Goal: Task Accomplishment & Management: Manage account settings

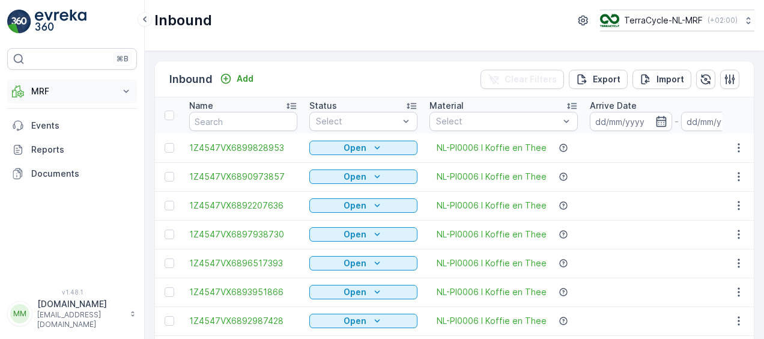
click at [62, 94] on p "MRF" at bounding box center [72, 91] width 82 height 12
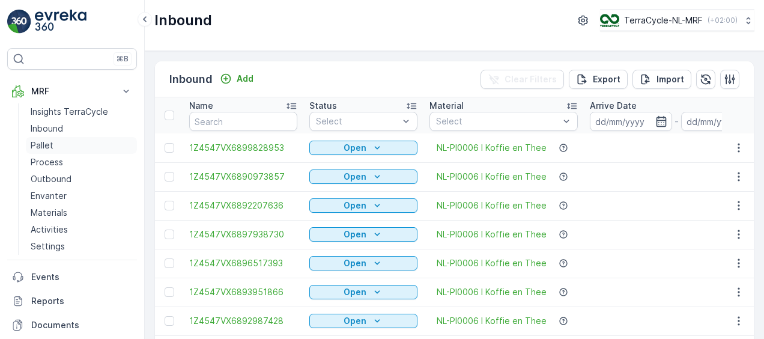
click at [46, 147] on p "Pallet" at bounding box center [42, 145] width 23 height 12
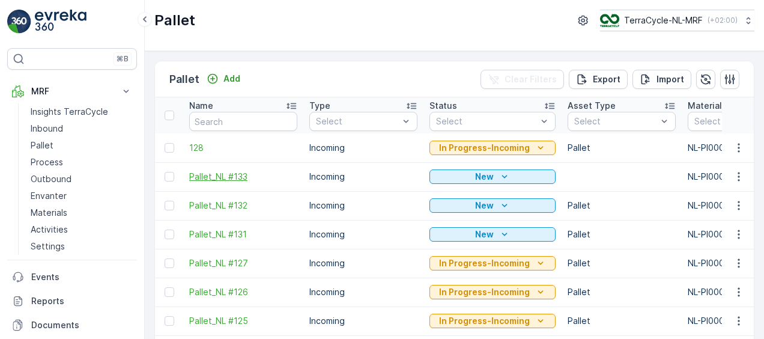
click at [210, 179] on span "Pallet_NL #133" at bounding box center [243, 177] width 108 height 12
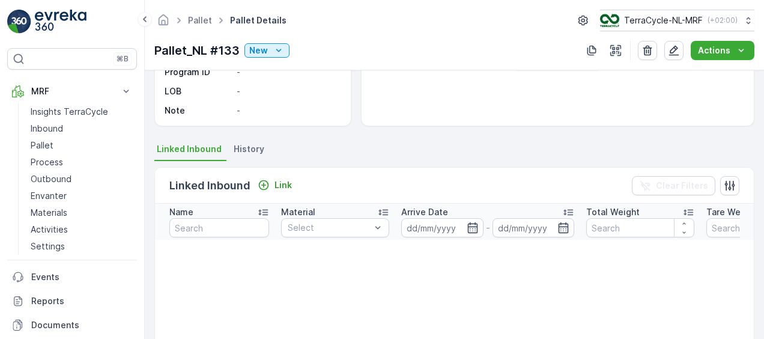
scroll to position [195, 0]
click at [249, 140] on li "History" at bounding box center [250, 150] width 38 height 20
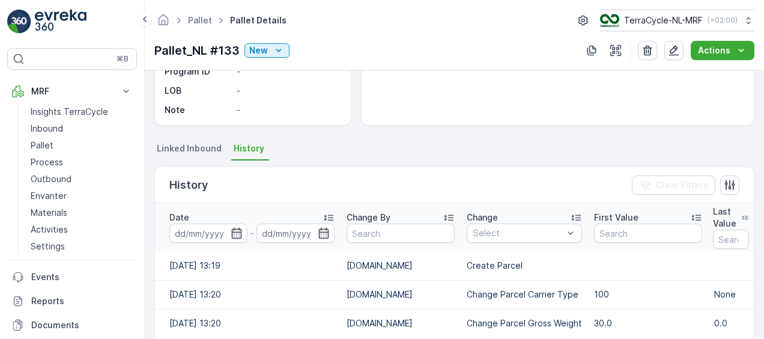
scroll to position [280, 0]
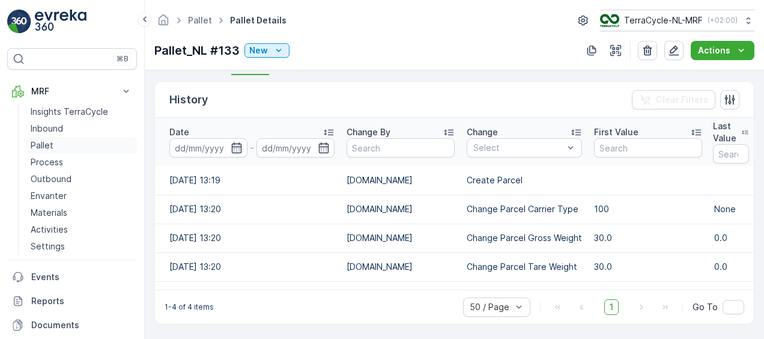
click at [38, 143] on p "Pallet" at bounding box center [42, 145] width 23 height 12
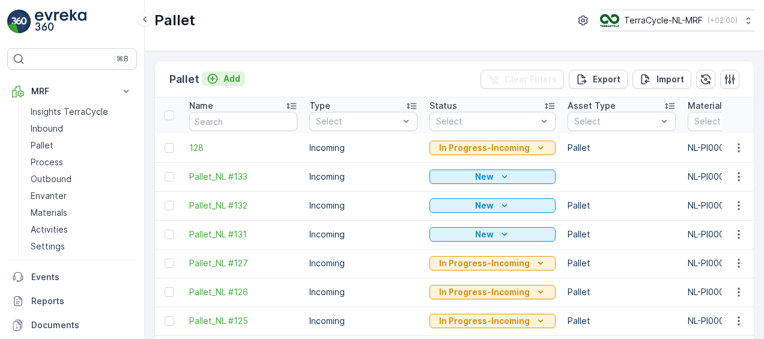
click at [235, 76] on p "Add" at bounding box center [232, 79] width 17 height 12
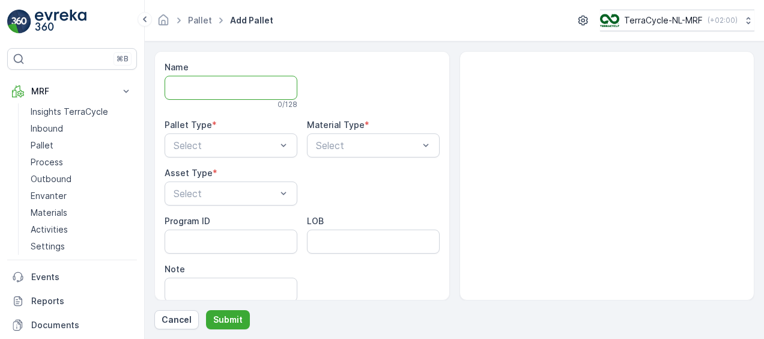
click at [215, 91] on input "Name" at bounding box center [231, 88] width 133 height 24
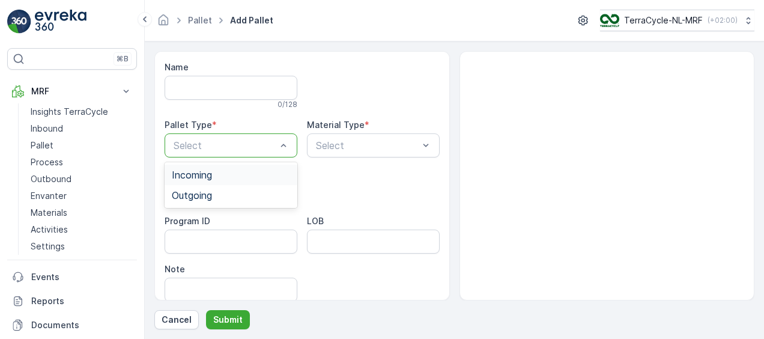
click at [190, 145] on div at bounding box center [224, 145] width 105 height 11
click at [191, 177] on span "Incoming" at bounding box center [192, 174] width 40 height 11
click at [394, 144] on div at bounding box center [367, 145] width 105 height 11
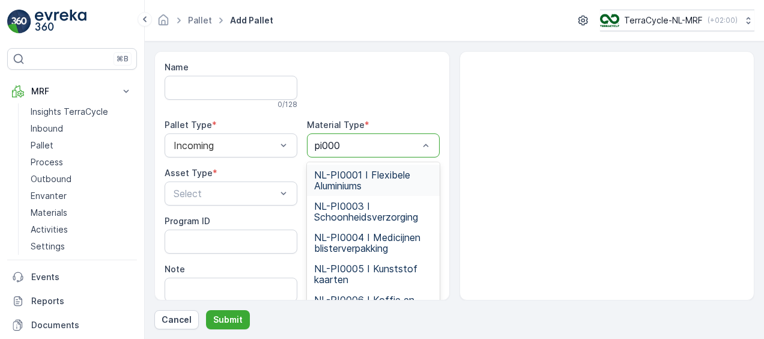
type input "pi0006"
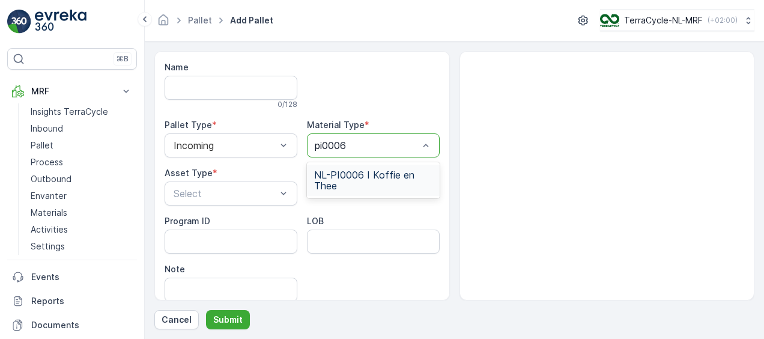
click at [380, 179] on span "NL-PI0006 I Koffie en Thee" at bounding box center [373, 180] width 118 height 22
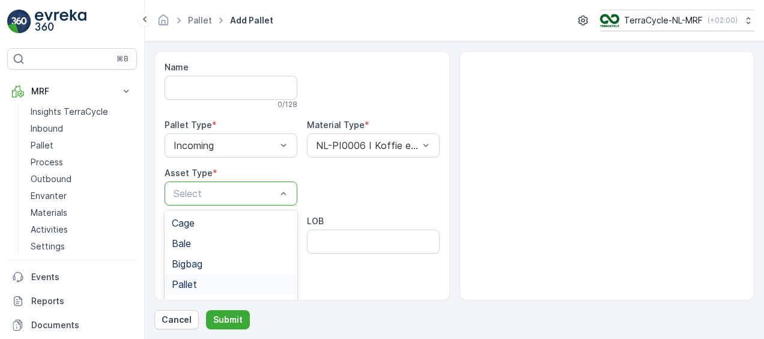
click at [192, 279] on span "Pallet" at bounding box center [184, 284] width 25 height 11
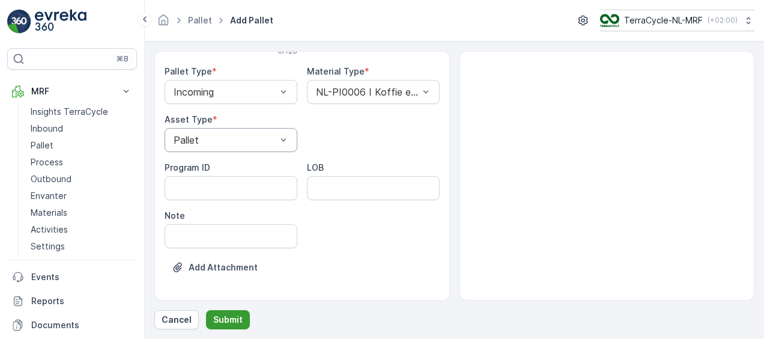
click at [233, 317] on p "Submit" at bounding box center [227, 320] width 29 height 12
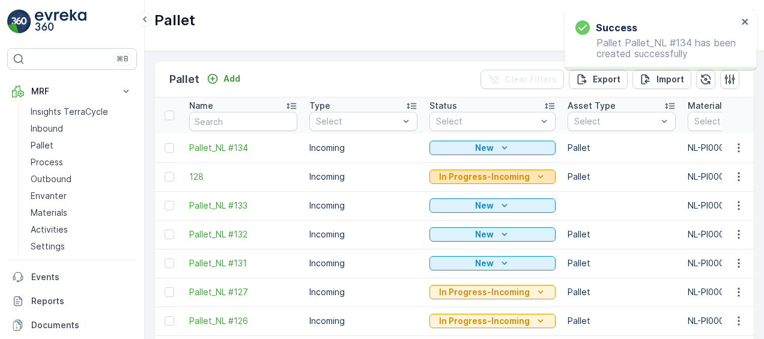
click at [524, 178] on p "In Progress-Incoming" at bounding box center [484, 177] width 91 height 12
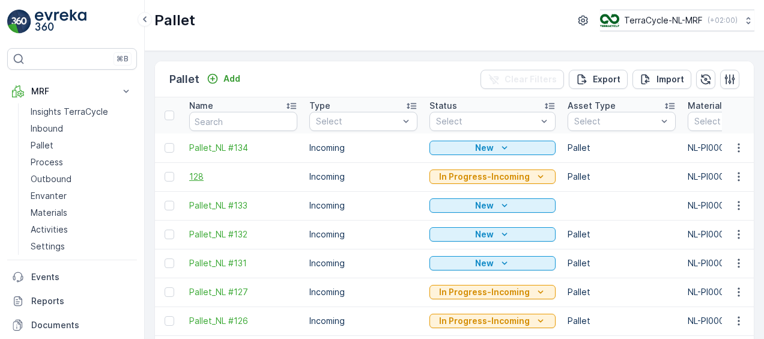
click at [244, 171] on span "128" at bounding box center [243, 177] width 108 height 12
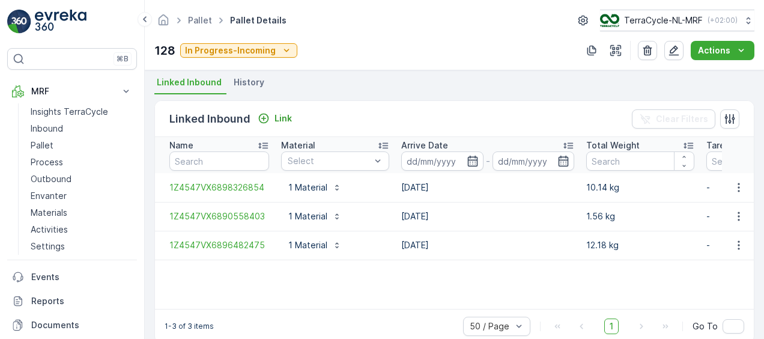
scroll to position [280, 0]
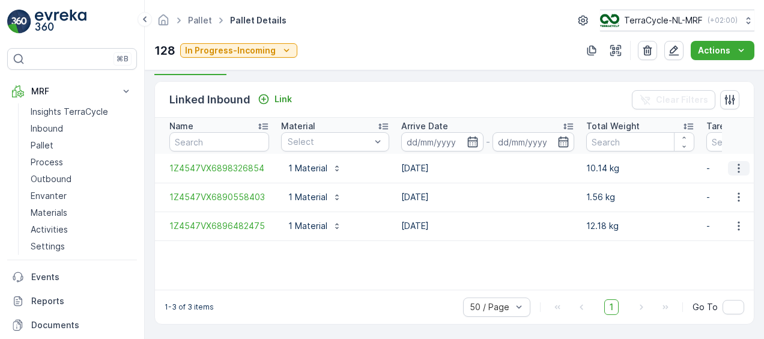
click at [738, 164] on icon "button" at bounding box center [739, 168] width 12 height 12
click at [701, 206] on span "Unlink Inbound" at bounding box center [719, 208] width 58 height 12
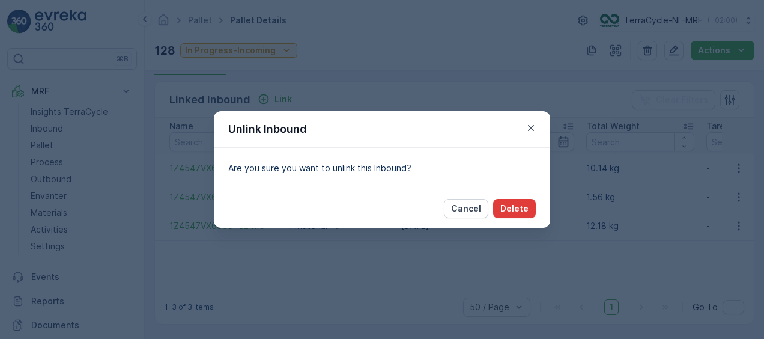
click at [510, 210] on p "Delete" at bounding box center [515, 209] width 28 height 12
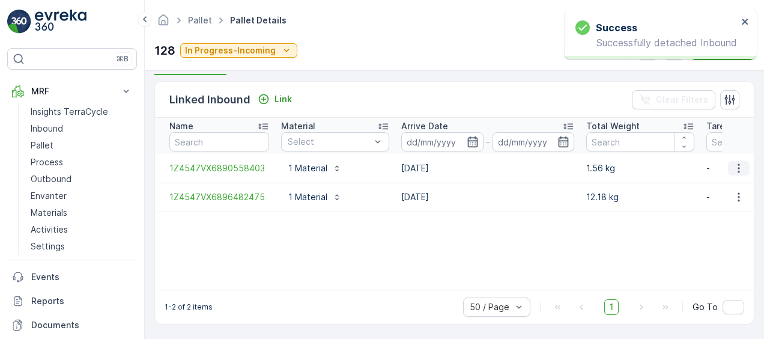
click at [738, 166] on icon "button" at bounding box center [739, 167] width 2 height 9
click at [707, 212] on span "Unlink Inbound" at bounding box center [719, 208] width 58 height 12
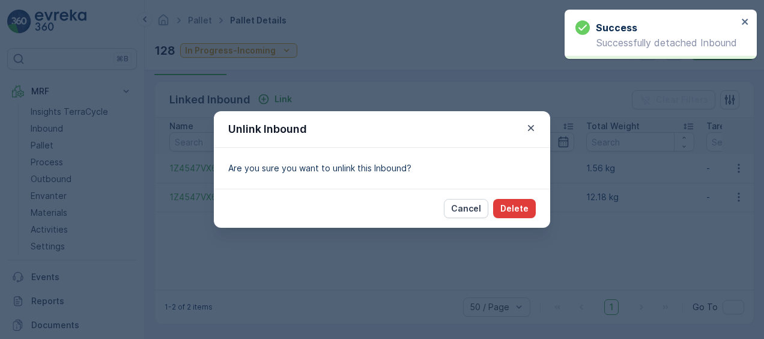
click at [518, 205] on p "Delete" at bounding box center [515, 209] width 28 height 12
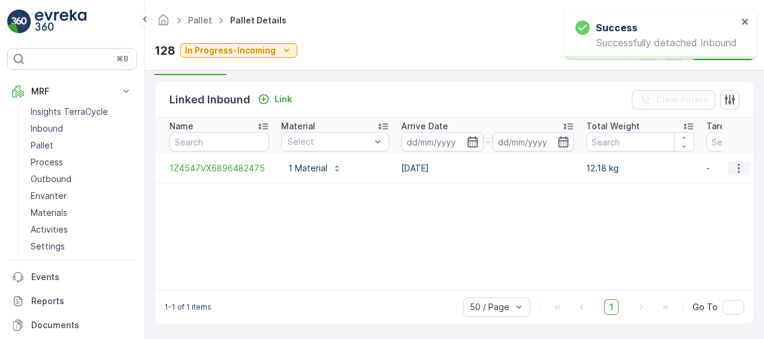
click at [738, 165] on icon "button" at bounding box center [739, 167] width 2 height 9
click at [715, 202] on span "Unlink Inbound" at bounding box center [719, 208] width 58 height 12
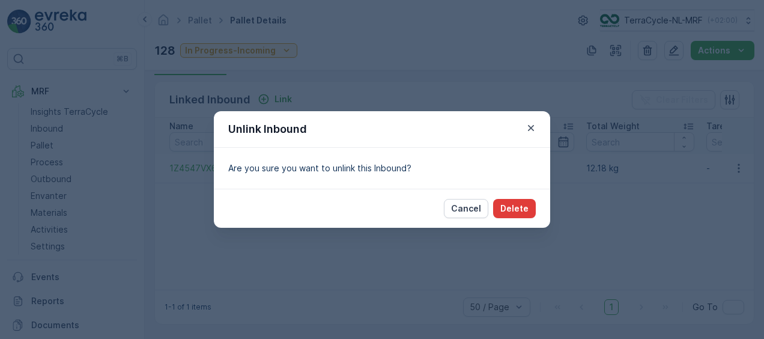
click at [517, 203] on p "Delete" at bounding box center [515, 209] width 28 height 12
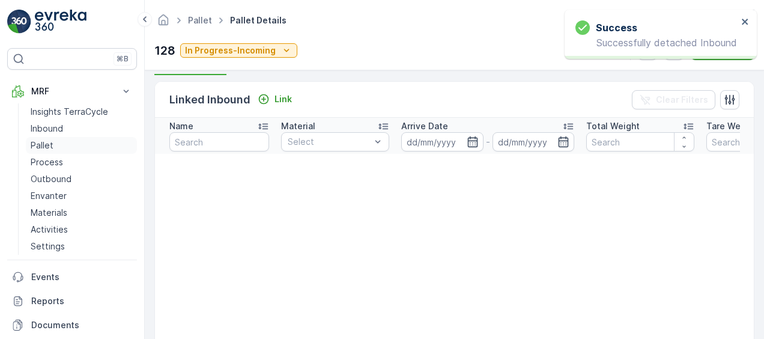
click at [37, 139] on p "Pallet" at bounding box center [42, 145] width 23 height 12
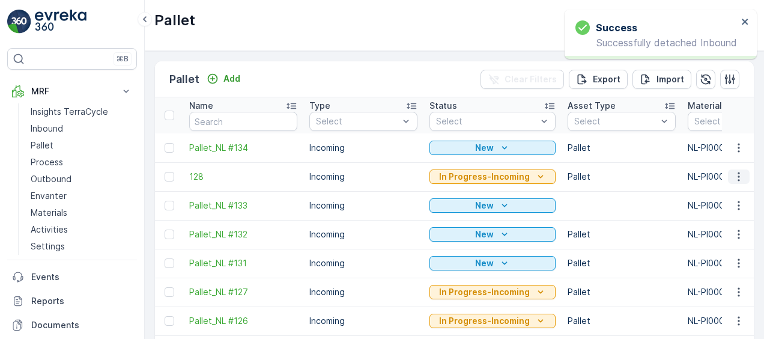
click at [735, 174] on icon "button" at bounding box center [739, 177] width 12 height 12
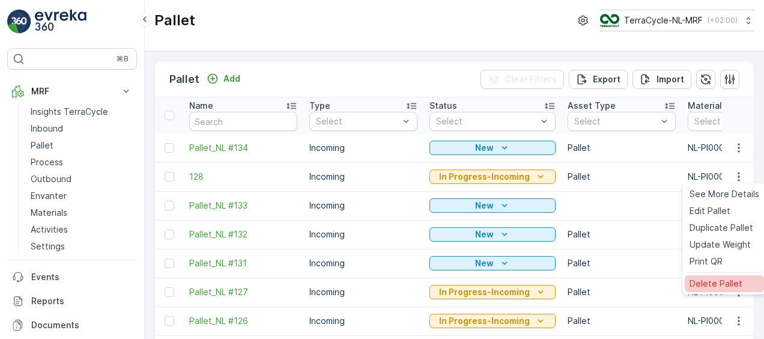
click at [697, 283] on span "Delete Pallet" at bounding box center [716, 284] width 53 height 12
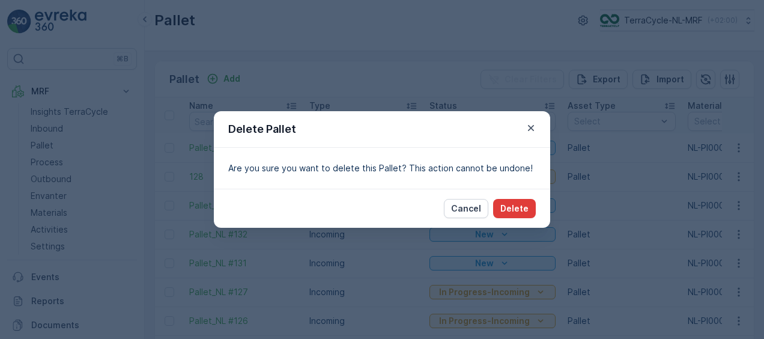
click at [520, 212] on p "Delete" at bounding box center [515, 209] width 28 height 12
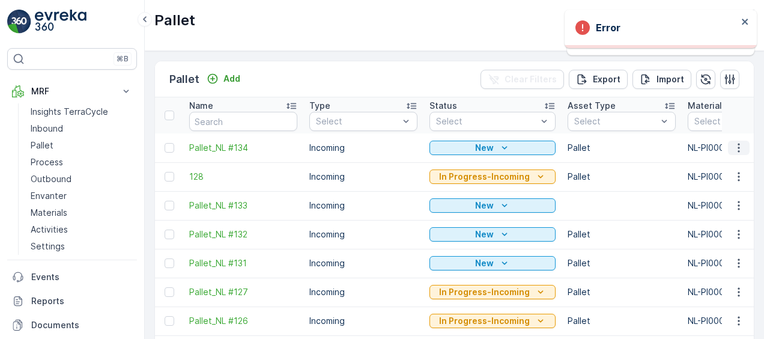
click at [736, 148] on icon "button" at bounding box center [739, 148] width 12 height 12
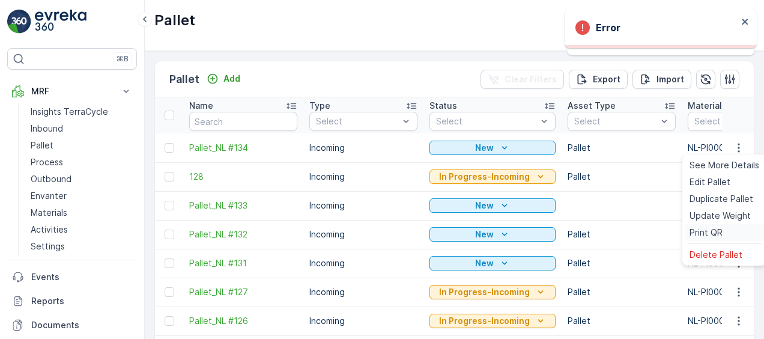
click at [696, 229] on span "Print QR" at bounding box center [706, 233] width 33 height 12
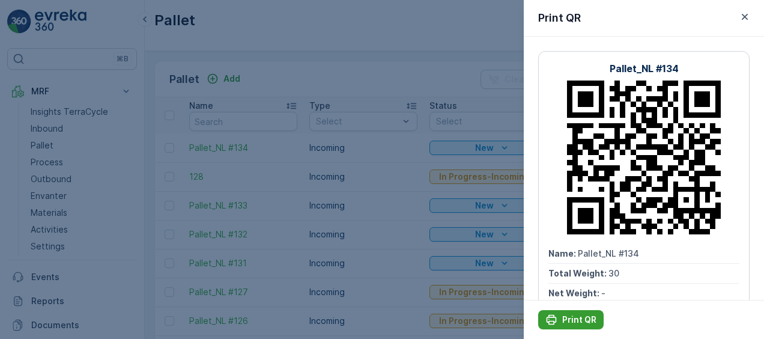
click at [561, 325] on div "Print QR" at bounding box center [571, 320] width 51 height 12
click at [568, 309] on div "Print QR" at bounding box center [644, 319] width 240 height 39
click at [561, 328] on button "Print QR" at bounding box center [570, 319] width 65 height 19
click at [743, 17] on icon "button" at bounding box center [745, 17] width 12 height 12
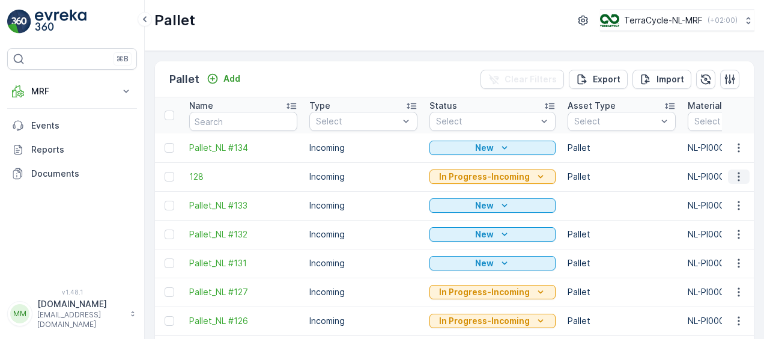
click at [737, 177] on icon "button" at bounding box center [739, 177] width 12 height 12
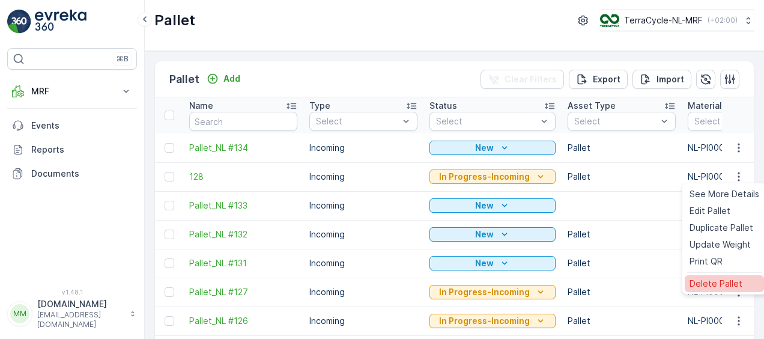
click at [702, 283] on span "Delete Pallet" at bounding box center [716, 284] width 53 height 12
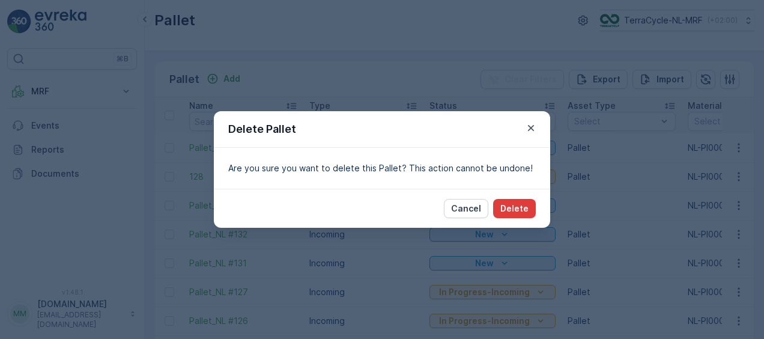
click at [508, 210] on p "Delete" at bounding box center [515, 209] width 28 height 12
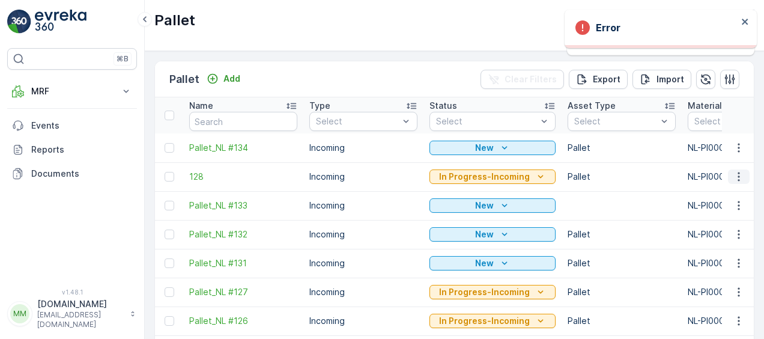
click at [734, 177] on icon "button" at bounding box center [739, 177] width 12 height 12
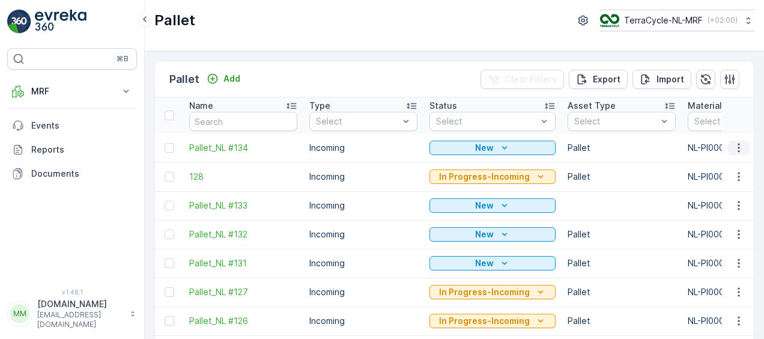
click at [738, 145] on icon "button" at bounding box center [739, 148] width 12 height 12
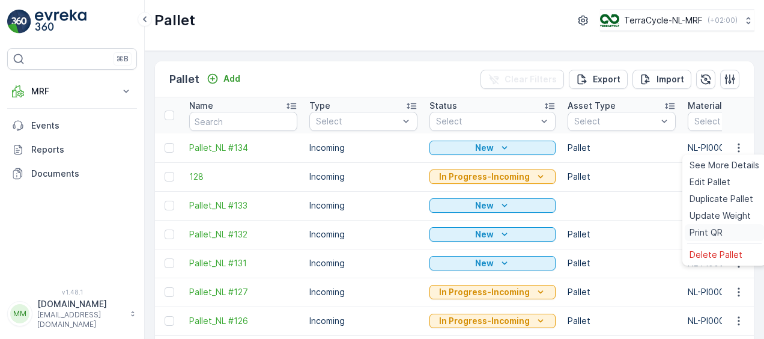
click at [700, 225] on div "Print QR" at bounding box center [724, 232] width 79 height 17
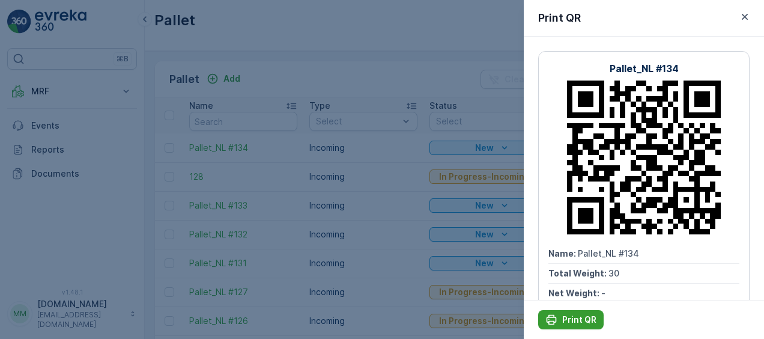
click at [577, 314] on p "Print QR" at bounding box center [579, 320] width 34 height 12
click at [567, 318] on p "Print QR" at bounding box center [579, 320] width 34 height 12
click at [743, 11] on icon "button" at bounding box center [745, 17] width 12 height 12
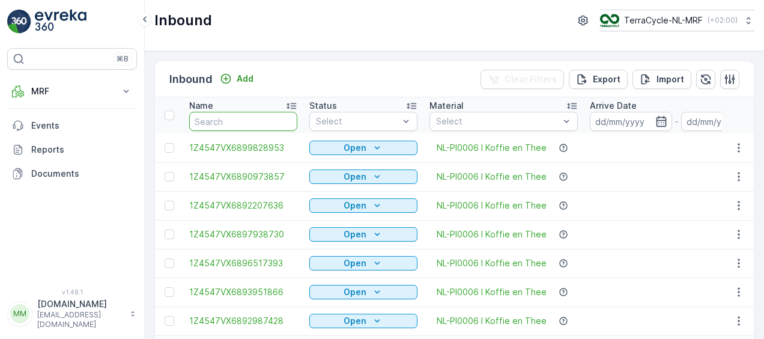
click at [264, 120] on input "text" at bounding box center [243, 121] width 108 height 19
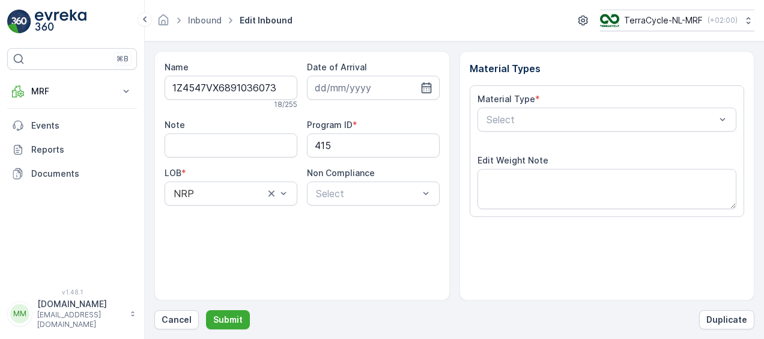
scroll to position [200, 0]
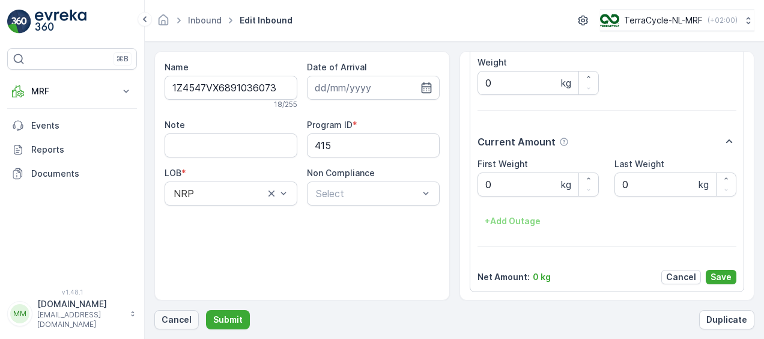
click at [168, 321] on p "Cancel" at bounding box center [177, 320] width 30 height 12
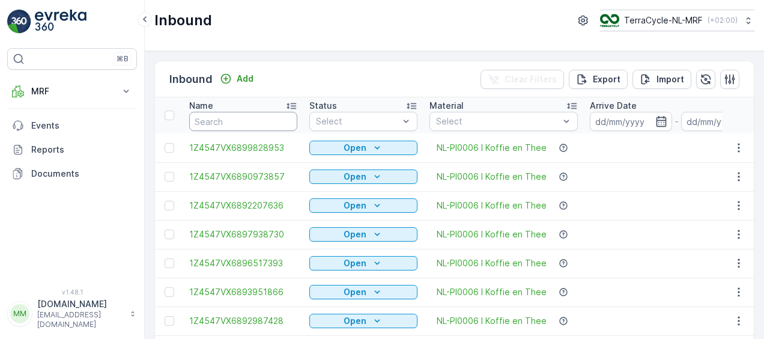
click at [257, 121] on input "text" at bounding box center [243, 121] width 108 height 19
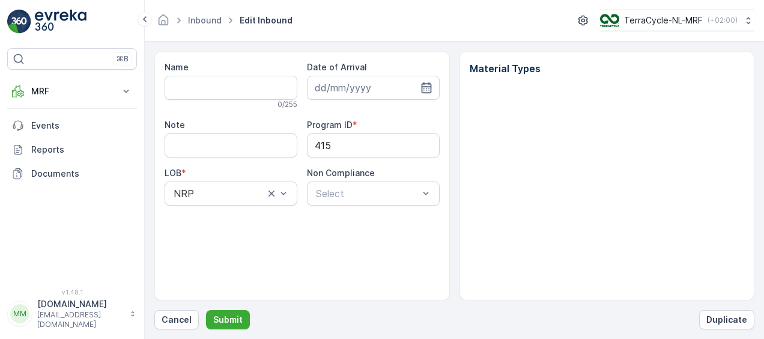
type input "1Z4547VX6891036073"
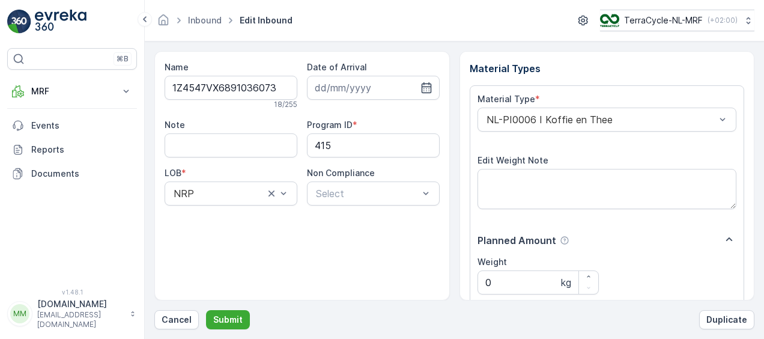
scroll to position [200, 0]
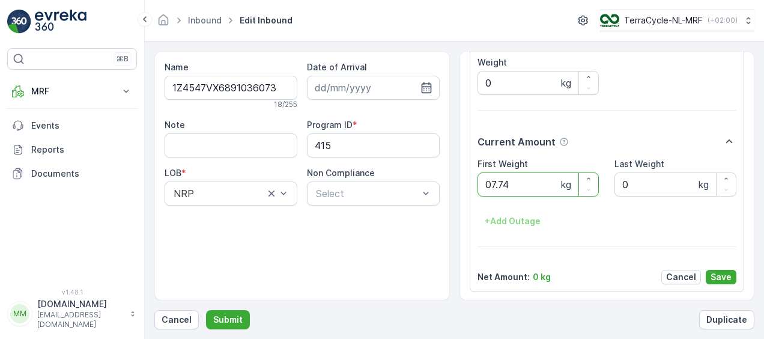
click at [206, 310] on button "Submit" at bounding box center [228, 319] width 44 height 19
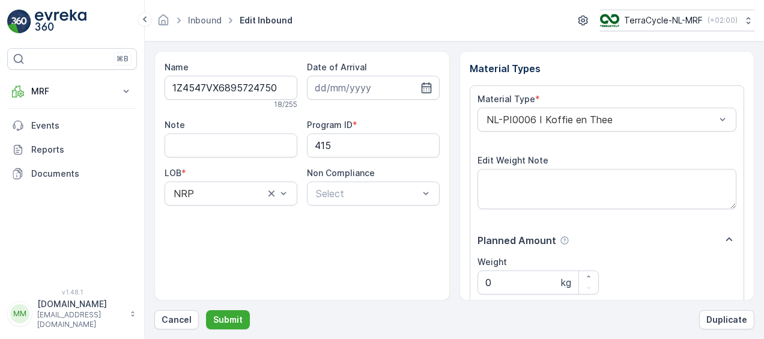
scroll to position [200, 0]
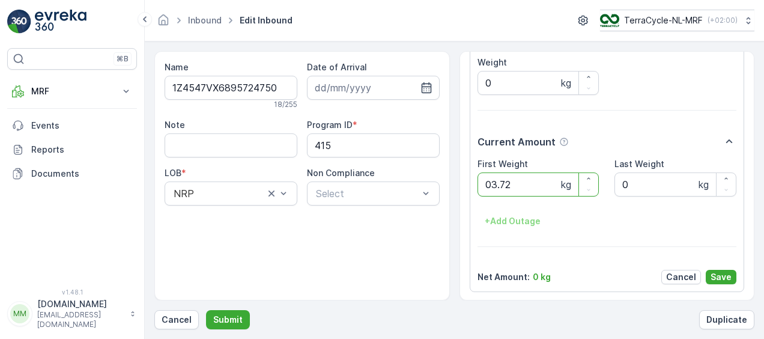
click at [206, 310] on button "Submit" at bounding box center [228, 319] width 44 height 19
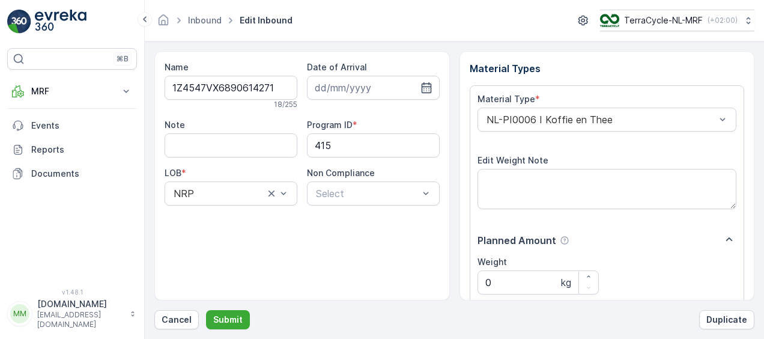
scroll to position [200, 0]
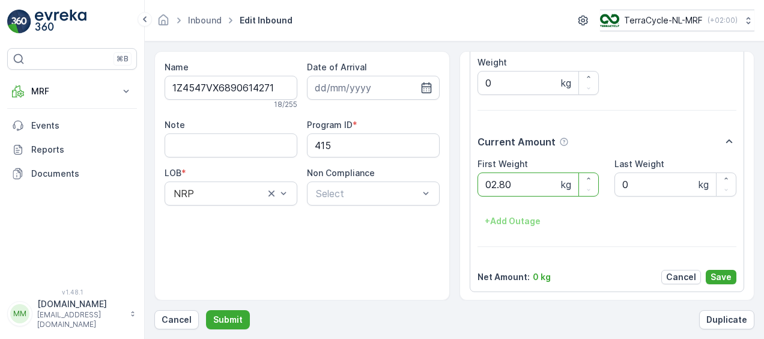
click at [206, 310] on button "Submit" at bounding box center [228, 319] width 44 height 19
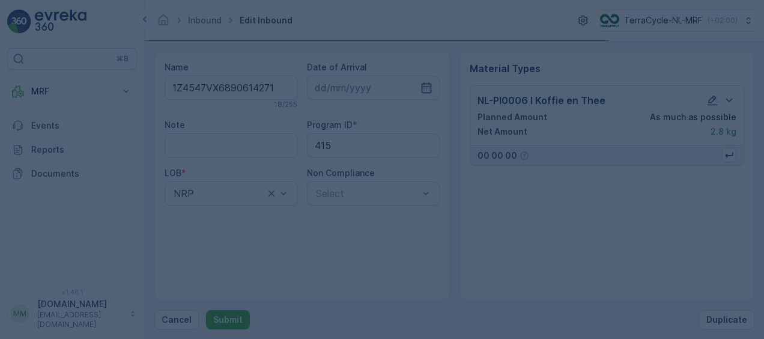
scroll to position [0, 0]
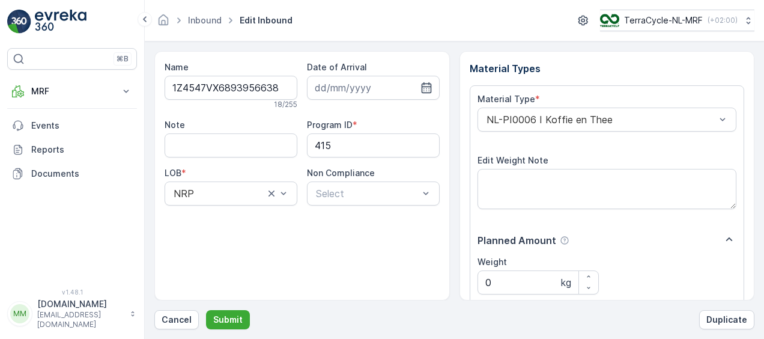
scroll to position [200, 0]
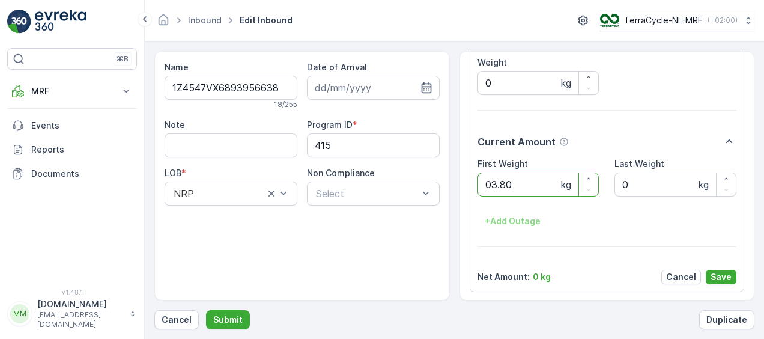
click at [206, 310] on button "Submit" at bounding box center [228, 319] width 44 height 19
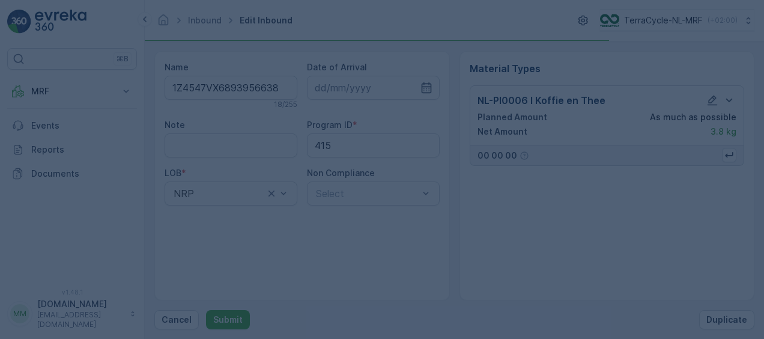
scroll to position [0, 0]
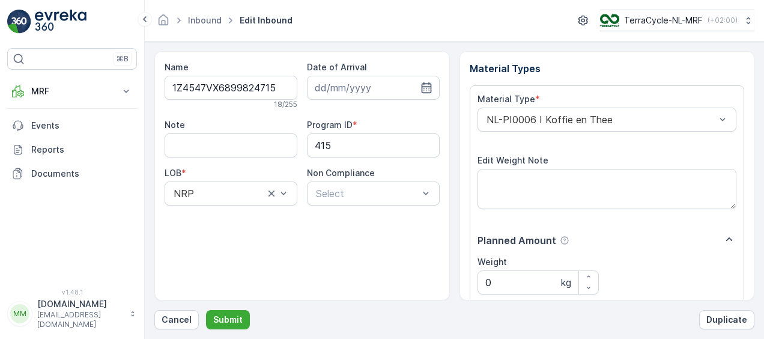
scroll to position [200, 0]
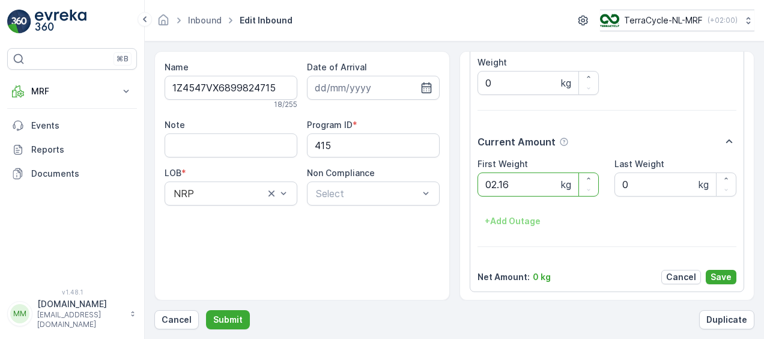
click at [206, 310] on button "Submit" at bounding box center [228, 319] width 44 height 19
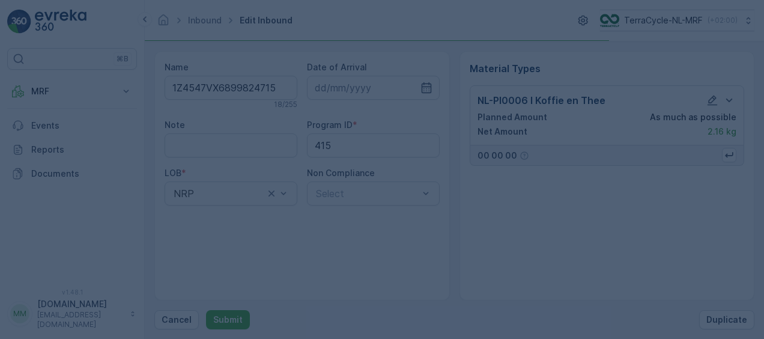
scroll to position [0, 0]
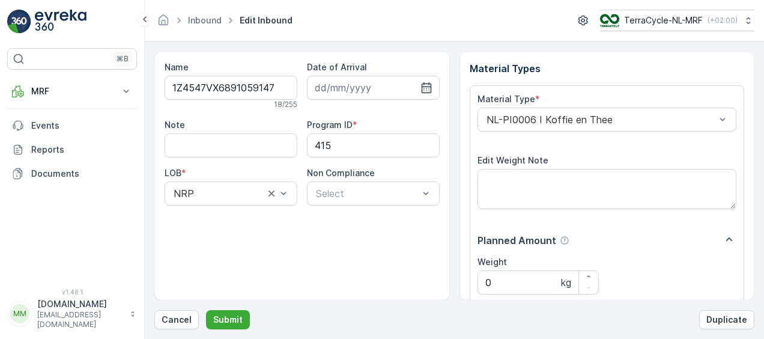
scroll to position [200, 0]
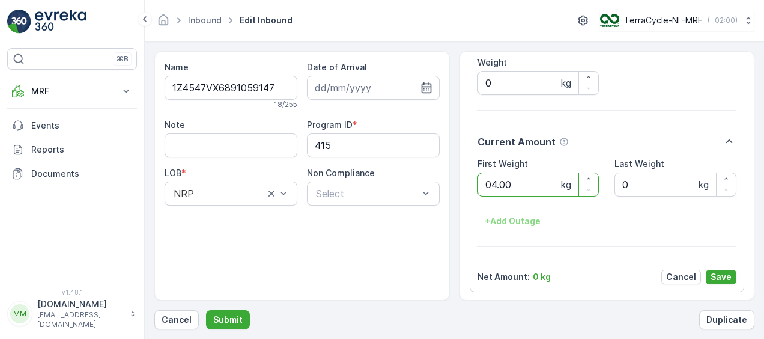
click at [206, 310] on button "Submit" at bounding box center [228, 319] width 44 height 19
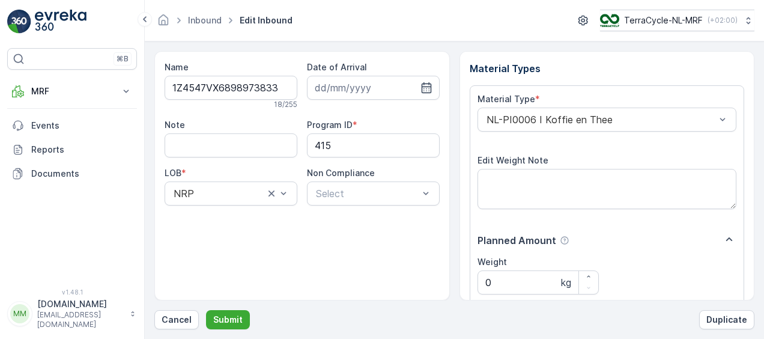
scroll to position [200, 0]
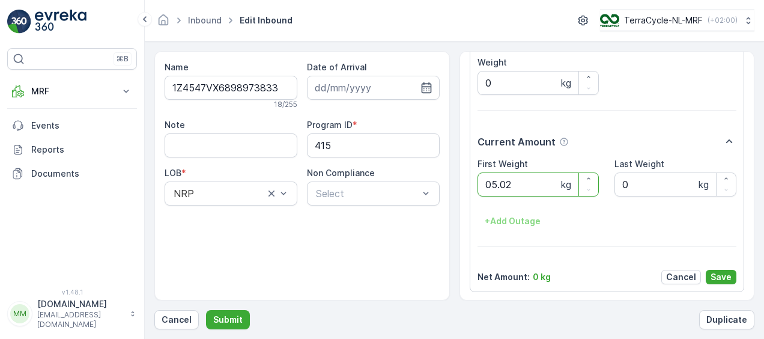
click at [206, 310] on button "Submit" at bounding box center [228, 319] width 44 height 19
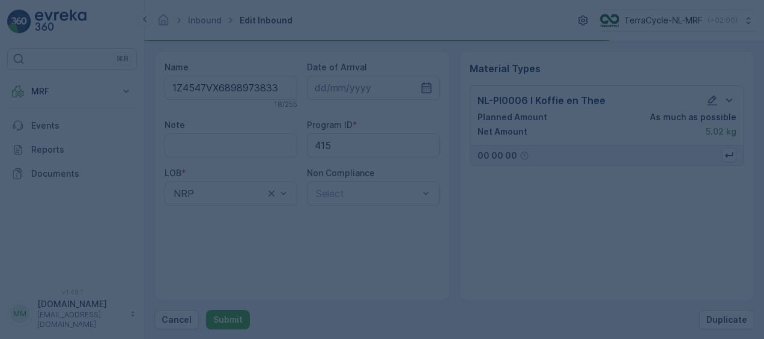
scroll to position [0, 0]
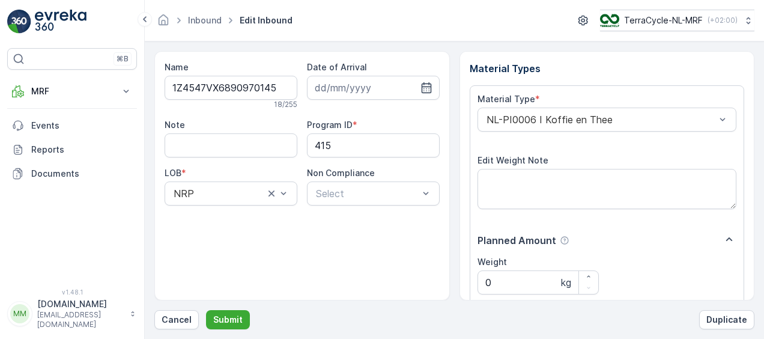
scroll to position [200, 0]
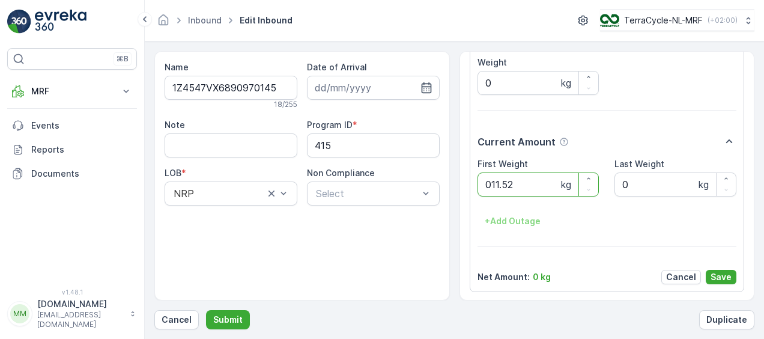
click at [206, 310] on button "Submit" at bounding box center [228, 319] width 44 height 19
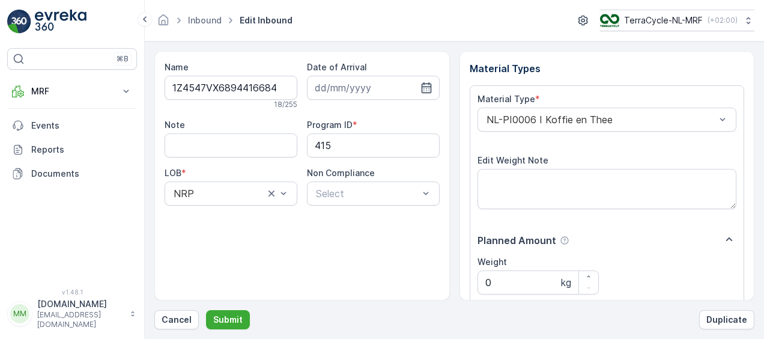
scroll to position [200, 0]
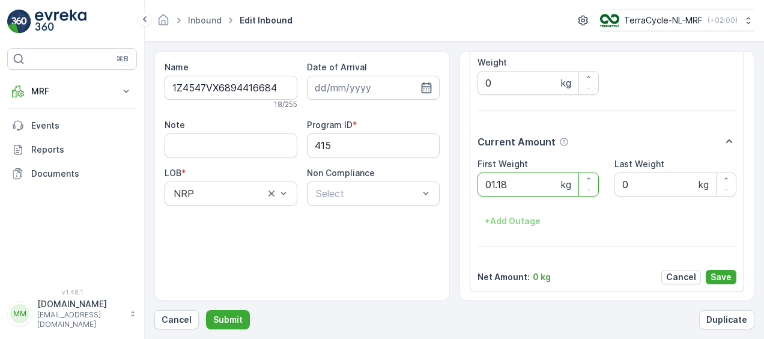
click at [206, 310] on button "Submit" at bounding box center [228, 319] width 44 height 19
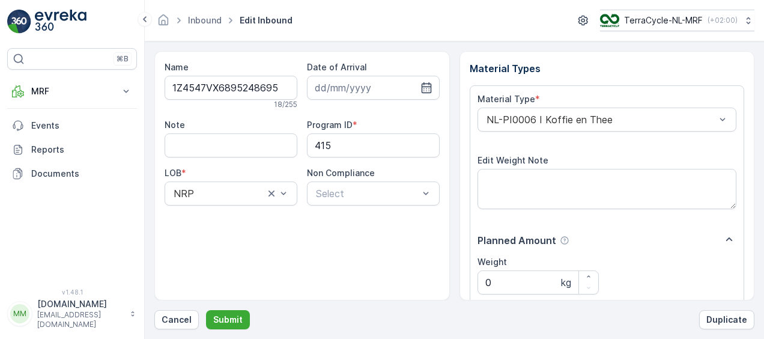
scroll to position [200, 0]
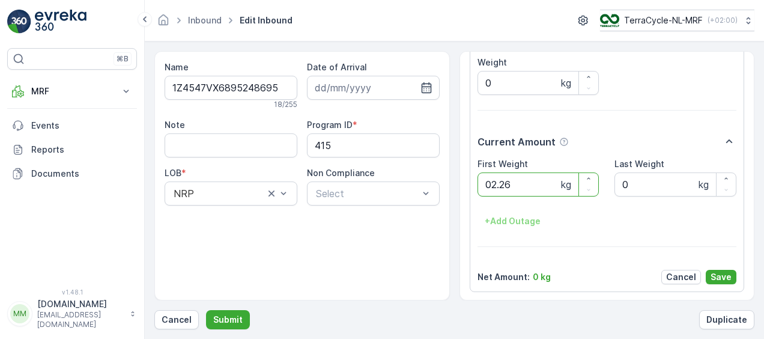
click at [206, 310] on button "Submit" at bounding box center [228, 319] width 44 height 19
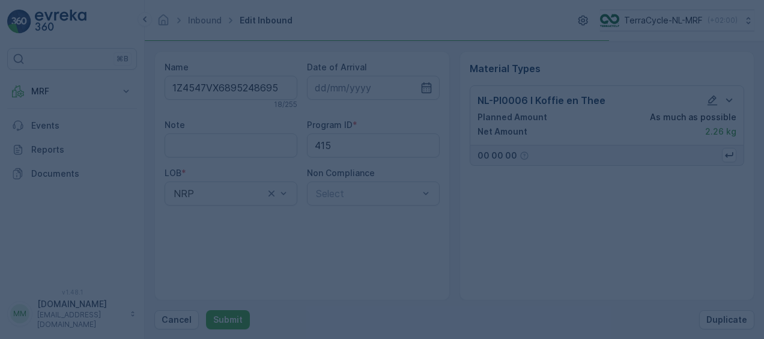
scroll to position [0, 0]
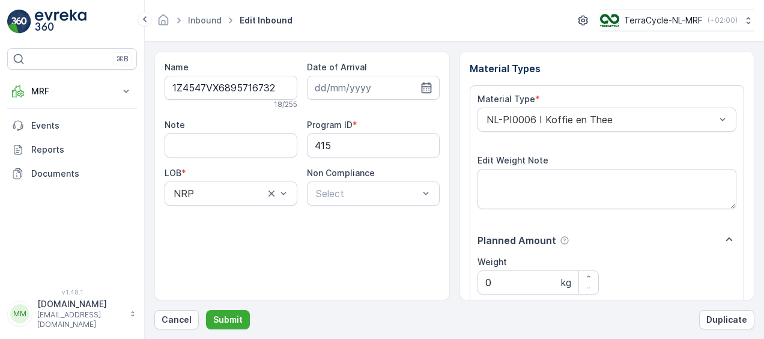
scroll to position [200, 0]
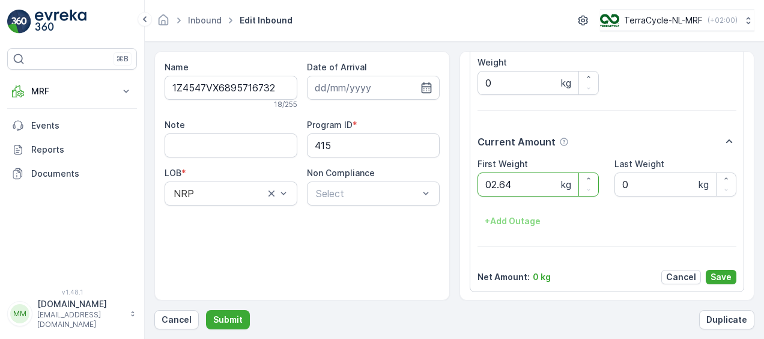
click at [206, 310] on button "Submit" at bounding box center [228, 319] width 44 height 19
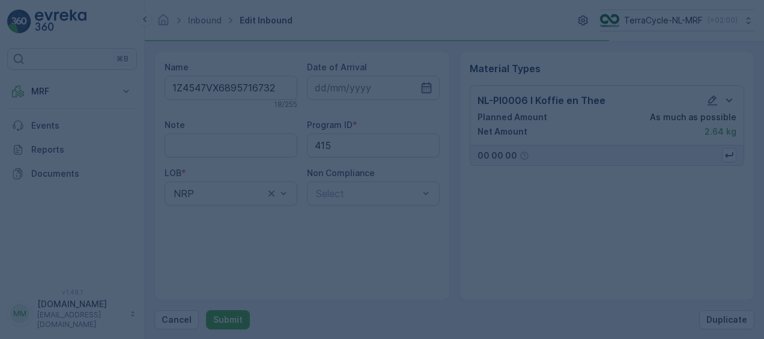
scroll to position [0, 0]
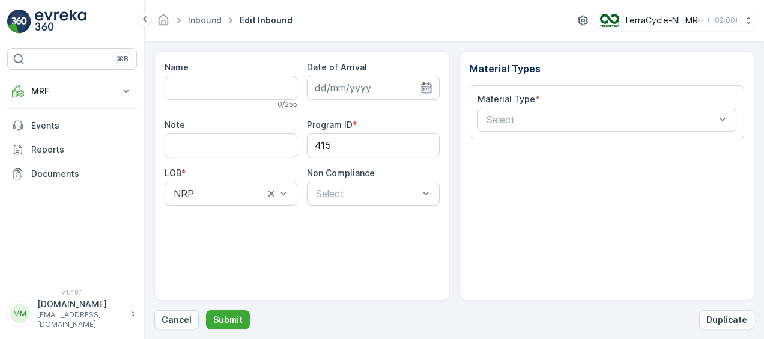
type input "1Z4547VX6891874220"
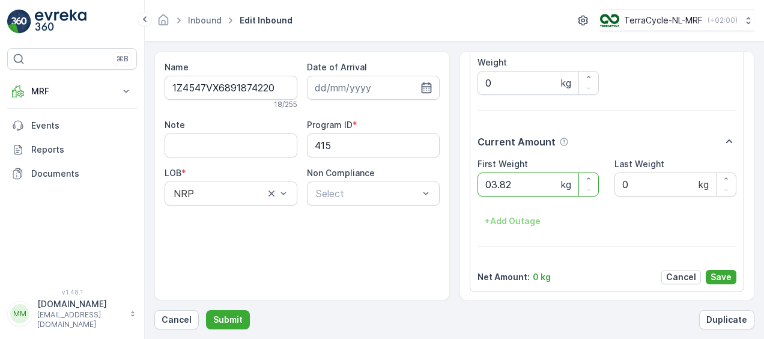
click at [206, 310] on button "Submit" at bounding box center [228, 319] width 44 height 19
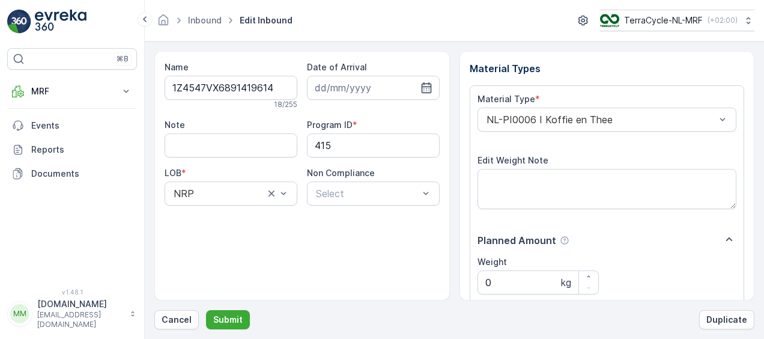
scroll to position [200, 0]
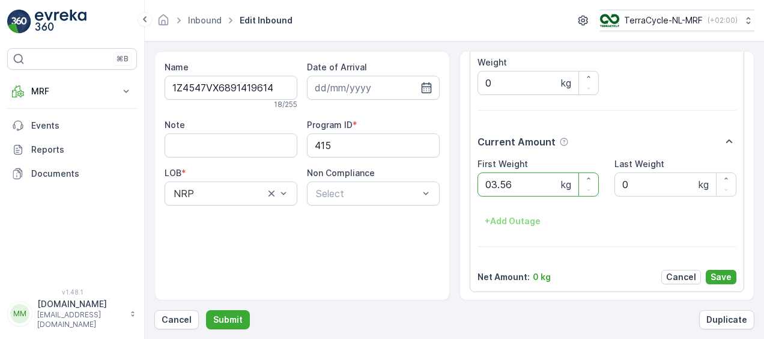
click at [206, 310] on button "Submit" at bounding box center [228, 319] width 44 height 19
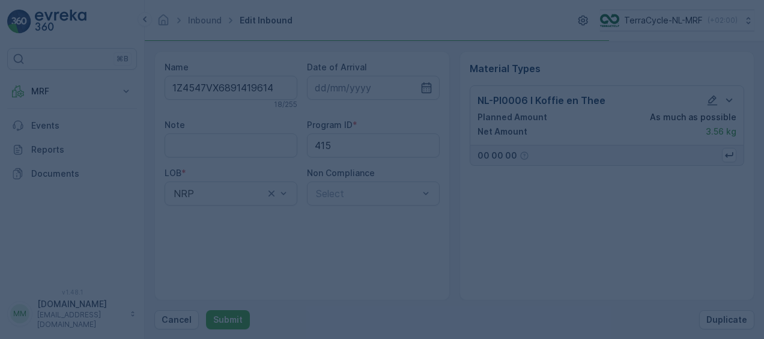
scroll to position [0, 0]
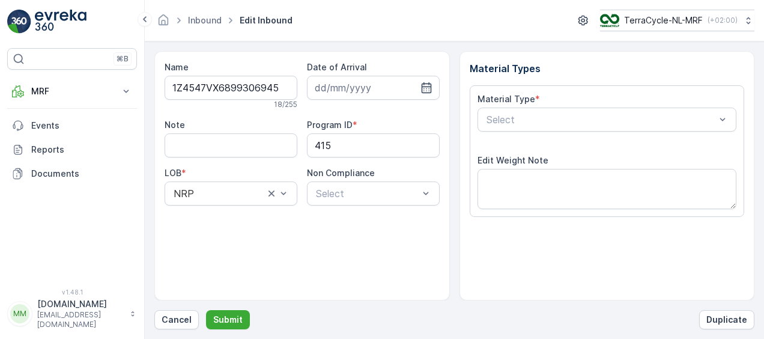
scroll to position [200, 0]
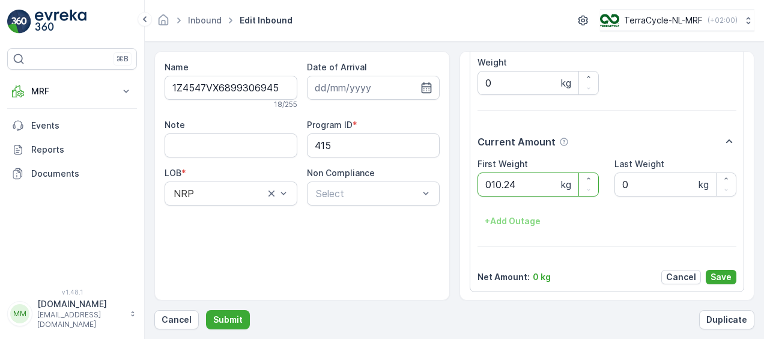
click at [206, 310] on button "Submit" at bounding box center [228, 319] width 44 height 19
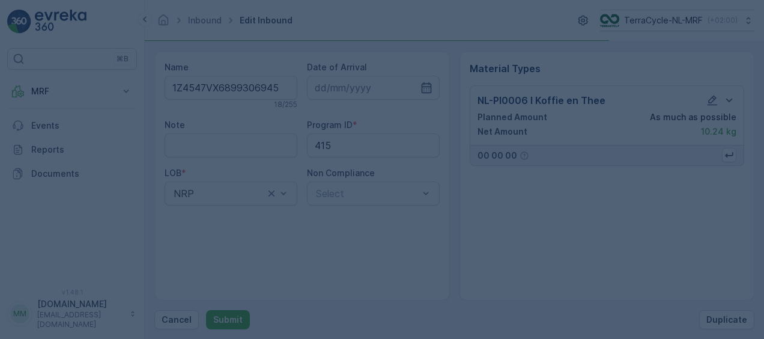
scroll to position [0, 0]
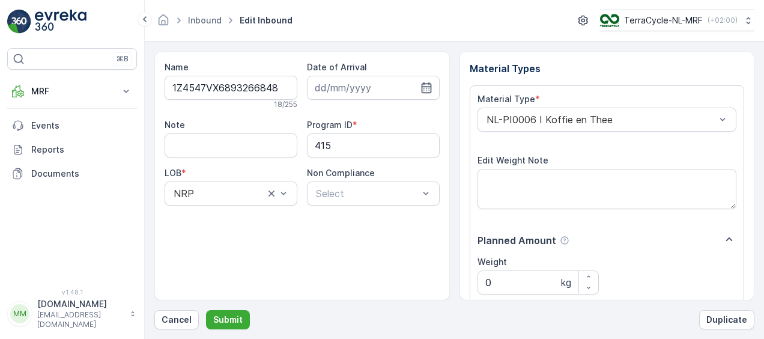
scroll to position [200, 0]
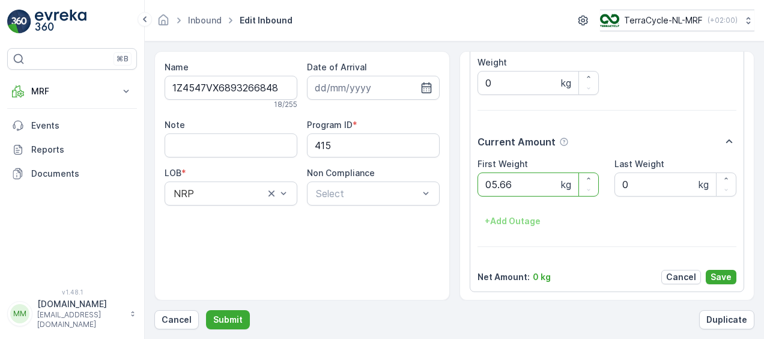
click at [206, 310] on button "Submit" at bounding box center [228, 319] width 44 height 19
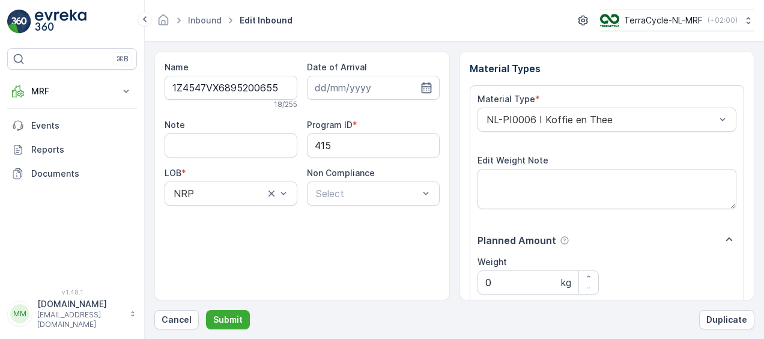
scroll to position [200, 0]
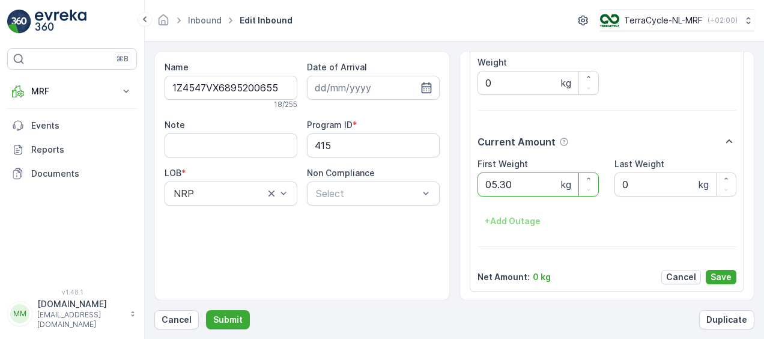
click at [206, 310] on button "Submit" at bounding box center [228, 319] width 44 height 19
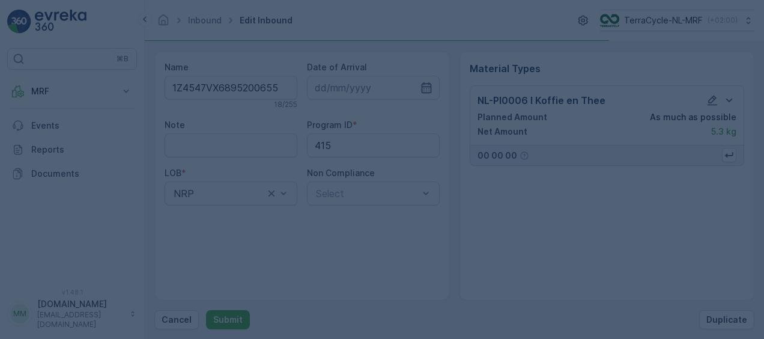
scroll to position [0, 0]
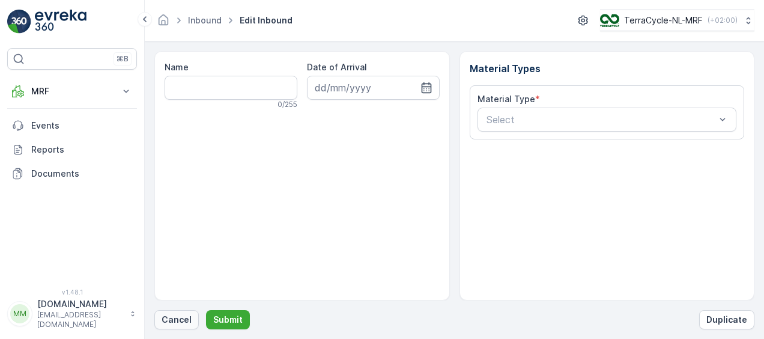
click at [173, 319] on p "Cancel" at bounding box center [177, 320] width 30 height 12
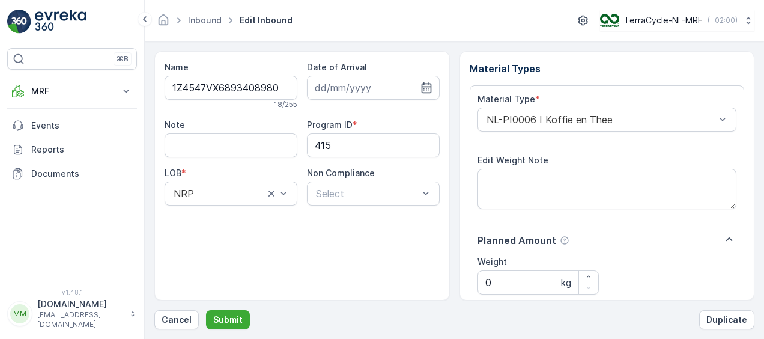
scroll to position [200, 0]
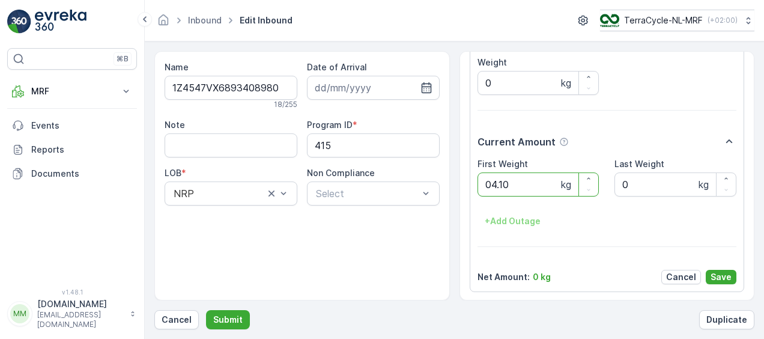
click at [206, 310] on button "Submit" at bounding box center [228, 319] width 44 height 19
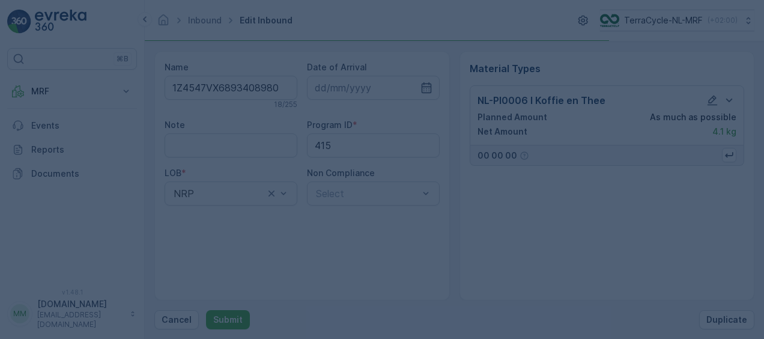
scroll to position [0, 0]
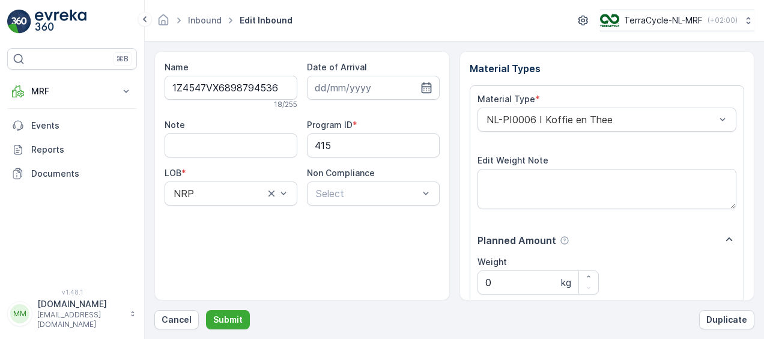
scroll to position [200, 0]
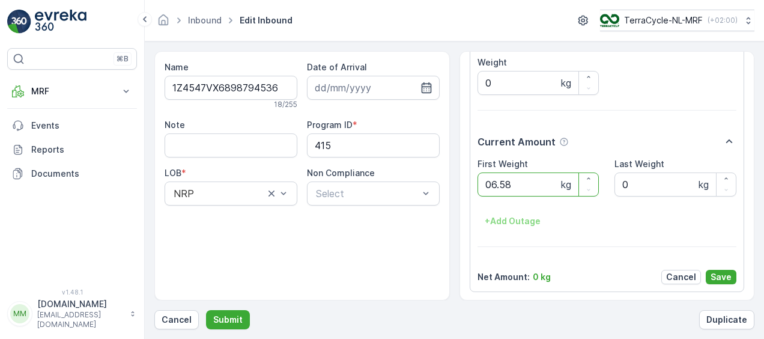
click at [206, 310] on button "Submit" at bounding box center [228, 319] width 44 height 19
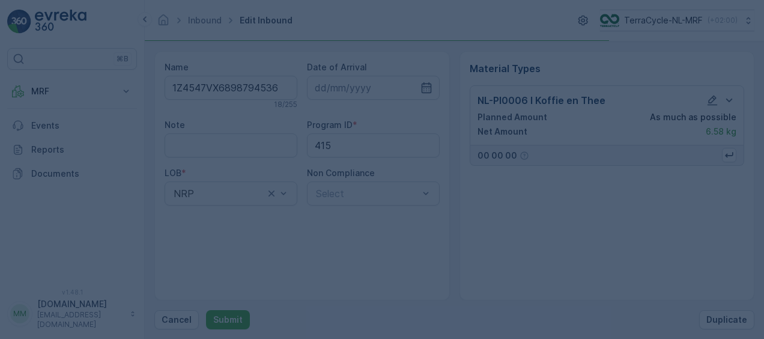
scroll to position [0, 0]
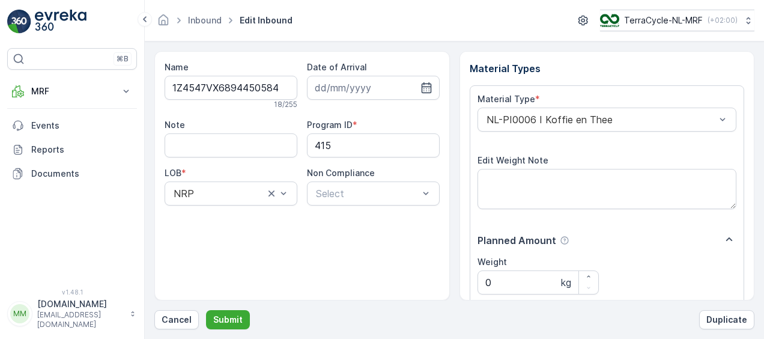
scroll to position [200, 0]
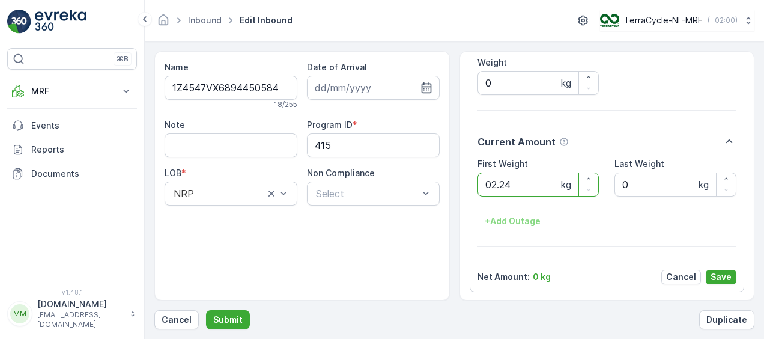
click at [206, 310] on button "Submit" at bounding box center [228, 319] width 44 height 19
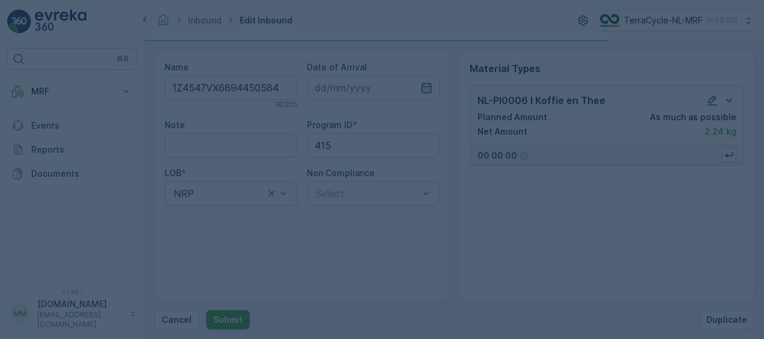
scroll to position [0, 0]
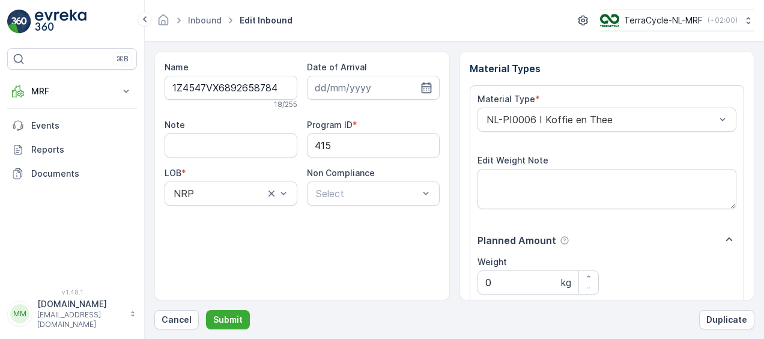
scroll to position [200, 0]
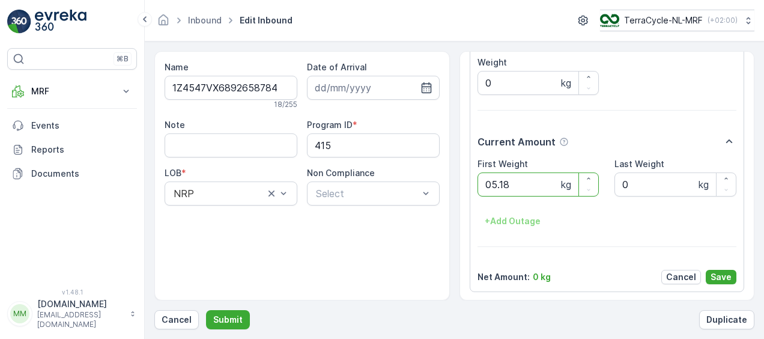
click at [206, 310] on button "Submit" at bounding box center [228, 319] width 44 height 19
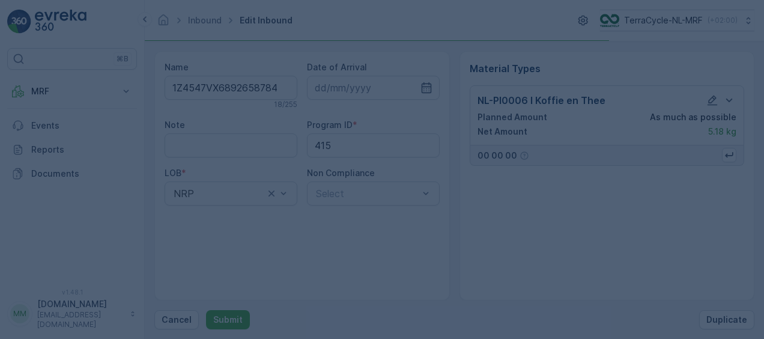
scroll to position [0, 0]
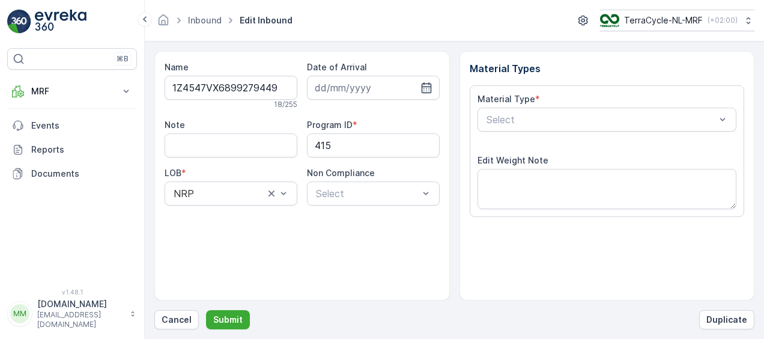
scroll to position [200, 0]
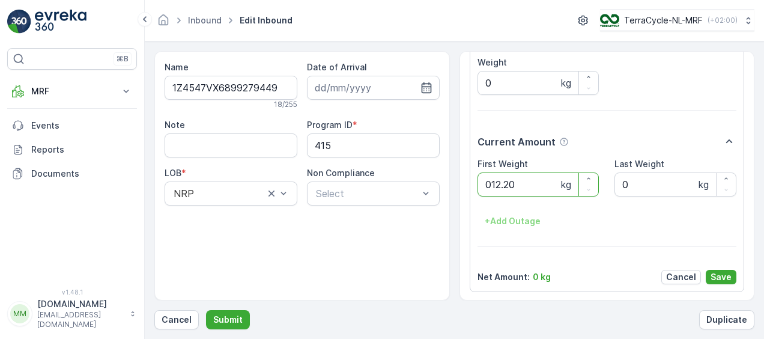
click at [206, 310] on button "Submit" at bounding box center [228, 319] width 44 height 19
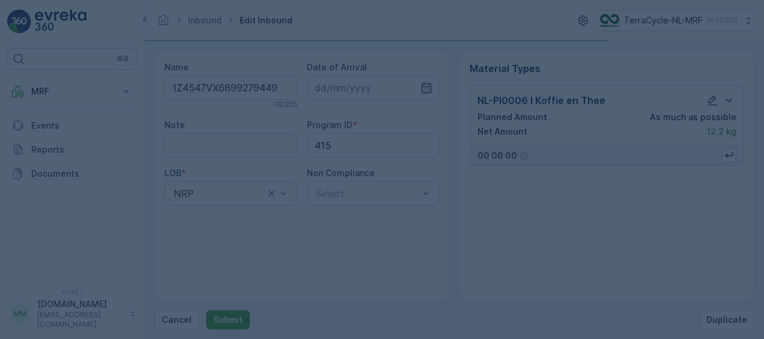
scroll to position [0, 0]
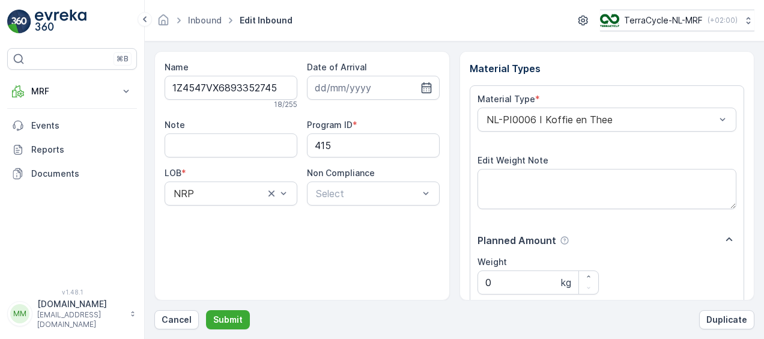
scroll to position [200, 0]
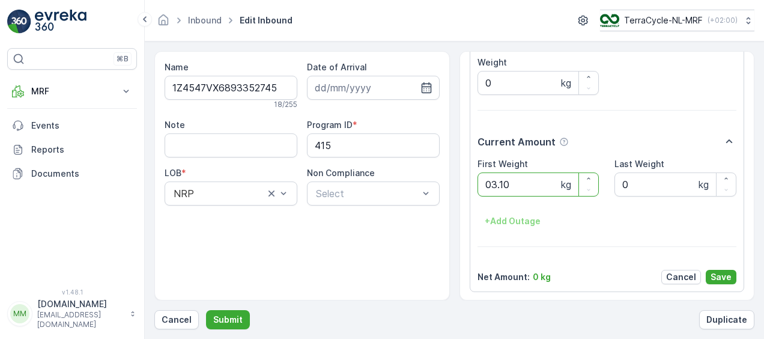
click at [206, 310] on button "Submit" at bounding box center [228, 319] width 44 height 19
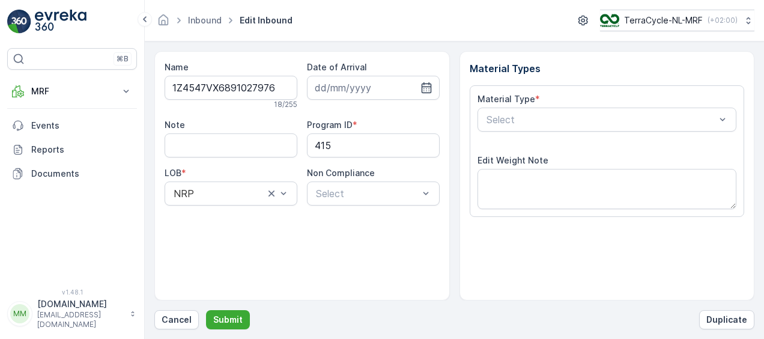
scroll to position [200, 0]
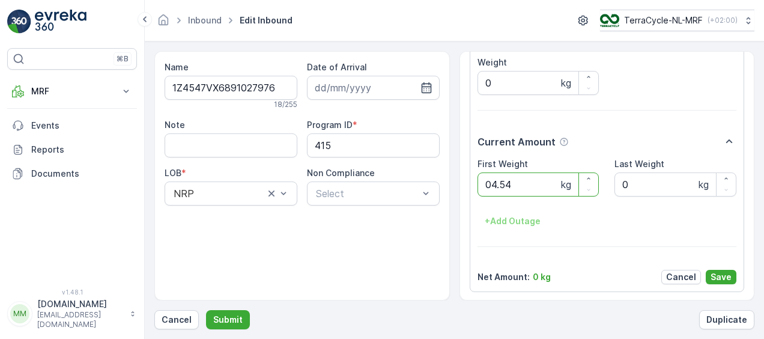
click at [206, 310] on button "Submit" at bounding box center [228, 319] width 44 height 19
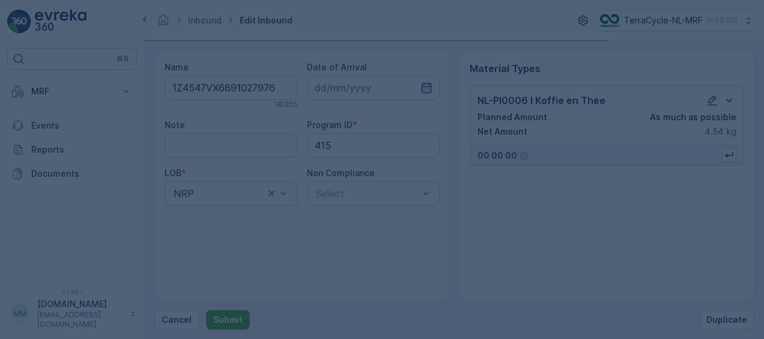
scroll to position [0, 0]
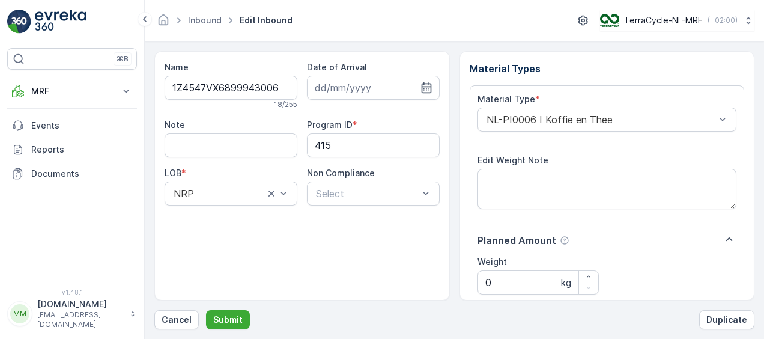
scroll to position [200, 0]
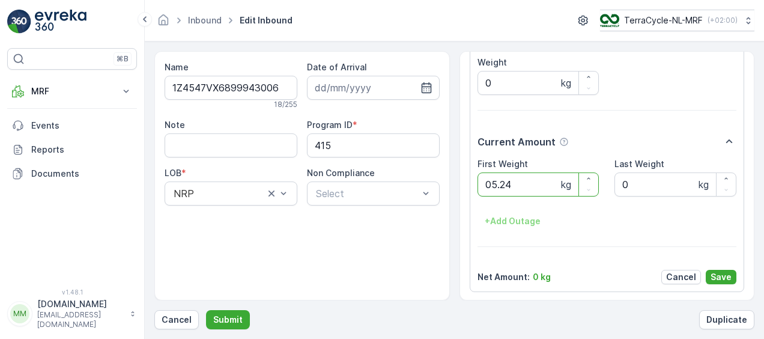
click at [206, 310] on button "Submit" at bounding box center [228, 319] width 44 height 19
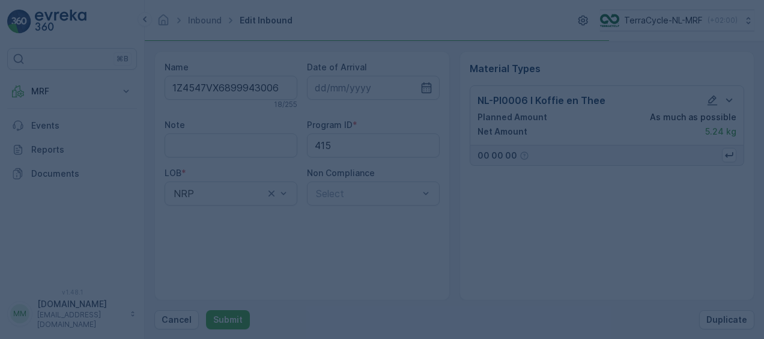
scroll to position [0, 0]
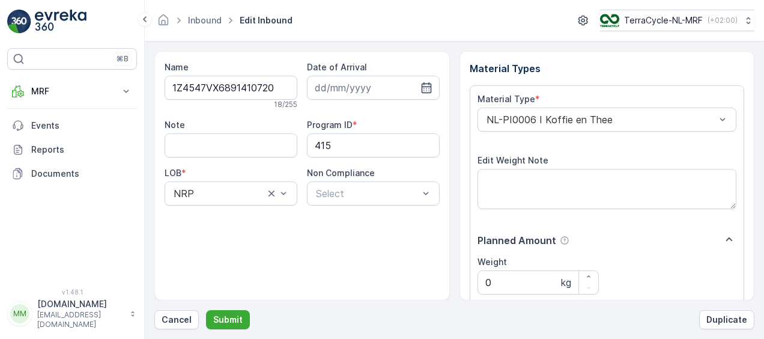
scroll to position [200, 0]
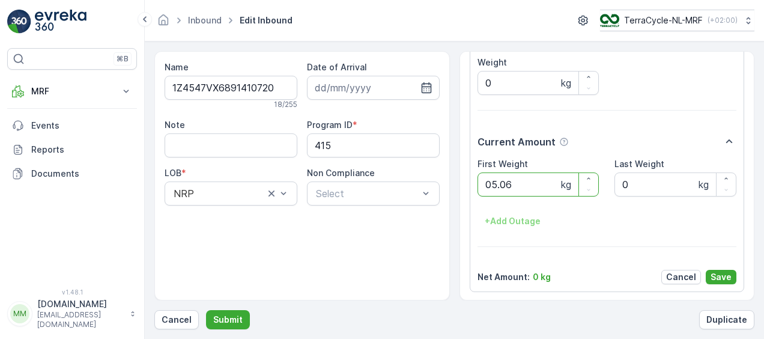
click at [206, 310] on button "Submit" at bounding box center [228, 319] width 44 height 19
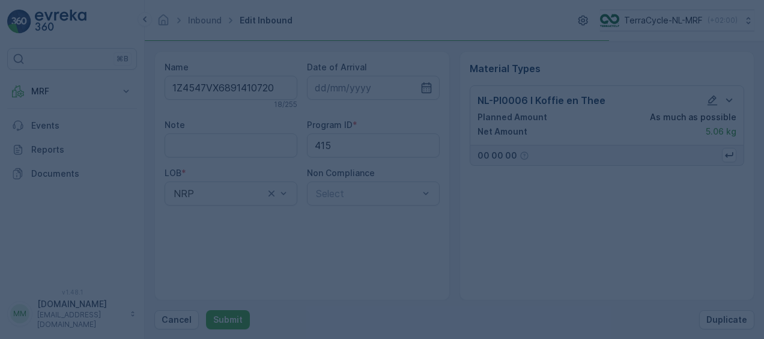
scroll to position [0, 0]
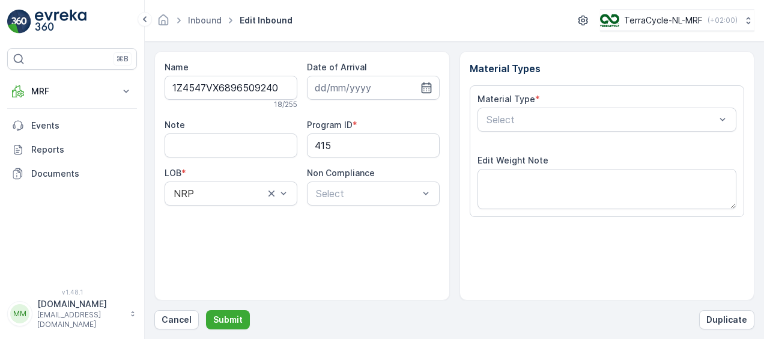
scroll to position [200, 0]
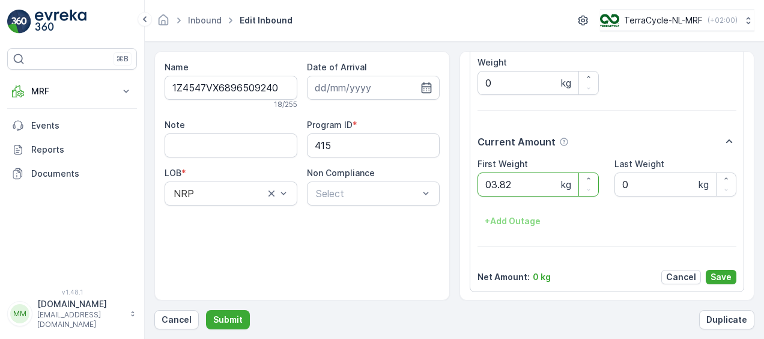
click at [206, 310] on button "Submit" at bounding box center [228, 319] width 44 height 19
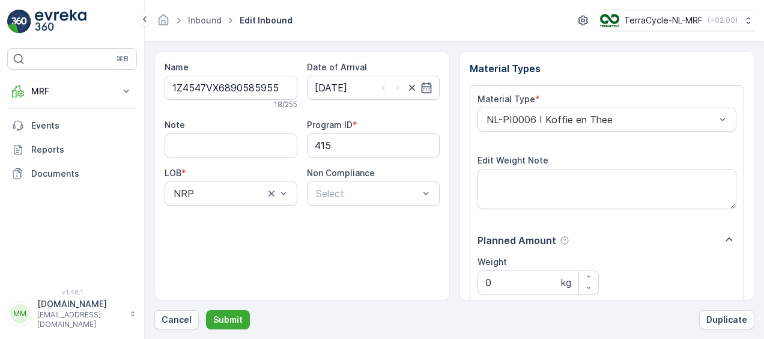
scroll to position [200, 0]
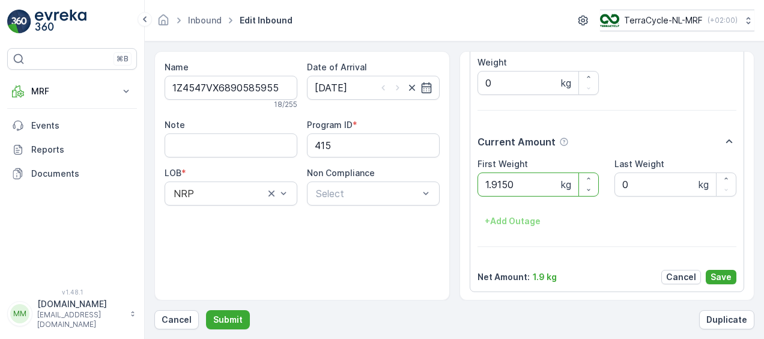
click at [206, 310] on button "Submit" at bounding box center [228, 319] width 44 height 19
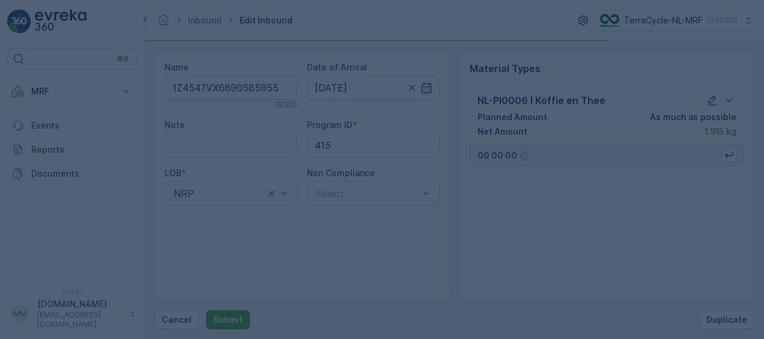
scroll to position [0, 0]
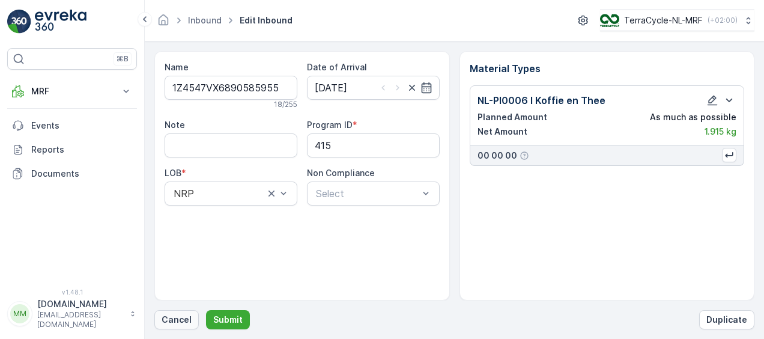
click at [167, 322] on p "Cancel" at bounding box center [177, 320] width 30 height 12
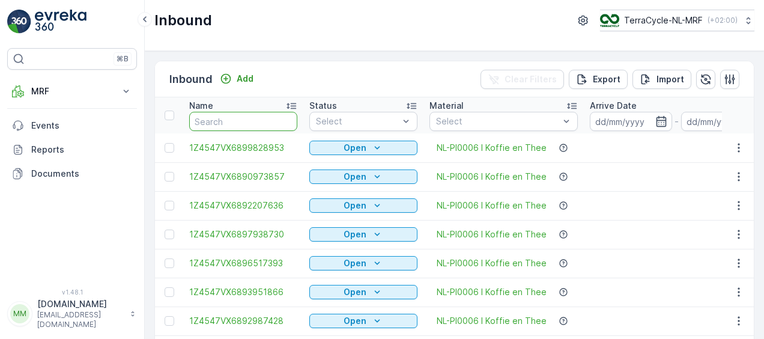
click at [271, 120] on input "text" at bounding box center [243, 121] width 108 height 19
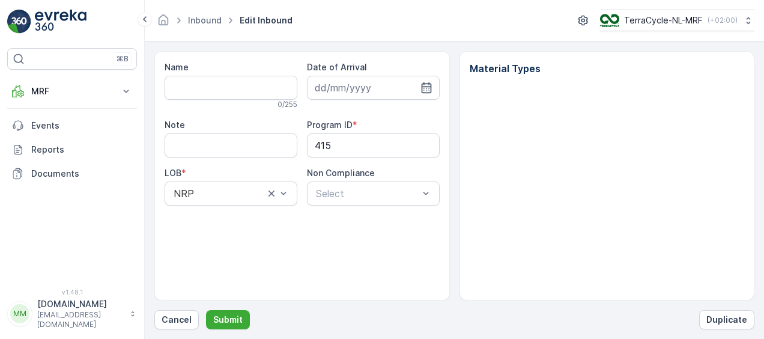
type input "1Z4547VX6890585955"
type input "16.01.2025"
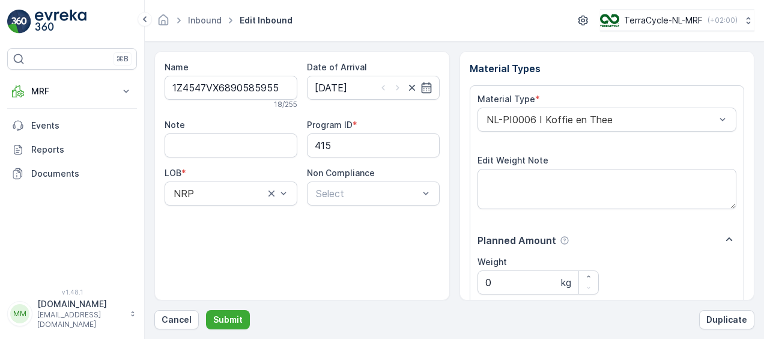
scroll to position [200, 0]
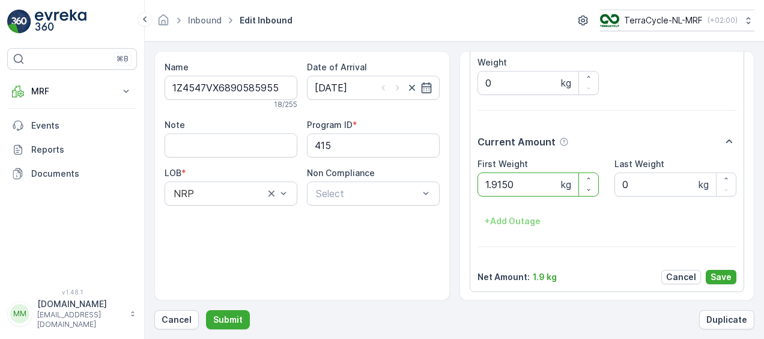
click at [206, 310] on button "Submit" at bounding box center [228, 319] width 44 height 19
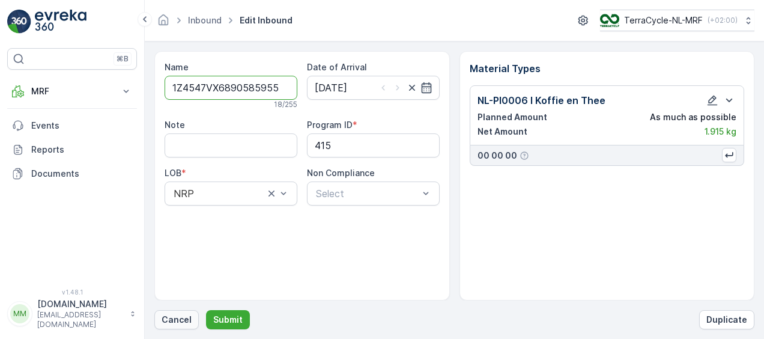
click at [167, 317] on p "Cancel" at bounding box center [177, 320] width 30 height 12
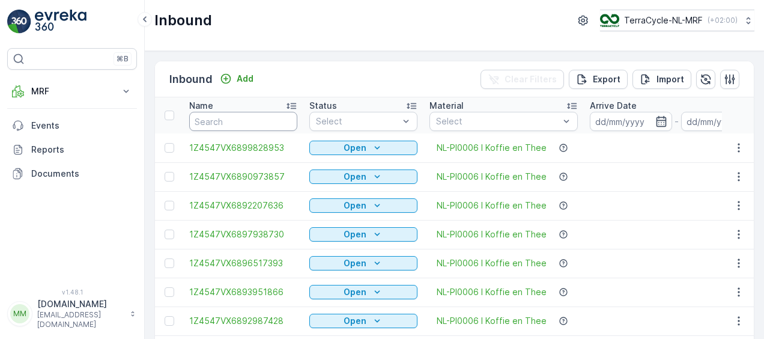
click at [249, 122] on input "text" at bounding box center [243, 121] width 108 height 19
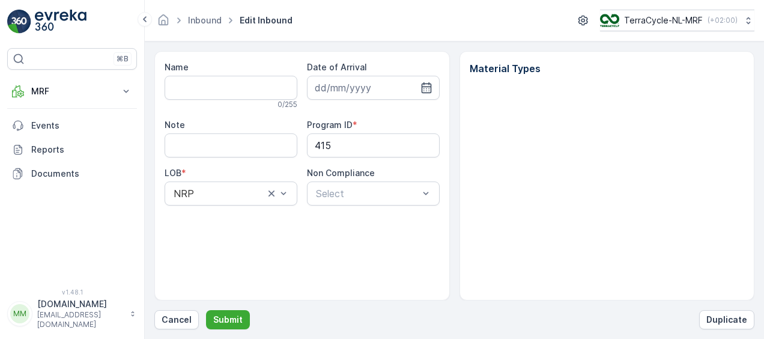
type input "1Z4547VX6890585955"
type input "16.01.2025"
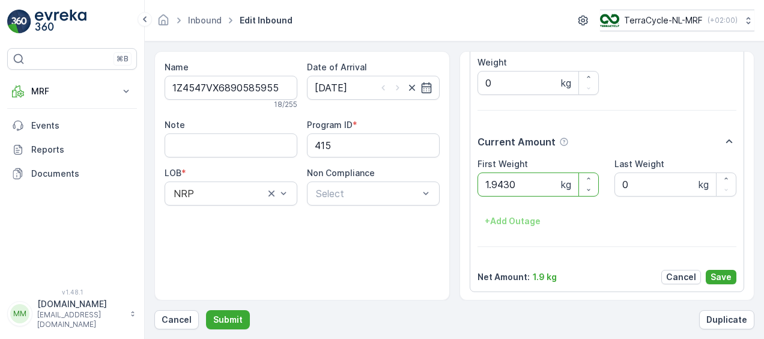
click at [206, 310] on button "Submit" at bounding box center [228, 319] width 44 height 19
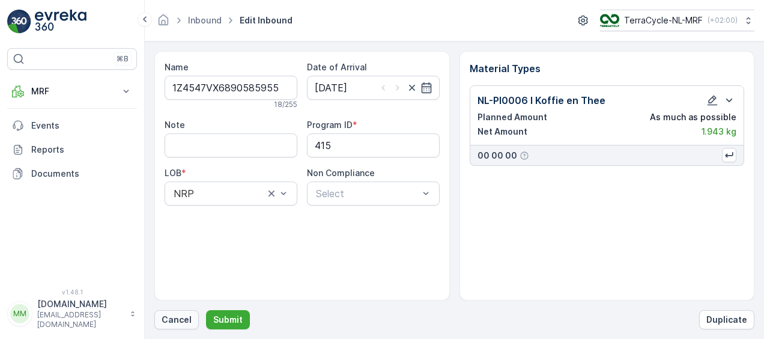
click at [183, 319] on p "Cancel" at bounding box center [177, 320] width 30 height 12
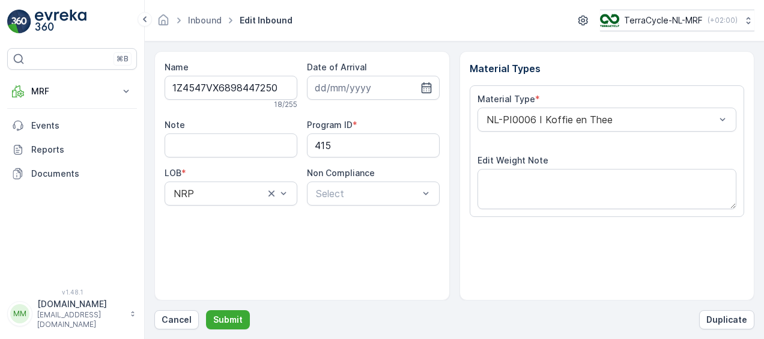
scroll to position [200, 0]
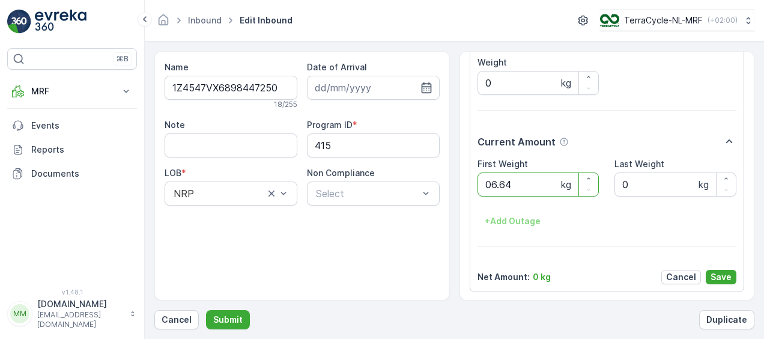
click at [206, 310] on button "Submit" at bounding box center [228, 319] width 44 height 19
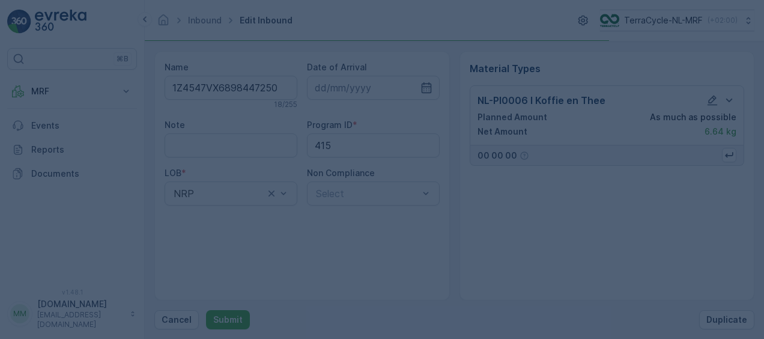
scroll to position [0, 0]
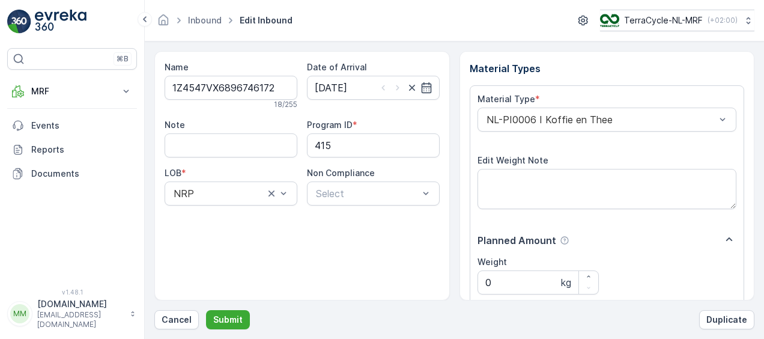
scroll to position [200, 0]
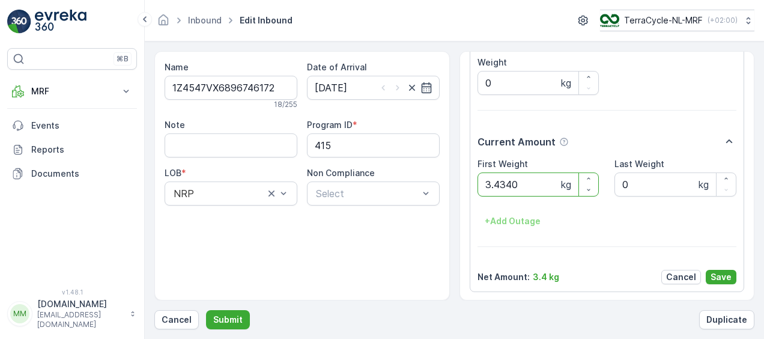
click at [206, 310] on button "Submit" at bounding box center [228, 319] width 44 height 19
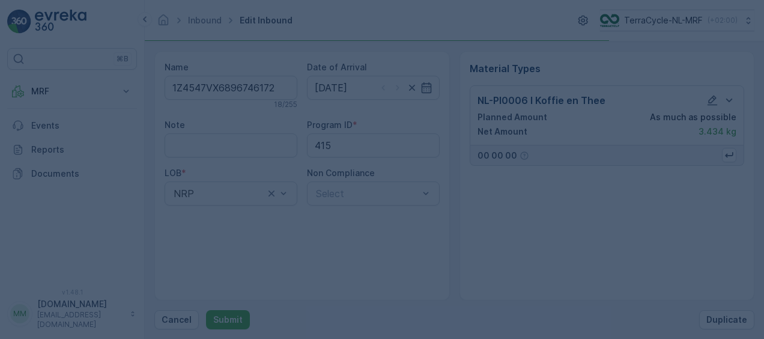
scroll to position [0, 0]
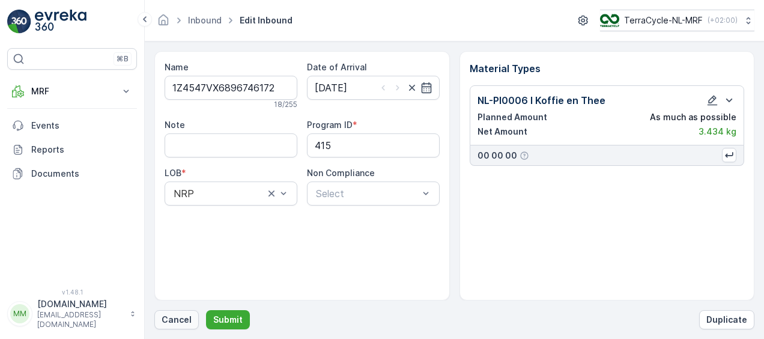
click at [185, 320] on p "Cancel" at bounding box center [177, 320] width 30 height 12
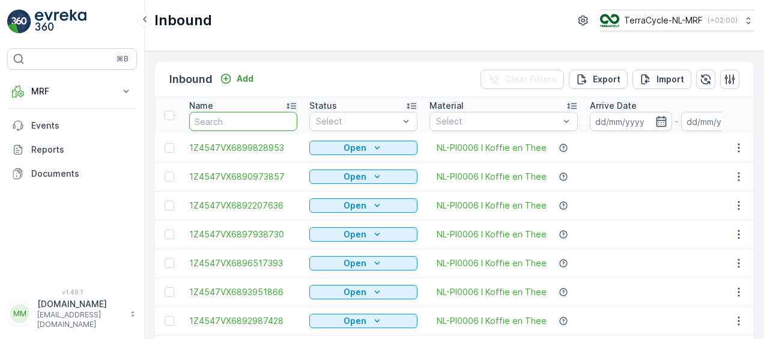
click at [239, 123] on input "text" at bounding box center [243, 121] width 108 height 19
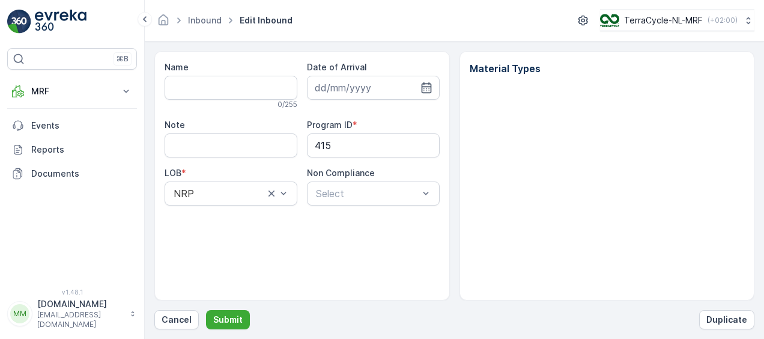
type input "1Z4547VX6896746172"
type input "30.07.2025"
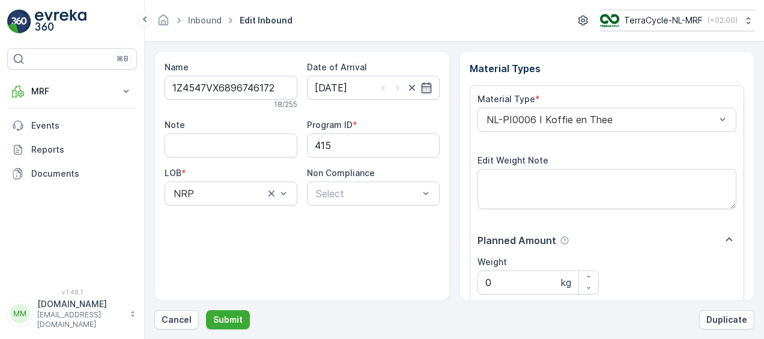
scroll to position [200, 0]
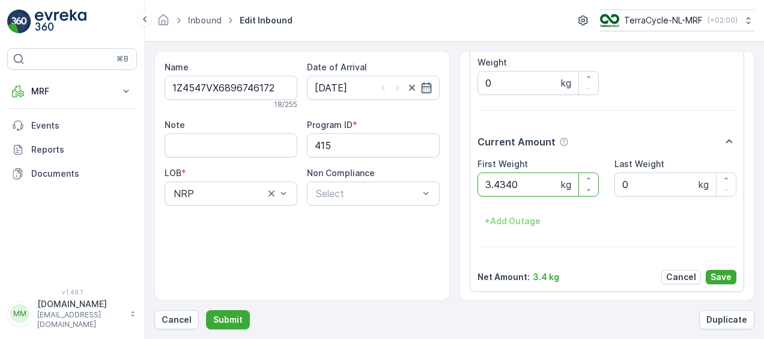
click at [206, 310] on button "Submit" at bounding box center [228, 319] width 44 height 19
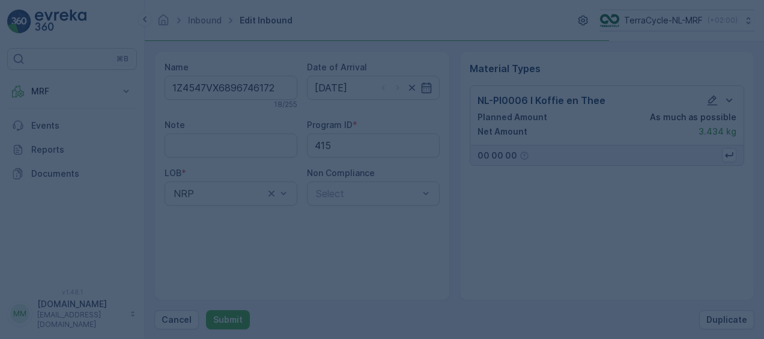
scroll to position [0, 0]
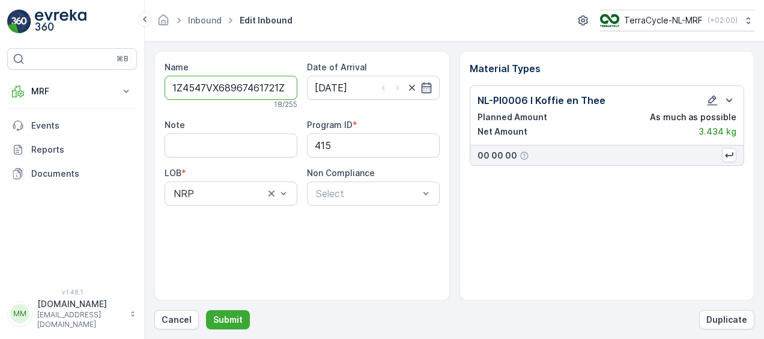
type input "1Z4547VX68967461721Z4547VX6898075590"
click at [206, 310] on button "Submit" at bounding box center [228, 319] width 44 height 19
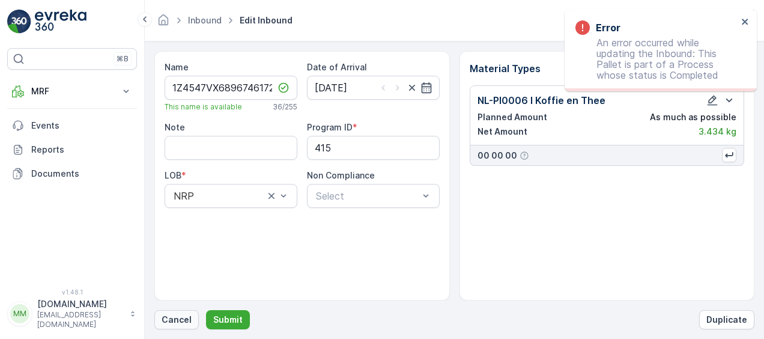
click at [180, 320] on p "Cancel" at bounding box center [177, 320] width 30 height 12
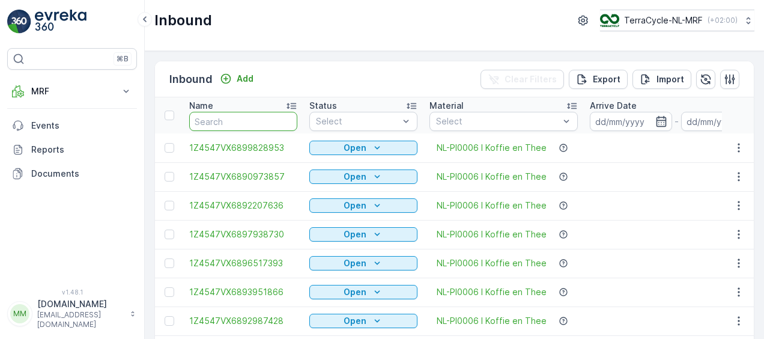
click at [246, 123] on input "text" at bounding box center [243, 121] width 108 height 19
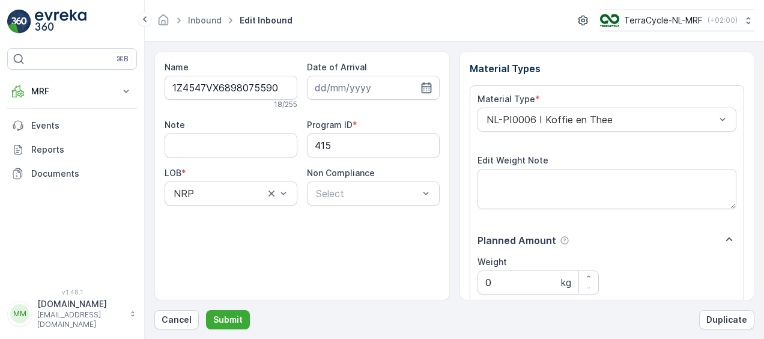
scroll to position [200, 0]
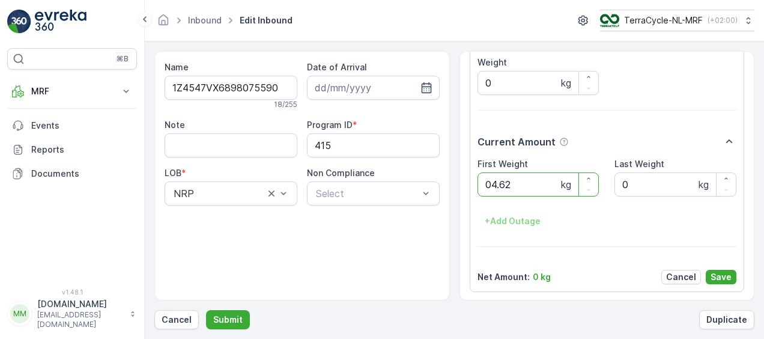
click at [206, 310] on button "Submit" at bounding box center [228, 319] width 44 height 19
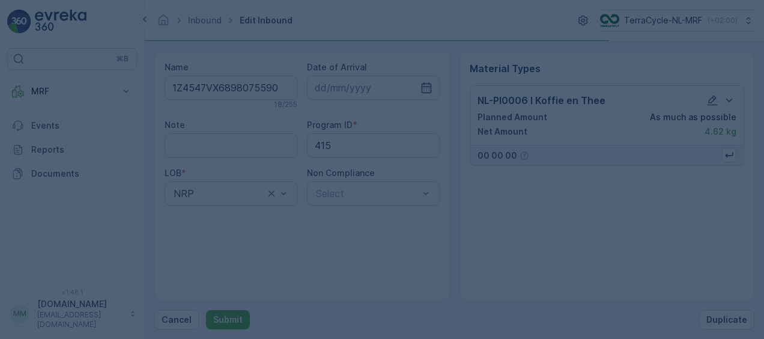
scroll to position [0, 0]
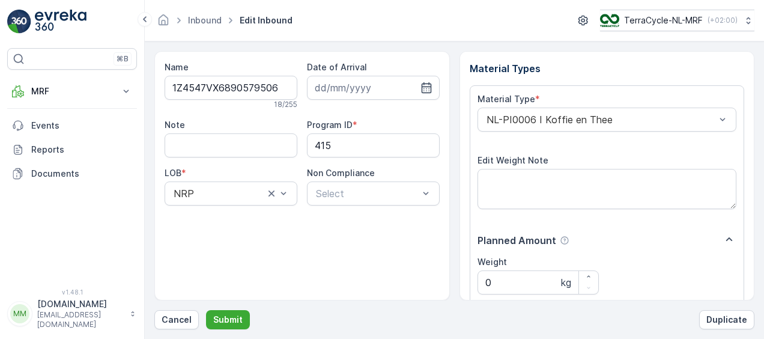
scroll to position [200, 0]
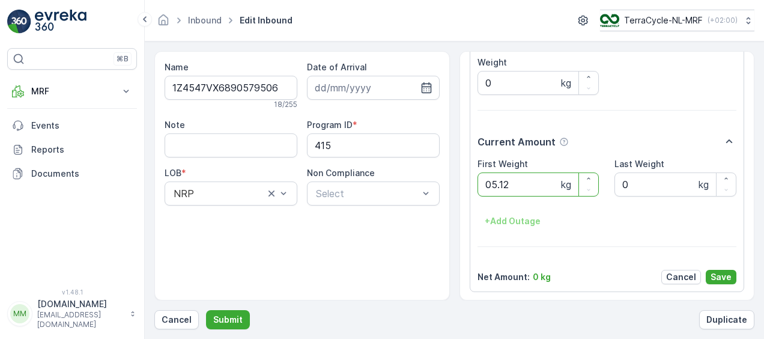
click at [206, 310] on button "Submit" at bounding box center [228, 319] width 44 height 19
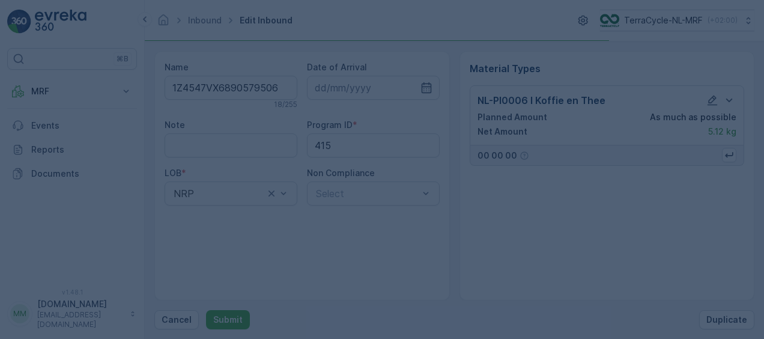
scroll to position [0, 0]
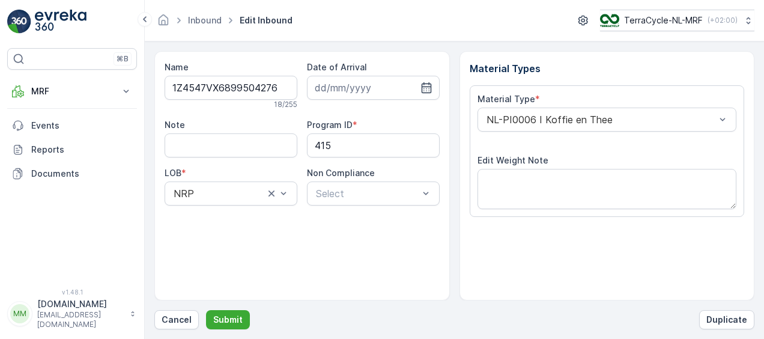
scroll to position [200, 0]
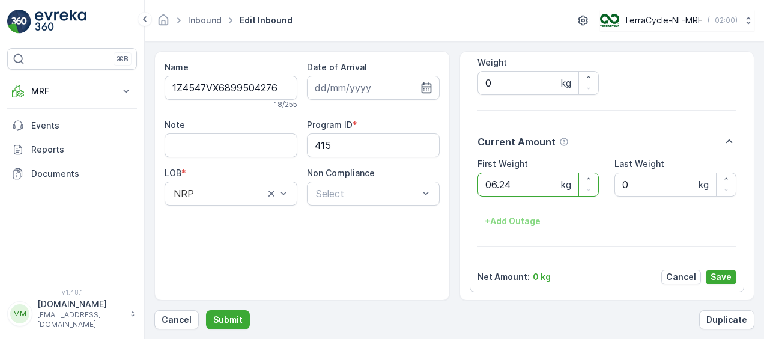
click at [206, 310] on button "Submit" at bounding box center [228, 319] width 44 height 19
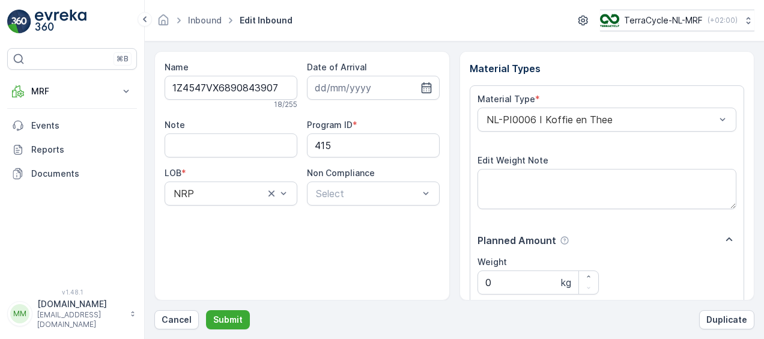
scroll to position [200, 0]
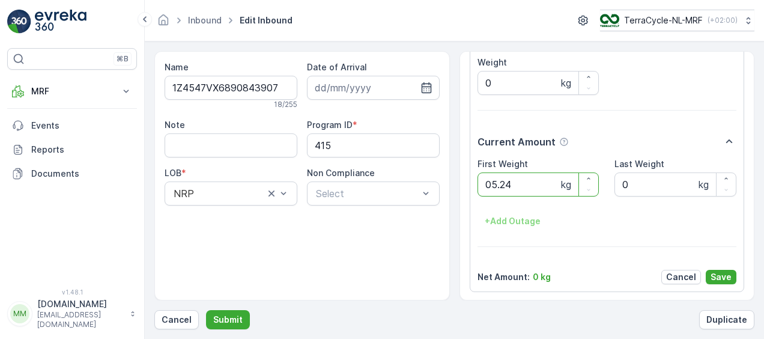
click at [206, 310] on button "Submit" at bounding box center [228, 319] width 44 height 19
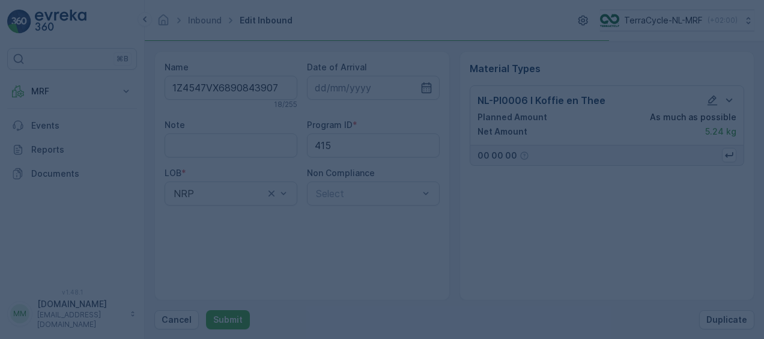
scroll to position [0, 0]
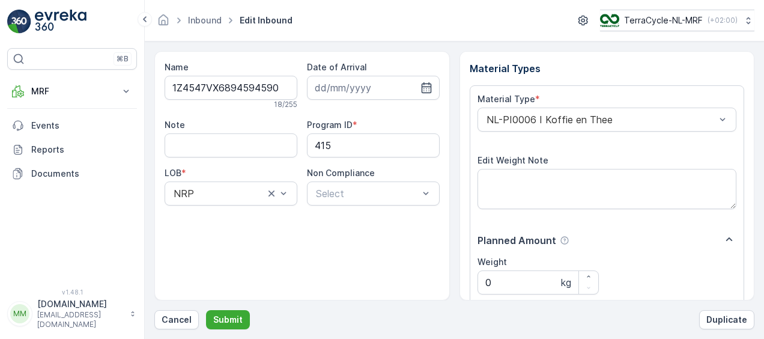
scroll to position [200, 0]
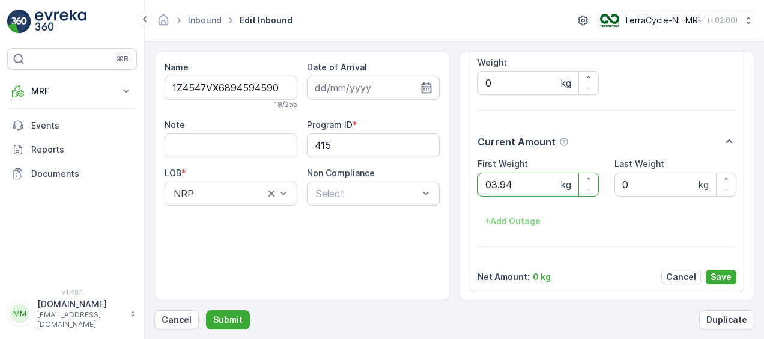
click at [206, 310] on button "Submit" at bounding box center [228, 319] width 44 height 19
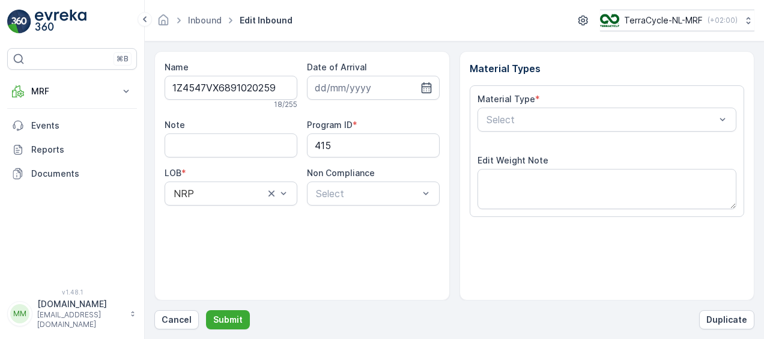
scroll to position [200, 0]
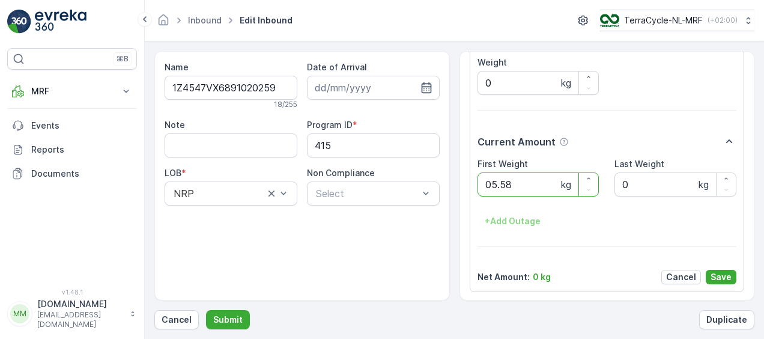
click at [206, 310] on button "Submit" at bounding box center [228, 319] width 44 height 19
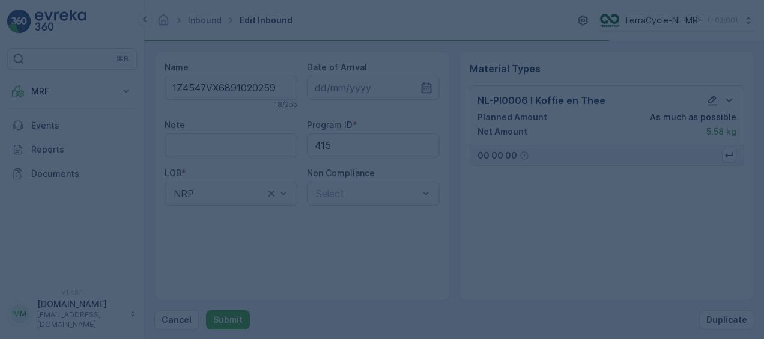
scroll to position [0, 0]
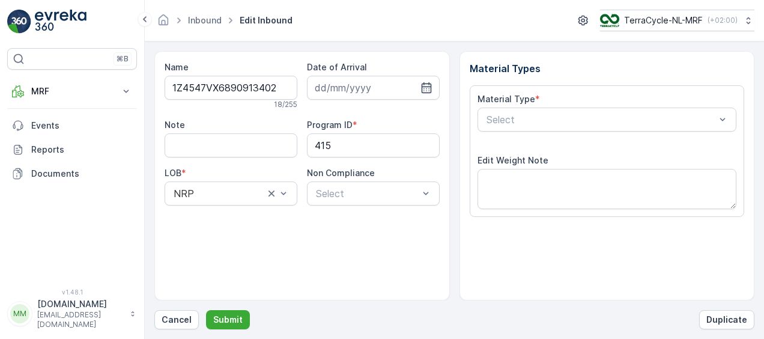
scroll to position [200, 0]
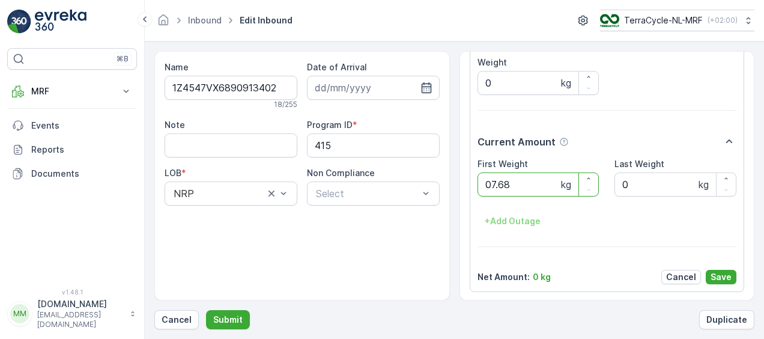
click at [206, 310] on button "Submit" at bounding box center [228, 319] width 44 height 19
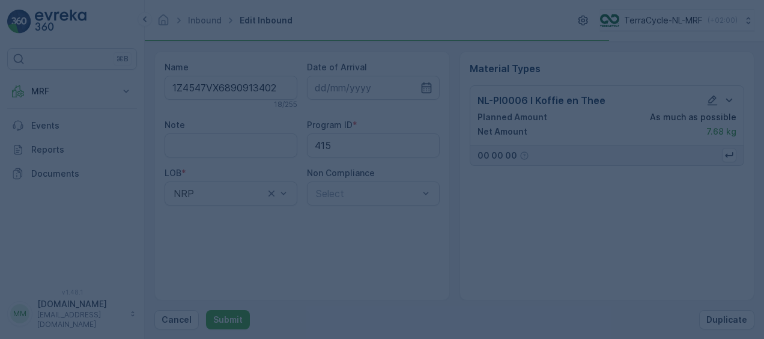
scroll to position [0, 0]
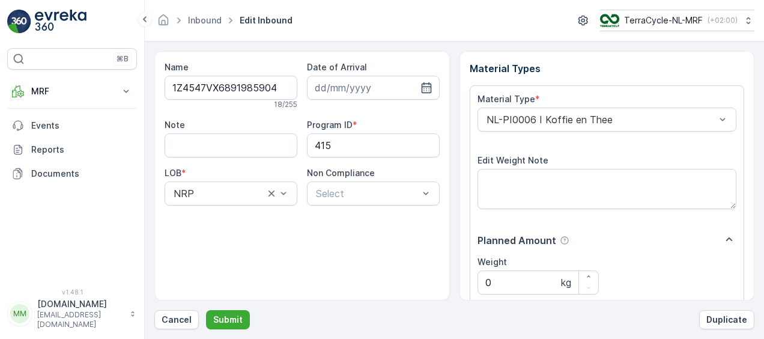
scroll to position [200, 0]
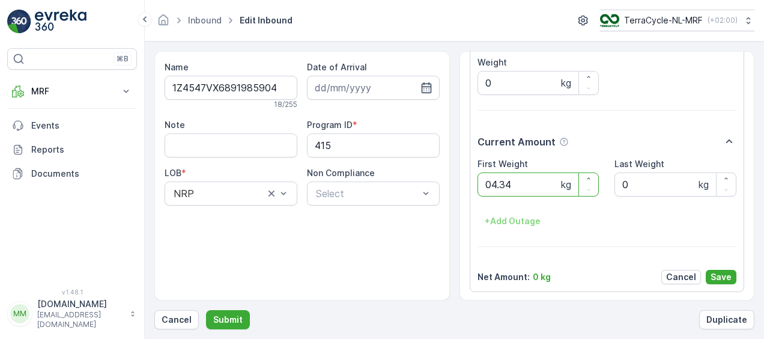
click at [206, 310] on button "Submit" at bounding box center [228, 319] width 44 height 19
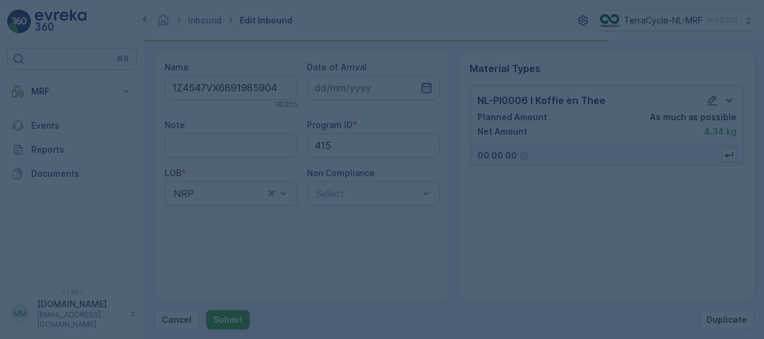
scroll to position [0, 0]
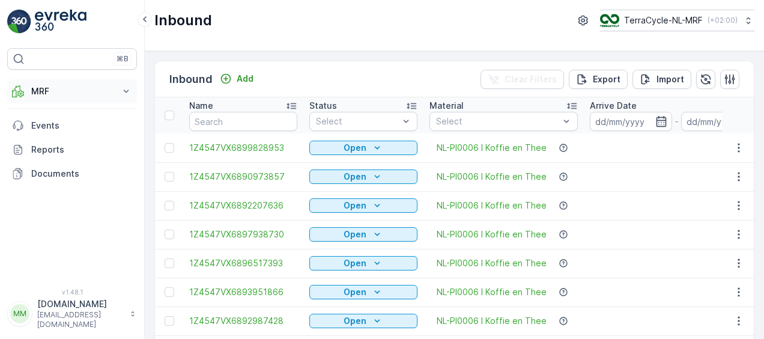
click at [127, 89] on icon at bounding box center [126, 91] width 12 height 12
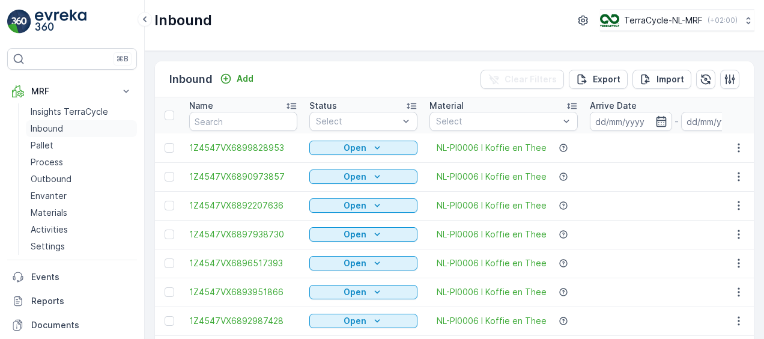
click at [52, 134] on link "Inbound" at bounding box center [81, 128] width 111 height 17
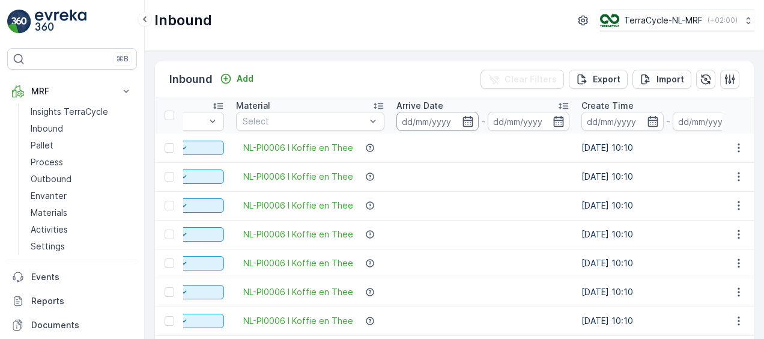
scroll to position [0, 194]
click at [650, 124] on icon "button" at bounding box center [653, 121] width 12 height 12
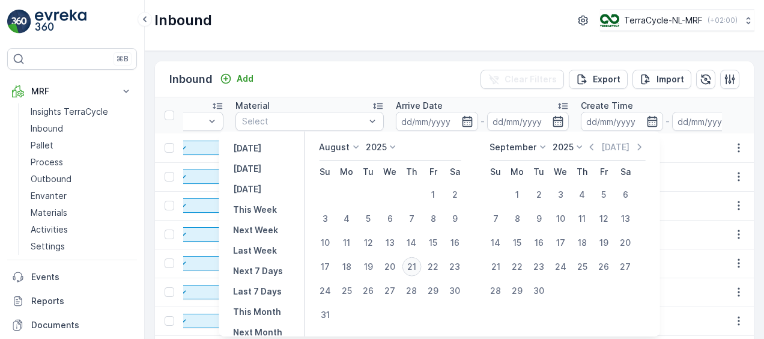
click at [416, 266] on div "21" at bounding box center [411, 266] width 19 height 19
type input "[DATE]"
click at [416, 266] on div "21" at bounding box center [411, 266] width 19 height 19
type input "[DATE]"
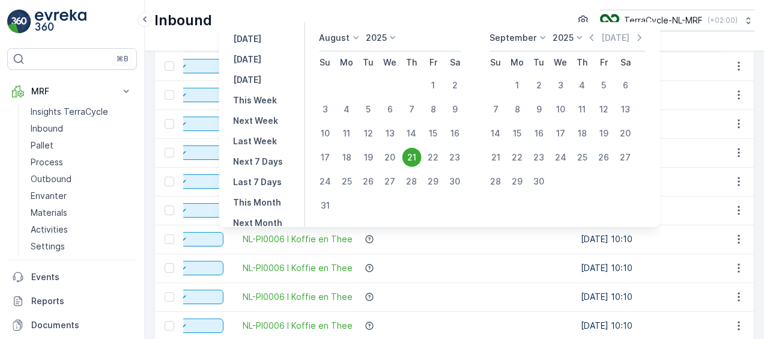
scroll to position [111, 0]
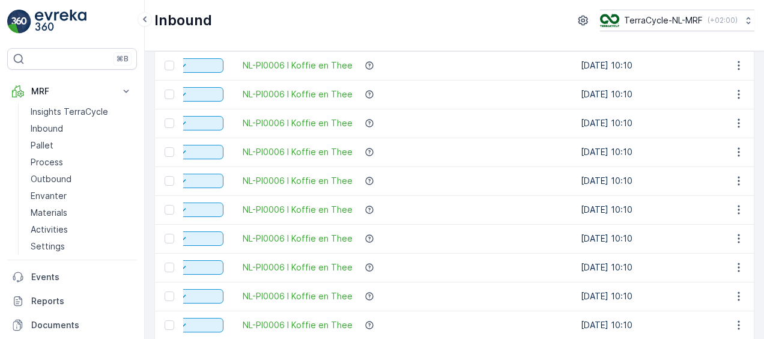
click at [251, 13] on div "Inbound TerraCycle-NL-MRF ( +02:00 )" at bounding box center [454, 21] width 600 height 22
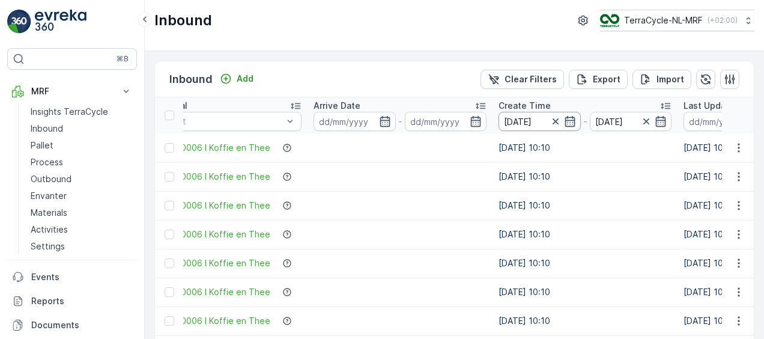
scroll to position [0, 277]
click at [564, 120] on icon "button" at bounding box center [569, 121] width 10 height 11
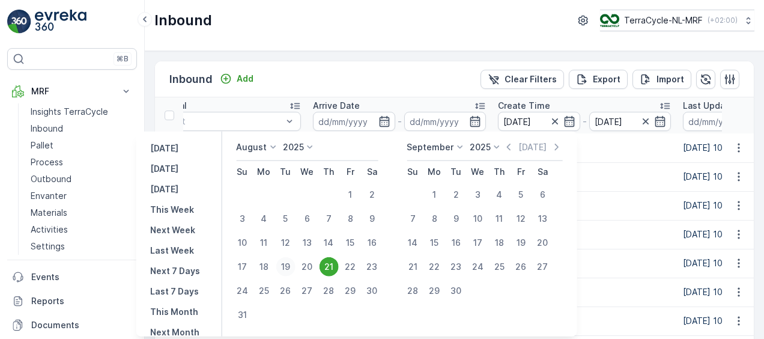
click at [290, 268] on div "19" at bounding box center [285, 266] width 19 height 19
type input "19.08.2025"
click at [264, 268] on div "18" at bounding box center [263, 266] width 19 height 19
type input "18.08.2025"
click at [338, 271] on div "21" at bounding box center [328, 266] width 19 height 19
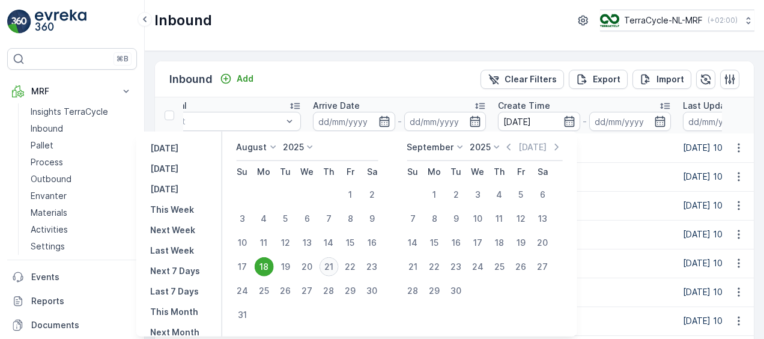
type input "[DATE]"
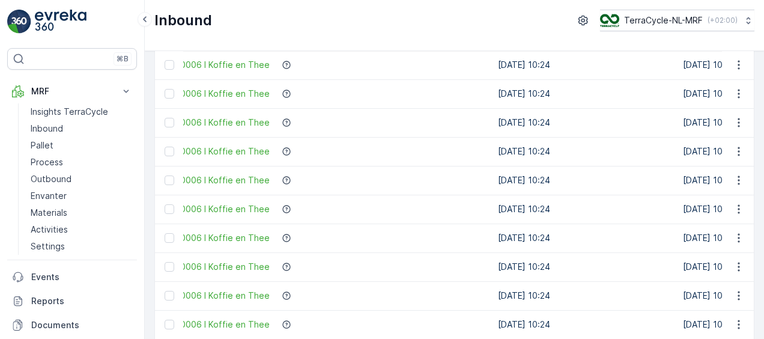
scroll to position [1286, 0]
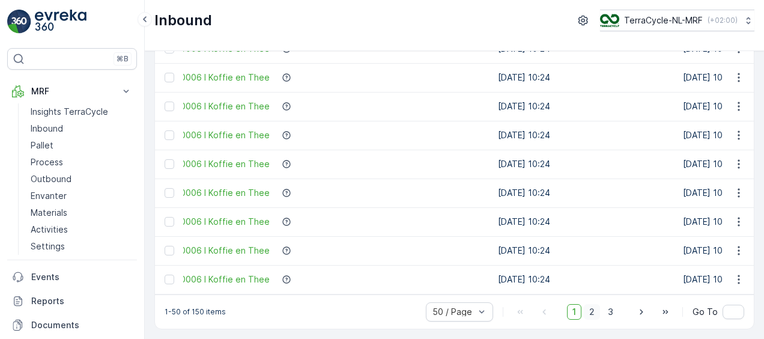
click at [591, 312] on span "2" at bounding box center [592, 312] width 16 height 16
click at [611, 314] on span "3" at bounding box center [611, 312] width 16 height 16
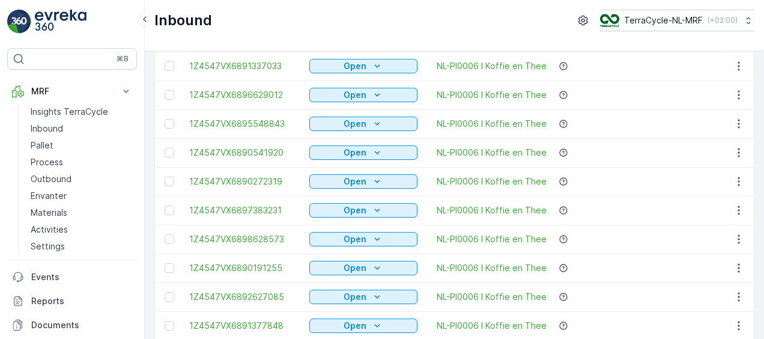
scroll to position [153, 0]
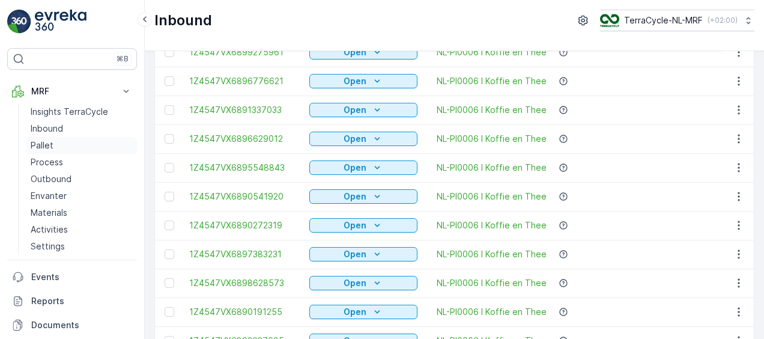
click at [44, 142] on p "Pallet" at bounding box center [42, 145] width 23 height 12
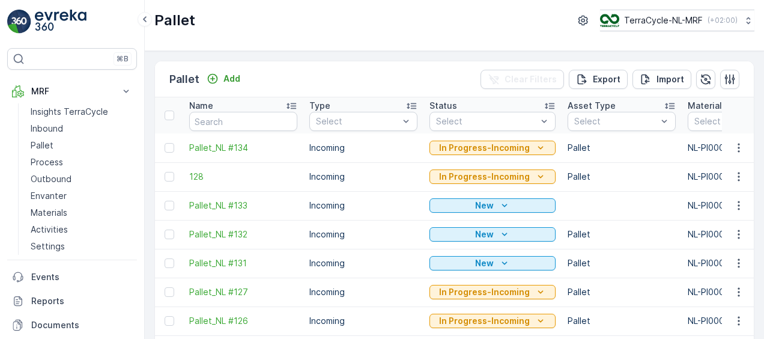
click at [220, 154] on td "Pallet_NL #134" at bounding box center [243, 147] width 120 height 29
click at [225, 149] on span "Pallet_NL #134" at bounding box center [243, 148] width 108 height 12
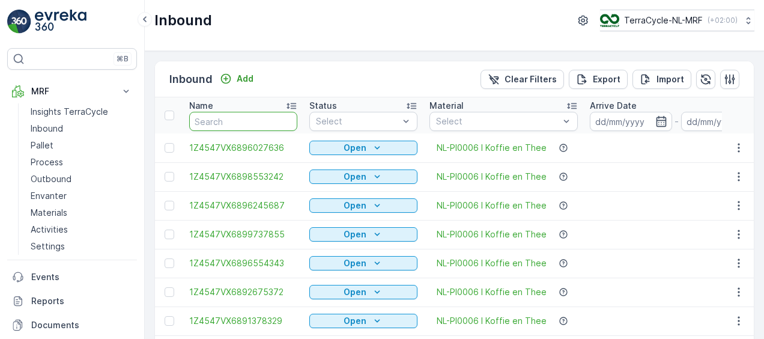
click at [245, 123] on input "text" at bounding box center [243, 121] width 108 height 19
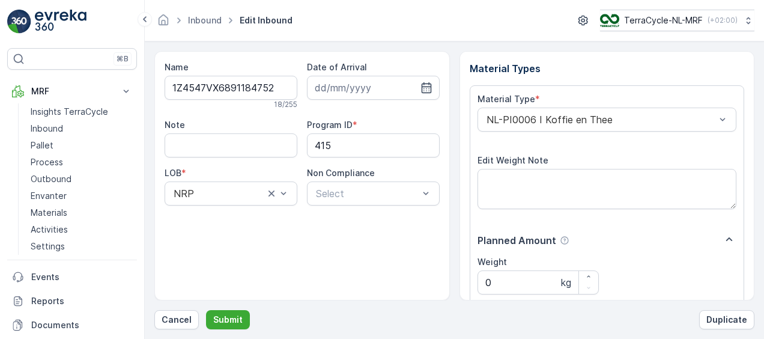
scroll to position [200, 0]
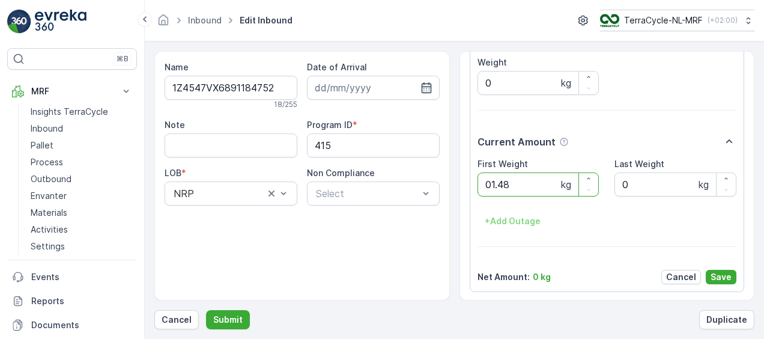
click at [206, 310] on button "Submit" at bounding box center [228, 319] width 44 height 19
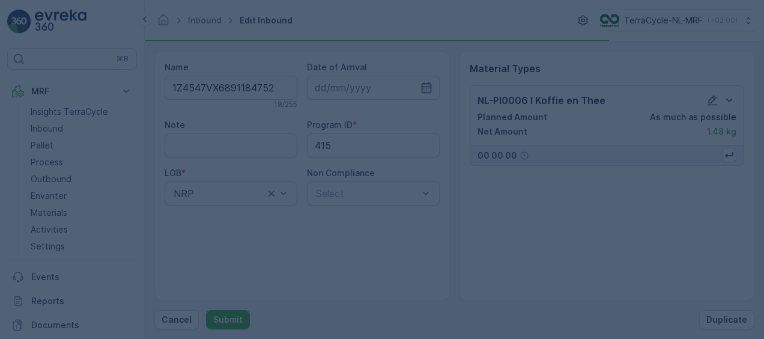
scroll to position [0, 0]
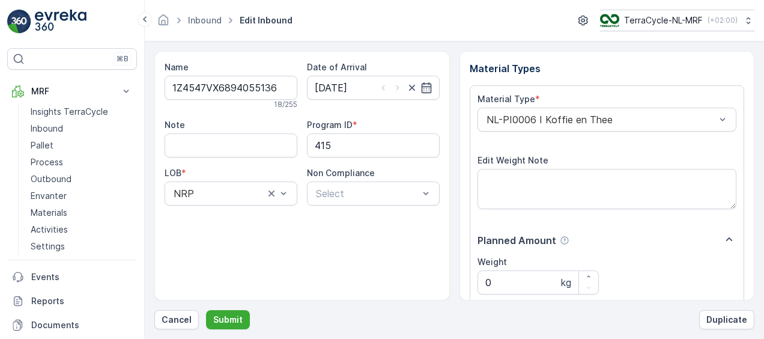
scroll to position [200, 0]
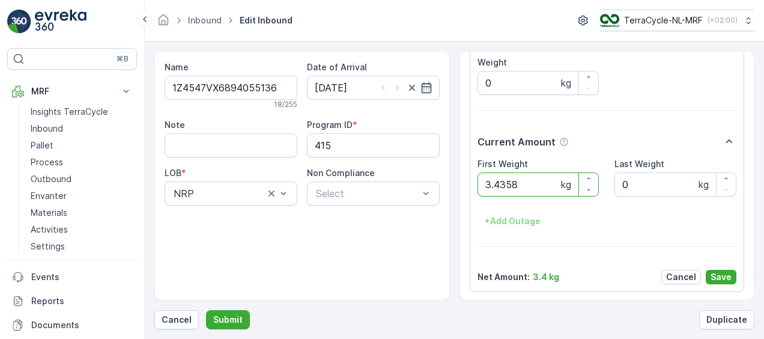
click at [206, 310] on button "Submit" at bounding box center [228, 319] width 44 height 19
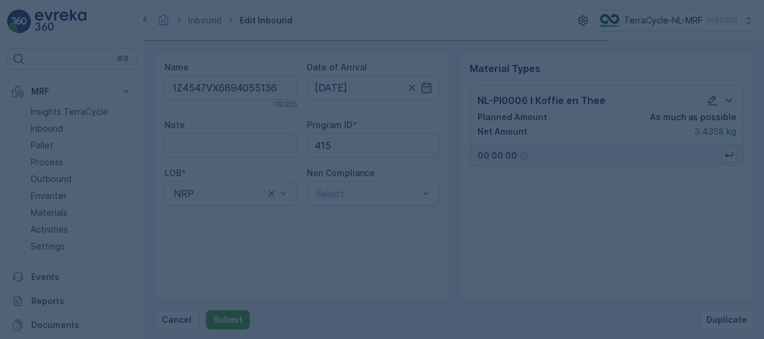
scroll to position [0, 0]
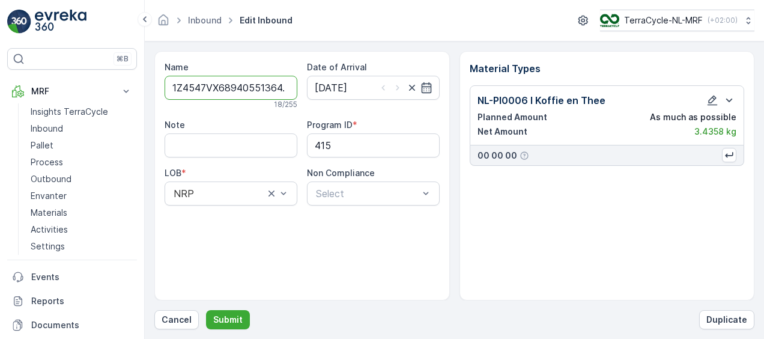
type input "1Z4547VX68940551364.58"
click at [206, 310] on button "Submit" at bounding box center [228, 319] width 44 height 19
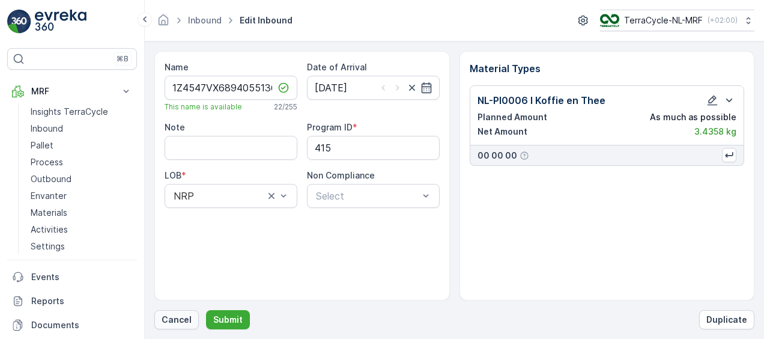
click at [174, 318] on p "Cancel" at bounding box center [177, 320] width 30 height 12
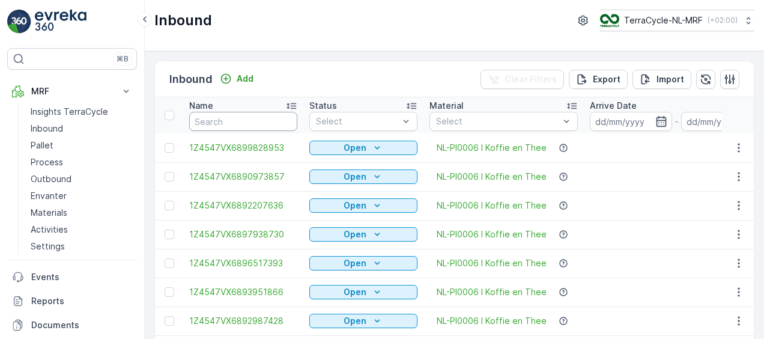
click at [244, 124] on input "text" at bounding box center [243, 121] width 108 height 19
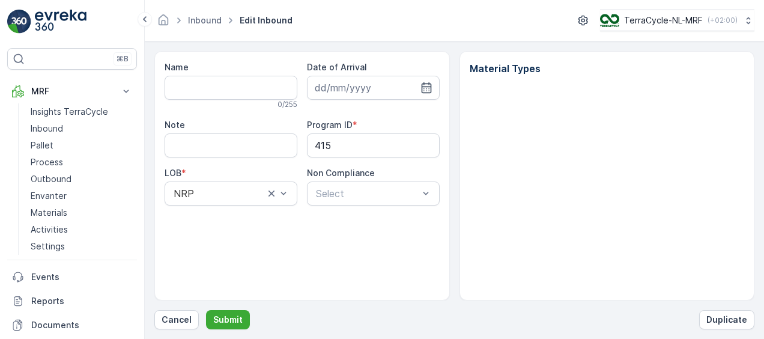
type input "1Z4547VX6894055136"
type input "19.08.2025"
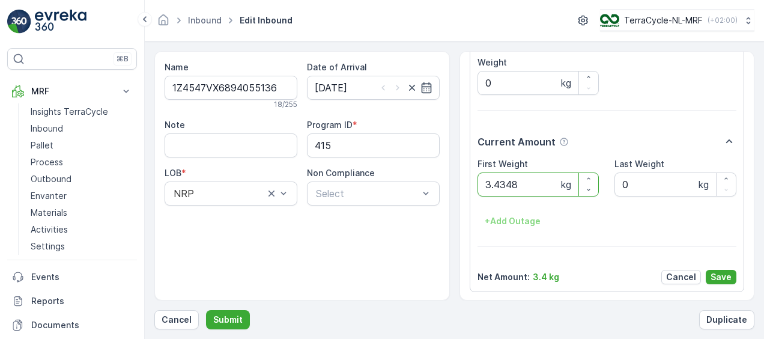
click at [206, 310] on button "Submit" at bounding box center [228, 319] width 44 height 19
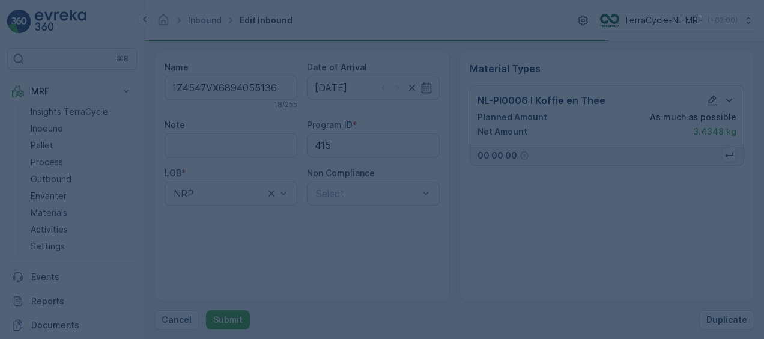
scroll to position [0, 0]
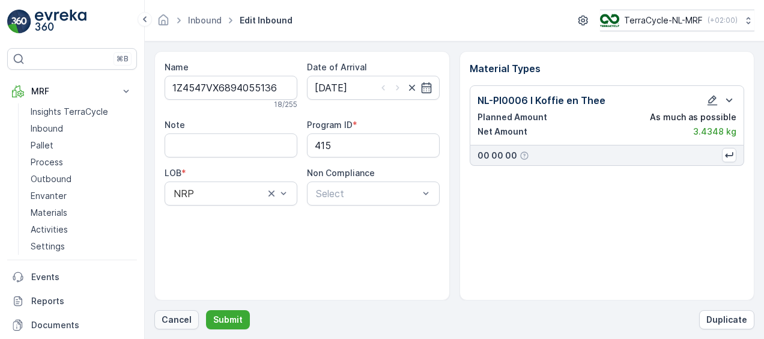
click at [172, 316] on p "Cancel" at bounding box center [177, 320] width 30 height 12
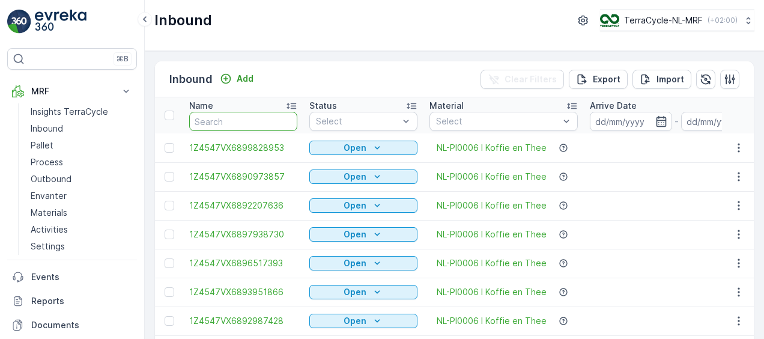
click at [249, 120] on input "text" at bounding box center [243, 121] width 108 height 19
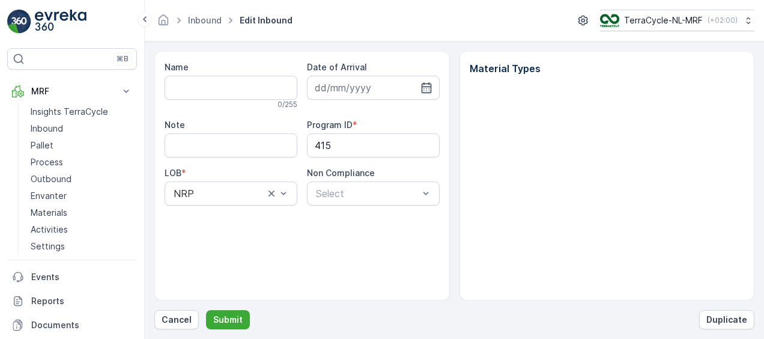
type input "1Z4547VX6894055136"
type input "19.08.2025"
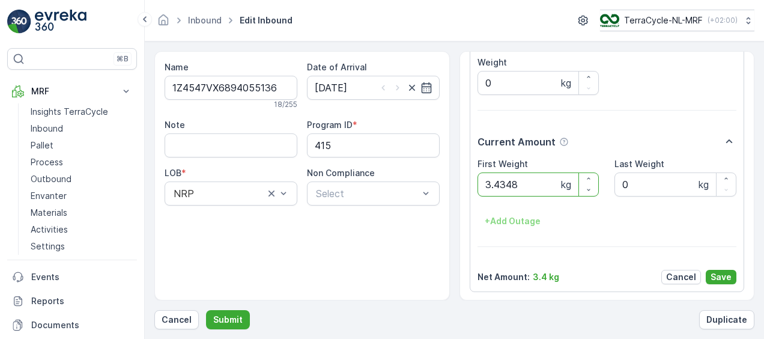
click at [206, 310] on button "Submit" at bounding box center [228, 319] width 44 height 19
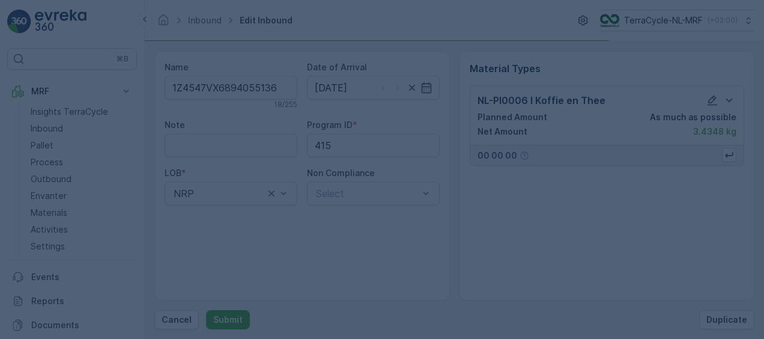
scroll to position [0, 0]
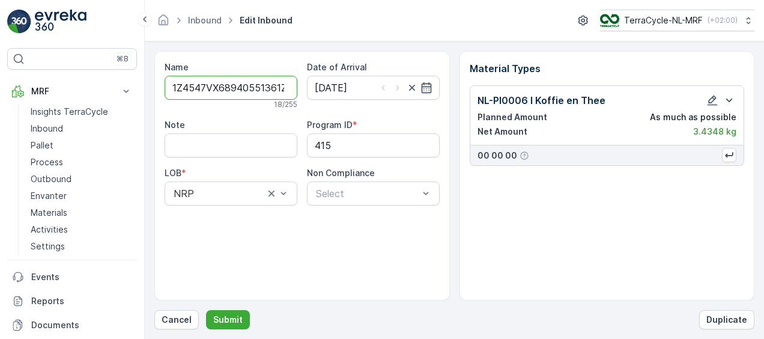
type input "1Z4547VX68940551361Z4547VX6898946523"
click at [206, 310] on button "Submit" at bounding box center [228, 319] width 44 height 19
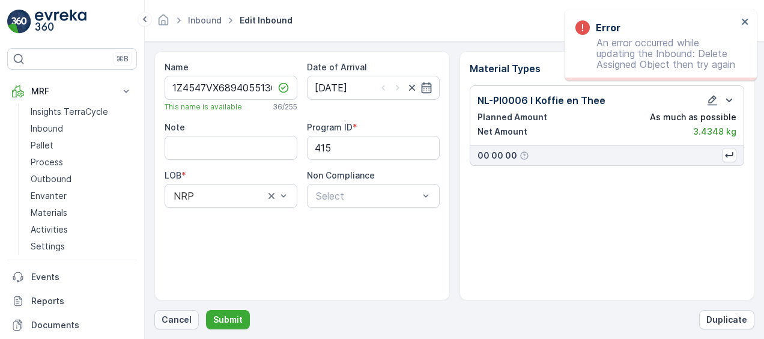
click at [179, 317] on p "Cancel" at bounding box center [177, 320] width 30 height 12
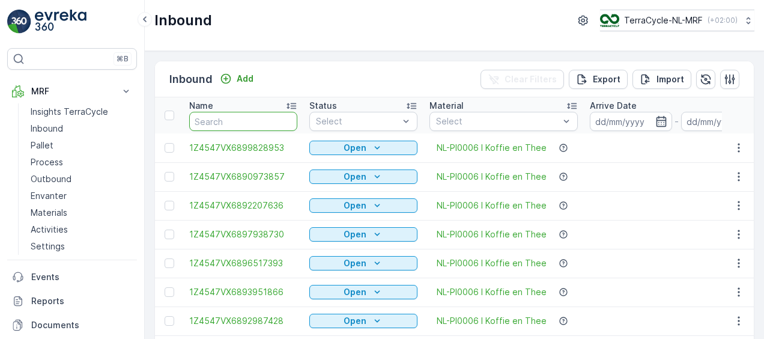
click at [241, 123] on input "text" at bounding box center [243, 121] width 108 height 19
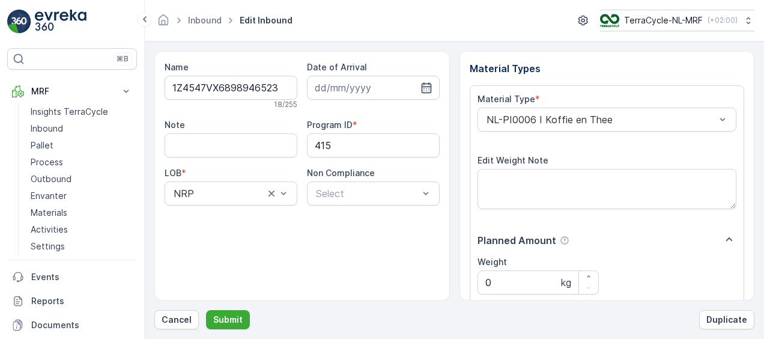
scroll to position [200, 0]
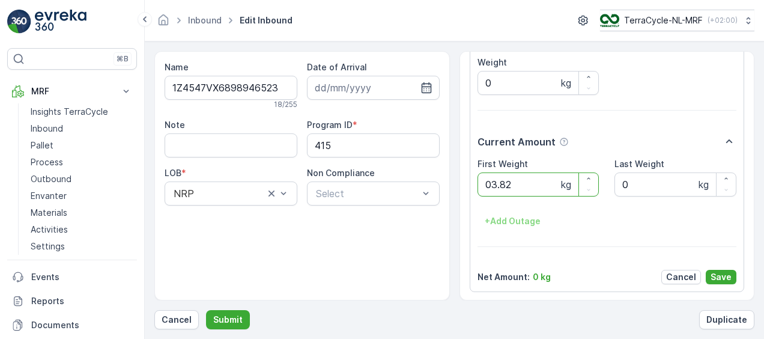
click at [206, 310] on button "Submit" at bounding box center [228, 319] width 44 height 19
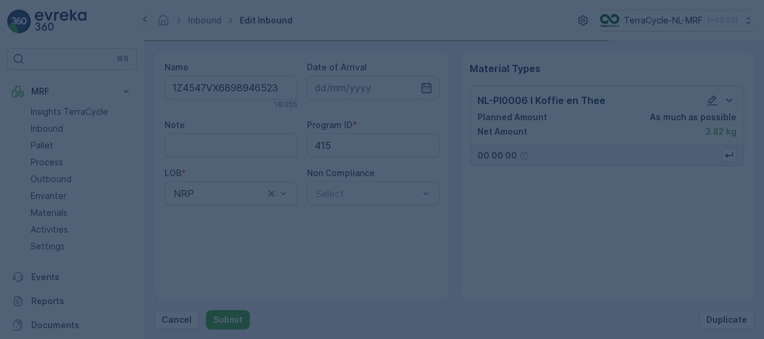
scroll to position [0, 0]
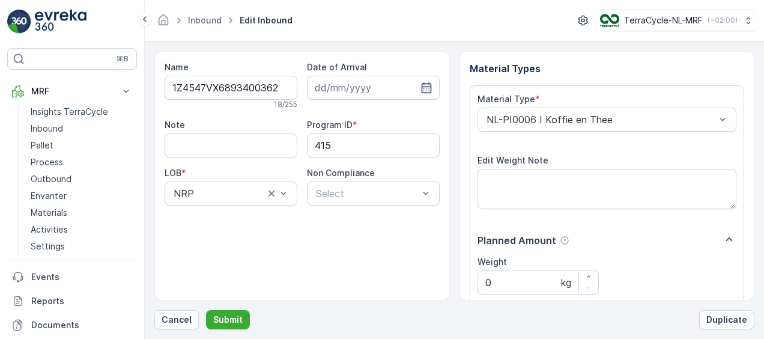
scroll to position [200, 0]
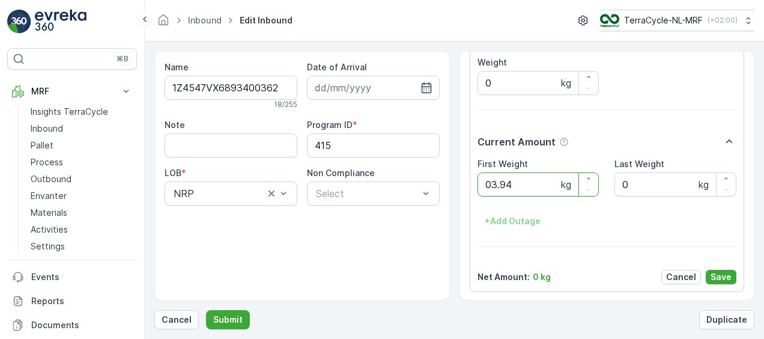
click at [206, 310] on button "Submit" at bounding box center [228, 319] width 44 height 19
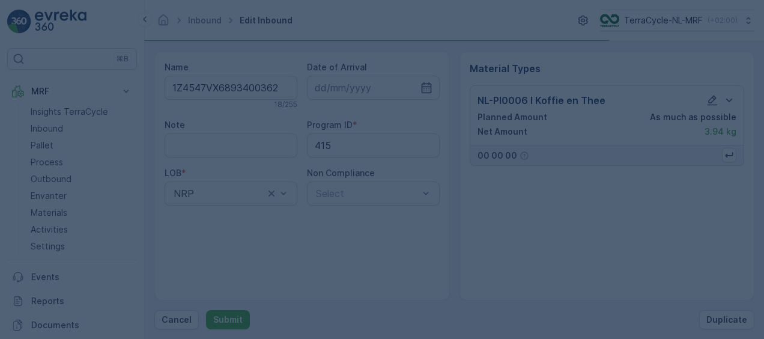
scroll to position [0, 0]
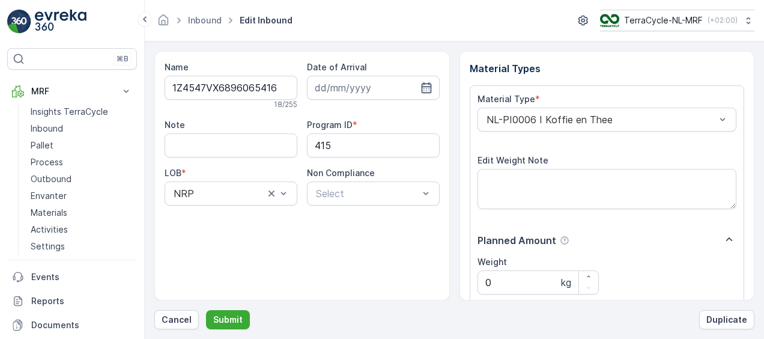
scroll to position [200, 0]
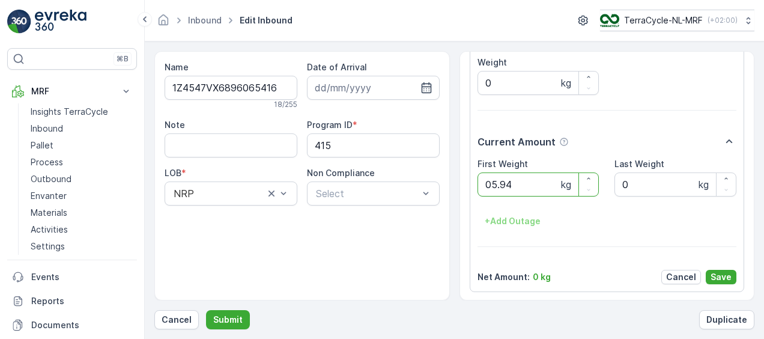
click at [206, 310] on button "Submit" at bounding box center [228, 319] width 44 height 19
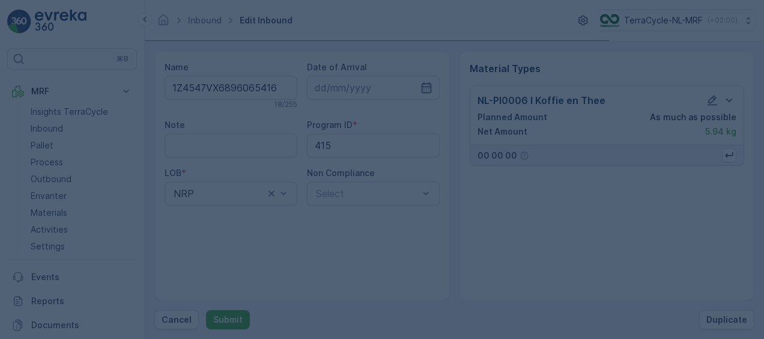
scroll to position [0, 0]
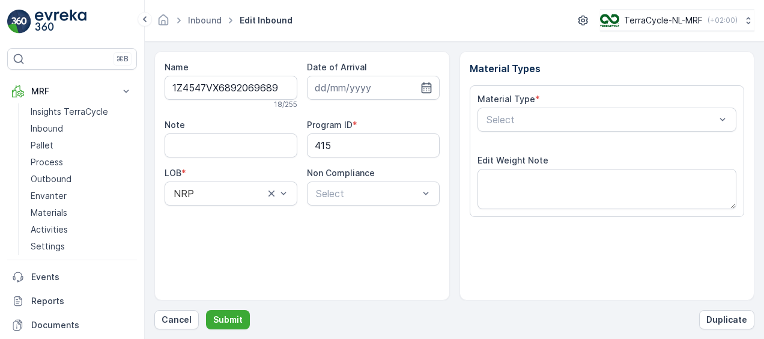
scroll to position [200, 0]
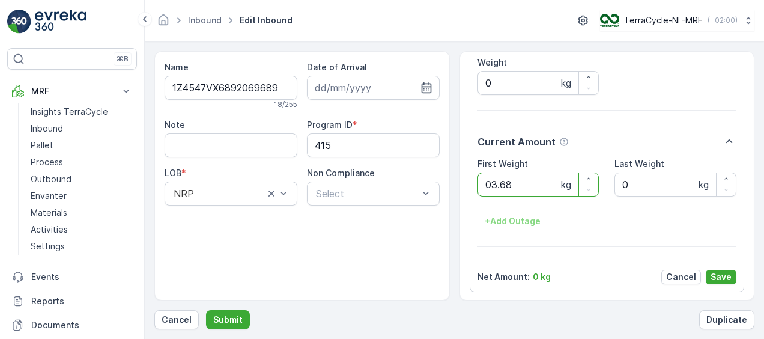
click at [206, 310] on button "Submit" at bounding box center [228, 319] width 44 height 19
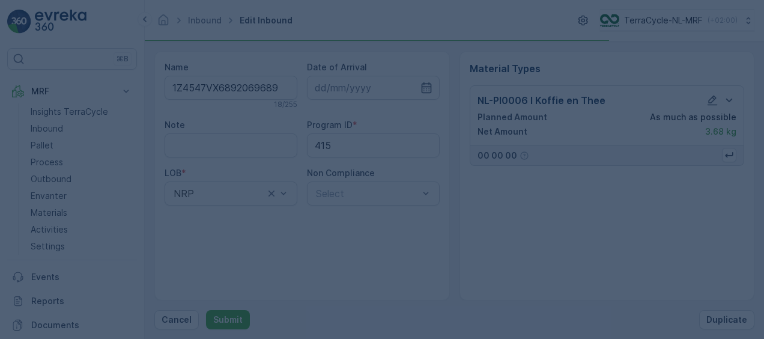
scroll to position [0, 0]
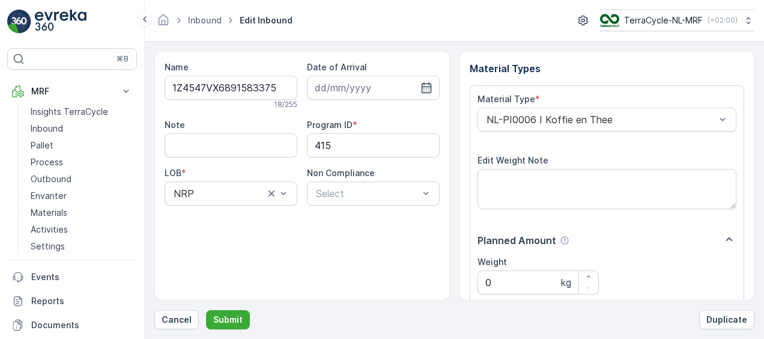
scroll to position [200, 0]
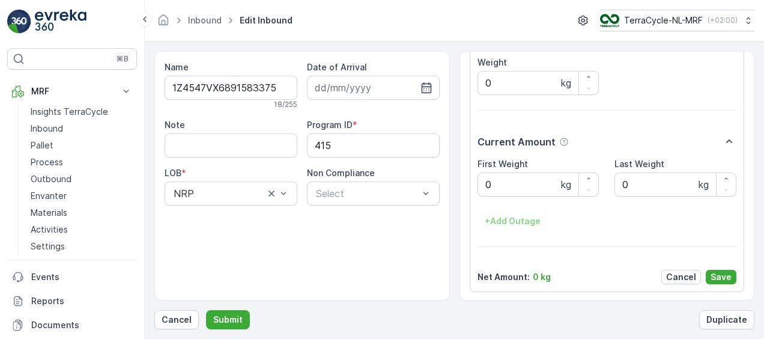
click at [241, 123] on div "Note" at bounding box center [231, 125] width 133 height 12
click at [177, 318] on p "Cancel" at bounding box center [177, 320] width 30 height 12
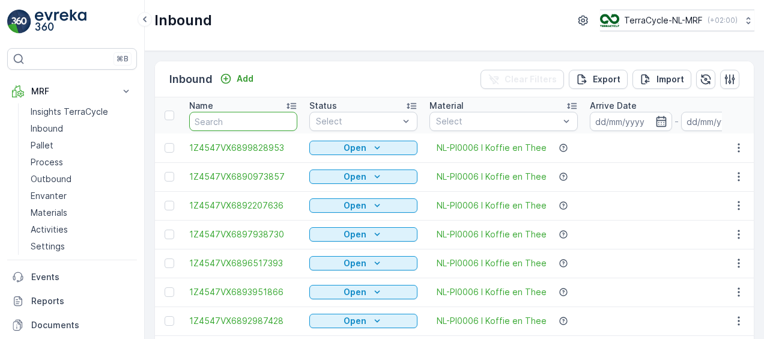
click at [245, 121] on input "text" at bounding box center [243, 121] width 108 height 19
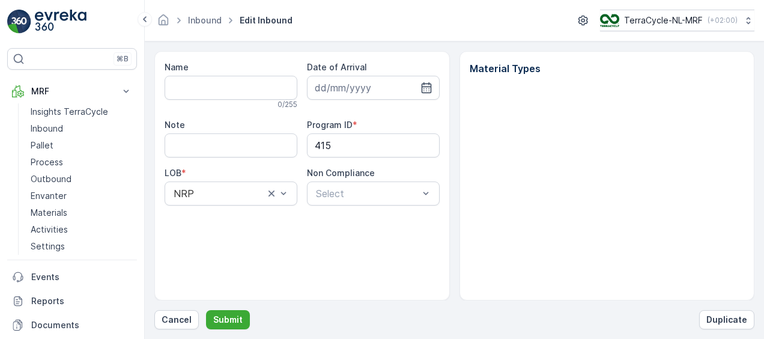
type input "1Z4547VX6891583375"
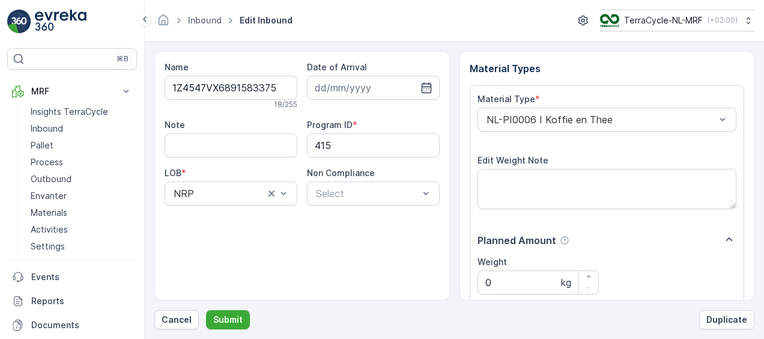
scroll to position [200, 0]
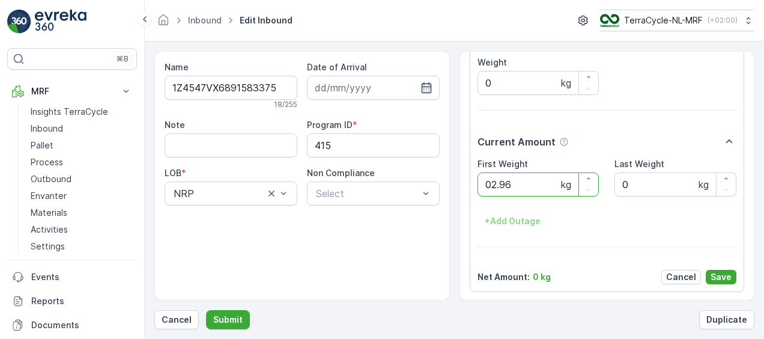
click at [206, 310] on button "Submit" at bounding box center [228, 319] width 44 height 19
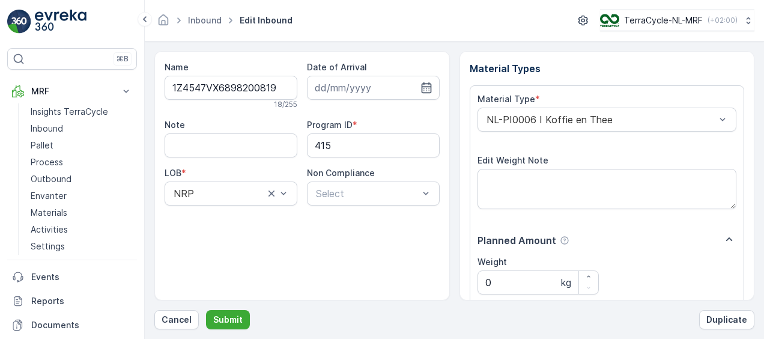
scroll to position [200, 0]
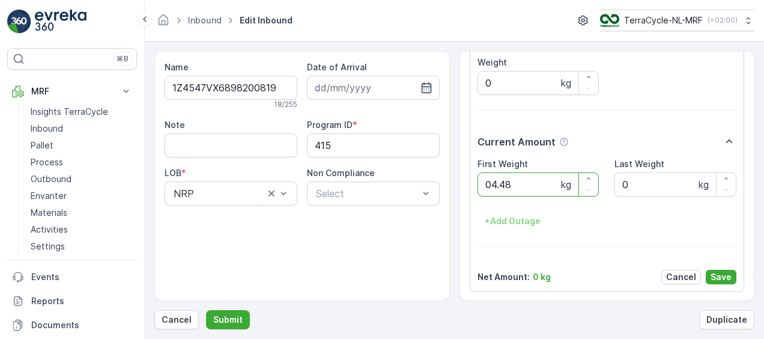
click at [206, 310] on button "Submit" at bounding box center [228, 319] width 44 height 19
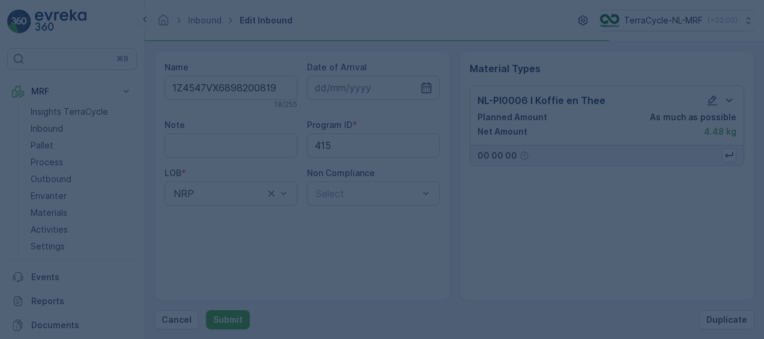
scroll to position [0, 0]
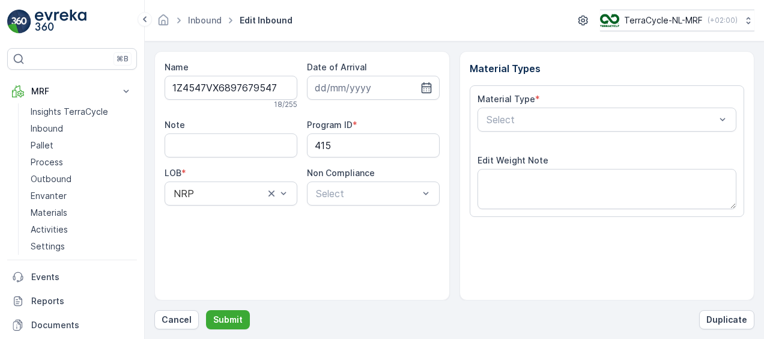
scroll to position [200, 0]
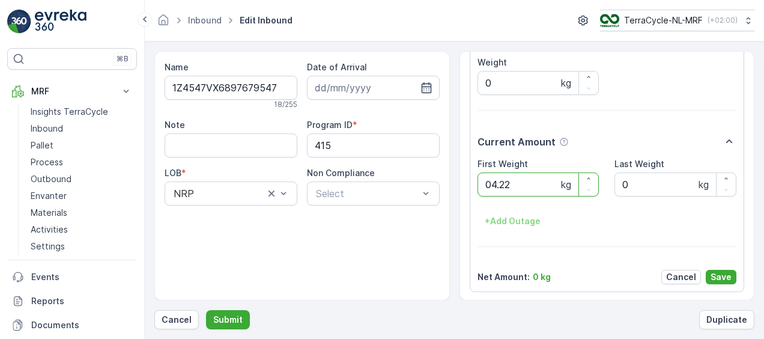
click at [206, 310] on button "Submit" at bounding box center [228, 319] width 44 height 19
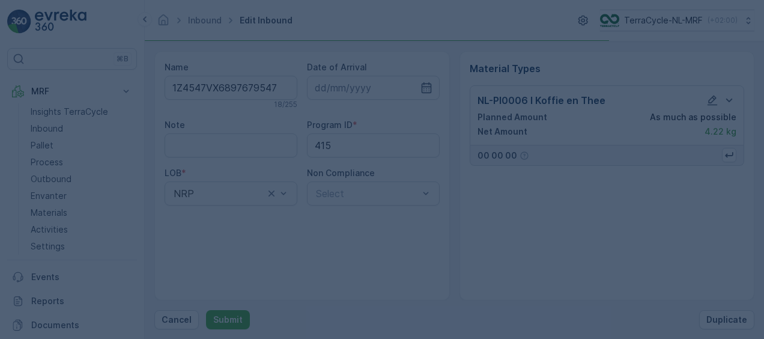
scroll to position [0, 0]
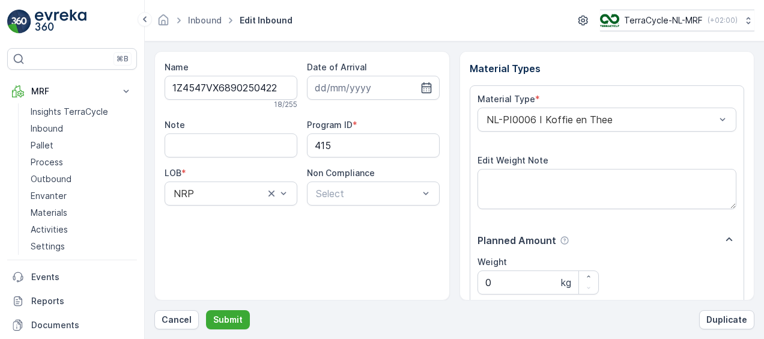
scroll to position [200, 0]
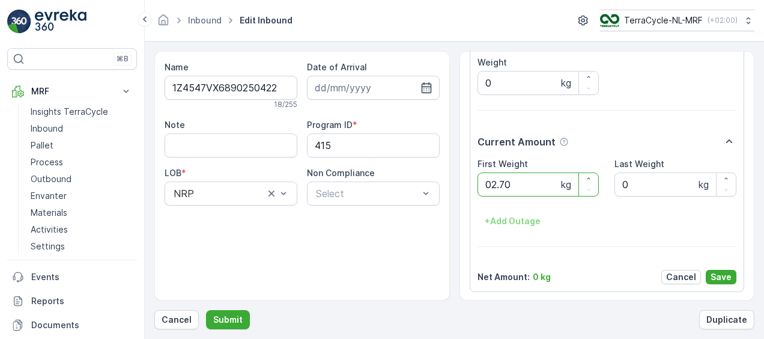
click at [206, 310] on button "Submit" at bounding box center [228, 319] width 44 height 19
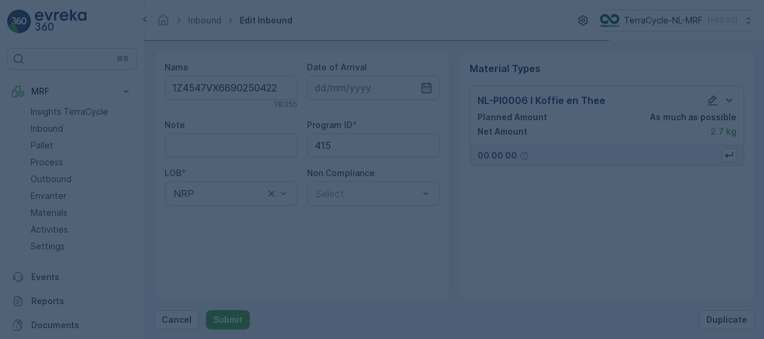
scroll to position [0, 0]
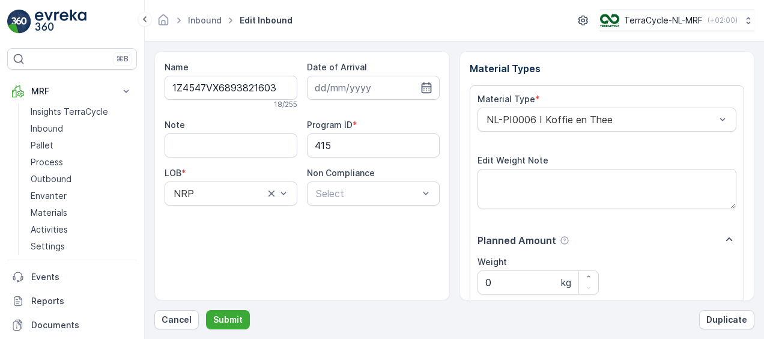
scroll to position [200, 0]
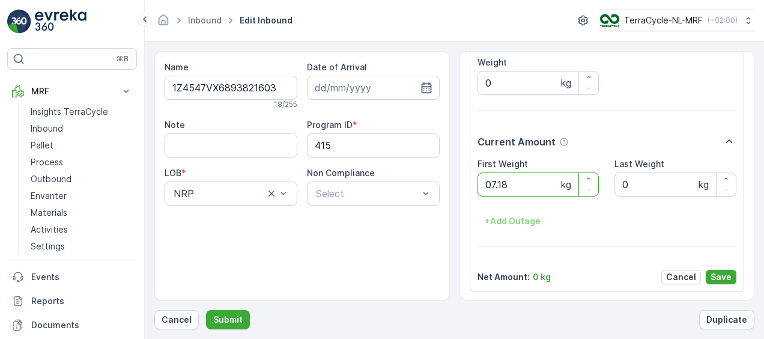
click at [206, 310] on button "Submit" at bounding box center [228, 319] width 44 height 19
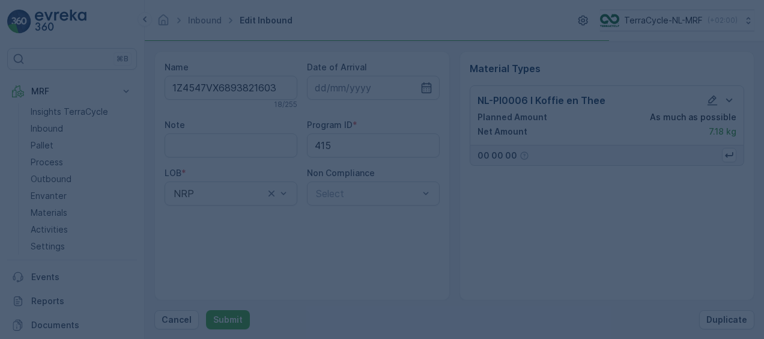
scroll to position [0, 0]
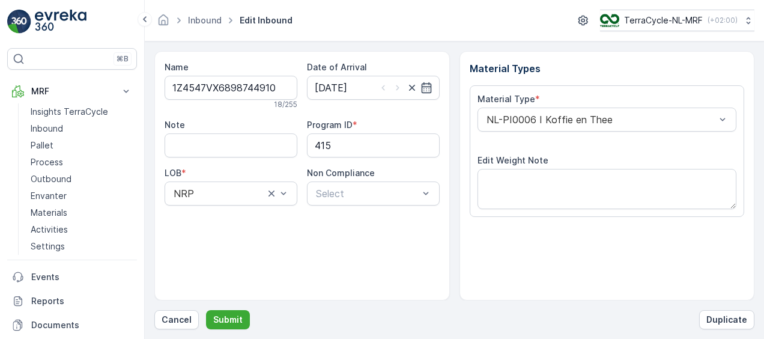
scroll to position [200, 0]
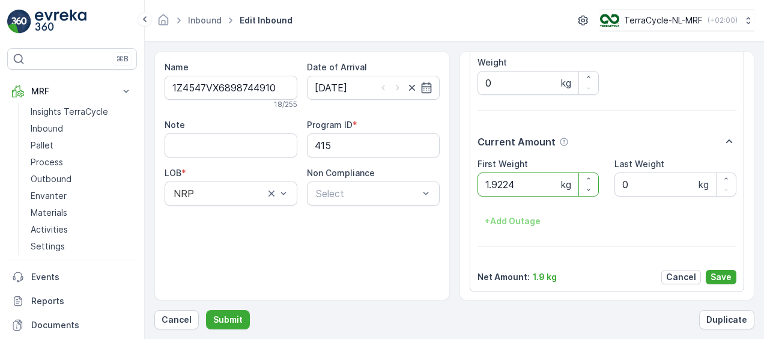
click at [206, 310] on button "Submit" at bounding box center [228, 319] width 44 height 19
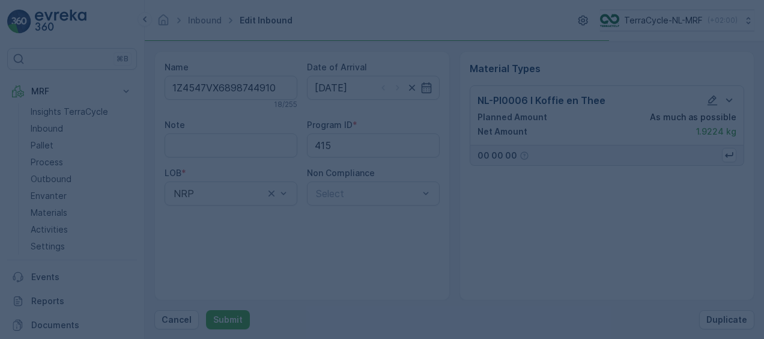
scroll to position [0, 0]
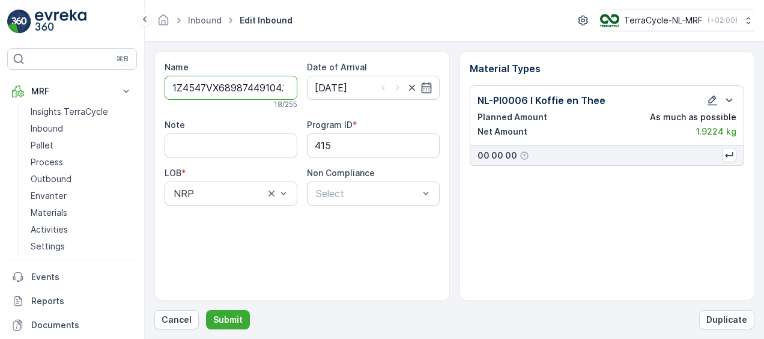
type input "1Z4547VX68987449104.10"
click at [206, 310] on button "Submit" at bounding box center [228, 319] width 44 height 19
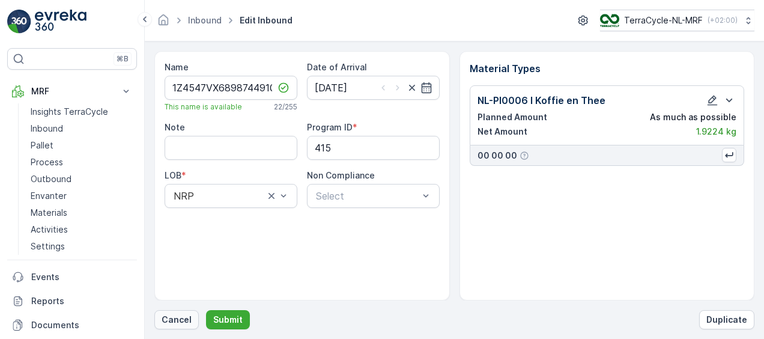
click at [177, 320] on p "Cancel" at bounding box center [177, 320] width 30 height 12
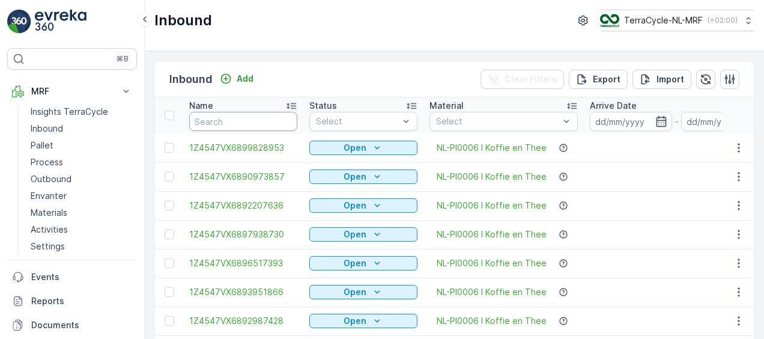
click at [236, 119] on input "text" at bounding box center [243, 121] width 108 height 19
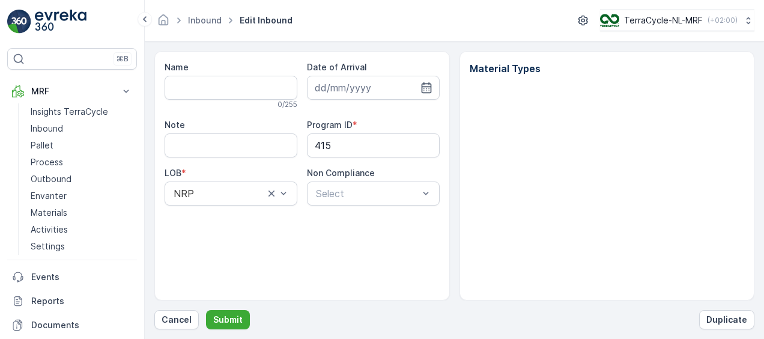
type input "1Z4547VX6898744910"
type input "19.03.2025"
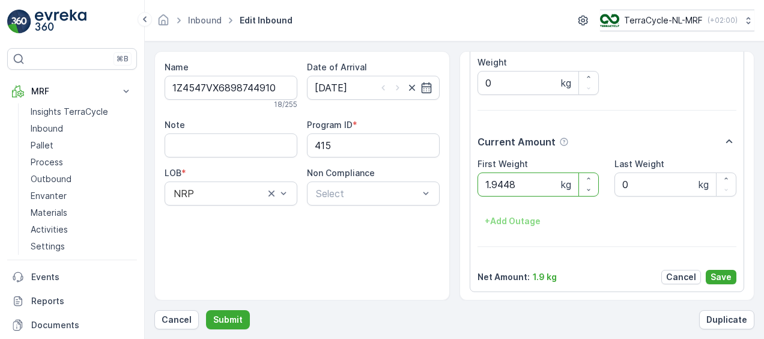
click at [206, 310] on button "Submit" at bounding box center [228, 319] width 44 height 19
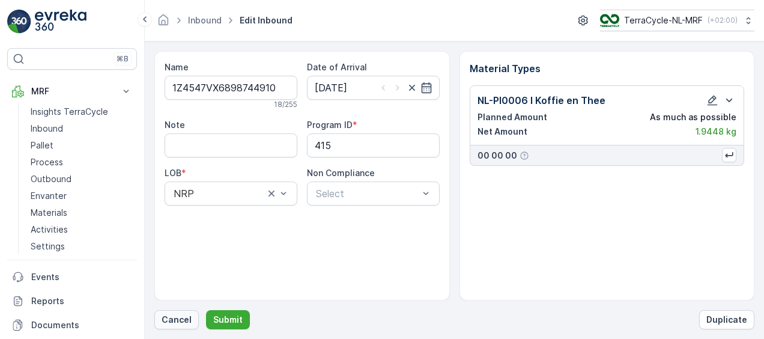
click at [167, 318] on p "Cancel" at bounding box center [177, 320] width 30 height 12
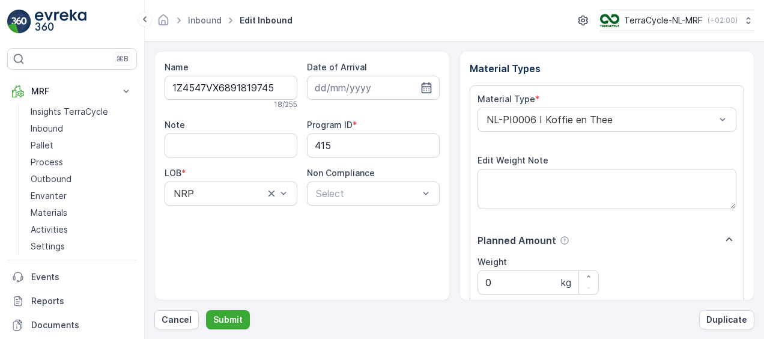
scroll to position [200, 0]
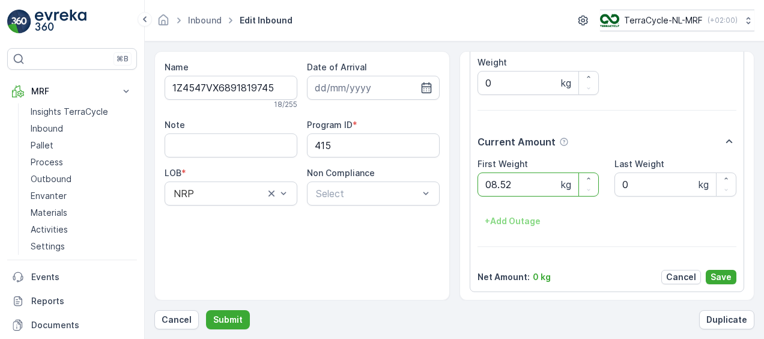
click at [206, 310] on button "Submit" at bounding box center [228, 319] width 44 height 19
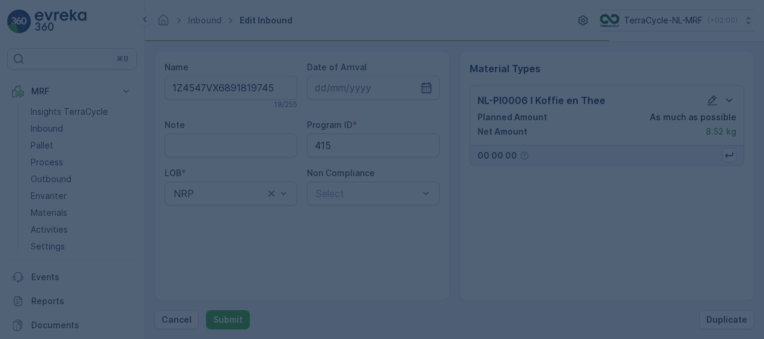
scroll to position [0, 0]
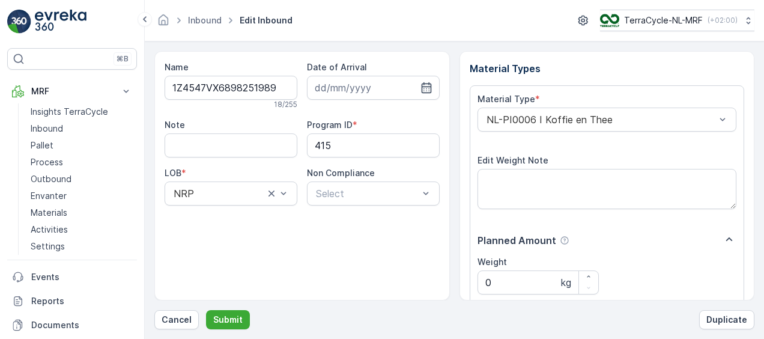
scroll to position [200, 0]
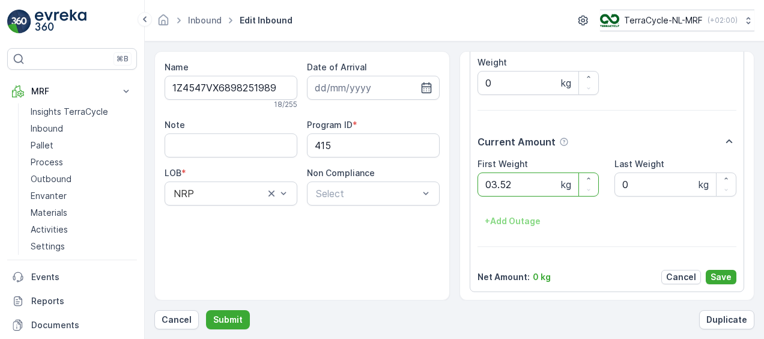
click at [206, 310] on button "Submit" at bounding box center [228, 319] width 44 height 19
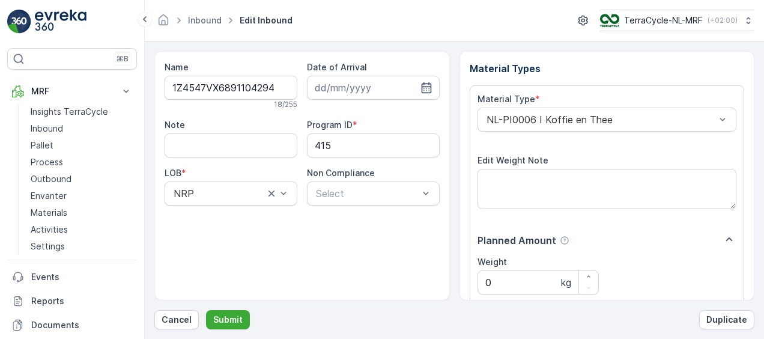
scroll to position [200, 0]
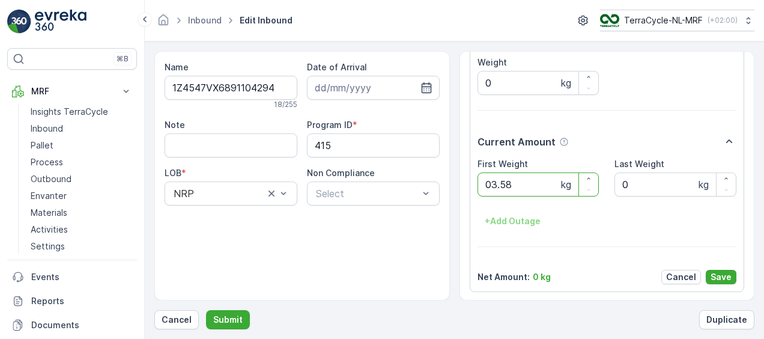
click at [206, 310] on button "Submit" at bounding box center [228, 319] width 44 height 19
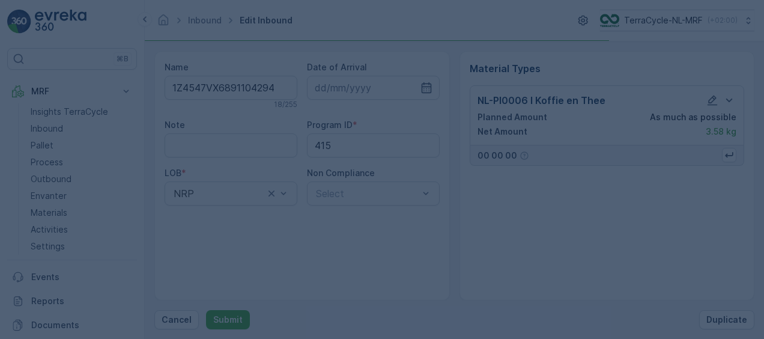
scroll to position [0, 0]
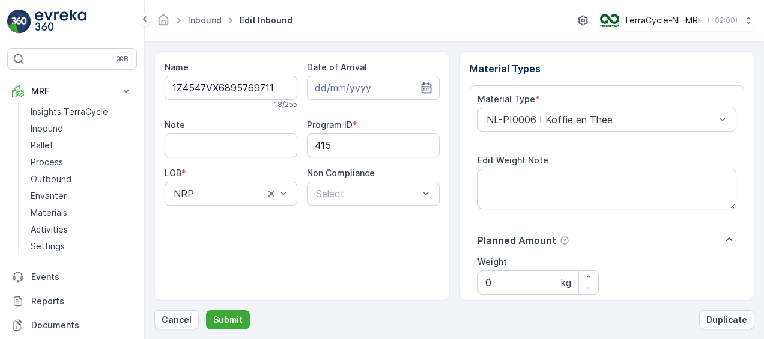
scroll to position [200, 0]
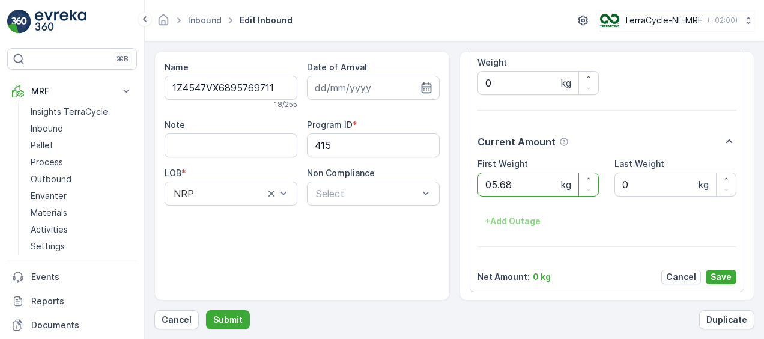
click at [206, 310] on button "Submit" at bounding box center [228, 319] width 44 height 19
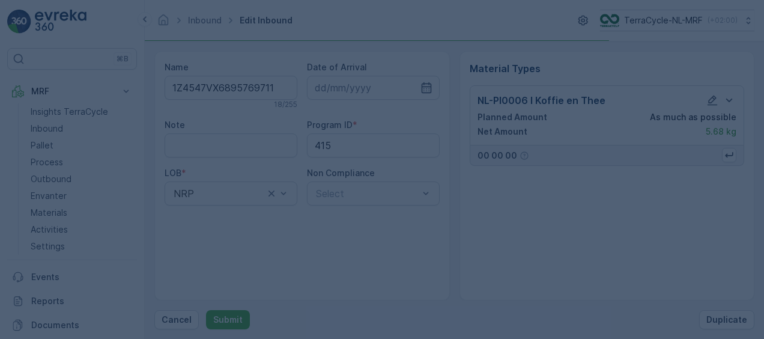
scroll to position [0, 0]
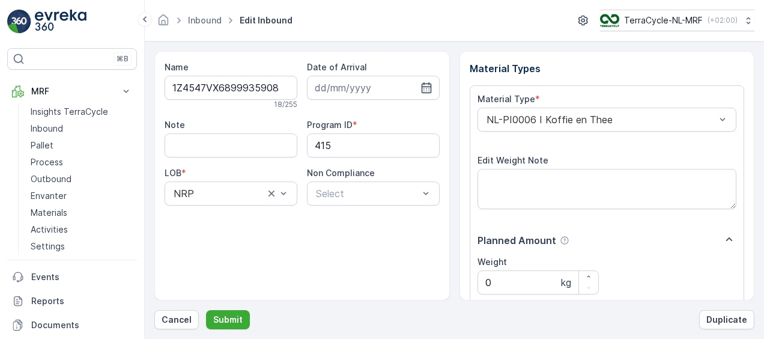
scroll to position [200, 0]
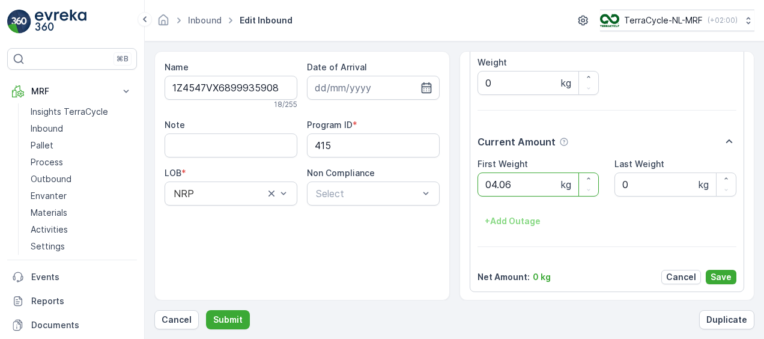
click at [206, 310] on button "Submit" at bounding box center [228, 319] width 44 height 19
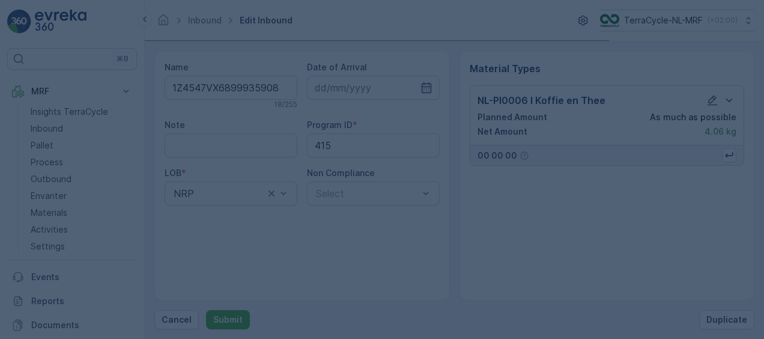
scroll to position [0, 0]
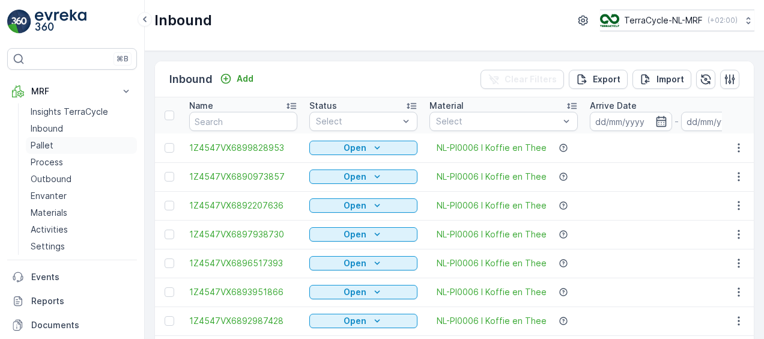
click at [41, 141] on p "Pallet" at bounding box center [42, 145] width 23 height 12
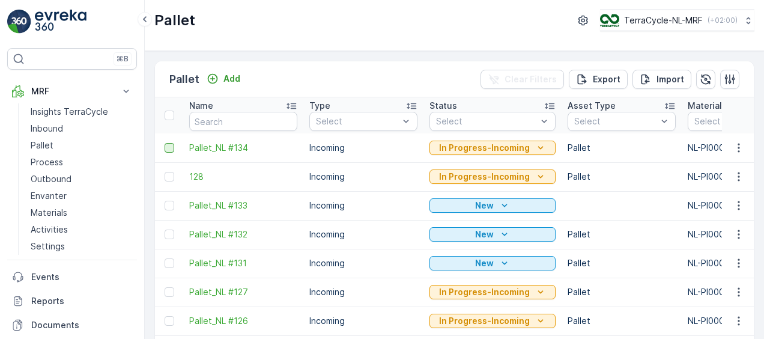
click at [171, 147] on div at bounding box center [170, 148] width 10 height 10
click at [165, 143] on input "checkbox" at bounding box center [165, 143] width 0 height 0
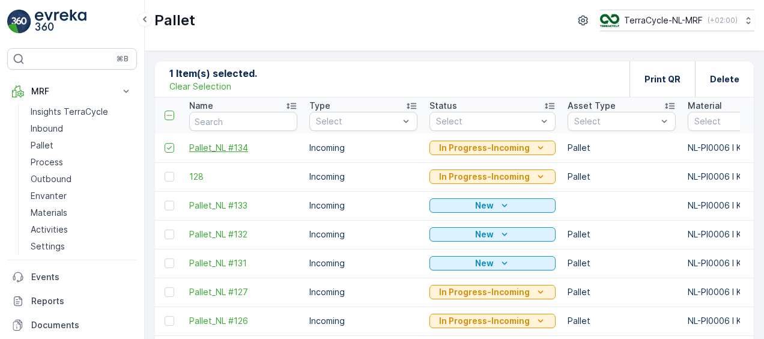
click at [225, 150] on span "Pallet_NL #134" at bounding box center [243, 148] width 108 height 12
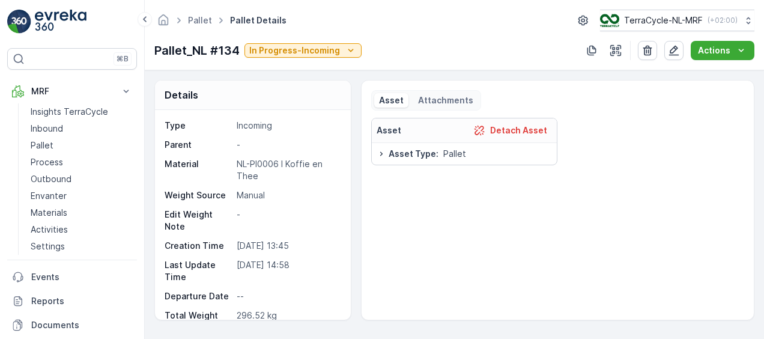
click at [350, 274] on div "Type Incoming Parent - Material NL-PI0006 I Koffie en Thee Weight Source Manual…" at bounding box center [253, 215] width 196 height 210
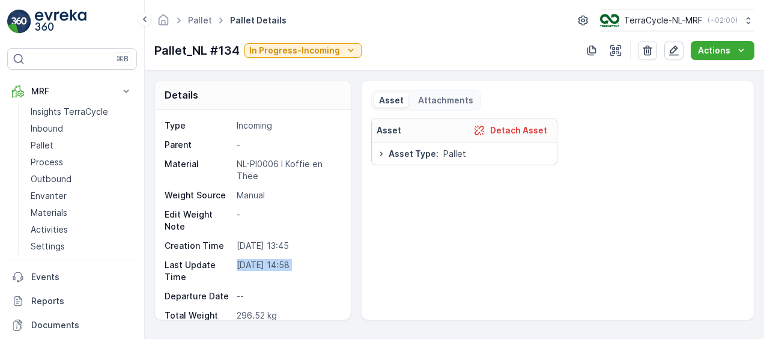
click at [350, 274] on div "Type Incoming Parent - Material NL-PI0006 I Koffie en Thee Weight Source Manual…" at bounding box center [253, 215] width 196 height 210
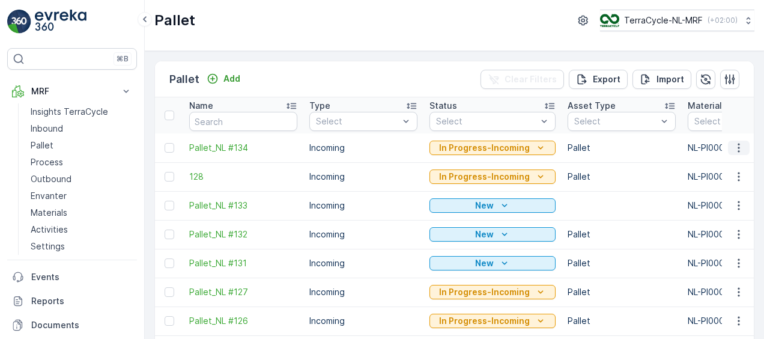
click at [739, 147] on icon "button" at bounding box center [739, 148] width 12 height 12
click at [537, 148] on icon "In Progress-Incoming" at bounding box center [541, 148] width 12 height 12
click at [216, 145] on span "Pallet_NL #134" at bounding box center [243, 148] width 108 height 12
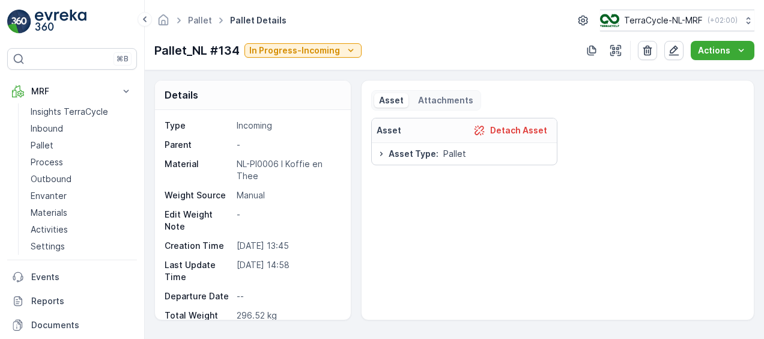
click at [350, 302] on div "Details Type Incoming Parent - Material NL-PI0006 I Koffie en Thee Weight Sourc…" at bounding box center [252, 200] width 197 height 240
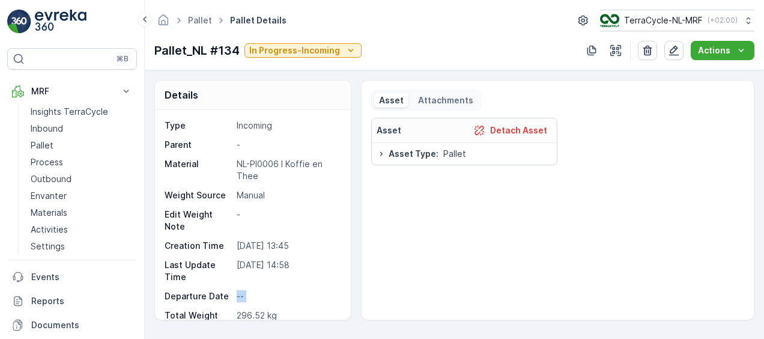
click at [350, 302] on div "Details Type Incoming Parent - Material NL-PI0006 I Koffie en Thee Weight Sourc…" at bounding box center [252, 200] width 197 height 240
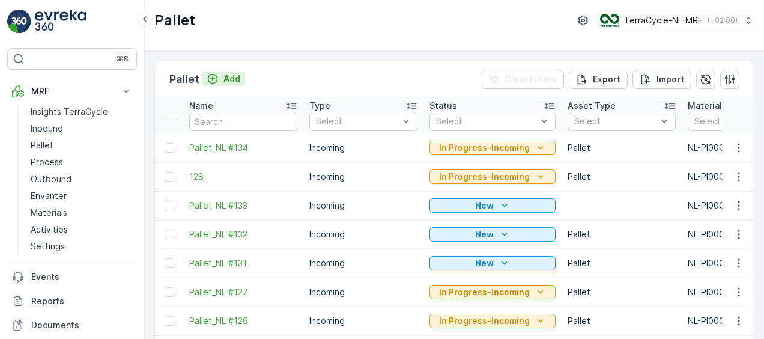
click at [235, 77] on p "Add" at bounding box center [232, 79] width 17 height 12
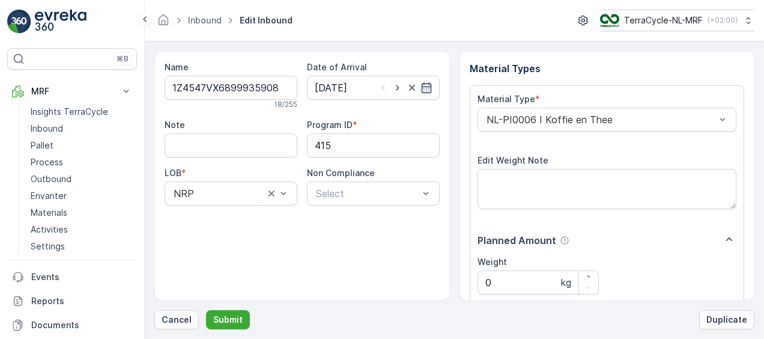
scroll to position [200, 0]
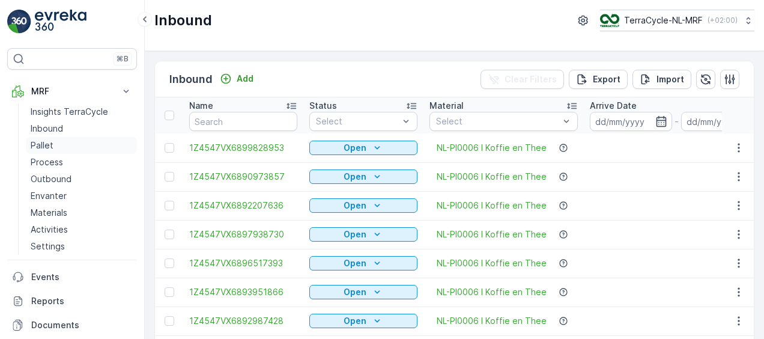
click at [50, 143] on p "Pallet" at bounding box center [42, 145] width 23 height 12
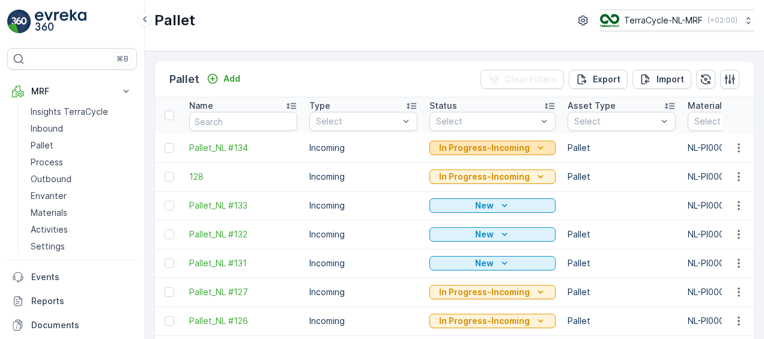
click at [536, 151] on icon "In Progress-Incoming" at bounding box center [541, 148] width 12 height 12
click at [391, 146] on td "Incoming" at bounding box center [363, 147] width 120 height 29
click at [228, 149] on span "Pallet_NL #134" at bounding box center [243, 148] width 108 height 12
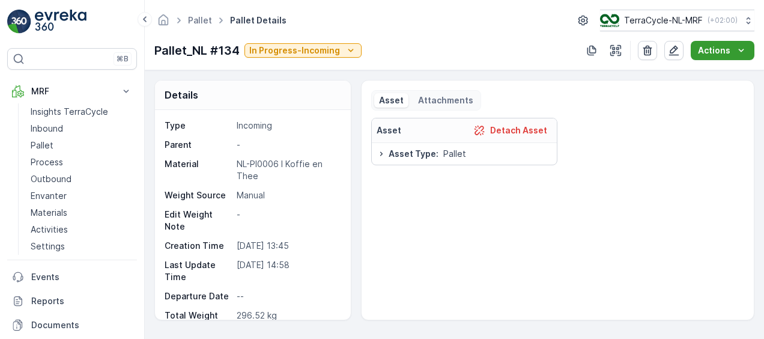
click at [717, 50] on p "Actions" at bounding box center [714, 50] width 32 height 12
click at [326, 49] on p "In Progress-Incoming" at bounding box center [294, 50] width 91 height 12
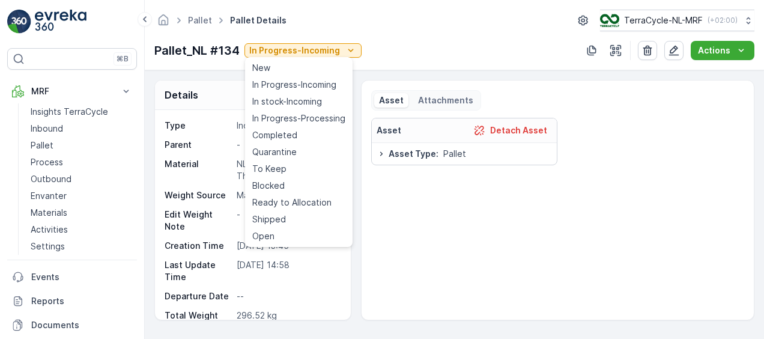
click at [554, 251] on div "Asset Detach Asset Asset Type : Pallet" at bounding box center [557, 214] width 373 height 192
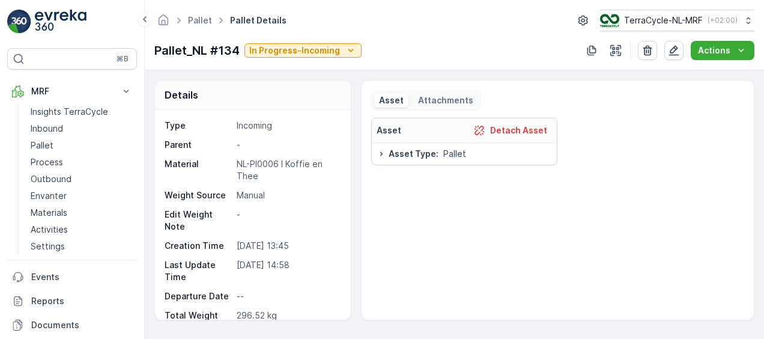
click at [554, 251] on div "Asset Detach Asset Asset Type : Pallet" at bounding box center [557, 214] width 373 height 192
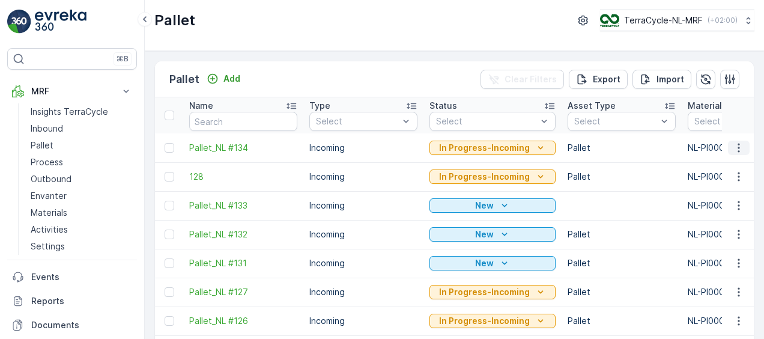
click at [734, 149] on icon "button" at bounding box center [739, 148] width 12 height 12
click at [624, 194] on td at bounding box center [622, 205] width 120 height 29
click at [543, 153] on div "In Progress-Incoming" at bounding box center [492, 148] width 117 height 12
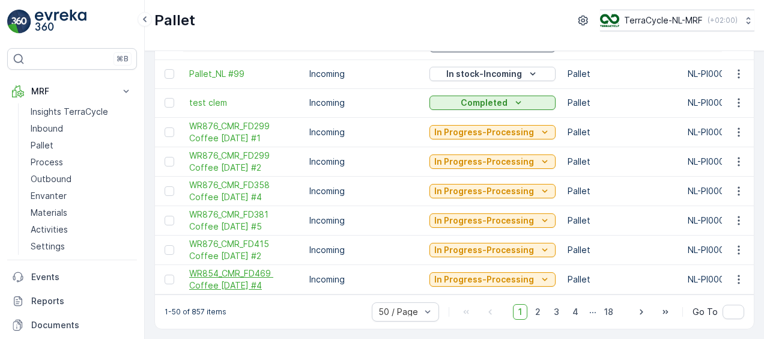
click at [234, 269] on span "WR854_CMR_FD469 Coffee 26.09.24 #4" at bounding box center [243, 279] width 108 height 24
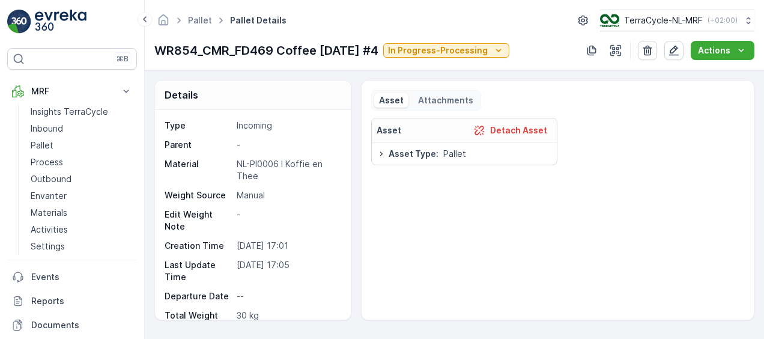
click at [351, 280] on div "Details Type Incoming Parent - Material NL-PI0006 I Koffie en Thee Weight Sourc…" at bounding box center [454, 200] width 600 height 240
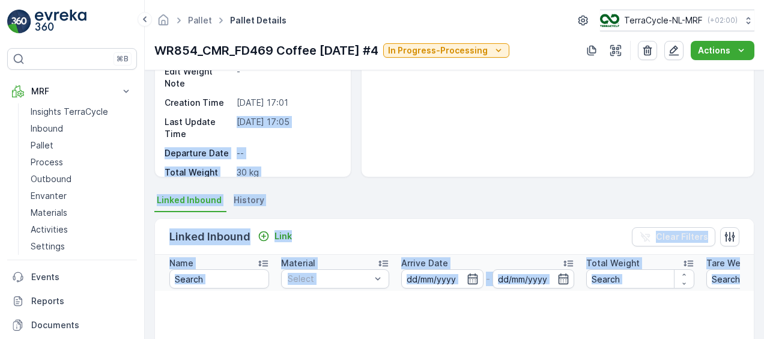
scroll to position [194, 0]
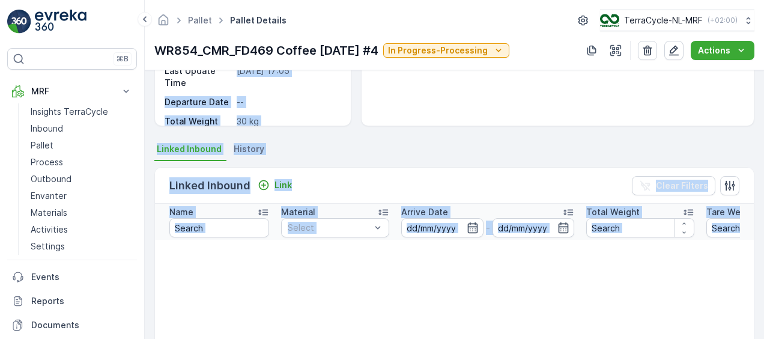
drag, startPoint x: 351, startPoint y: 280, endPoint x: 346, endPoint y: 287, distance: 8.2
click at [346, 287] on div "Details Type Incoming Parent - Material NL-PI0006 I Koffie en Thee Weight Sourc…" at bounding box center [455, 204] width 620 height 269
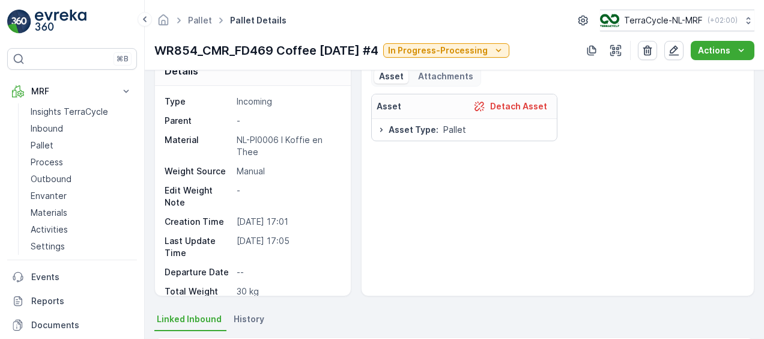
scroll to position [25, 0]
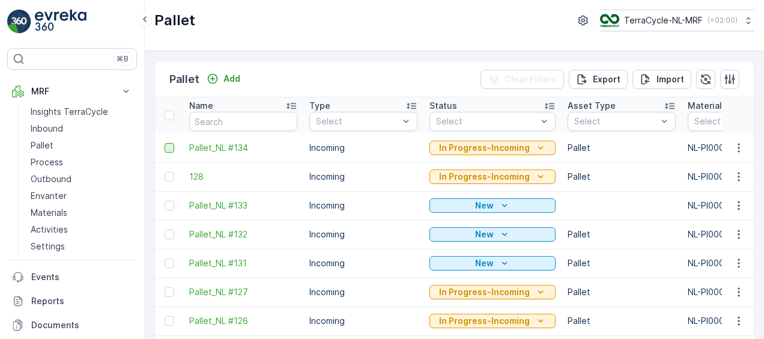
click at [169, 148] on div at bounding box center [170, 148] width 10 height 10
click at [165, 143] on input "checkbox" at bounding box center [165, 143] width 0 height 0
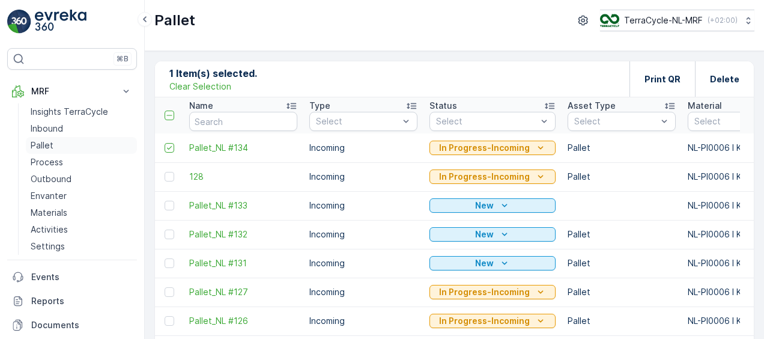
click at [52, 145] on p "Pallet" at bounding box center [42, 145] width 23 height 12
click at [212, 148] on span "Pallet_NL #134" at bounding box center [243, 148] width 108 height 12
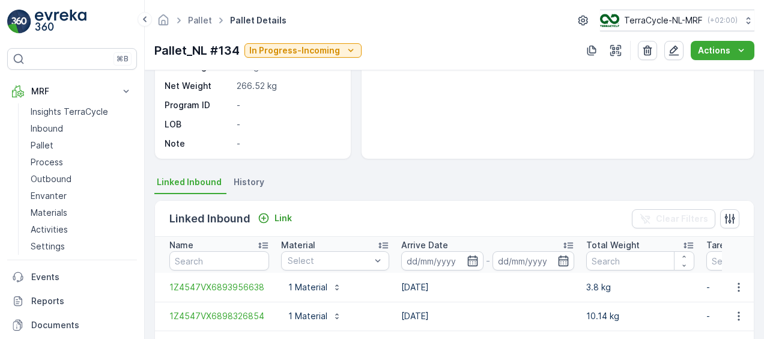
scroll to position [163, 0]
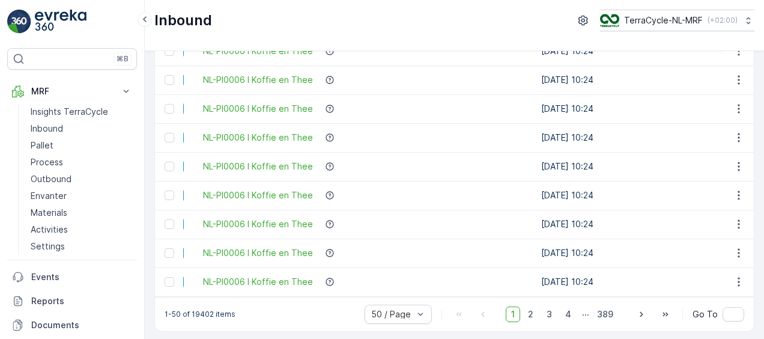
scroll to position [1286, 0]
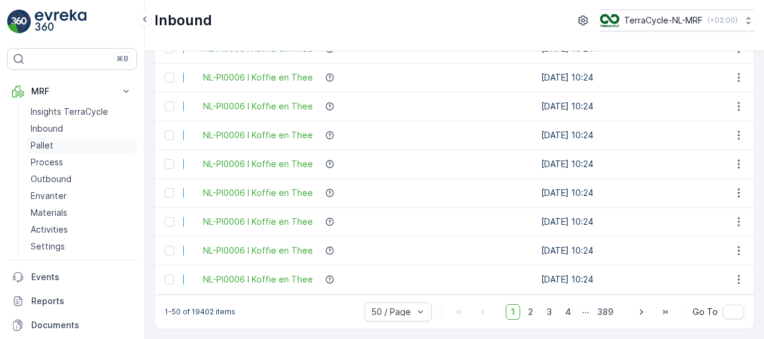
click at [49, 143] on p "Pallet" at bounding box center [42, 145] width 23 height 12
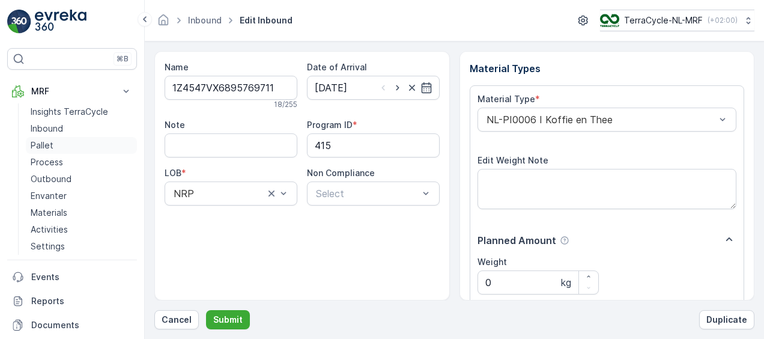
scroll to position [200, 0]
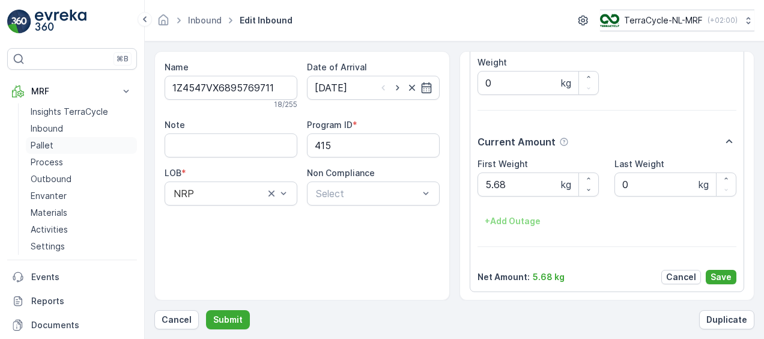
click at [40, 145] on p "Pallet" at bounding box center [42, 145] width 23 height 12
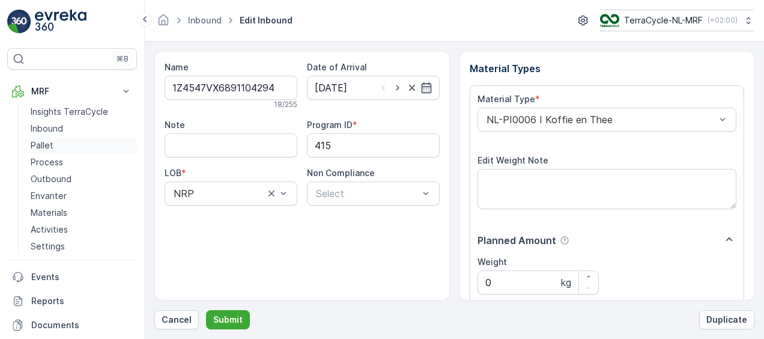
scroll to position [200, 0]
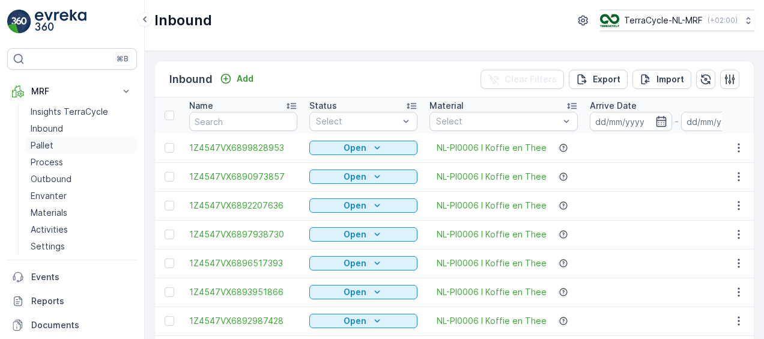
click at [51, 143] on p "Pallet" at bounding box center [42, 145] width 23 height 12
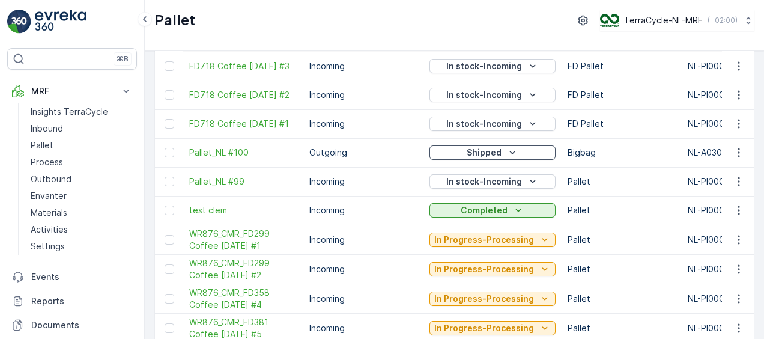
scroll to position [1288, 0]
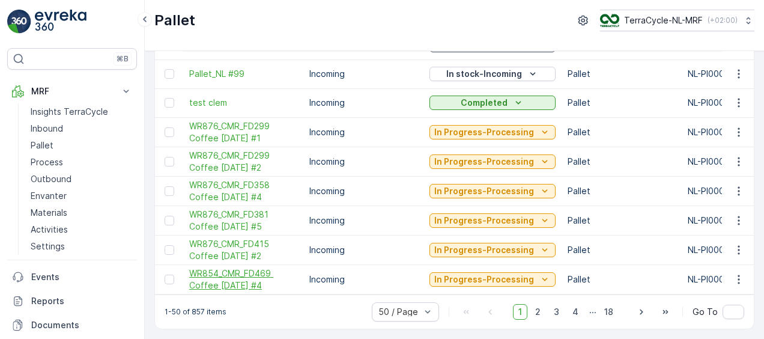
click at [240, 278] on span "WR854_CMR_FD469 Coffee 26.09.24 #4" at bounding box center [243, 279] width 108 height 24
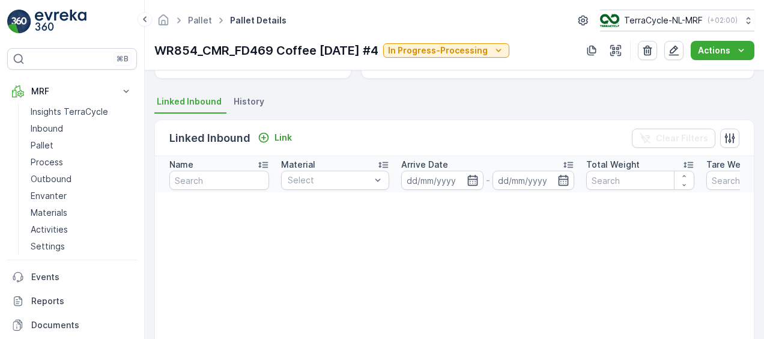
scroll to position [242, 0]
click at [285, 136] on p "Link" at bounding box center [283, 137] width 17 height 12
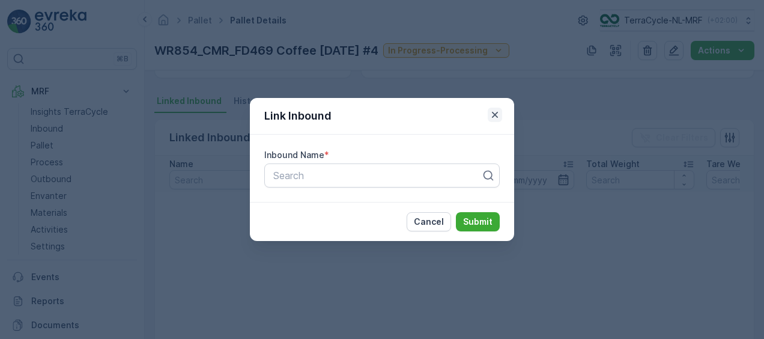
click at [495, 114] on icon "button" at bounding box center [495, 115] width 6 height 6
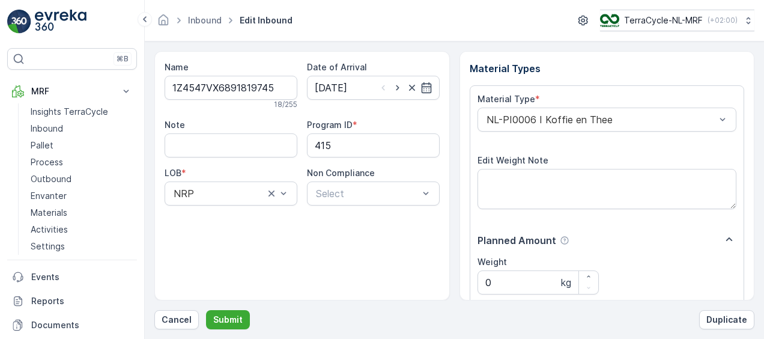
scroll to position [200, 0]
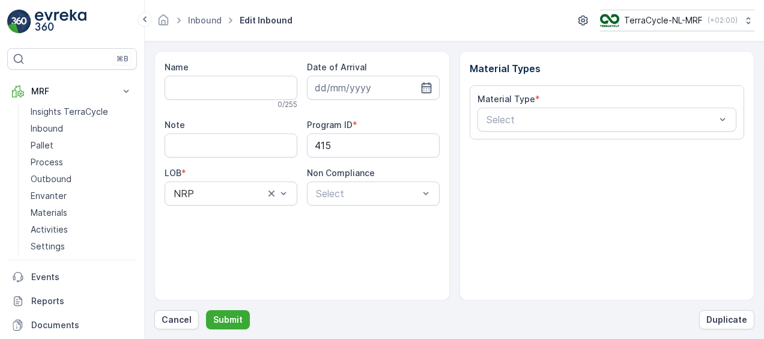
type input "1Z4547VX6898744910"
type input "19.03.2025"
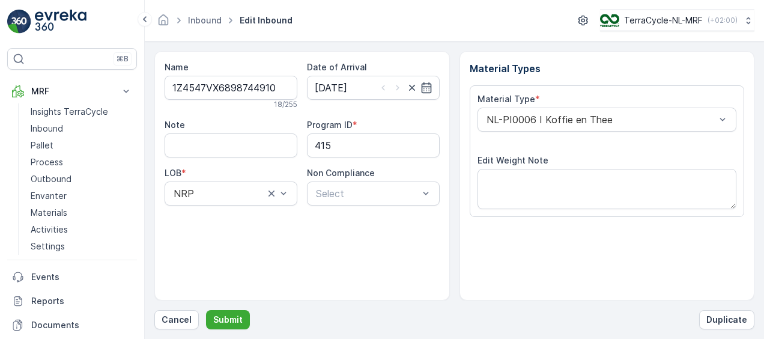
scroll to position [200, 0]
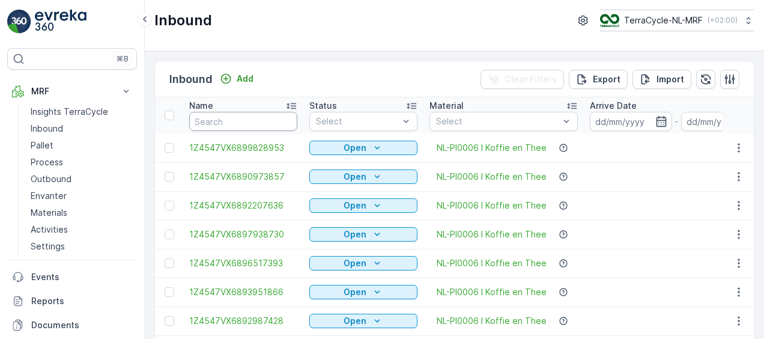
click at [240, 118] on input "text" at bounding box center [243, 121] width 108 height 19
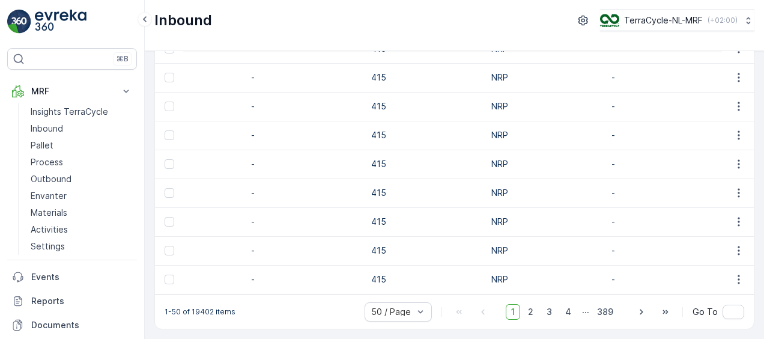
scroll to position [0, 1378]
click at [44, 144] on p "Pallet" at bounding box center [42, 145] width 23 height 12
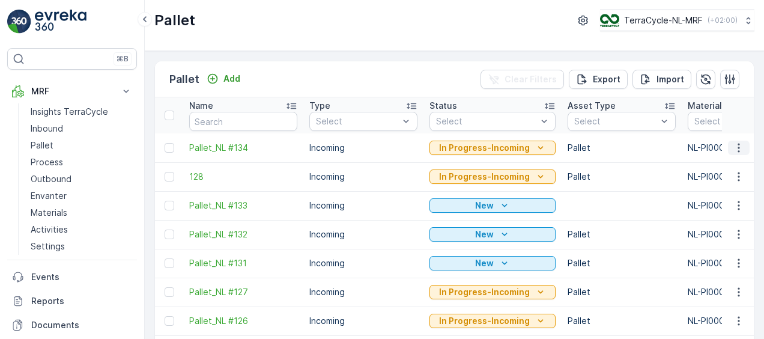
click at [734, 147] on icon "button" at bounding box center [739, 148] width 12 height 12
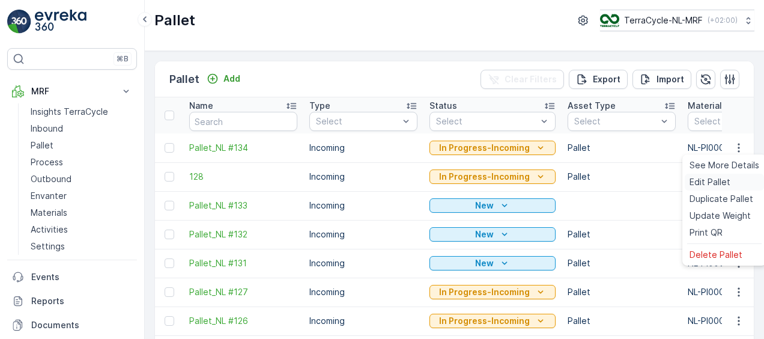
click at [718, 183] on span "Edit Pallet" at bounding box center [710, 182] width 41 height 12
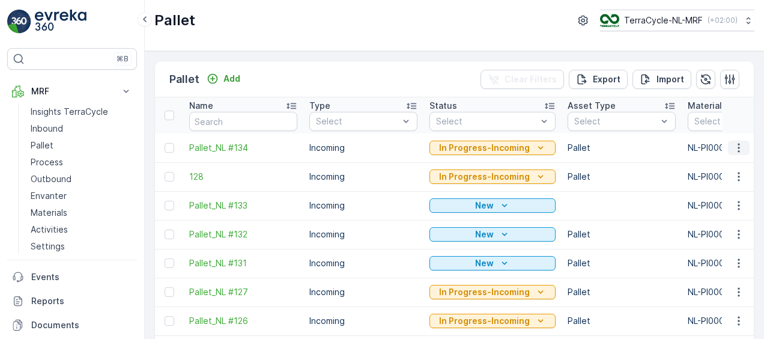
click at [738, 148] on icon "button" at bounding box center [739, 147] width 2 height 9
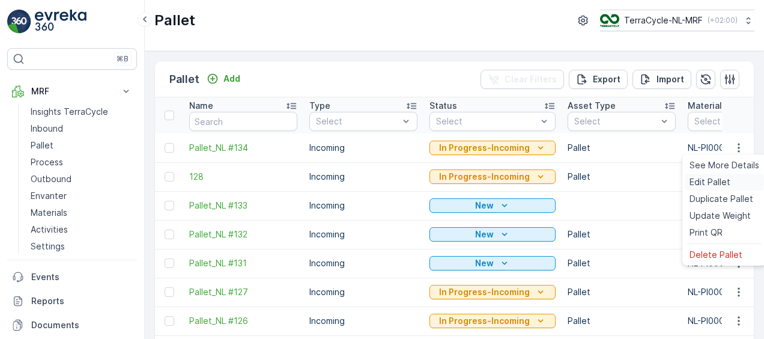
click at [711, 184] on span "Edit Pallet" at bounding box center [710, 182] width 41 height 12
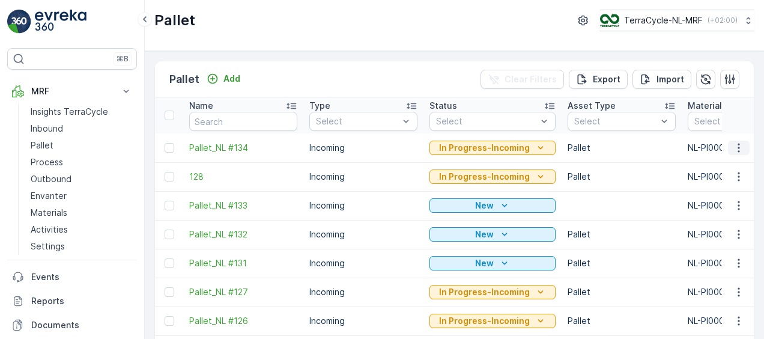
click at [733, 142] on icon "button" at bounding box center [739, 148] width 12 height 12
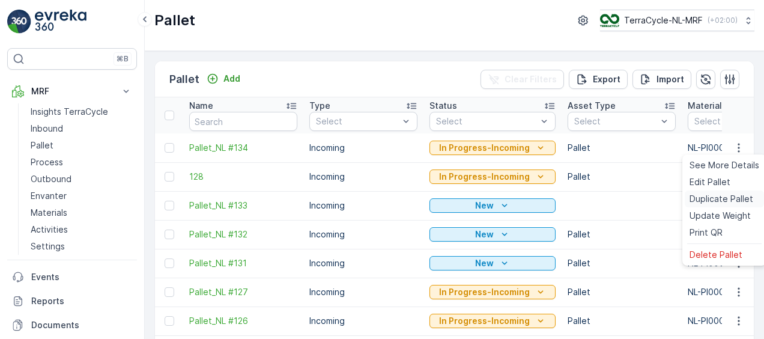
click at [708, 201] on span "Duplicate Pallet" at bounding box center [722, 199] width 64 height 12
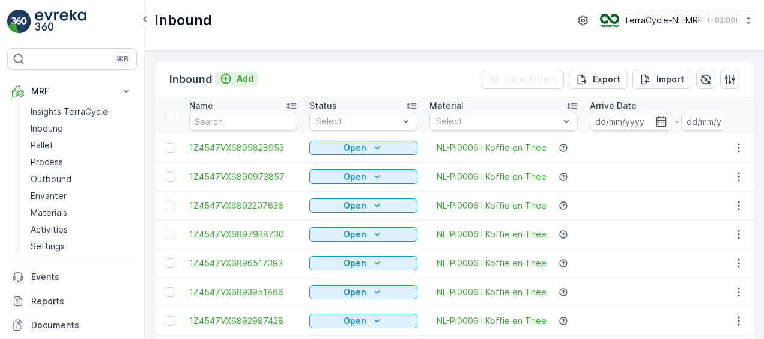
click at [241, 79] on p "Add" at bounding box center [245, 79] width 17 height 12
click at [53, 144] on link "Pallet" at bounding box center [81, 145] width 111 height 17
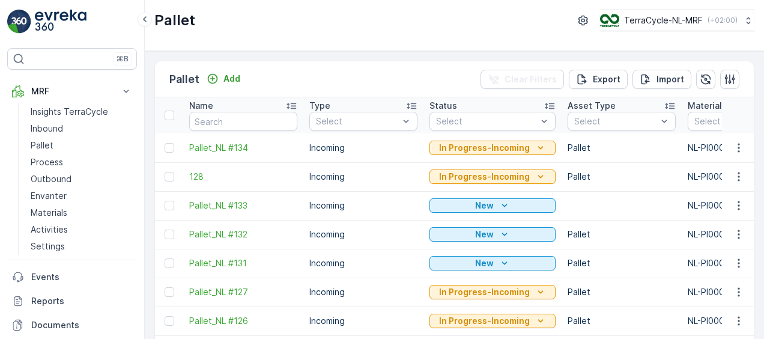
click at [291, 105] on icon at bounding box center [291, 106] width 12 height 12
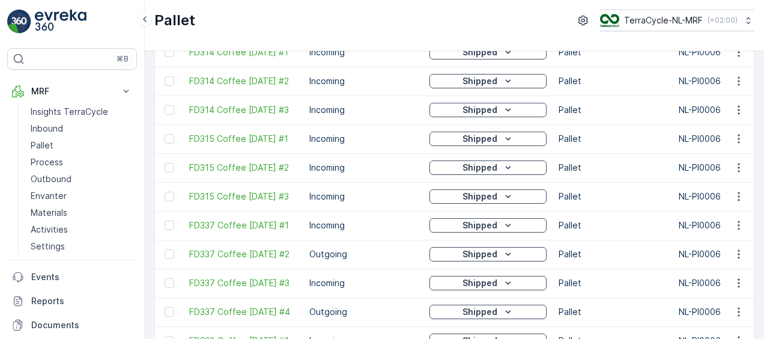
scroll to position [1294, 0]
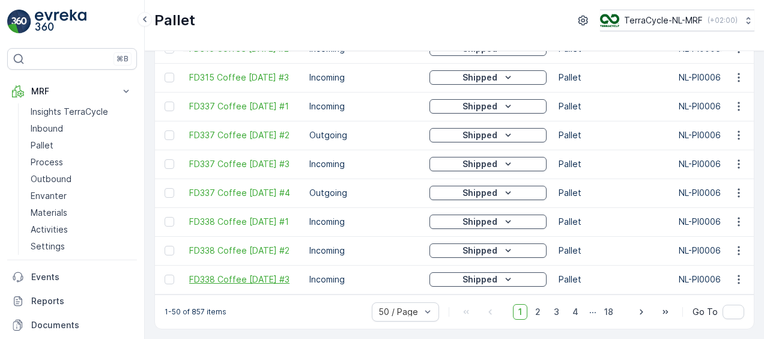
click at [225, 279] on span "FD338 Coffee 15.02.24 #3" at bounding box center [243, 279] width 108 height 12
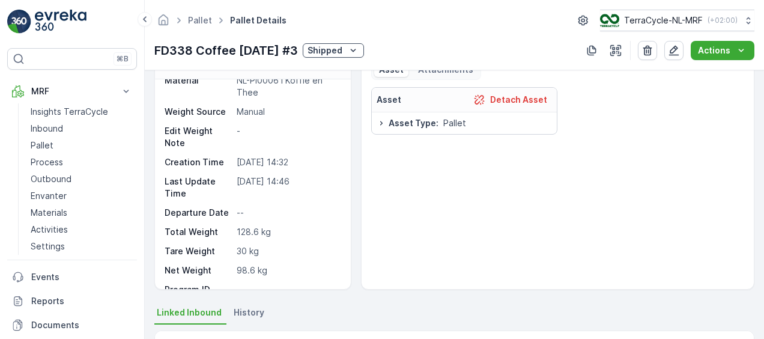
scroll to position [46, 0]
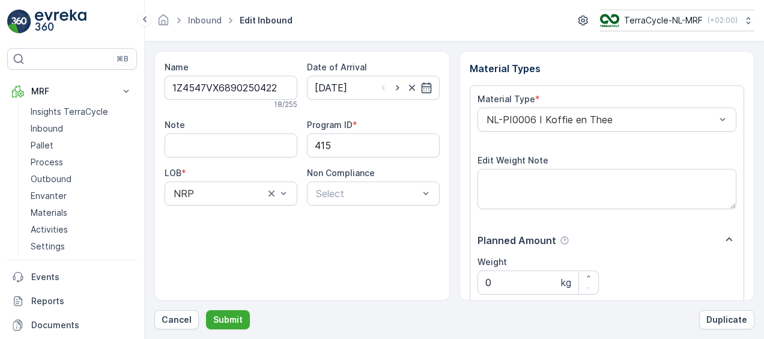
scroll to position [200, 0]
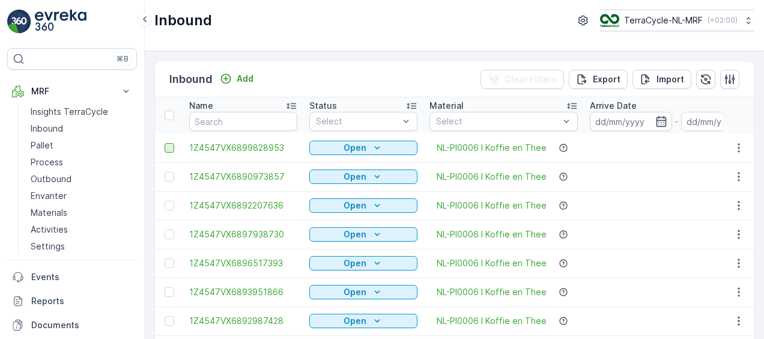
click at [167, 148] on div at bounding box center [170, 148] width 10 height 10
click at [165, 143] on input "checkbox" at bounding box center [165, 143] width 0 height 0
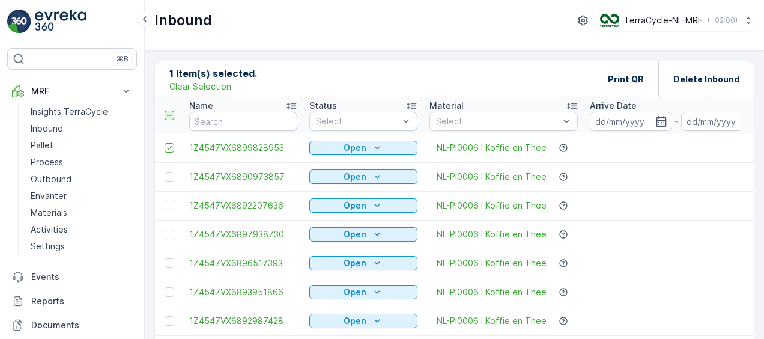
click at [169, 115] on icon at bounding box center [169, 115] width 8 height 8
click at [171, 111] on input "checkbox" at bounding box center [171, 111] width 0 height 0
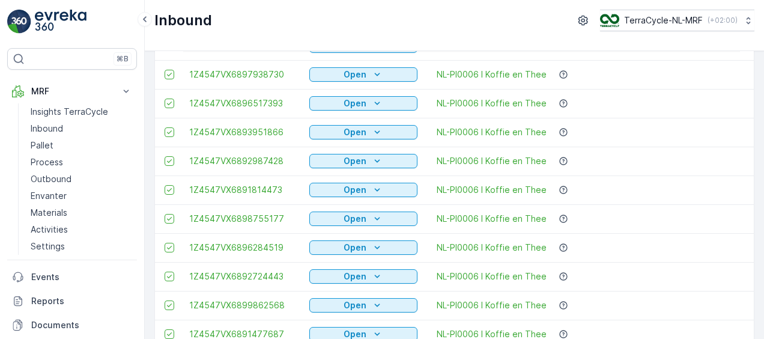
scroll to position [127, 0]
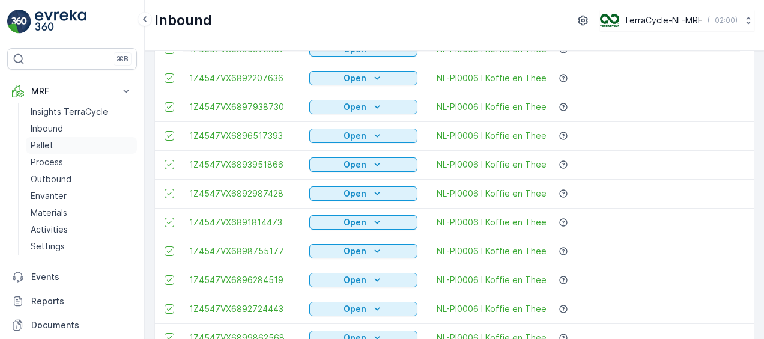
click at [47, 147] on p "Pallet" at bounding box center [42, 145] width 23 height 12
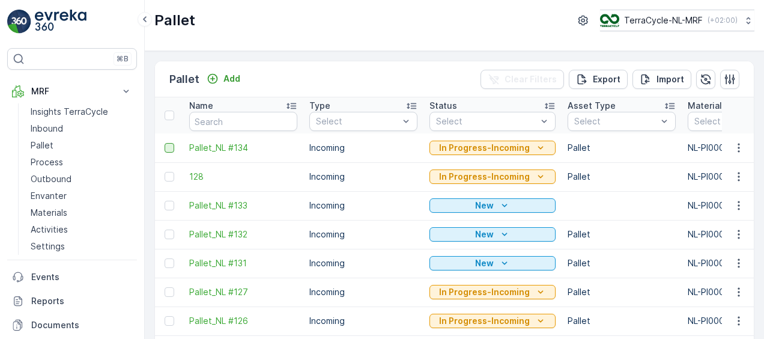
click at [168, 147] on div at bounding box center [170, 148] width 10 height 10
click at [165, 143] on input "checkbox" at bounding box center [165, 143] width 0 height 0
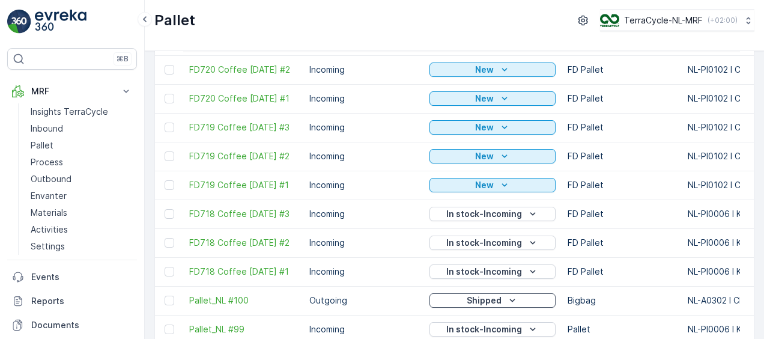
scroll to position [1038, 0]
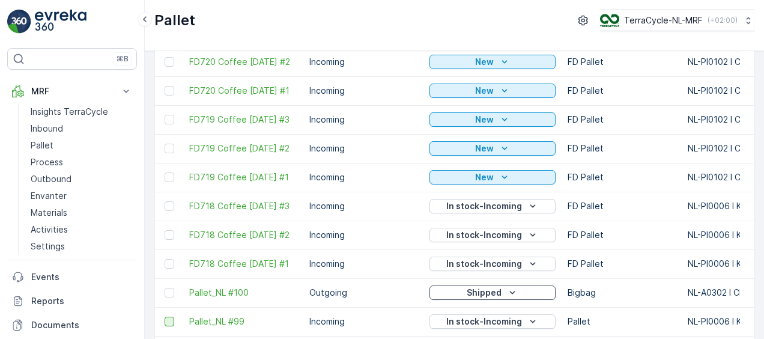
click at [169, 322] on div at bounding box center [170, 322] width 10 height 10
click at [165, 317] on input "checkbox" at bounding box center [165, 317] width 0 height 0
click at [209, 320] on span "Pallet_NL #99" at bounding box center [243, 321] width 108 height 12
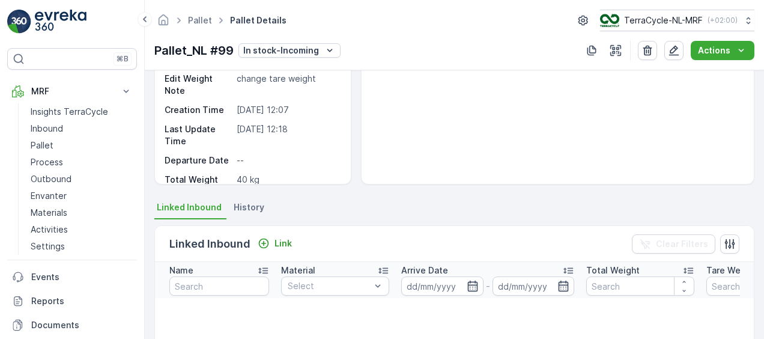
scroll to position [141, 0]
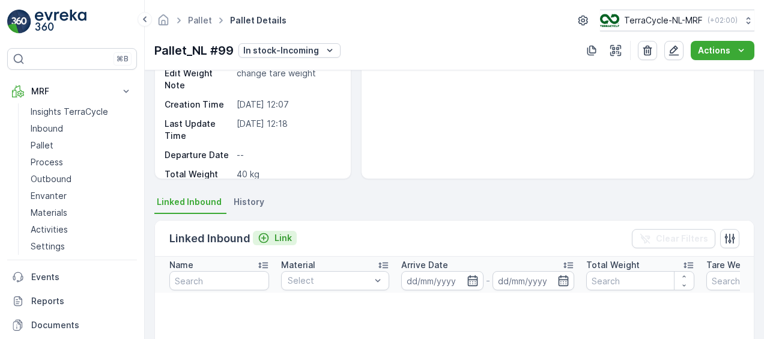
click at [263, 237] on icon "Link" at bounding box center [264, 238] width 10 height 10
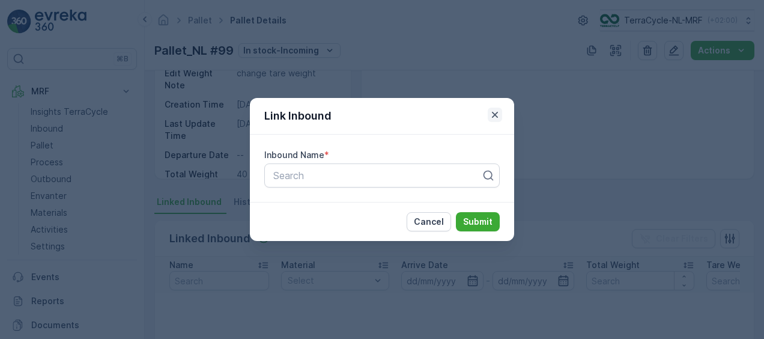
click at [495, 114] on icon "button" at bounding box center [495, 115] width 6 height 6
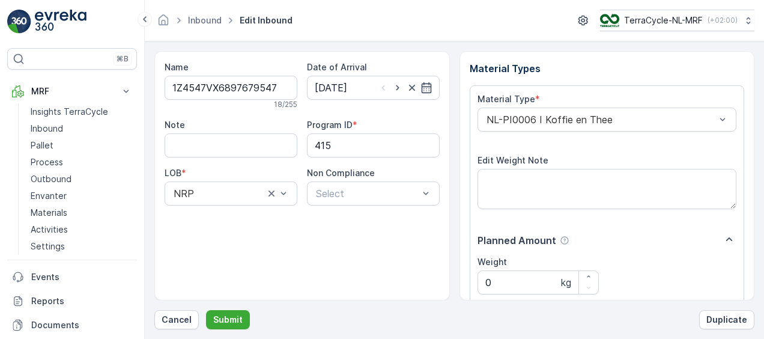
scroll to position [200, 0]
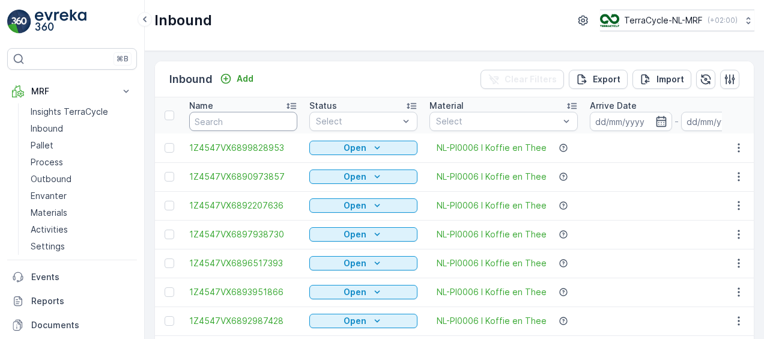
click at [263, 120] on input "text" at bounding box center [243, 121] width 108 height 19
click at [175, 148] on div at bounding box center [171, 148] width 13 height 10
click at [165, 143] on input "checkbox" at bounding box center [165, 143] width 0 height 0
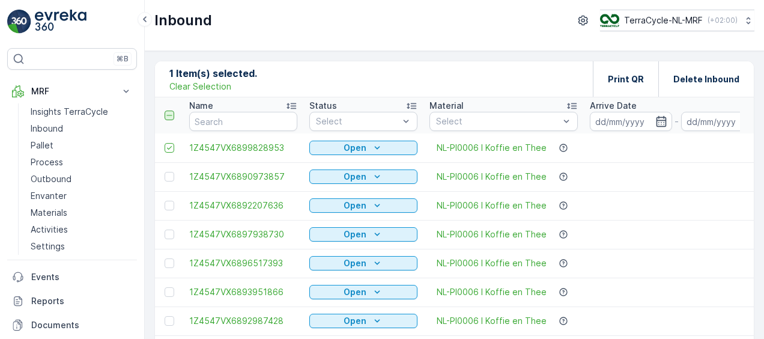
click at [168, 115] on icon at bounding box center [169, 115] width 8 height 8
click at [171, 111] on input "checkbox" at bounding box center [171, 111] width 0 height 0
click at [50, 146] on p "Pallet" at bounding box center [42, 145] width 23 height 12
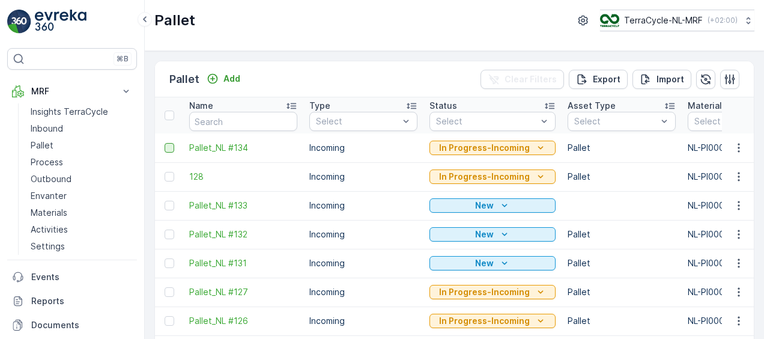
click at [174, 147] on div at bounding box center [170, 148] width 10 height 10
click at [165, 143] on input "checkbox" at bounding box center [165, 143] width 0 height 0
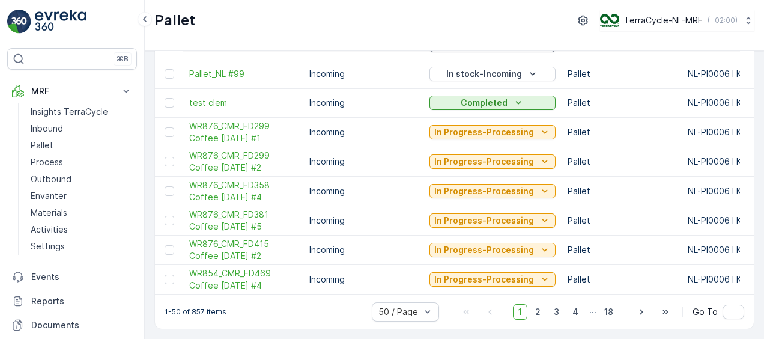
scroll to position [1288, 0]
click at [524, 274] on p "In Progress-Processing" at bounding box center [484, 279] width 100 height 12
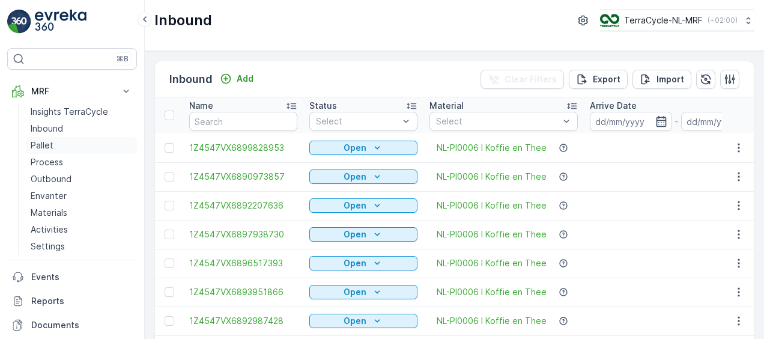
click at [46, 144] on p "Pallet" at bounding box center [42, 145] width 23 height 12
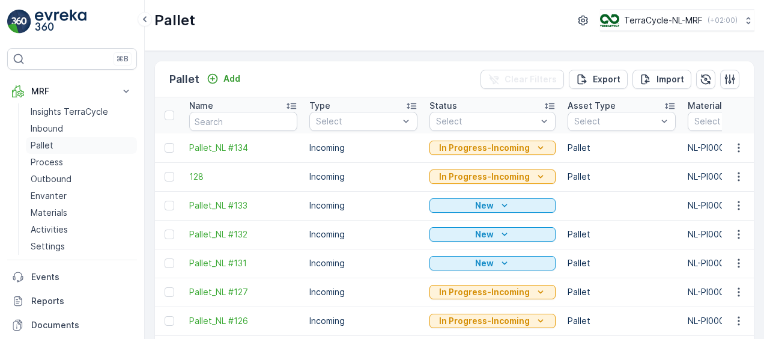
click at [54, 143] on link "Pallet" at bounding box center [81, 145] width 111 height 17
click at [232, 149] on span "Pallet_NL #134" at bounding box center [243, 148] width 108 height 12
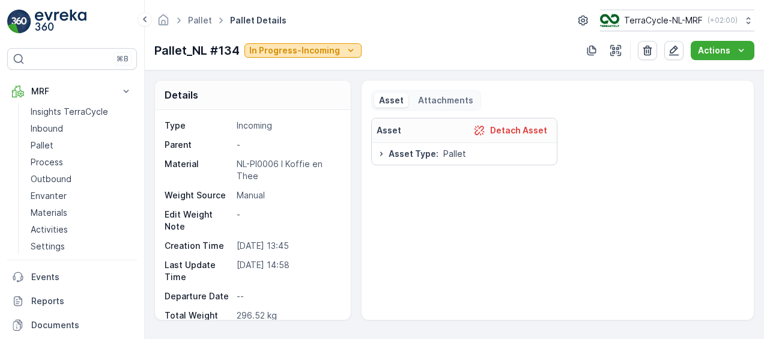
click at [287, 46] on p "In Progress-Incoming" at bounding box center [294, 50] width 91 height 12
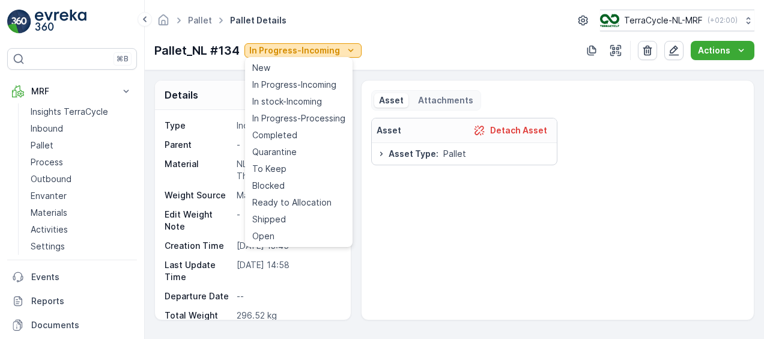
click at [287, 46] on p "In Progress-Incoming" at bounding box center [294, 50] width 91 height 12
click at [446, 183] on div "Asset Detach Asset Asset Type : Pallet" at bounding box center [557, 214] width 373 height 192
click at [406, 42] on div "Pallet_NL #134 In Progress-Incoming Actions" at bounding box center [454, 50] width 600 height 19
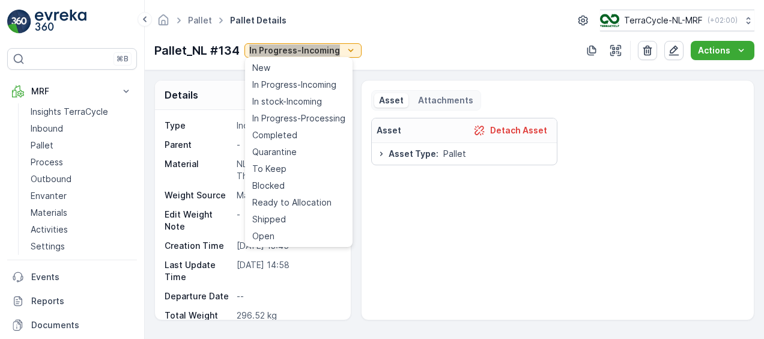
click at [406, 42] on div "Pallet_NL #134 In Progress-Incoming Actions" at bounding box center [454, 50] width 600 height 19
drag, startPoint x: 406, startPoint y: 42, endPoint x: 345, endPoint y: 52, distance: 62.0
click at [345, 52] on icon "In Progress-Incoming" at bounding box center [351, 50] width 12 height 12
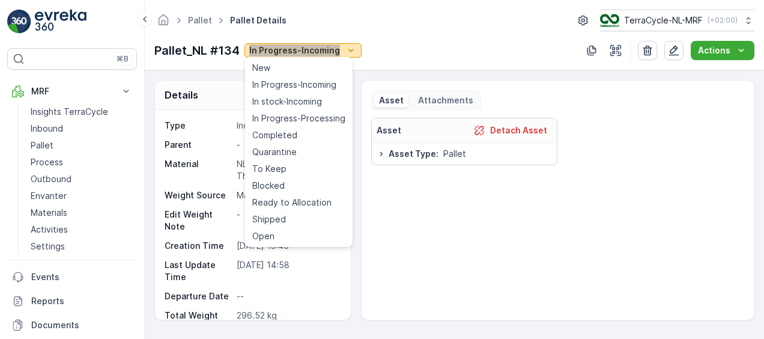
click at [357, 47] on button "In Progress-Incoming" at bounding box center [303, 50] width 117 height 14
drag, startPoint x: 357, startPoint y: 47, endPoint x: 395, endPoint y: 46, distance: 38.5
click at [395, 46] on div "Pallet_NL #134 In Progress-Incoming Actions" at bounding box center [454, 50] width 600 height 19
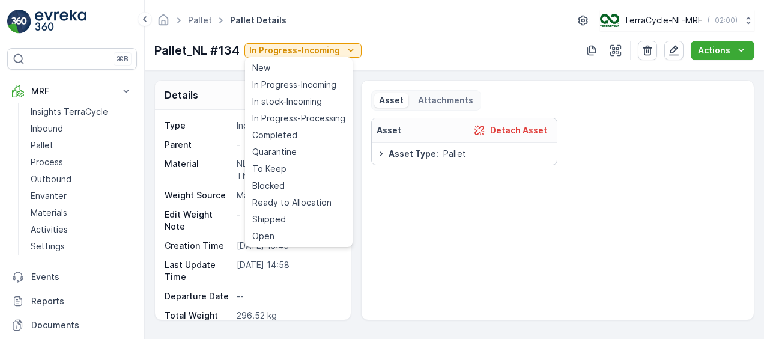
click at [395, 46] on div "Pallet_NL #134 In Progress-Incoming Actions" at bounding box center [454, 50] width 600 height 19
click at [350, 50] on icon "In Progress-Incoming" at bounding box center [351, 50] width 12 height 12
click at [324, 256] on div "Type Incoming Parent - Material NL-PI0006 I Koffie en Thee Weight Source Manual…" at bounding box center [252, 269] width 174 height 298
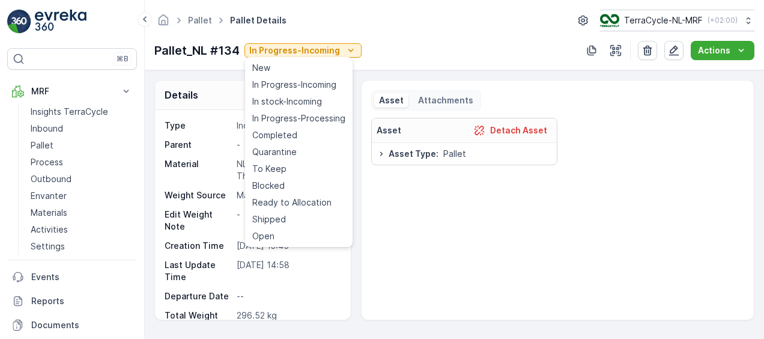
click at [324, 256] on div "Type Incoming Parent - Material NL-PI0006 I Koffie en Thee Weight Source Manual…" at bounding box center [252, 269] width 174 height 298
drag, startPoint x: 324, startPoint y: 256, endPoint x: 487, endPoint y: 264, distance: 163.1
click at [487, 264] on div "Asset Detach Asset Asset Type : Pallet" at bounding box center [557, 214] width 373 height 192
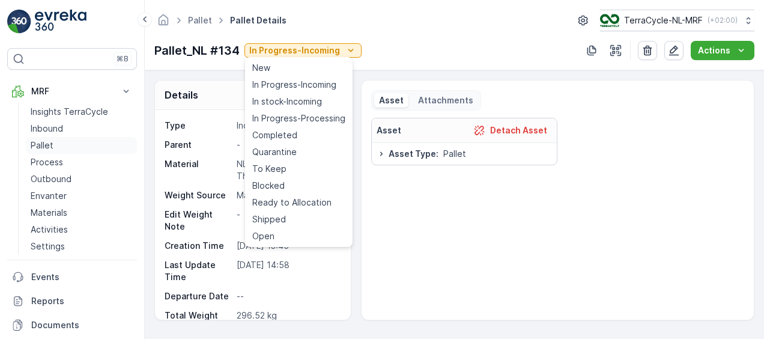
click at [35, 145] on p "Pallet" at bounding box center [42, 145] width 23 height 12
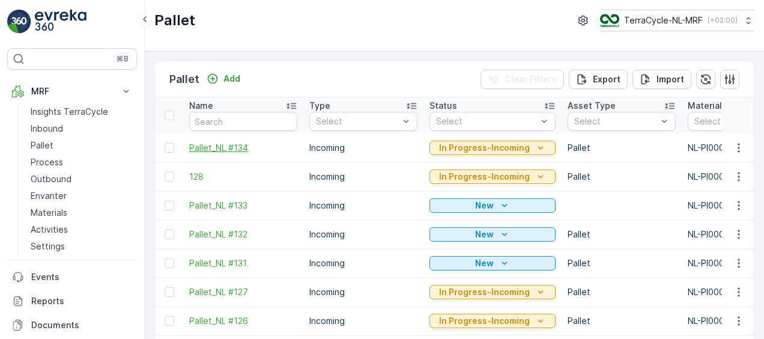
click at [215, 151] on span "Pallet_NL #134" at bounding box center [243, 148] width 108 height 12
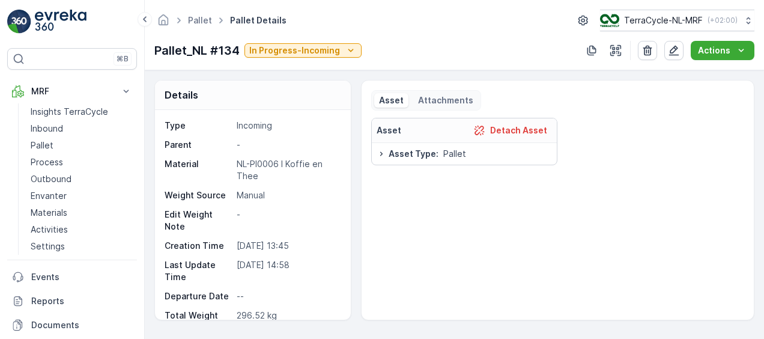
click at [392, 99] on p "Asset" at bounding box center [391, 100] width 25 height 12
click at [444, 99] on p "Attachments" at bounding box center [445, 100] width 55 height 12
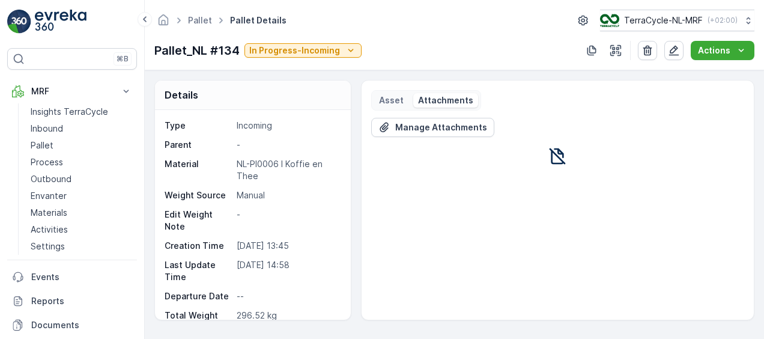
click at [444, 99] on p "Attachments" at bounding box center [445, 100] width 55 height 12
click at [389, 96] on p "Asset" at bounding box center [391, 100] width 25 height 12
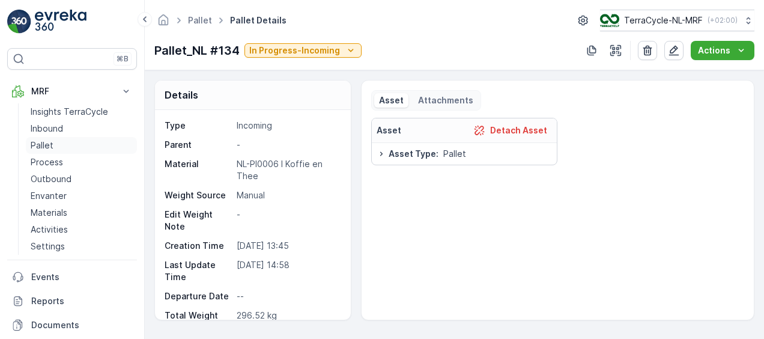
click at [47, 142] on p "Pallet" at bounding box center [42, 145] width 23 height 12
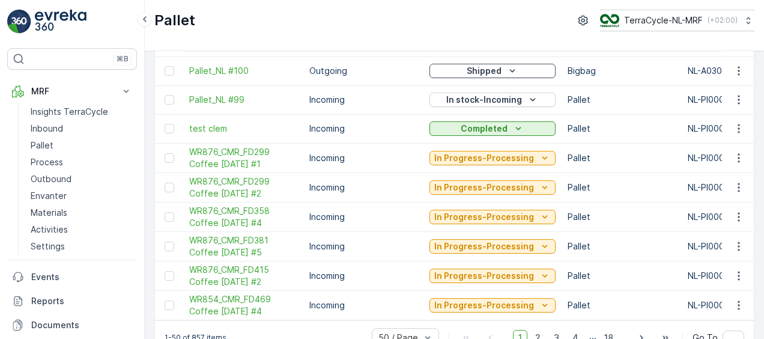
scroll to position [1288, 0]
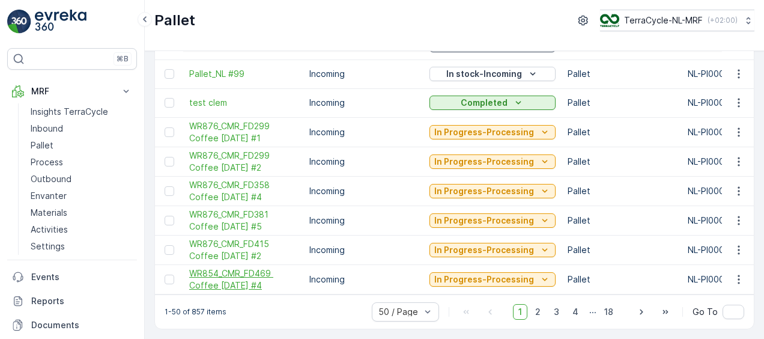
click at [210, 275] on span "WR854_CMR_FD469 Coffee 26.09.24 #4" at bounding box center [243, 279] width 108 height 24
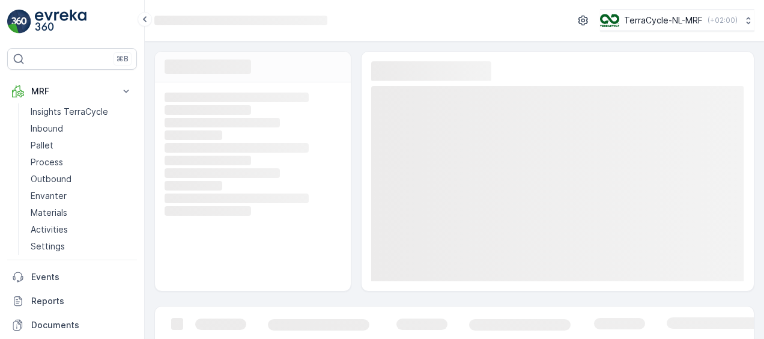
click at [210, 275] on div "Loading... Loading... Loading... Loading... Loading... Loading... Loading... Lo…" at bounding box center [253, 186] width 196 height 209
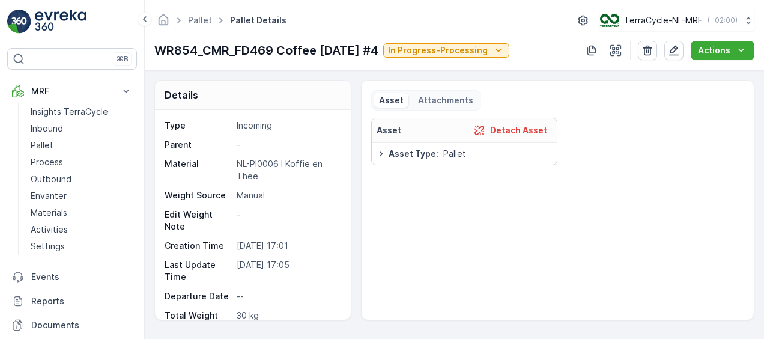
click at [353, 290] on div "Details Type Incoming Parent - Material NL-PI0006 I Koffie en Thee Weight Sourc…" at bounding box center [454, 200] width 600 height 240
click at [349, 291] on div "Details Type Incoming Parent - Material NL-PI0006 I Koffie en Thee Weight Sourc…" at bounding box center [454, 200] width 600 height 240
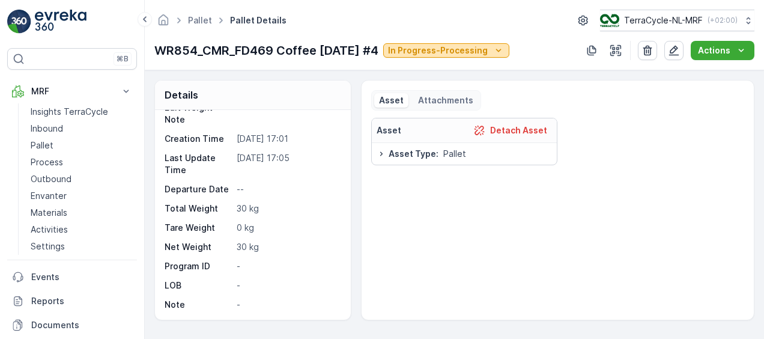
click at [505, 52] on icon "In Progress-Processing" at bounding box center [499, 50] width 12 height 12
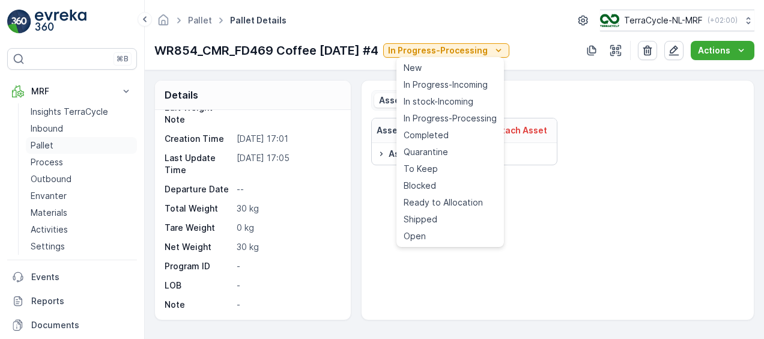
click at [47, 145] on p "Pallet" at bounding box center [42, 145] width 23 height 12
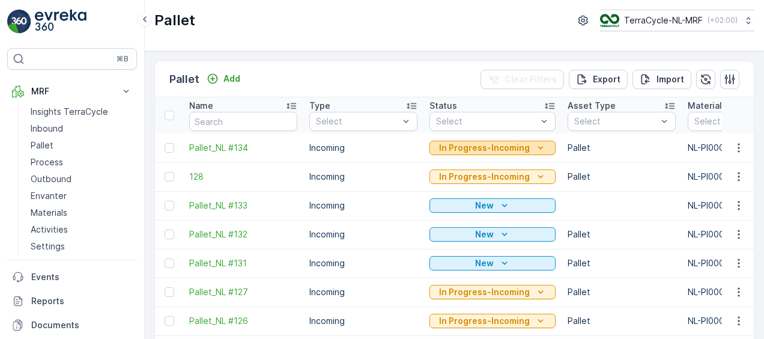
click at [474, 147] on p "In Progress-Incoming" at bounding box center [484, 148] width 91 height 12
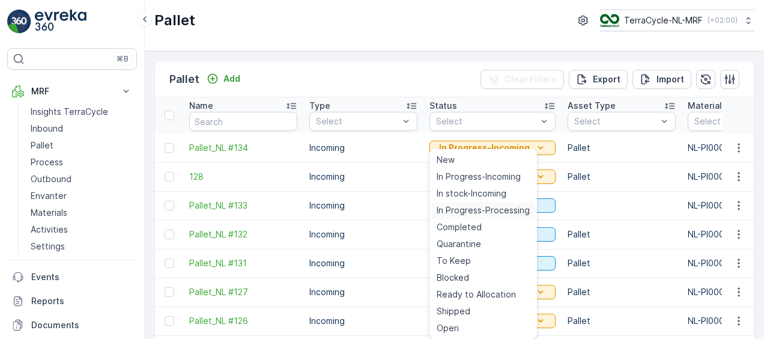
click at [458, 210] on span "In Progress-Processing" at bounding box center [483, 210] width 93 height 12
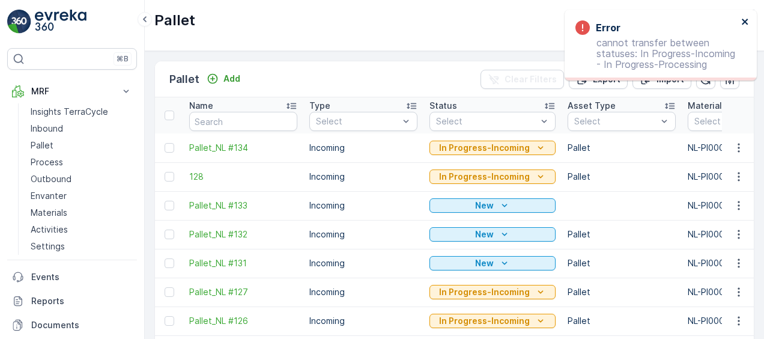
click at [744, 23] on icon "close" at bounding box center [745, 22] width 6 height 6
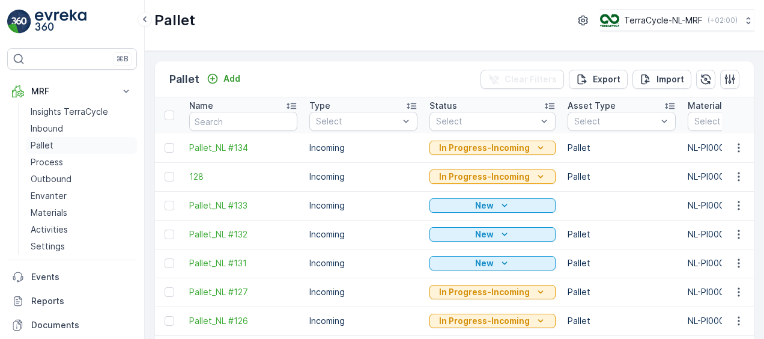
click at [43, 145] on p "Pallet" at bounding box center [42, 145] width 23 height 12
click at [52, 145] on p "Pallet" at bounding box center [42, 145] width 23 height 12
click at [221, 80] on div "Add" at bounding box center [224, 79] width 34 height 12
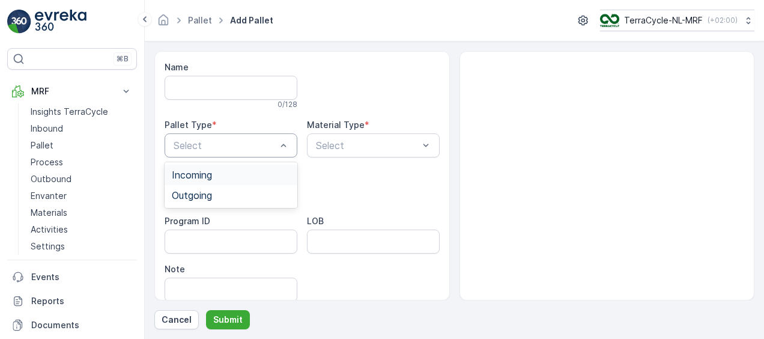
click at [248, 169] on div "Incoming" at bounding box center [231, 174] width 118 height 11
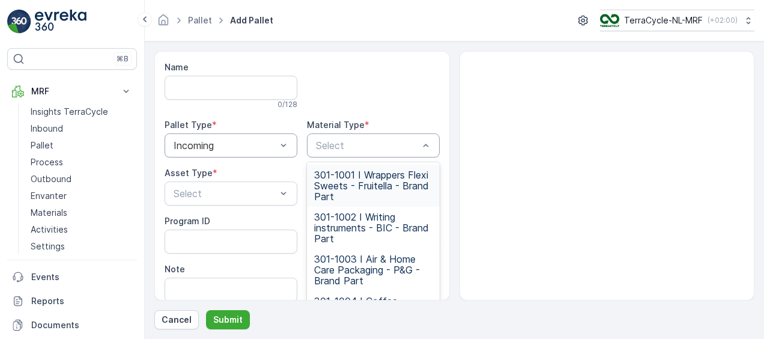
click at [391, 142] on div at bounding box center [367, 145] width 105 height 11
click at [398, 140] on div at bounding box center [367, 145] width 105 height 11
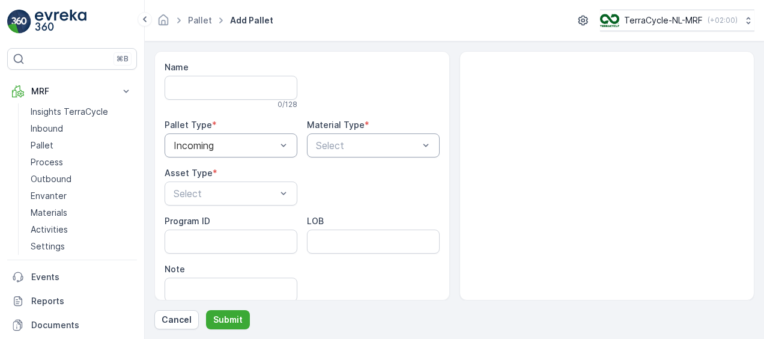
click at [404, 143] on div at bounding box center [367, 145] width 105 height 11
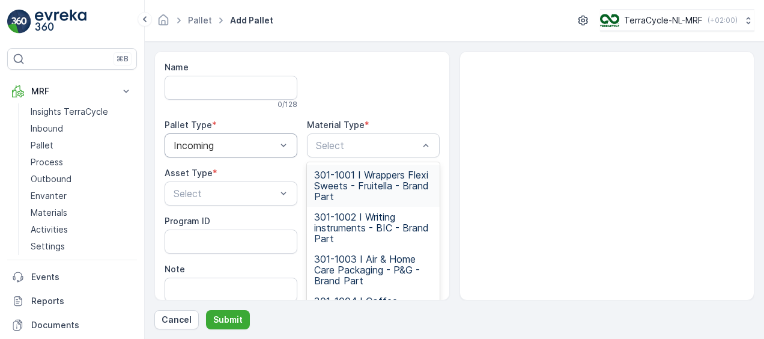
click at [694, 118] on div at bounding box center [608, 175] width 296 height 249
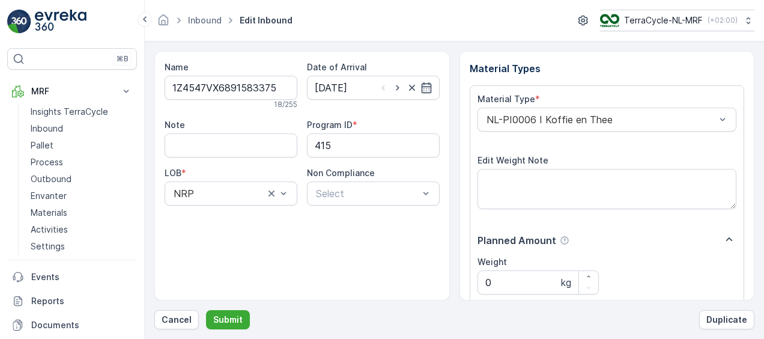
scroll to position [200, 0]
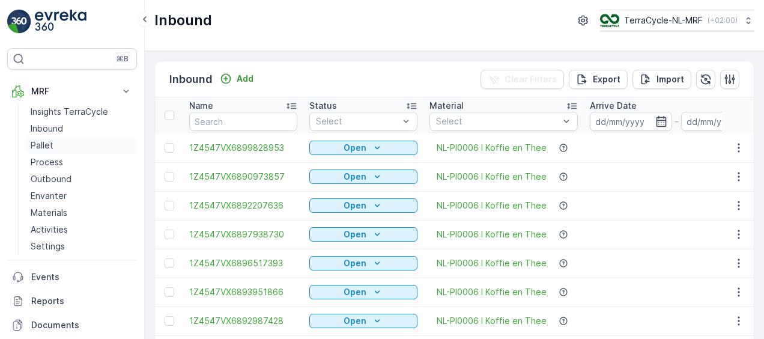
click at [50, 148] on p "Pallet" at bounding box center [42, 145] width 23 height 12
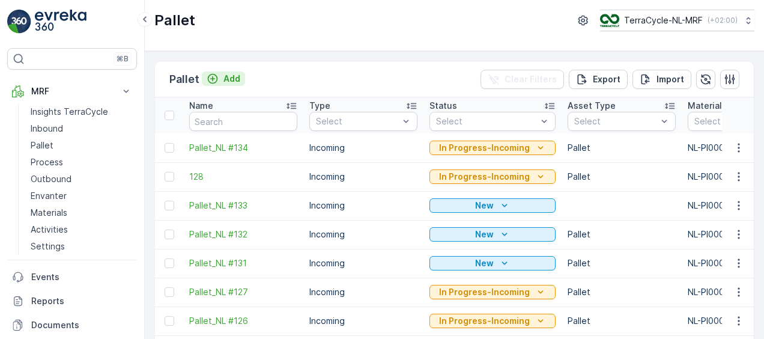
click at [234, 78] on p "Add" at bounding box center [232, 79] width 17 height 12
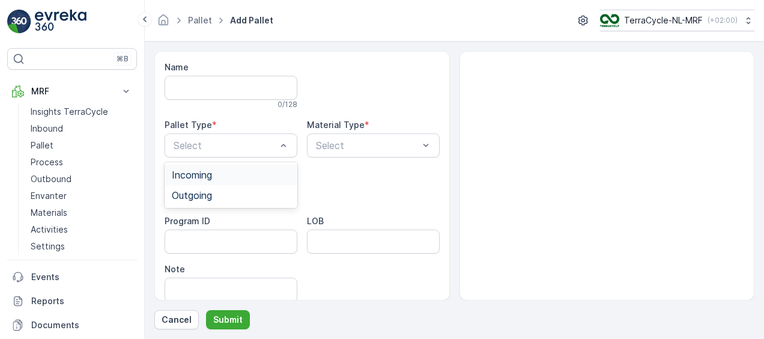
click at [258, 174] on div "Incoming" at bounding box center [231, 174] width 118 height 11
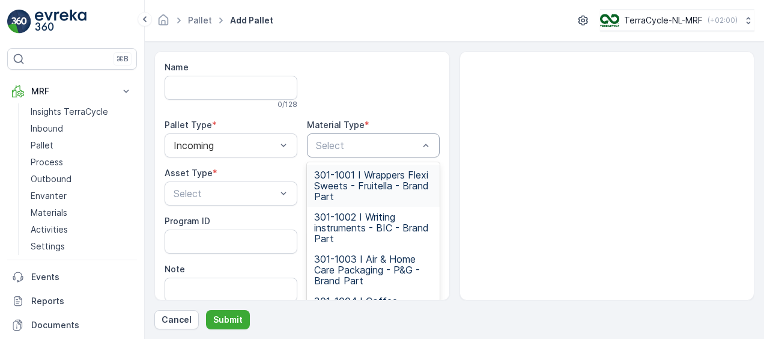
click at [388, 145] on div at bounding box center [367, 145] width 105 height 11
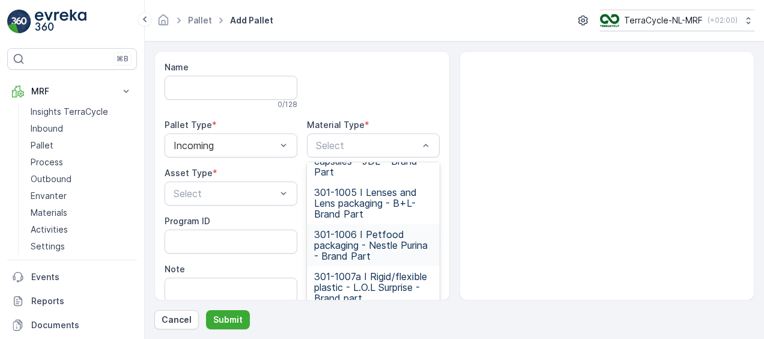
click at [437, 243] on div "Name 0 / 128 Pallet Type * Incoming Material Type * Select 301-1001 I Wrappers …" at bounding box center [302, 175] width 296 height 249
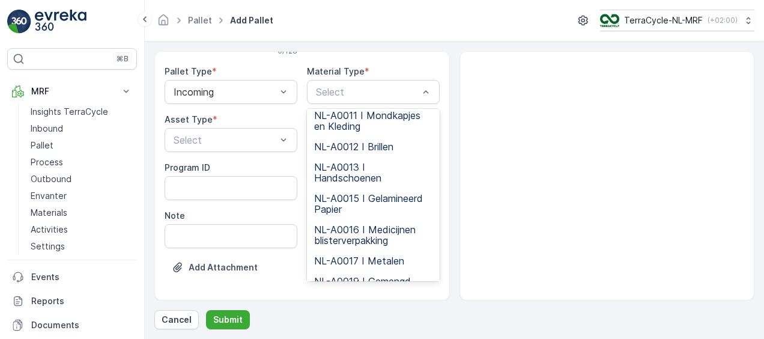
scroll to position [1484, 0]
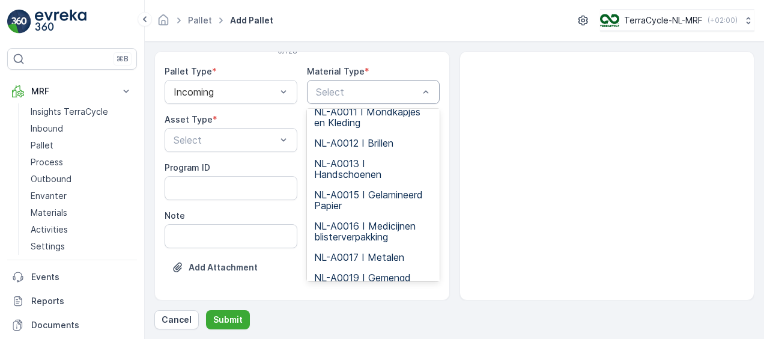
click at [376, 87] on div at bounding box center [367, 92] width 105 height 11
drag, startPoint x: 376, startPoint y: 85, endPoint x: 356, endPoint y: 82, distance: 20.7
click at [356, 82] on div "Select" at bounding box center [373, 92] width 133 height 24
drag, startPoint x: 362, startPoint y: 180, endPoint x: 412, endPoint y: 178, distance: 49.9
drag, startPoint x: 412, startPoint y: 178, endPoint x: 393, endPoint y: 89, distance: 91.0
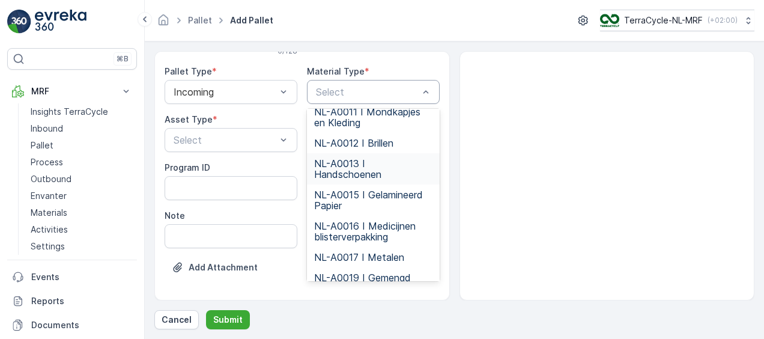
click at [393, 89] on div at bounding box center [367, 92] width 105 height 11
drag, startPoint x: 393, startPoint y: 89, endPoint x: 379, endPoint y: 90, distance: 14.5
click at [379, 90] on div at bounding box center [367, 92] width 105 height 11
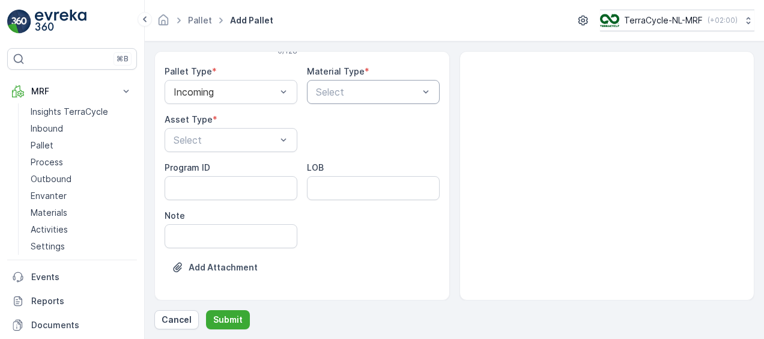
click at [370, 87] on div at bounding box center [367, 92] width 105 height 11
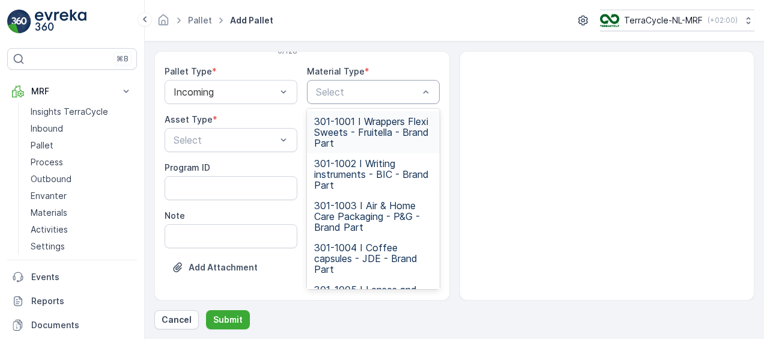
click at [401, 87] on div at bounding box center [367, 92] width 105 height 11
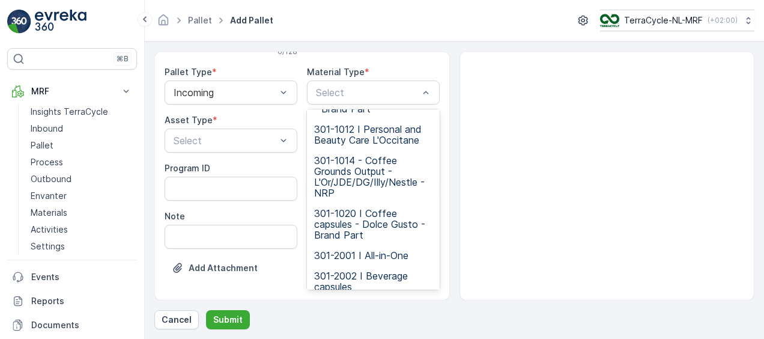
scroll to position [471, 0]
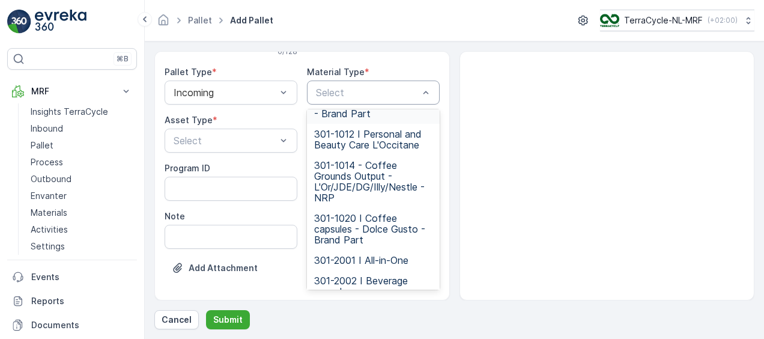
click at [403, 89] on div at bounding box center [367, 92] width 105 height 11
click at [333, 90] on div at bounding box center [367, 92] width 105 height 11
click at [639, 184] on div at bounding box center [608, 175] width 296 height 249
click at [557, 191] on div at bounding box center [608, 175] width 296 height 249
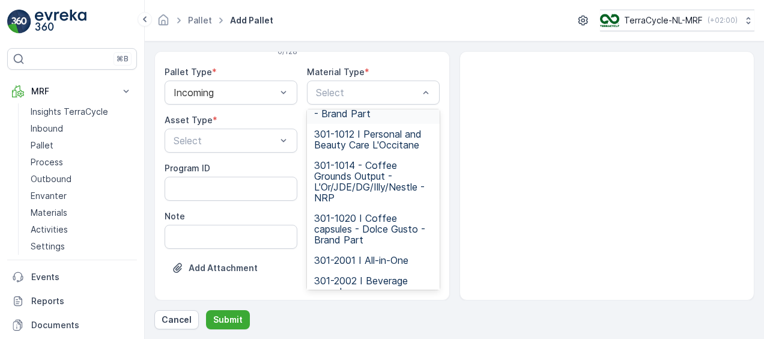
click at [557, 191] on div at bounding box center [608, 175] width 296 height 249
click at [184, 197] on ID "Program ID" at bounding box center [231, 189] width 133 height 24
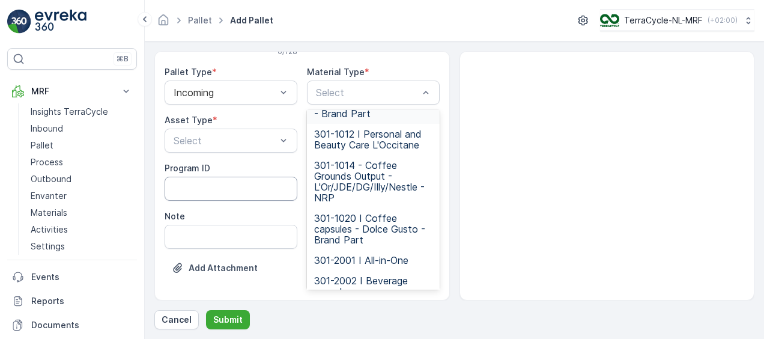
click at [184, 197] on ID "Program ID" at bounding box center [231, 189] width 133 height 24
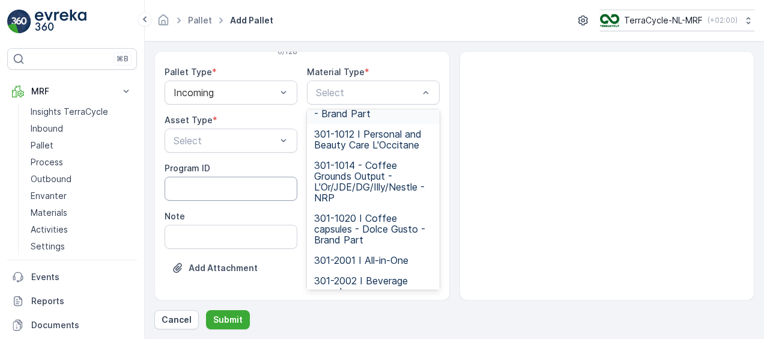
click at [184, 197] on ID "Program ID" at bounding box center [231, 189] width 133 height 24
click at [702, 200] on div at bounding box center [608, 175] width 296 height 249
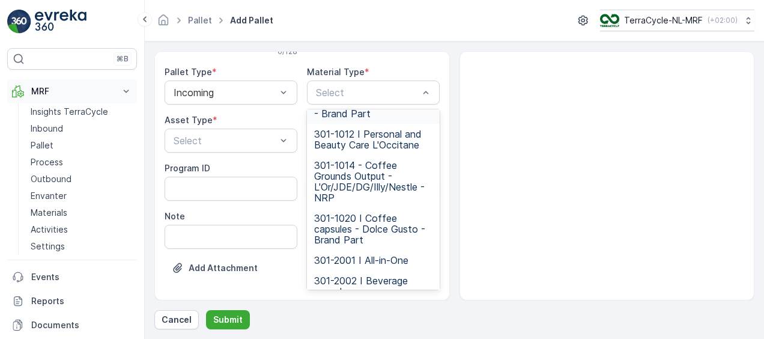
click at [37, 90] on p "MRF" at bounding box center [72, 91] width 82 height 12
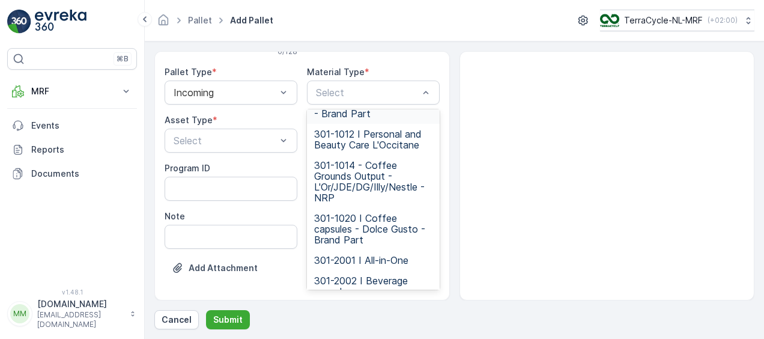
click at [62, 2] on div "⌘B MRF Insights TerraCycle Inbound Pallet Process Outbound Envanter Materials A…" at bounding box center [72, 169] width 145 height 339
click at [55, 25] on img at bounding box center [61, 22] width 52 height 24
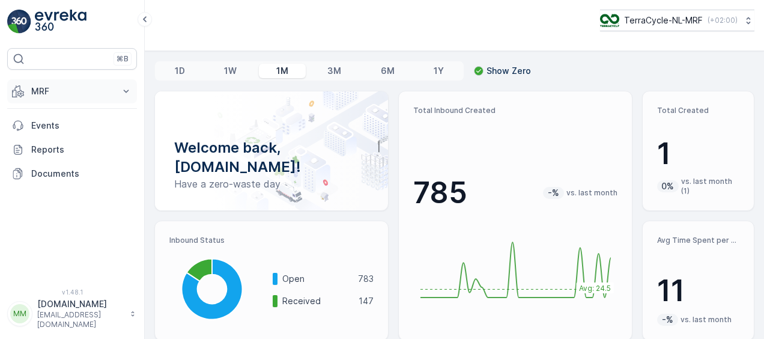
click at [83, 94] on p "MRF" at bounding box center [72, 91] width 82 height 12
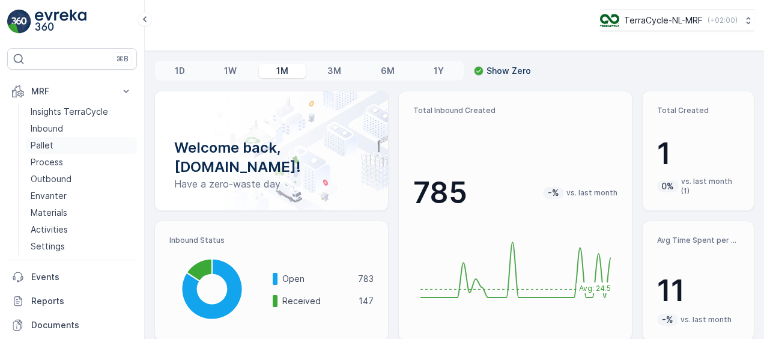
click at [66, 145] on link "Pallet" at bounding box center [81, 145] width 111 height 17
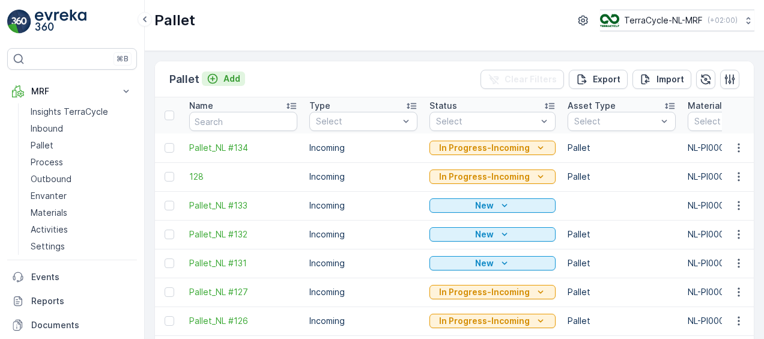
click at [225, 82] on p "Add" at bounding box center [232, 79] width 17 height 12
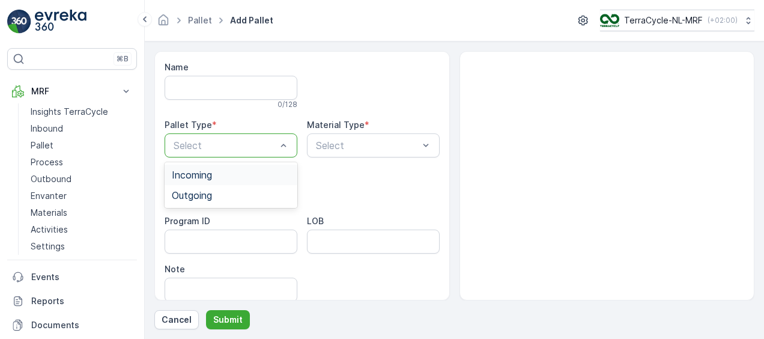
click at [222, 151] on div "Select" at bounding box center [231, 145] width 133 height 24
click at [211, 173] on span "Incoming" at bounding box center [192, 174] width 40 height 11
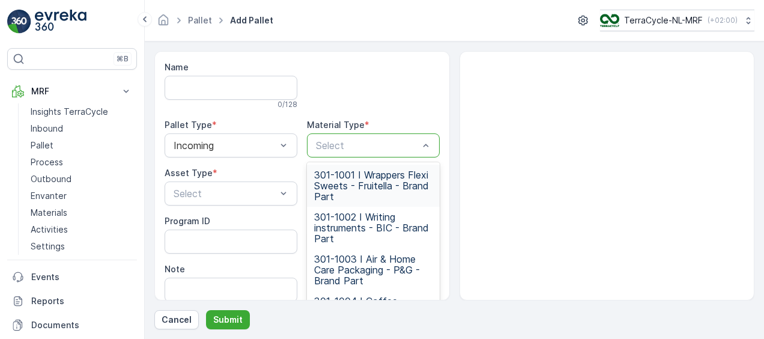
click at [345, 151] on div "Select" at bounding box center [373, 145] width 133 height 24
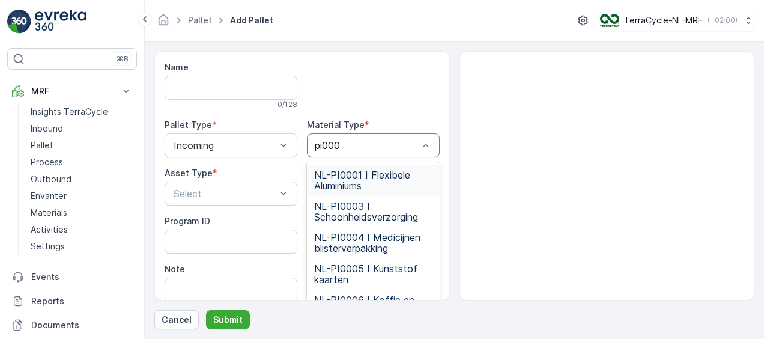
type input "pi0006"
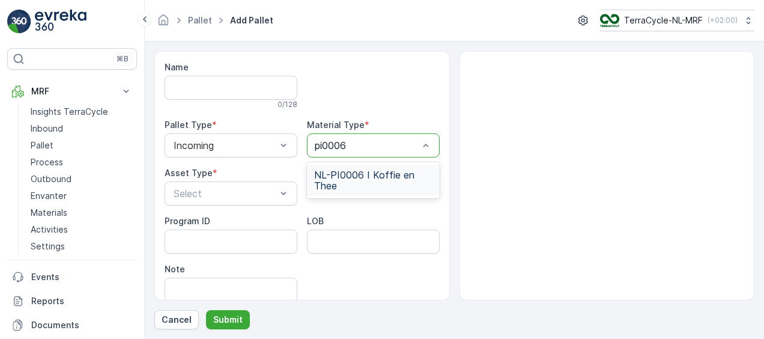
click at [332, 178] on span "NL-PI0006 I Koffie en Thee" at bounding box center [373, 180] width 118 height 22
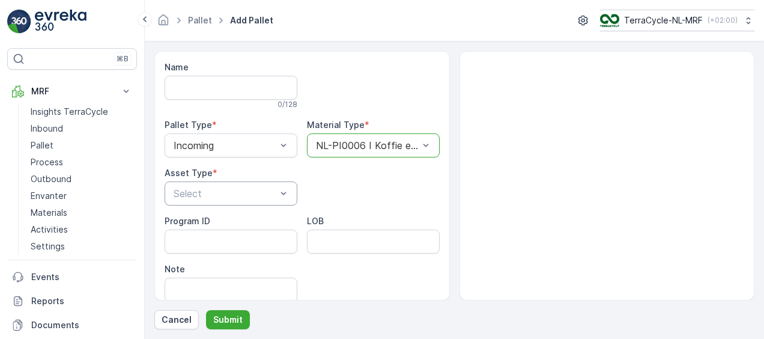
click at [208, 196] on div at bounding box center [224, 193] width 105 height 11
click at [185, 285] on span "Pallet" at bounding box center [184, 284] width 25 height 11
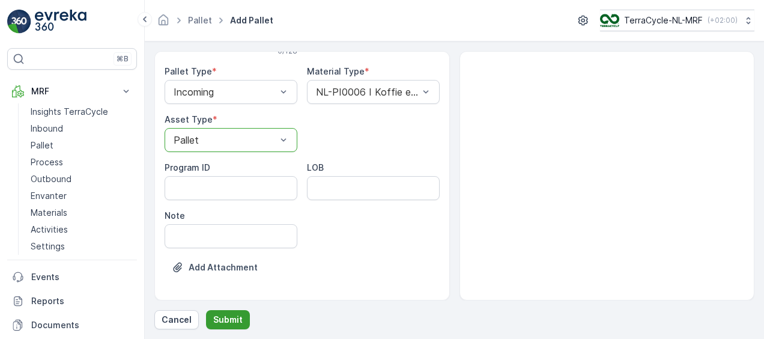
click at [224, 318] on p "Submit" at bounding box center [227, 320] width 29 height 12
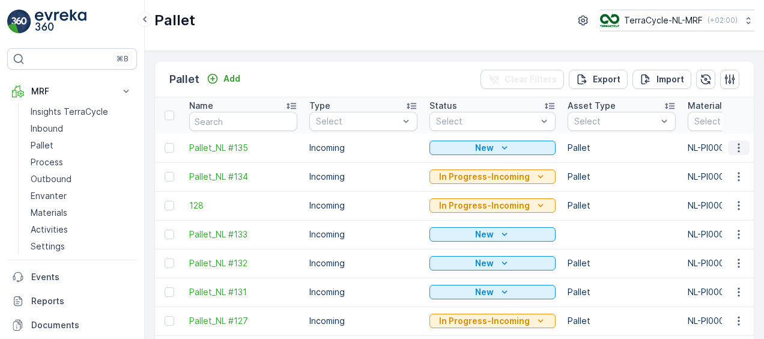
click at [733, 148] on icon "button" at bounding box center [739, 148] width 12 height 12
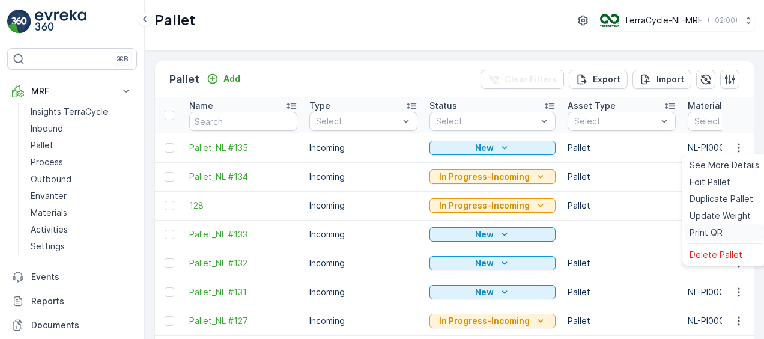
click at [708, 228] on span "Print QR" at bounding box center [706, 233] width 33 height 12
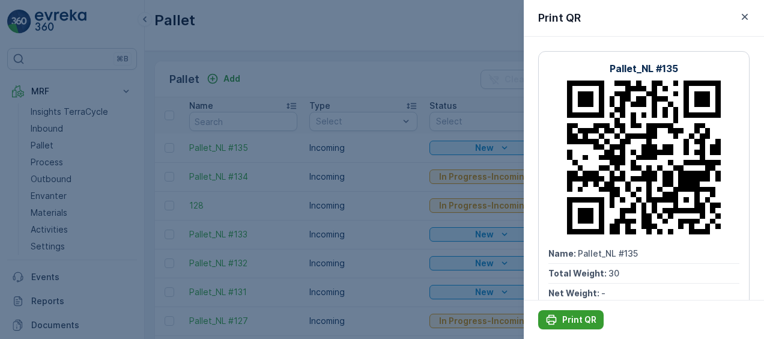
click at [579, 317] on p "Print QR" at bounding box center [579, 320] width 34 height 12
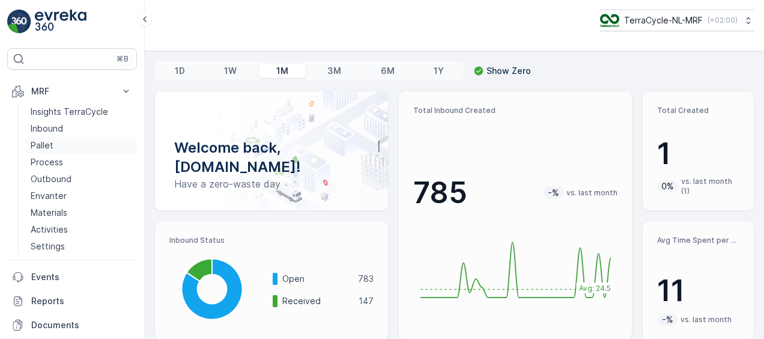
click at [59, 144] on link "Pallet" at bounding box center [81, 145] width 111 height 17
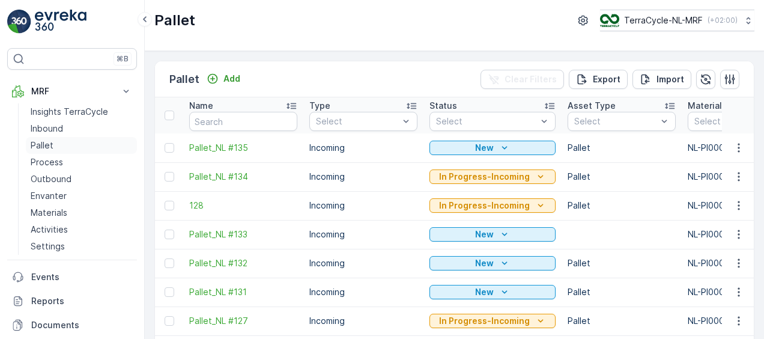
click at [41, 142] on p "Pallet" at bounding box center [42, 145] width 23 height 12
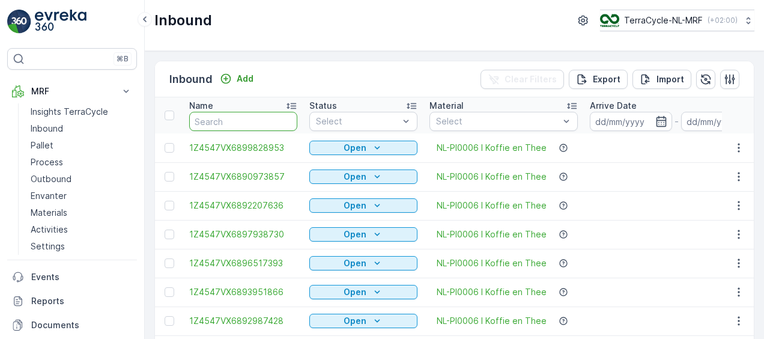
click at [242, 120] on input "text" at bounding box center [243, 121] width 108 height 19
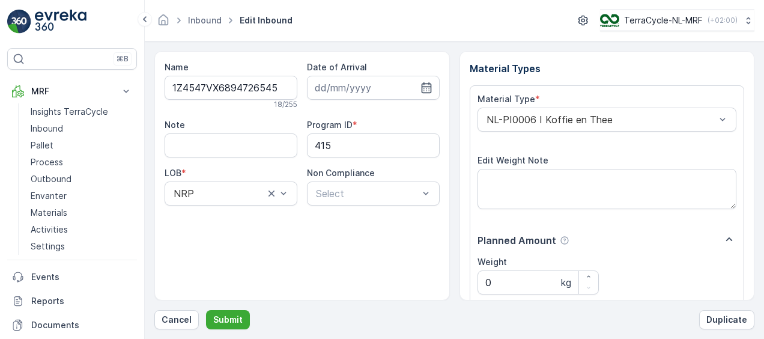
scroll to position [200, 0]
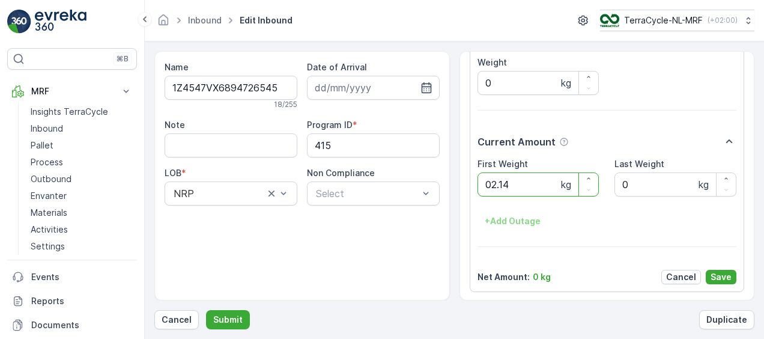
click at [206, 310] on button "Submit" at bounding box center [228, 319] width 44 height 19
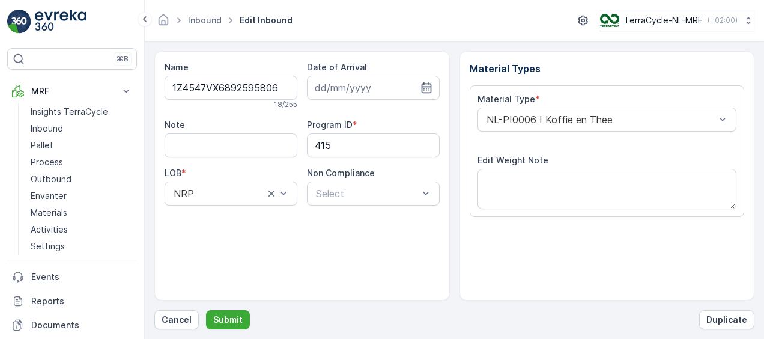
scroll to position [200, 0]
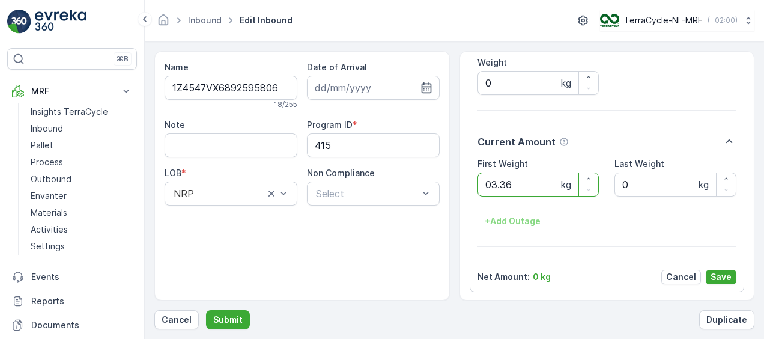
click at [206, 310] on button "Submit" at bounding box center [228, 319] width 44 height 19
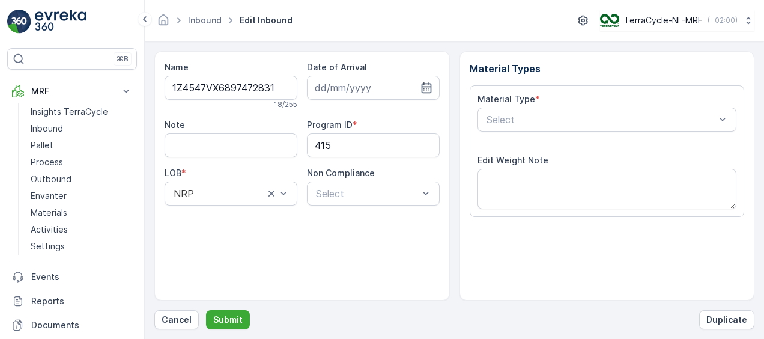
scroll to position [200, 0]
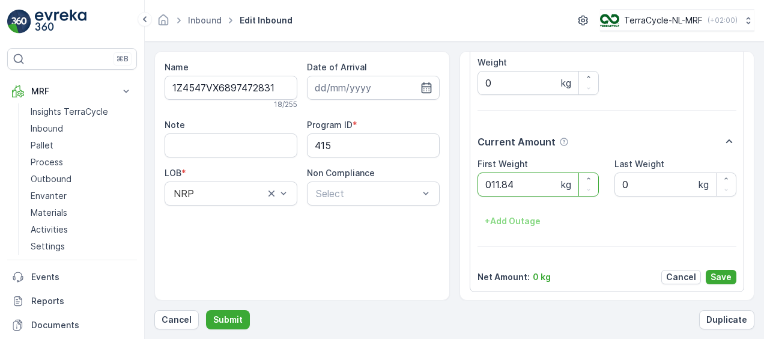
click at [206, 310] on button "Submit" at bounding box center [228, 319] width 44 height 19
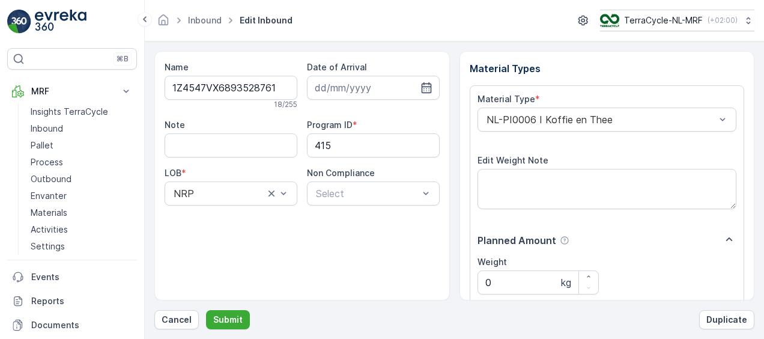
scroll to position [200, 0]
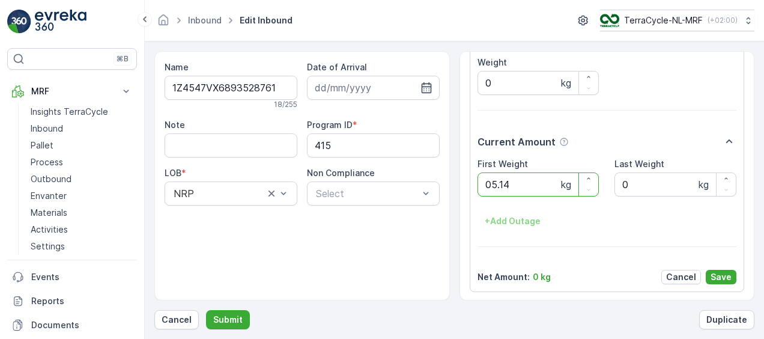
click at [206, 310] on button "Submit" at bounding box center [228, 319] width 44 height 19
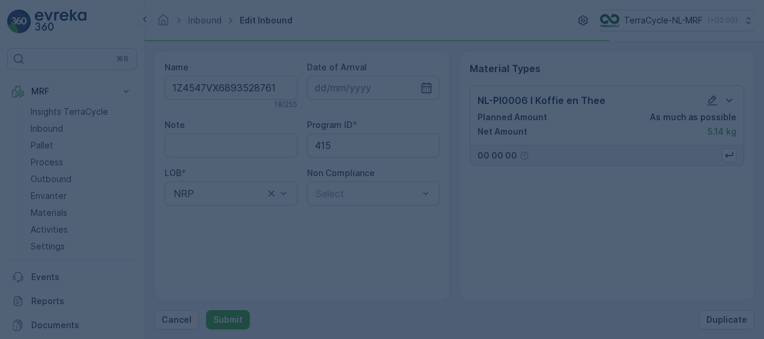
scroll to position [0, 0]
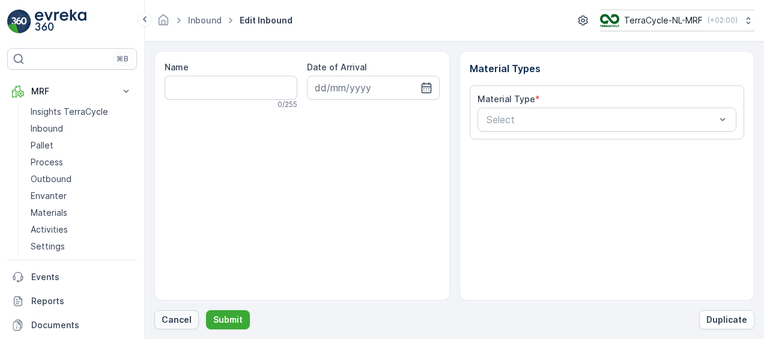
click at [177, 320] on p "Cancel" at bounding box center [177, 320] width 30 height 12
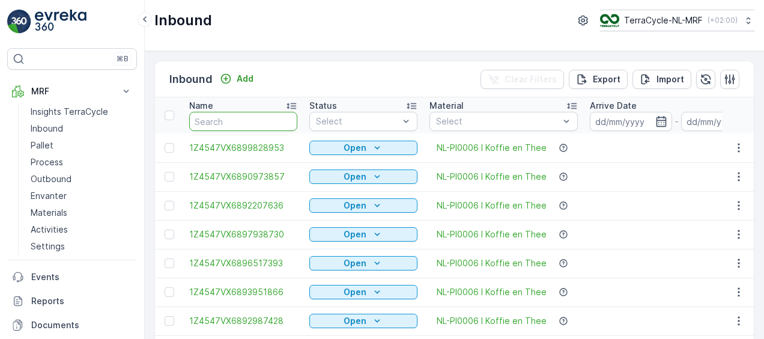
click at [256, 120] on input "text" at bounding box center [243, 121] width 108 height 19
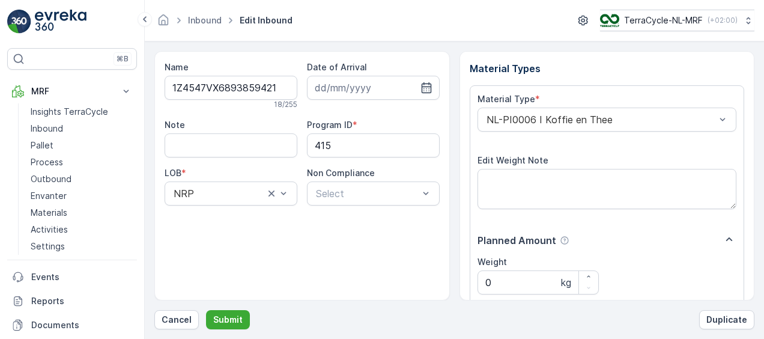
scroll to position [200, 0]
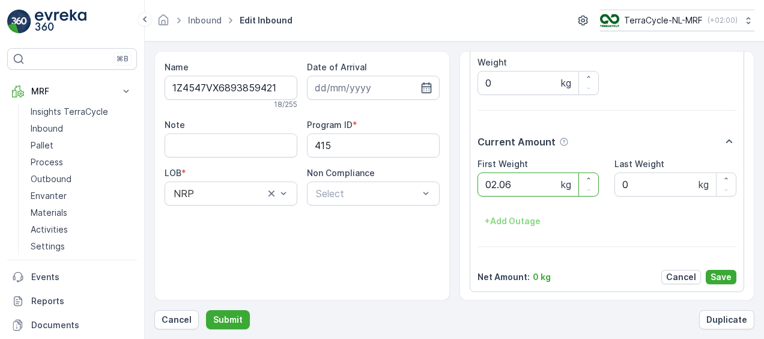
click at [206, 310] on button "Submit" at bounding box center [228, 319] width 44 height 19
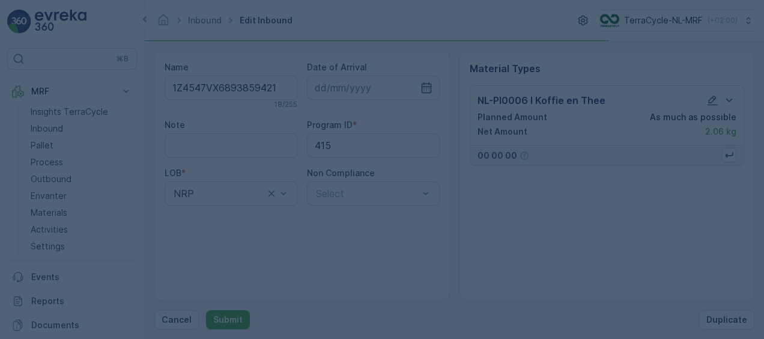
scroll to position [0, 0]
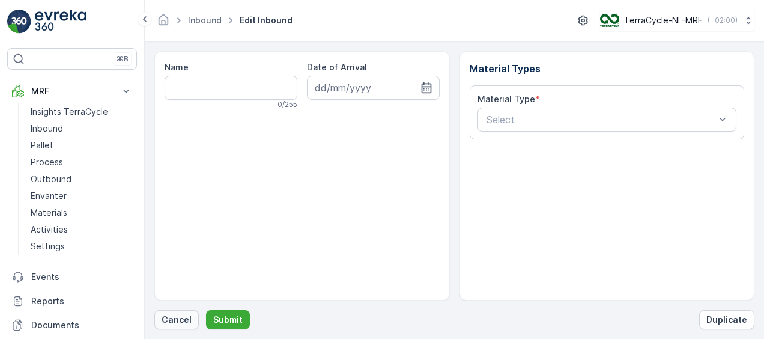
click at [177, 317] on p "Cancel" at bounding box center [177, 320] width 30 height 12
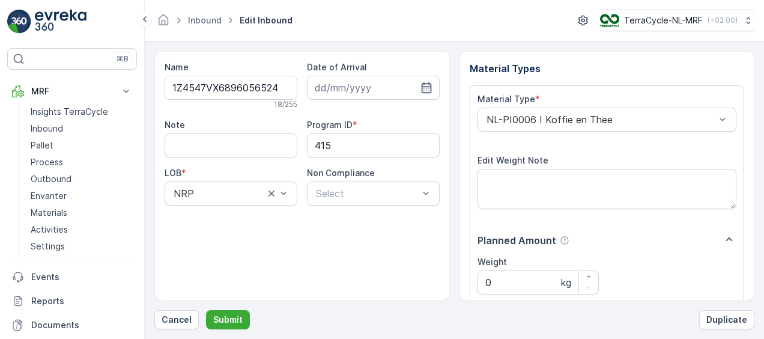
scroll to position [200, 0]
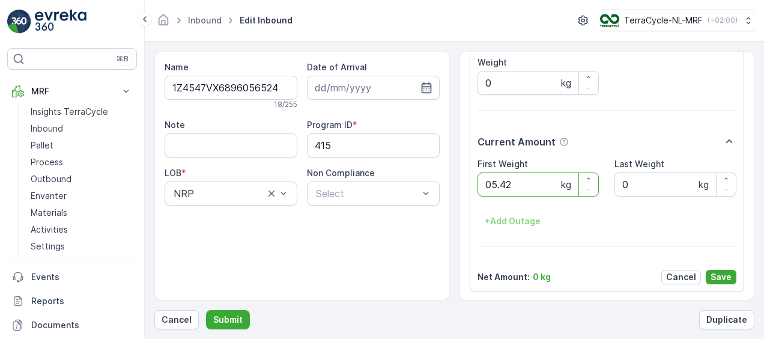
click at [206, 310] on button "Submit" at bounding box center [228, 319] width 44 height 19
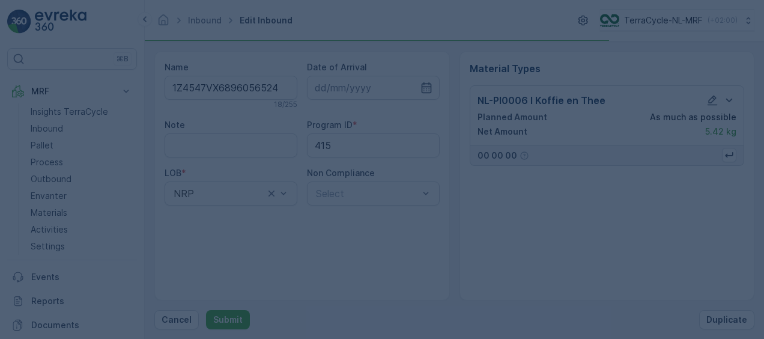
scroll to position [0, 0]
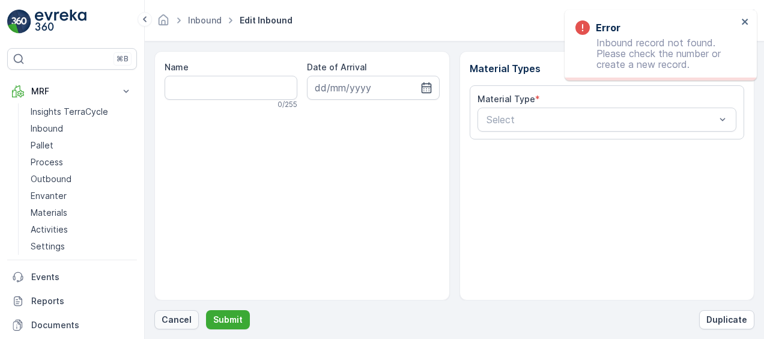
click at [178, 325] on p "Cancel" at bounding box center [177, 320] width 30 height 12
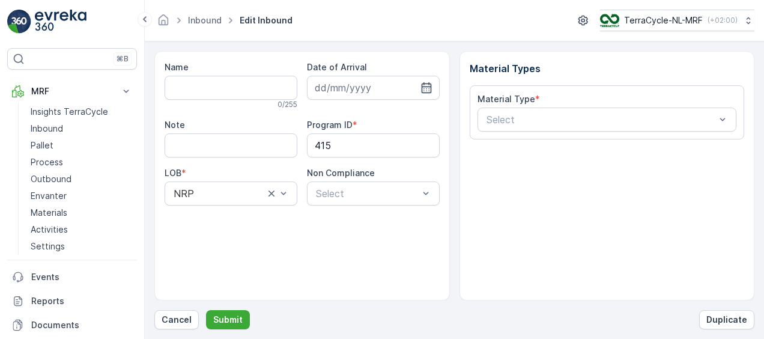
type input "1Z4547VX6897029927"
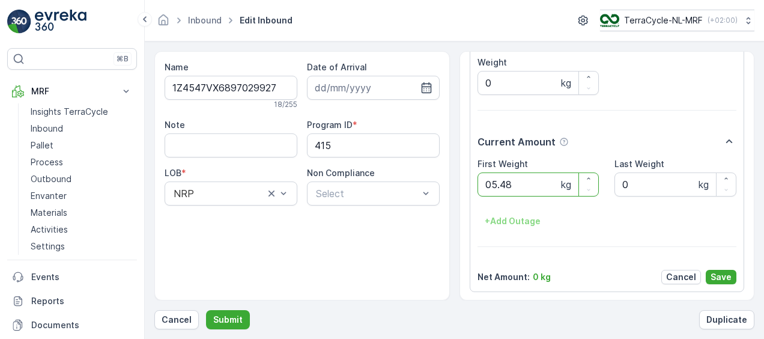
click at [206, 310] on button "Submit" at bounding box center [228, 319] width 44 height 19
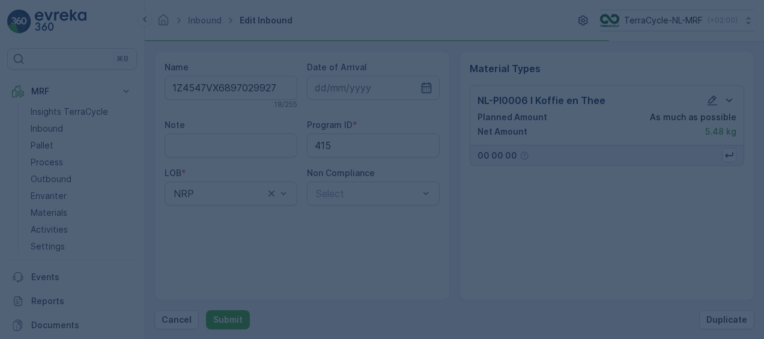
scroll to position [0, 0]
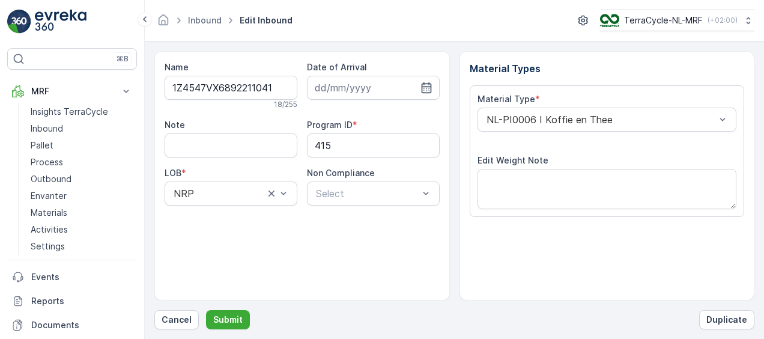
scroll to position [200, 0]
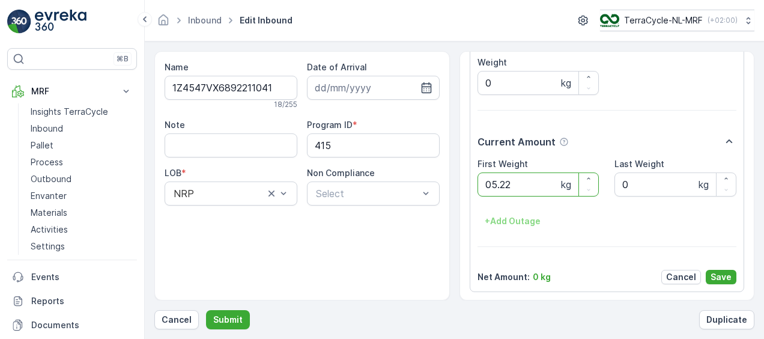
click at [206, 310] on button "Submit" at bounding box center [228, 319] width 44 height 19
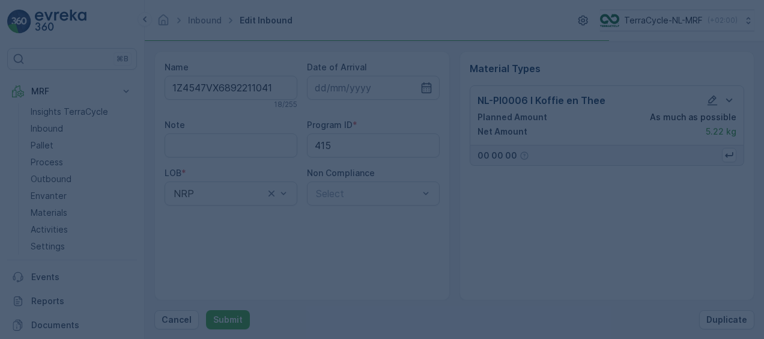
scroll to position [0, 0]
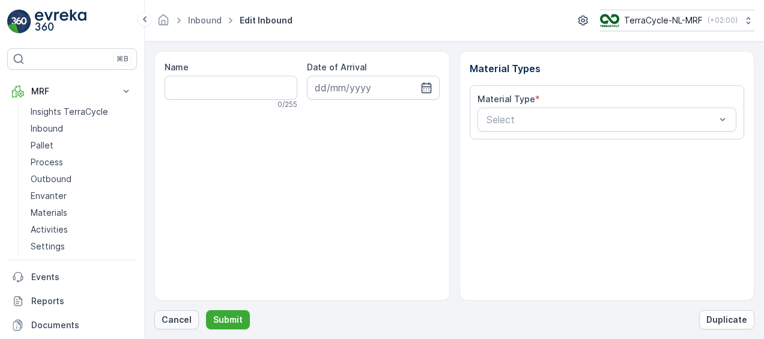
click at [172, 314] on p "Cancel" at bounding box center [177, 320] width 30 height 12
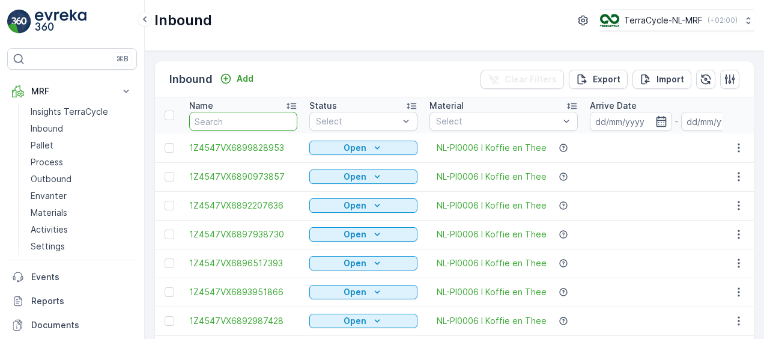
click at [274, 114] on input "text" at bounding box center [243, 121] width 108 height 19
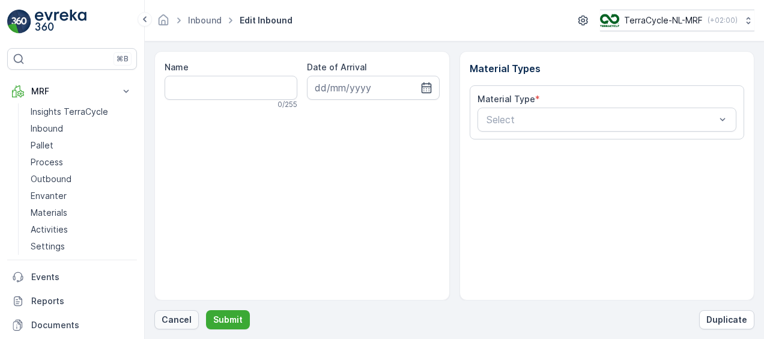
click at [177, 320] on p "Cancel" at bounding box center [177, 320] width 30 height 12
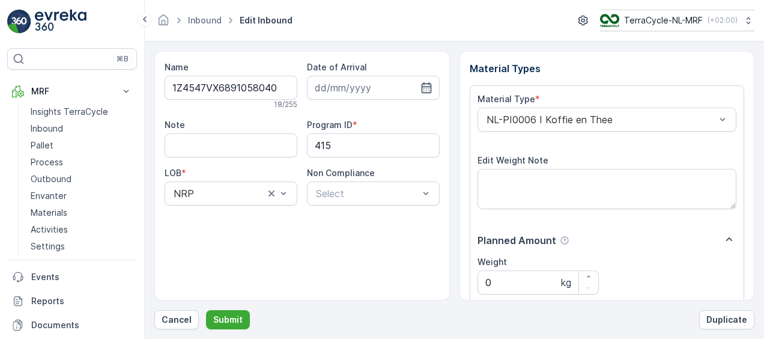
scroll to position [200, 0]
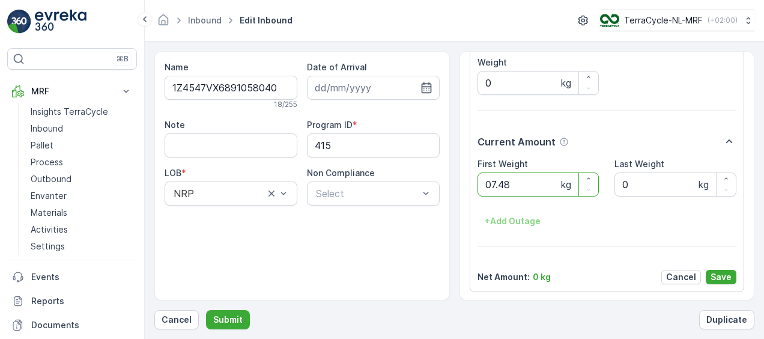
click at [206, 310] on button "Submit" at bounding box center [228, 319] width 44 height 19
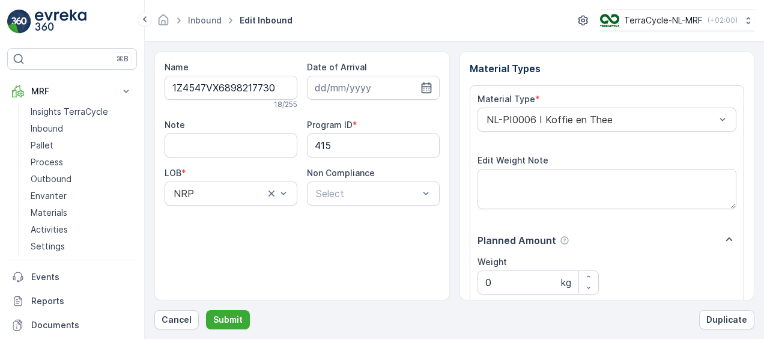
scroll to position [200, 0]
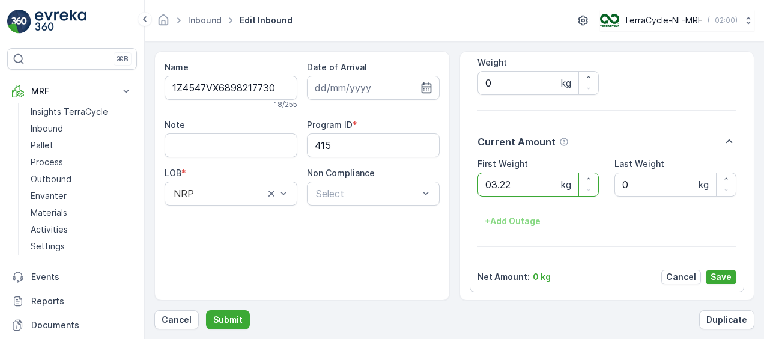
click at [206, 310] on button "Submit" at bounding box center [228, 319] width 44 height 19
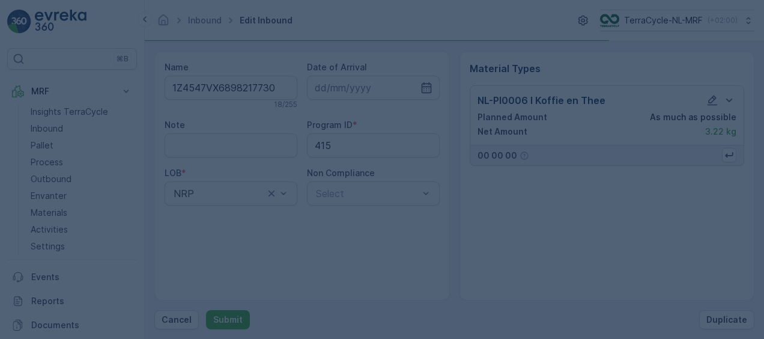
scroll to position [0, 0]
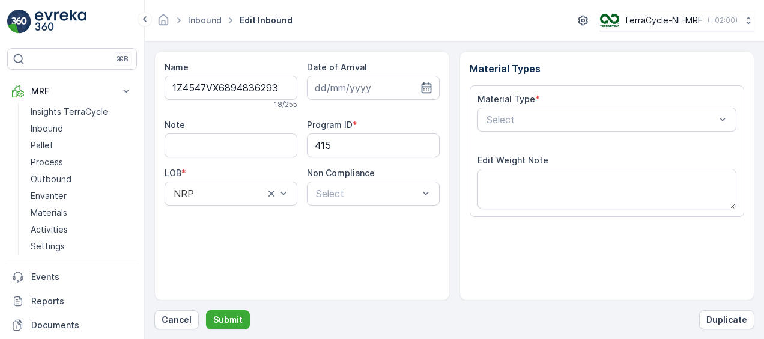
scroll to position [200, 0]
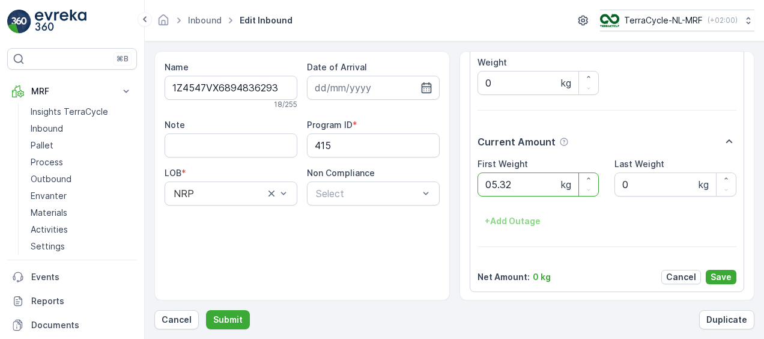
click at [206, 310] on button "Submit" at bounding box center [228, 319] width 44 height 19
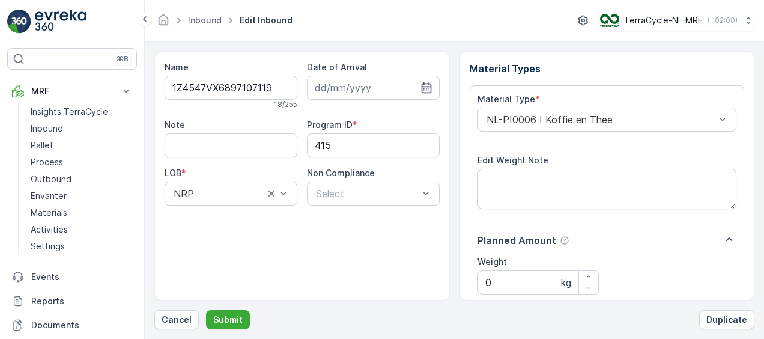
scroll to position [200, 0]
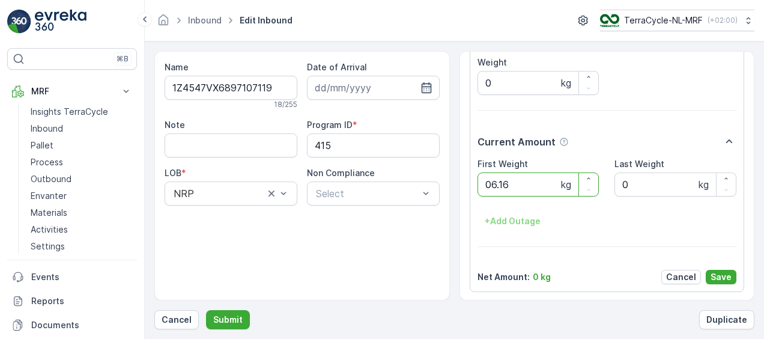
click at [206, 310] on button "Submit" at bounding box center [228, 319] width 44 height 19
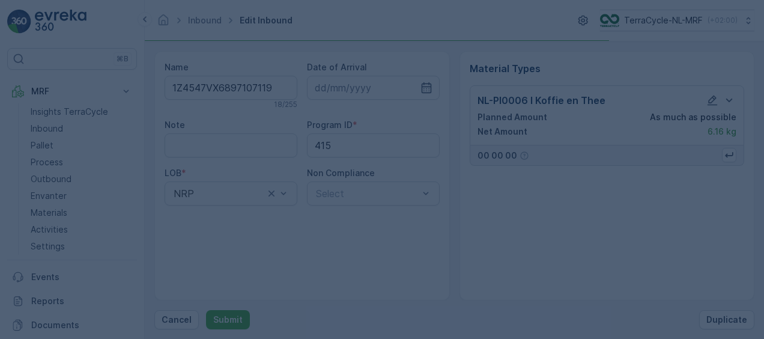
scroll to position [0, 0]
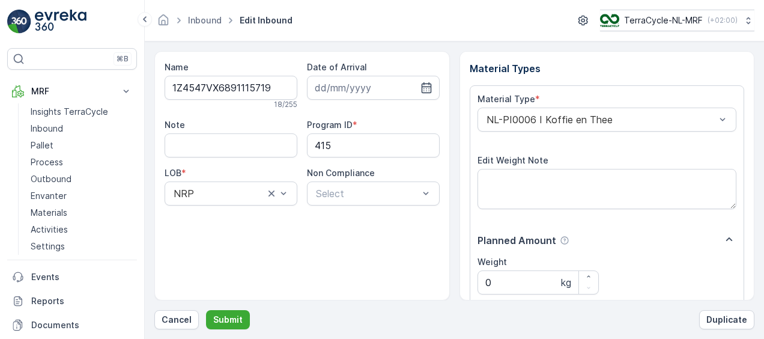
scroll to position [200, 0]
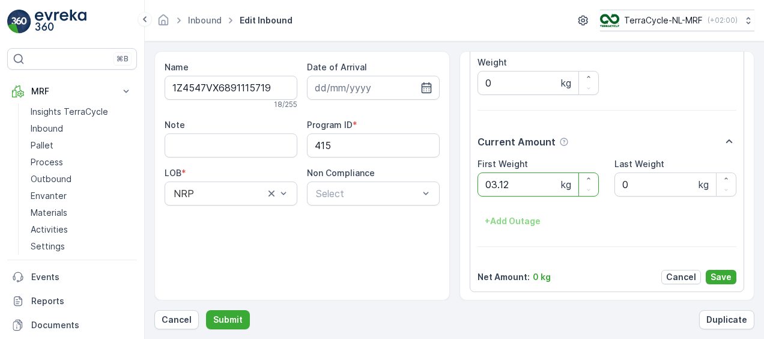
click at [206, 310] on button "Submit" at bounding box center [228, 319] width 44 height 19
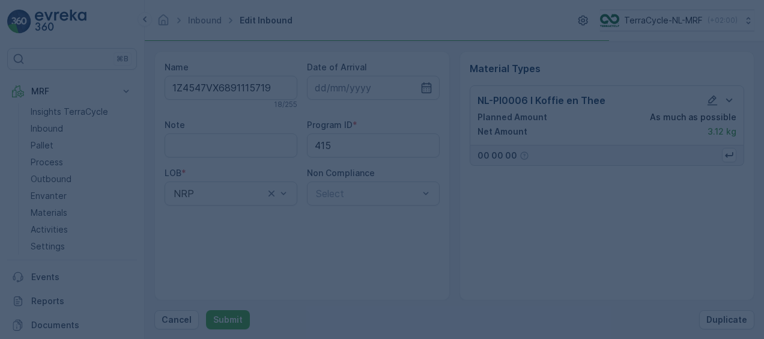
scroll to position [0, 0]
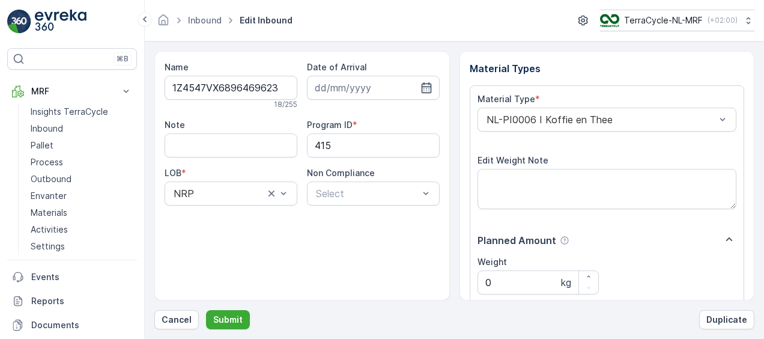
scroll to position [200, 0]
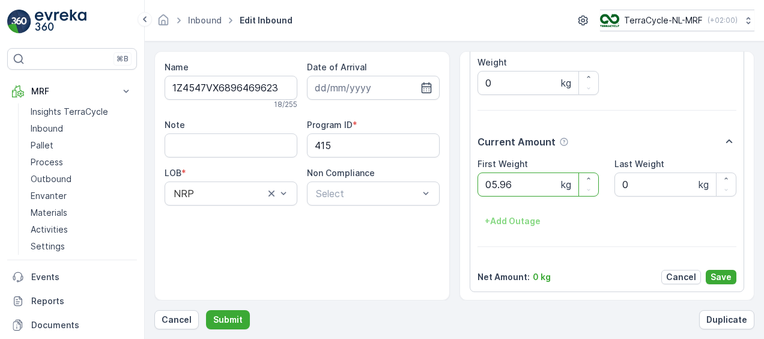
click at [206, 310] on button "Submit" at bounding box center [228, 319] width 44 height 19
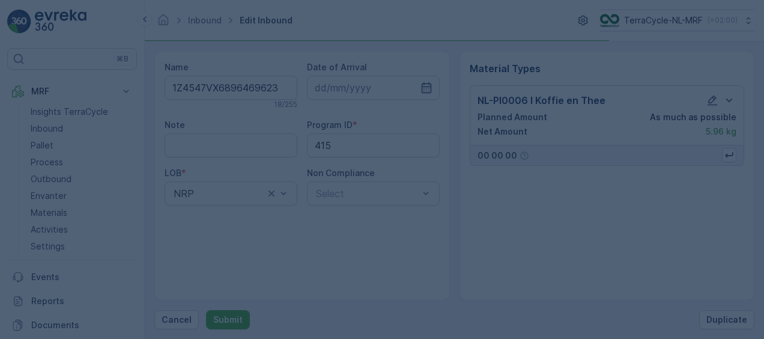
scroll to position [0, 0]
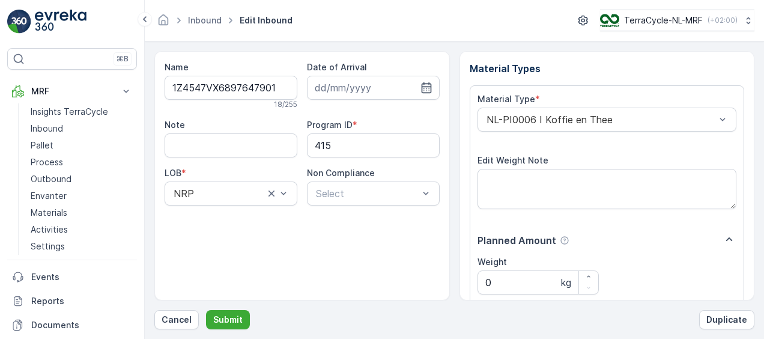
scroll to position [200, 0]
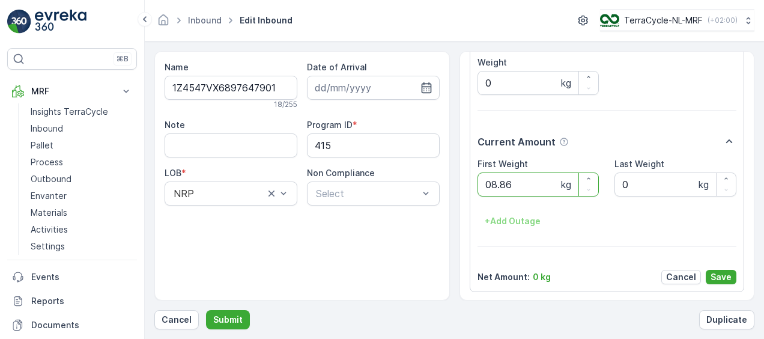
click at [206, 310] on button "Submit" at bounding box center [228, 319] width 44 height 19
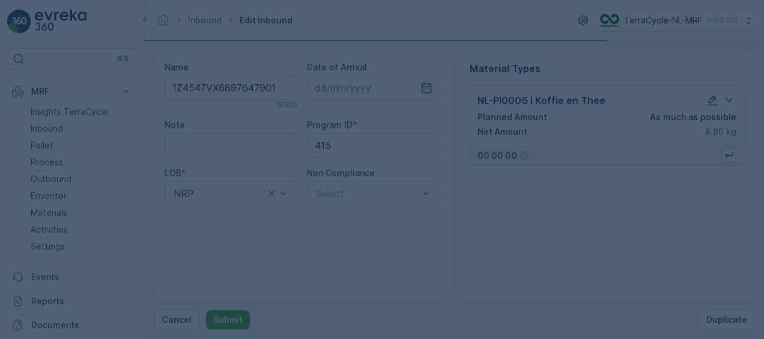
scroll to position [0, 0]
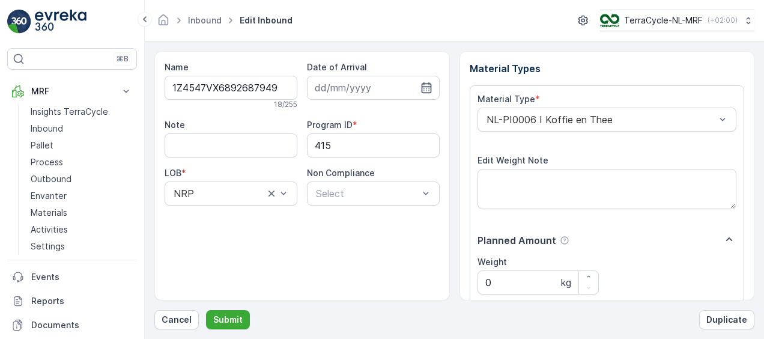
scroll to position [200, 0]
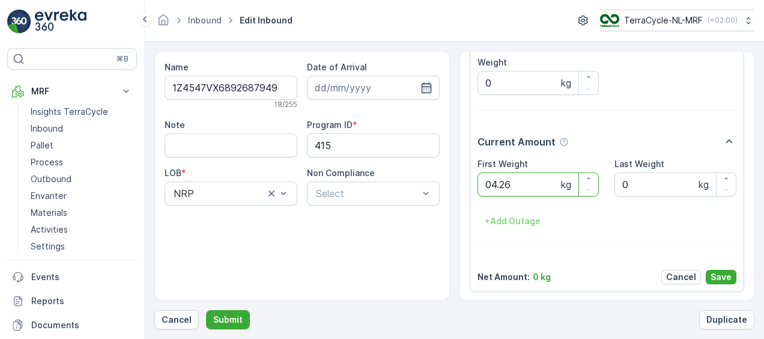
click at [206, 310] on button "Submit" at bounding box center [228, 319] width 44 height 19
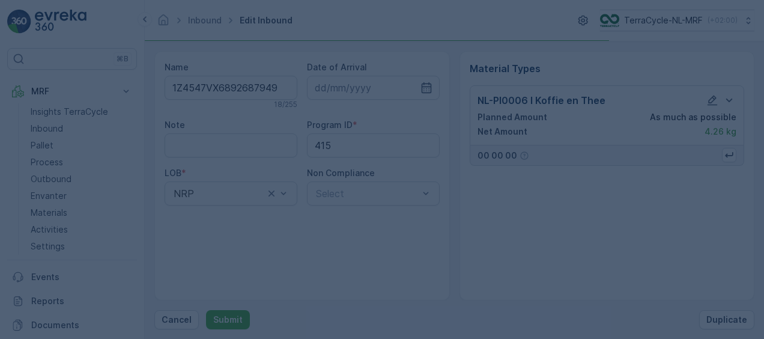
scroll to position [0, 0]
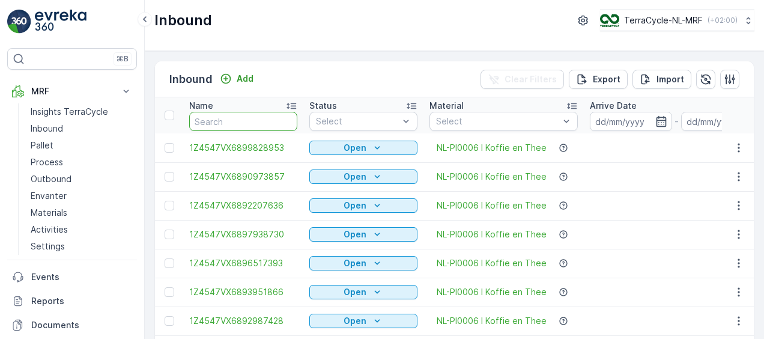
click at [266, 117] on input "text" at bounding box center [243, 121] width 108 height 19
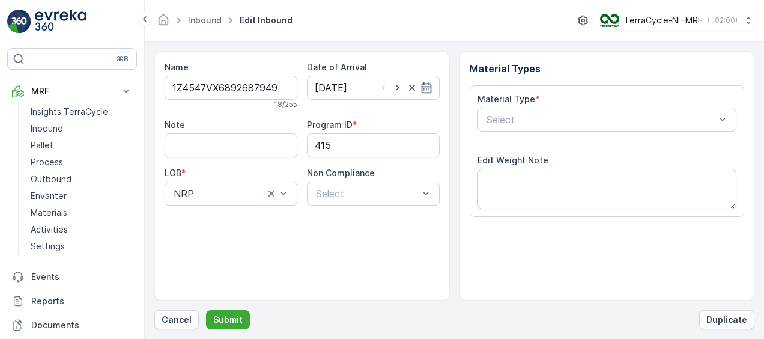
scroll to position [200, 0]
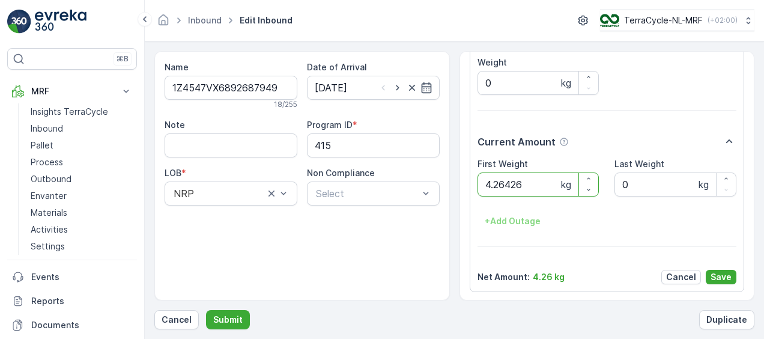
click at [206, 310] on button "Submit" at bounding box center [228, 319] width 44 height 19
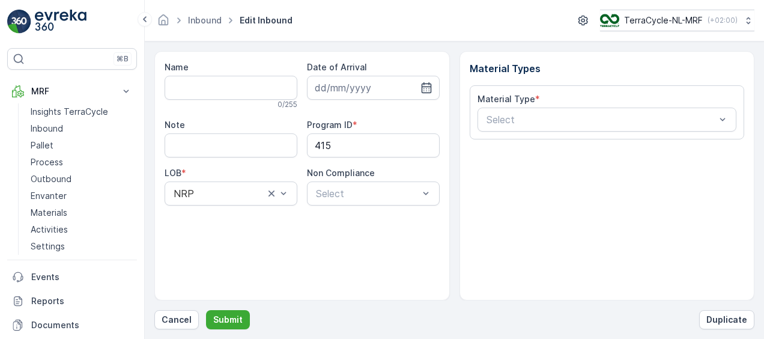
type input "1Z4547VX6899193219"
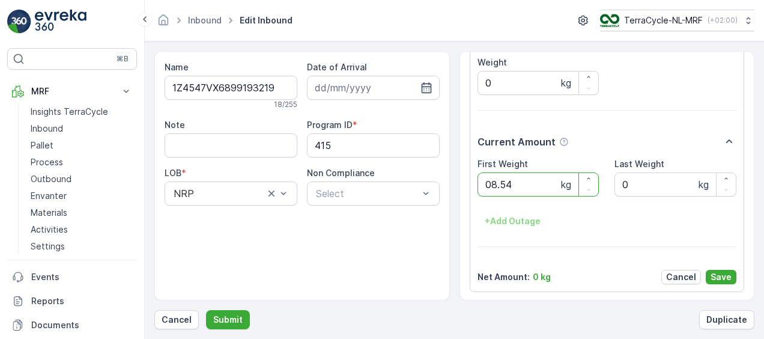
click at [206, 310] on button "Submit" at bounding box center [228, 319] width 44 height 19
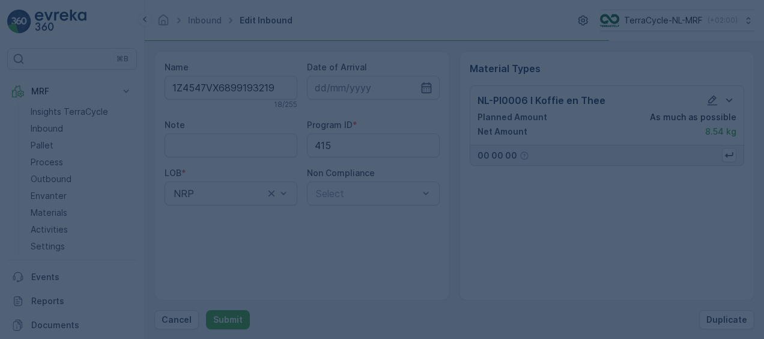
scroll to position [0, 0]
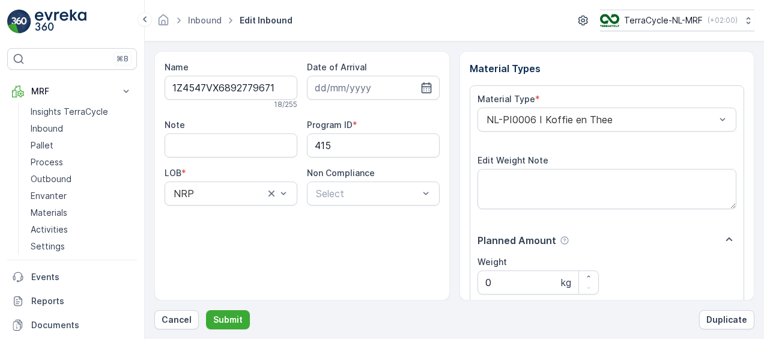
scroll to position [200, 0]
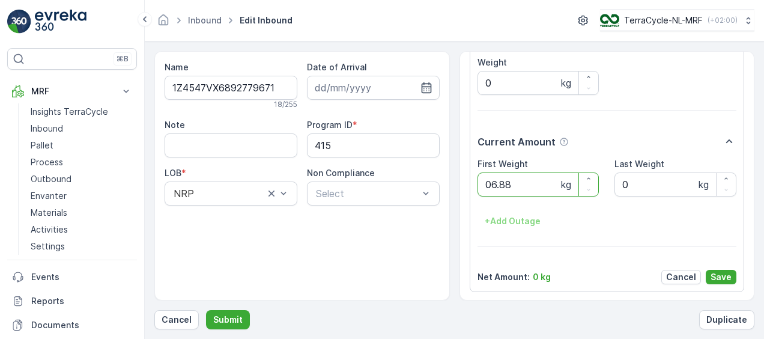
click at [206, 310] on button "Submit" at bounding box center [228, 319] width 44 height 19
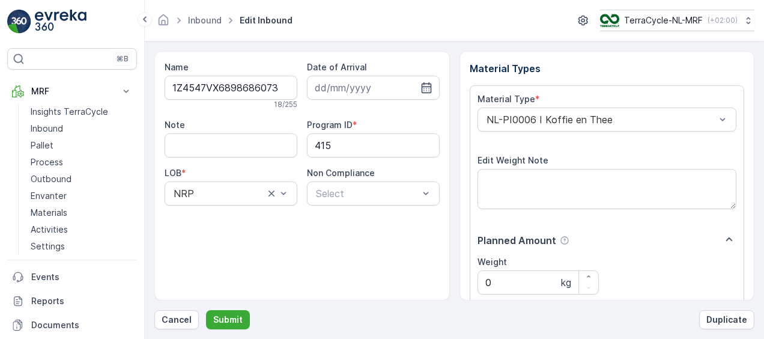
scroll to position [200, 0]
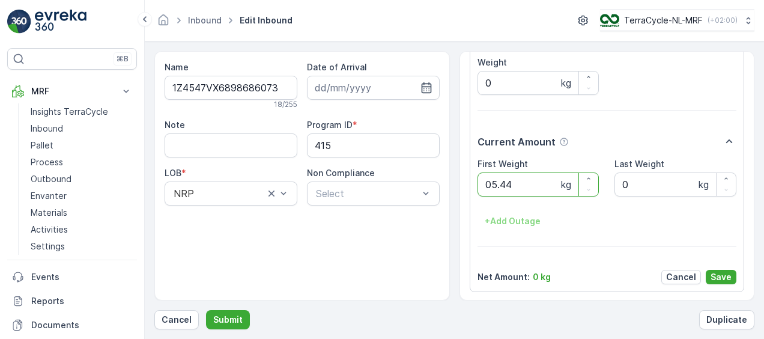
click at [206, 310] on button "Submit" at bounding box center [228, 319] width 44 height 19
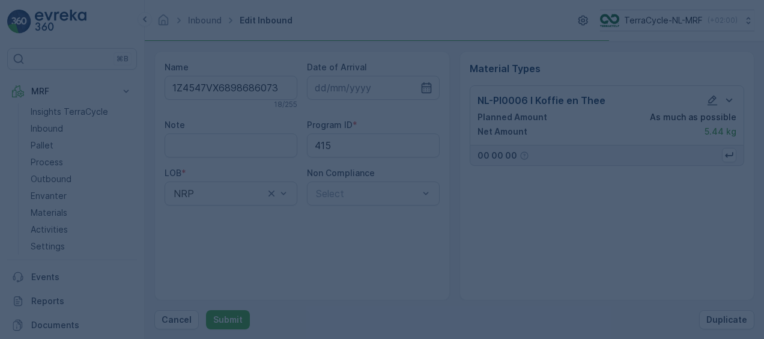
scroll to position [0, 0]
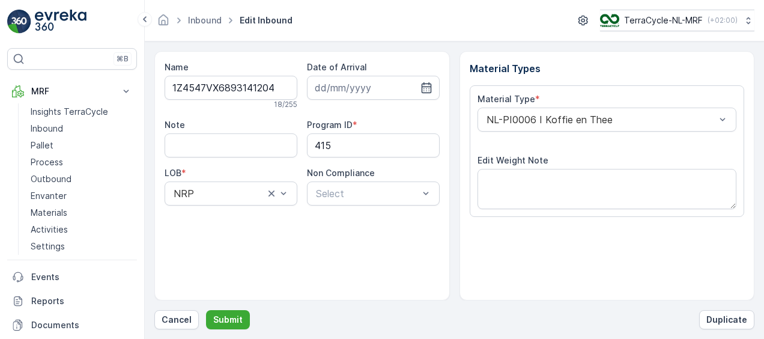
scroll to position [200, 0]
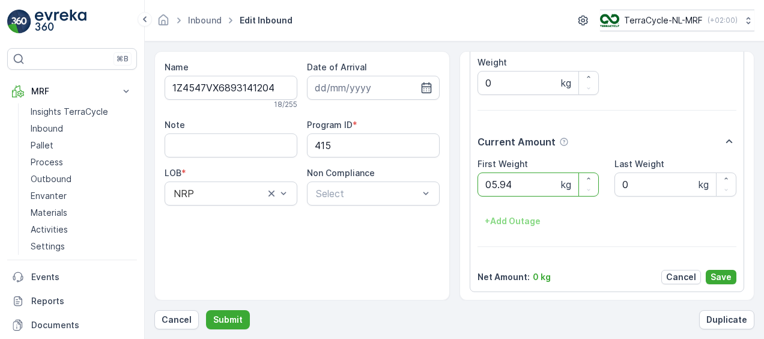
click at [206, 310] on button "Submit" at bounding box center [228, 319] width 44 height 19
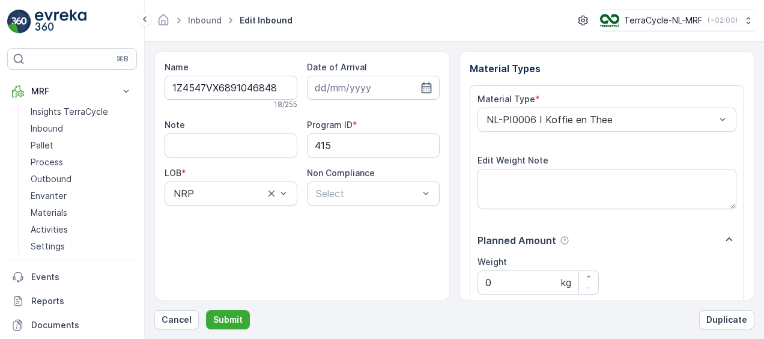
scroll to position [200, 0]
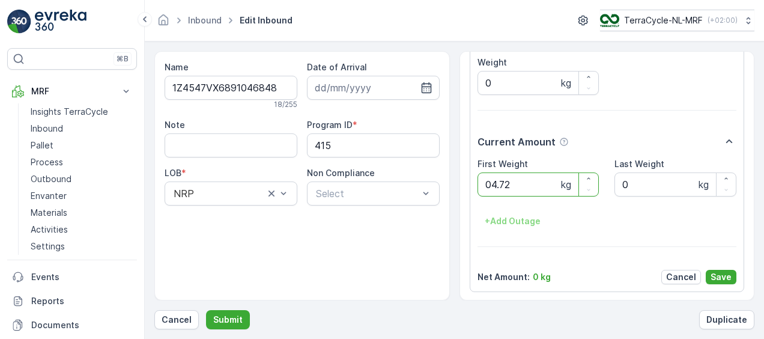
click at [206, 310] on button "Submit" at bounding box center [228, 319] width 44 height 19
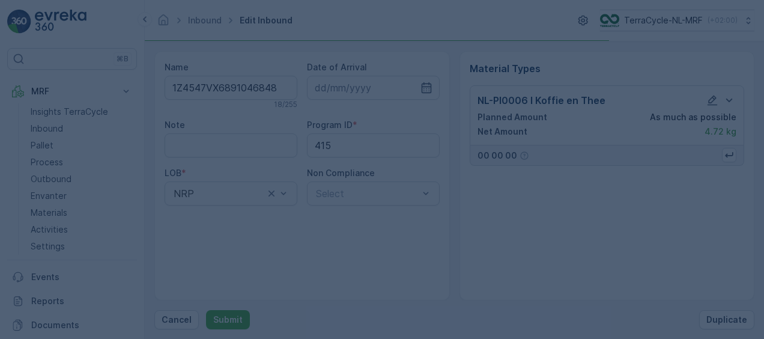
scroll to position [0, 0]
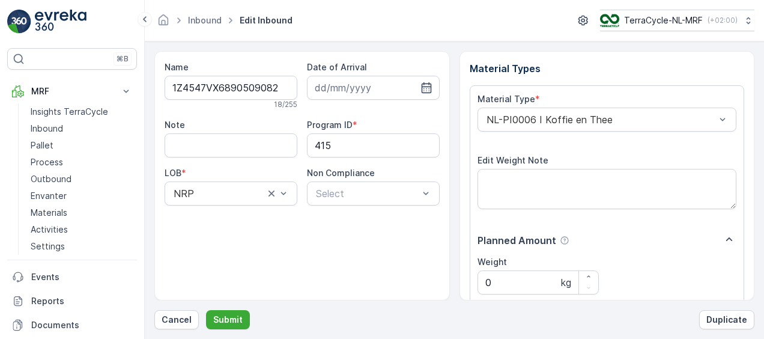
scroll to position [200, 0]
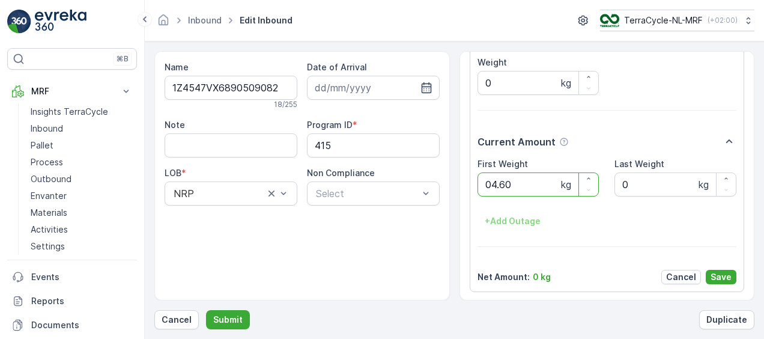
click at [206, 310] on button "Submit" at bounding box center [228, 319] width 44 height 19
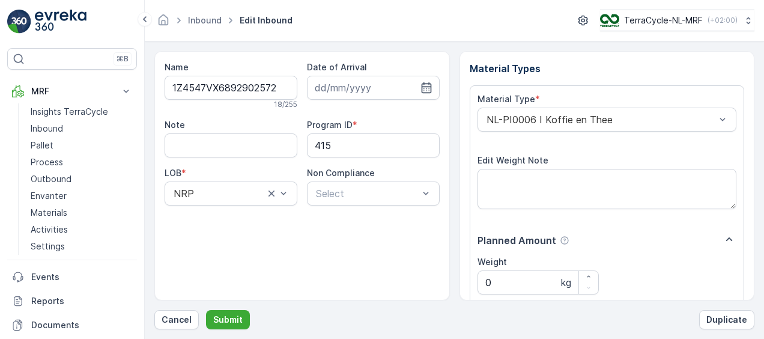
scroll to position [200, 0]
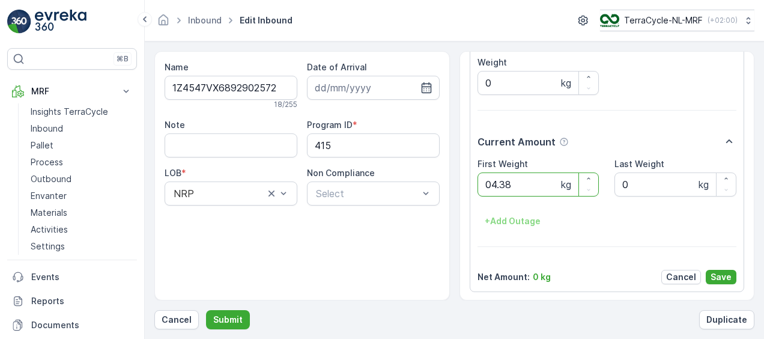
click at [206, 310] on button "Submit" at bounding box center [228, 319] width 44 height 19
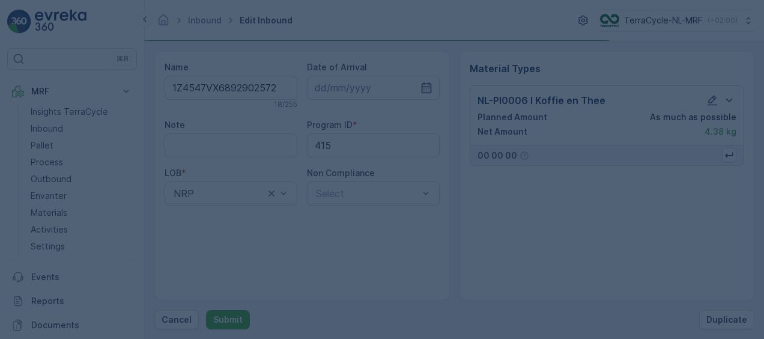
scroll to position [0, 0]
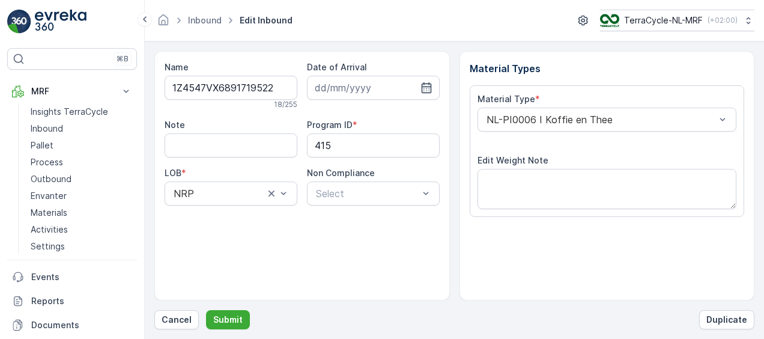
scroll to position [200, 0]
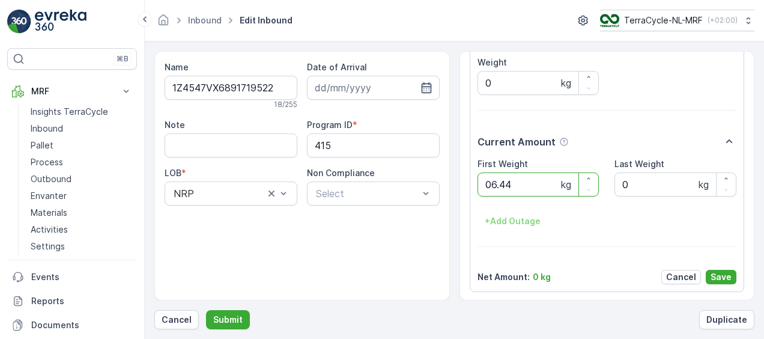
click at [206, 310] on button "Submit" at bounding box center [228, 319] width 44 height 19
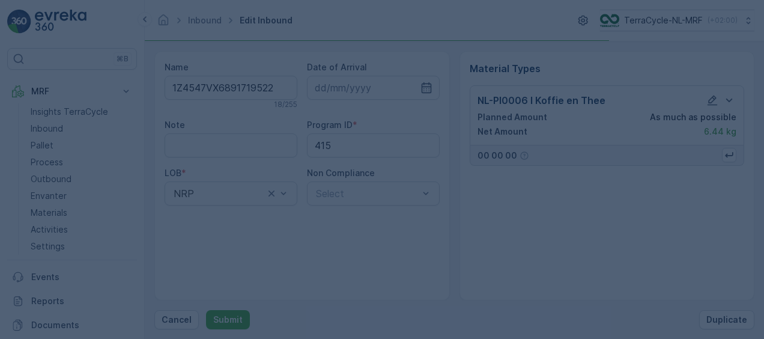
scroll to position [0, 0]
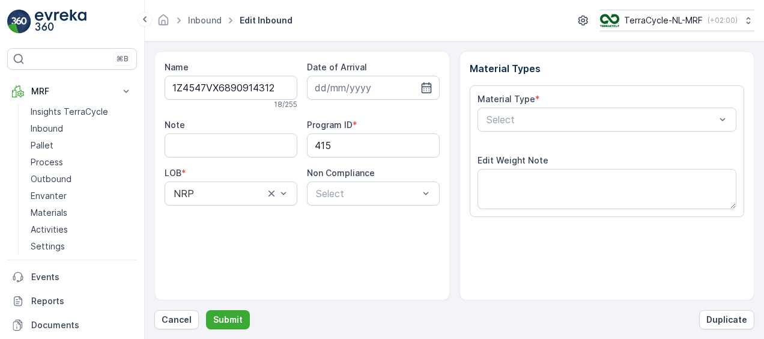
scroll to position [200, 0]
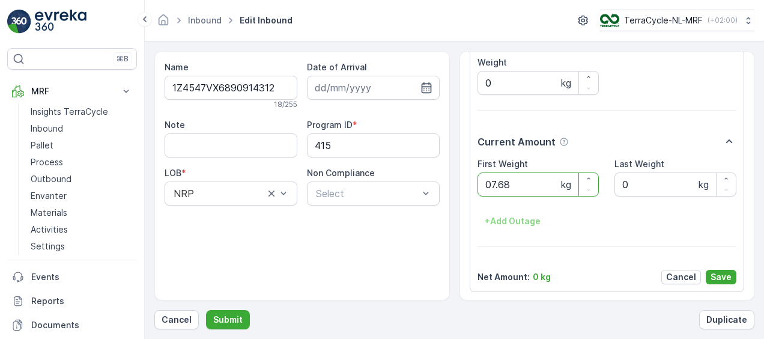
click at [206, 310] on button "Submit" at bounding box center [228, 319] width 44 height 19
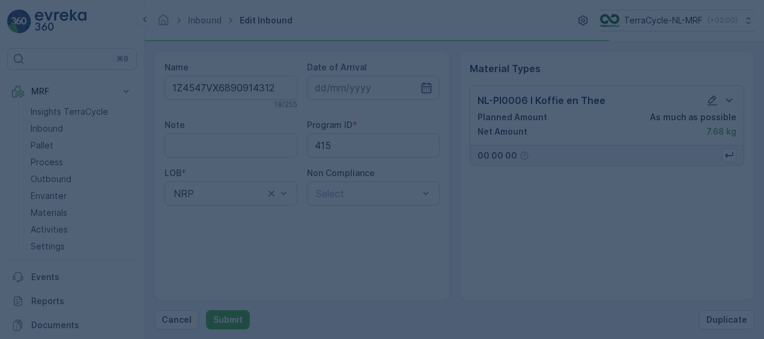
scroll to position [0, 0]
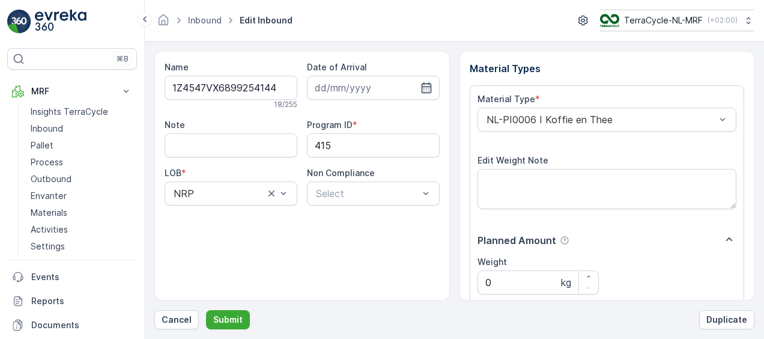
scroll to position [200, 0]
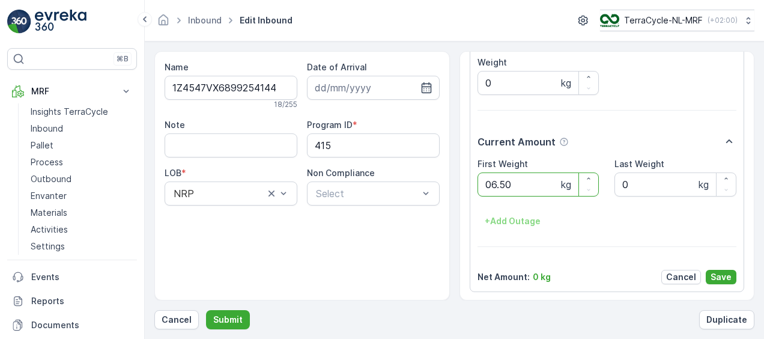
click at [206, 310] on button "Submit" at bounding box center [228, 319] width 44 height 19
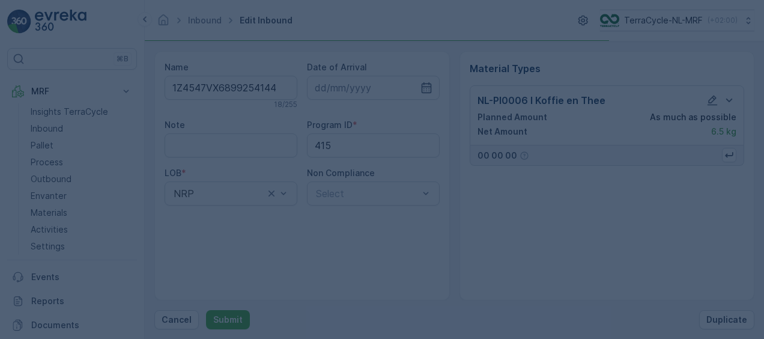
scroll to position [0, 0]
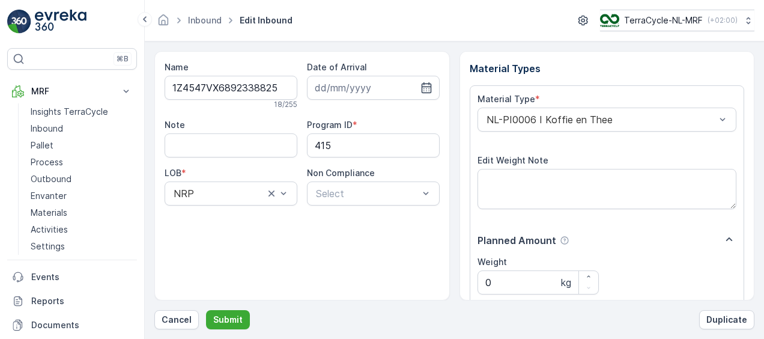
scroll to position [200, 0]
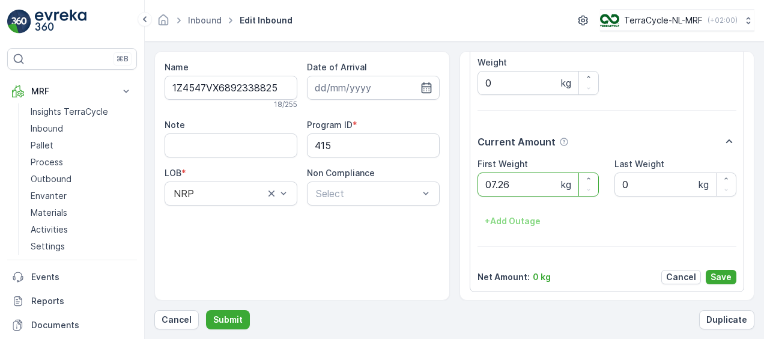
click at [206, 310] on button "Submit" at bounding box center [228, 319] width 44 height 19
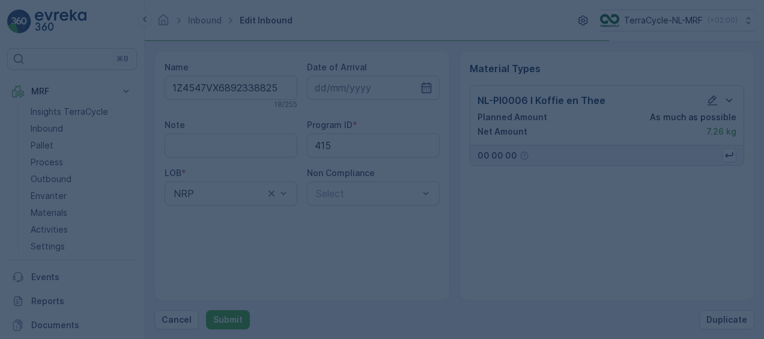
scroll to position [0, 0]
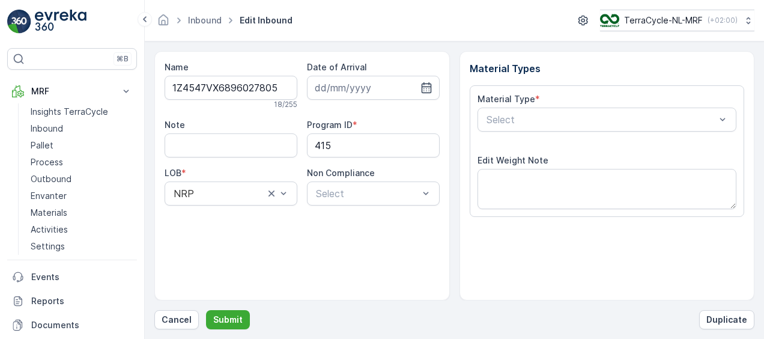
scroll to position [200, 0]
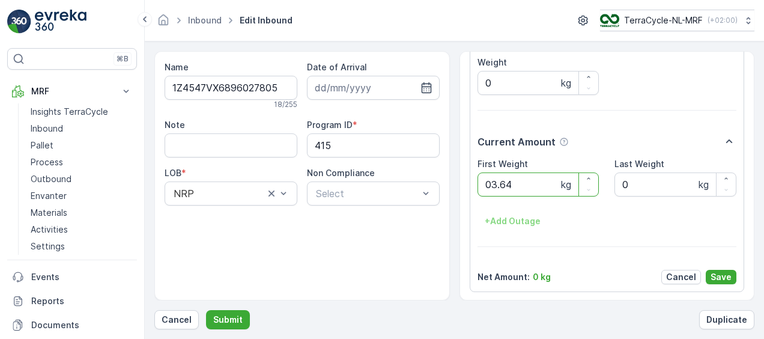
click at [206, 310] on button "Submit" at bounding box center [228, 319] width 44 height 19
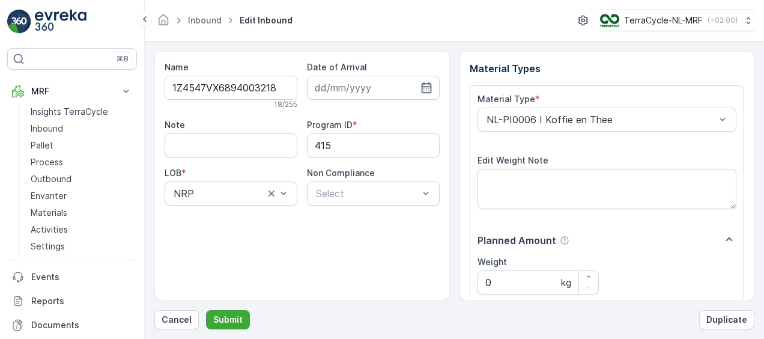
scroll to position [200, 0]
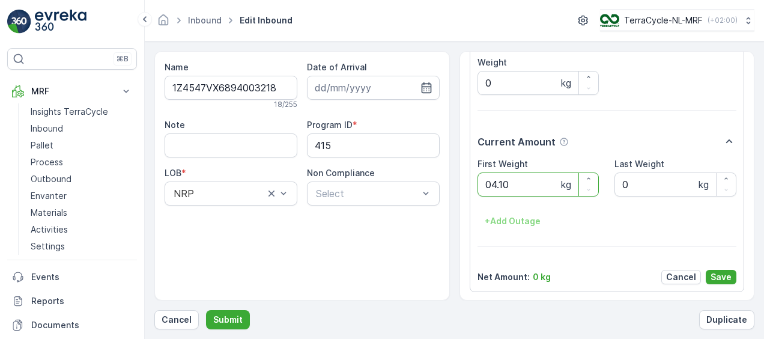
click at [206, 310] on button "Submit" at bounding box center [228, 319] width 44 height 19
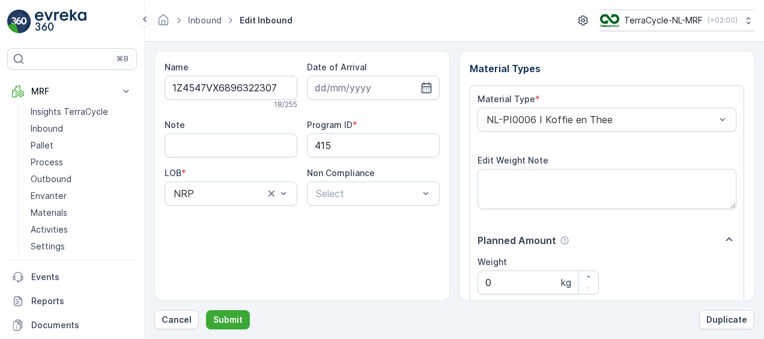
scroll to position [200, 0]
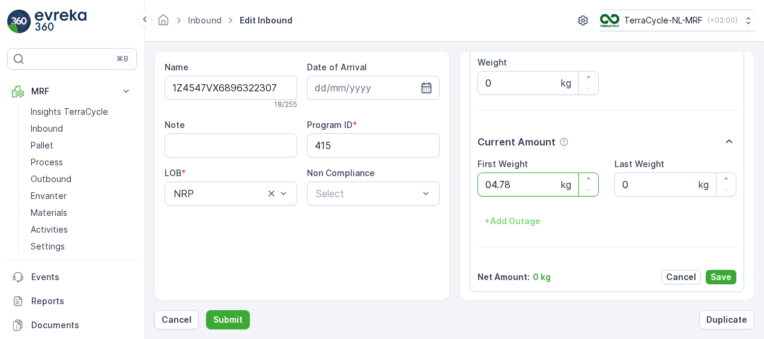
click at [206, 310] on button "Submit" at bounding box center [228, 319] width 44 height 19
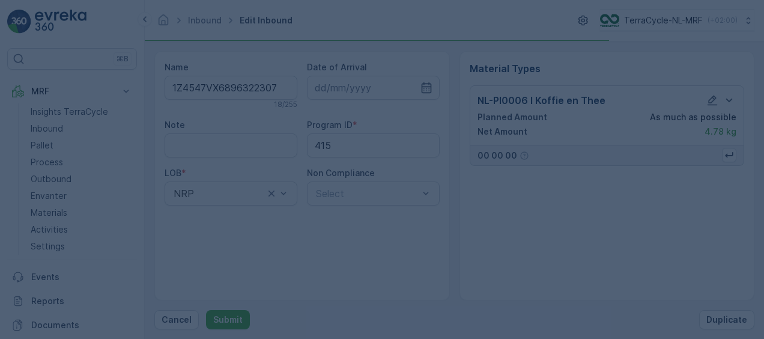
scroll to position [0, 0]
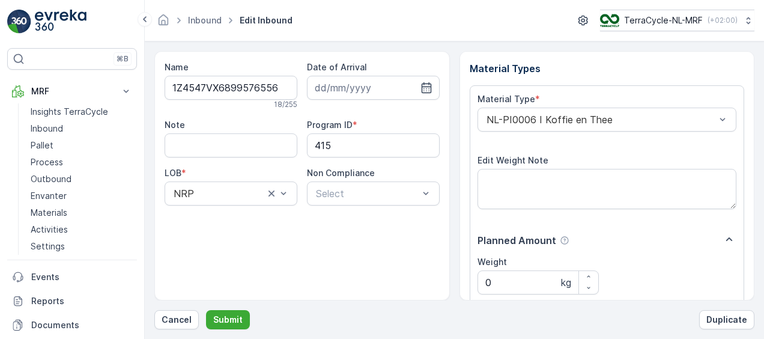
scroll to position [200, 0]
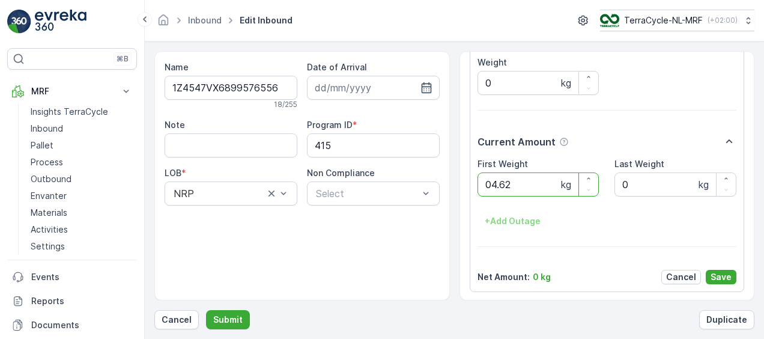
click at [206, 310] on button "Submit" at bounding box center [228, 319] width 44 height 19
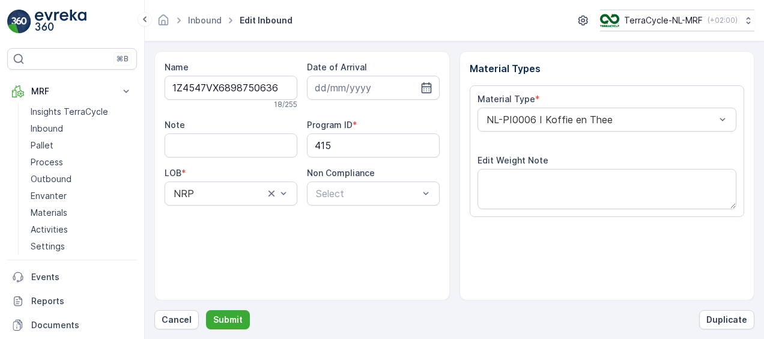
scroll to position [200, 0]
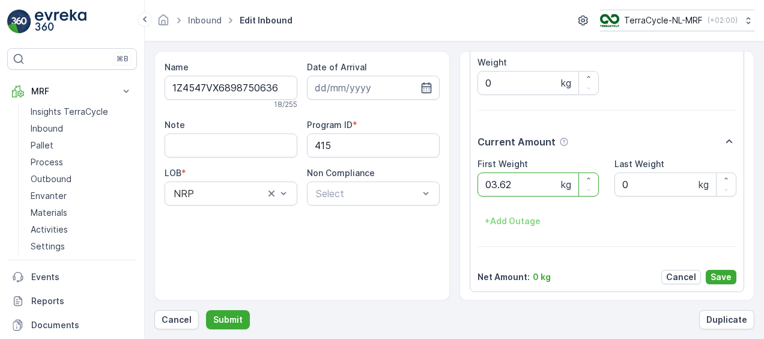
click at [206, 310] on button "Submit" at bounding box center [228, 319] width 44 height 19
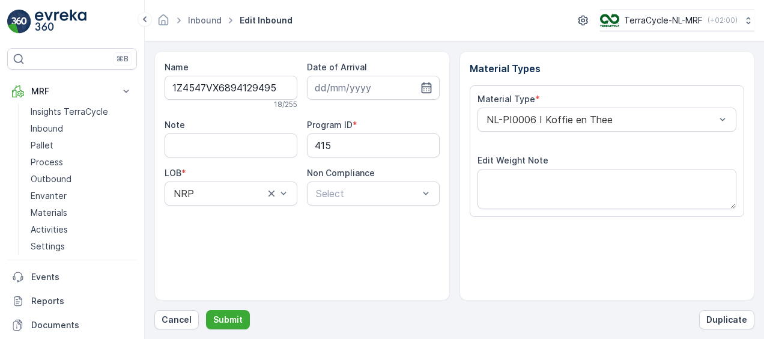
scroll to position [200, 0]
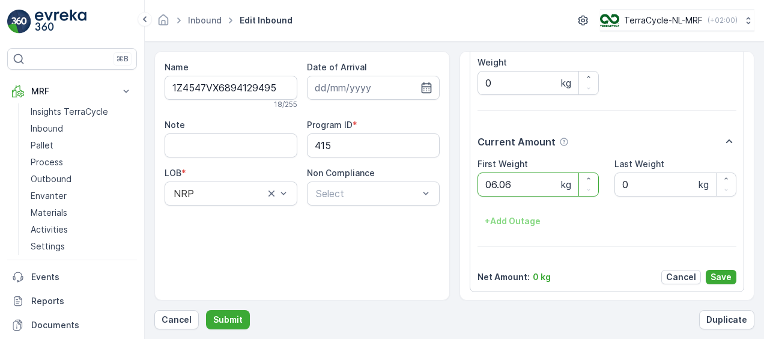
click at [206, 310] on button "Submit" at bounding box center [228, 319] width 44 height 19
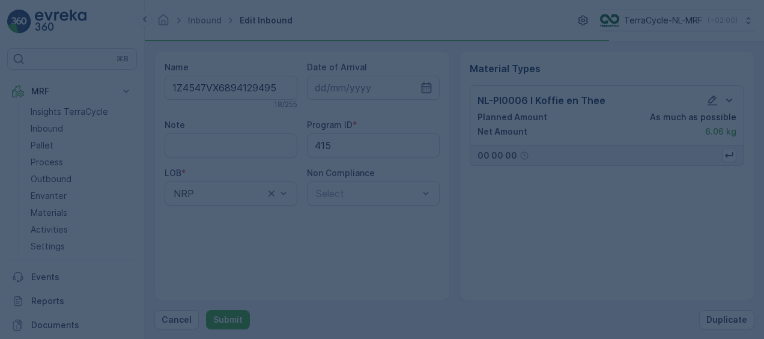
scroll to position [0, 0]
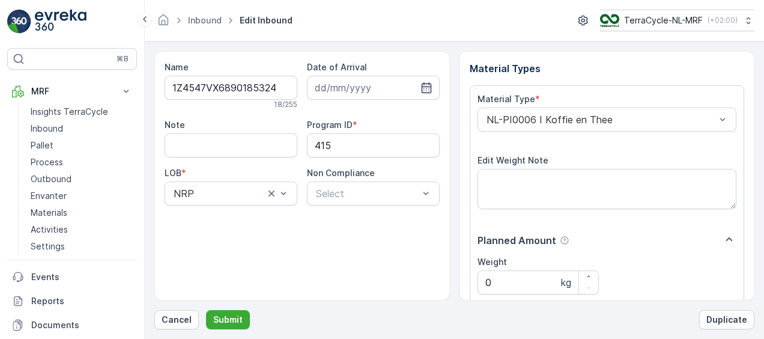
scroll to position [200, 0]
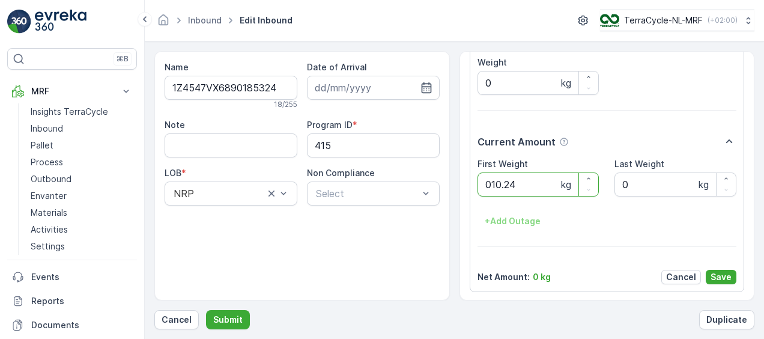
click at [206, 310] on button "Submit" at bounding box center [228, 319] width 44 height 19
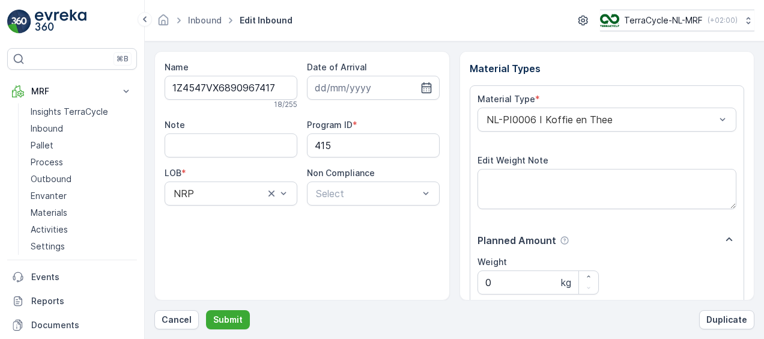
scroll to position [200, 0]
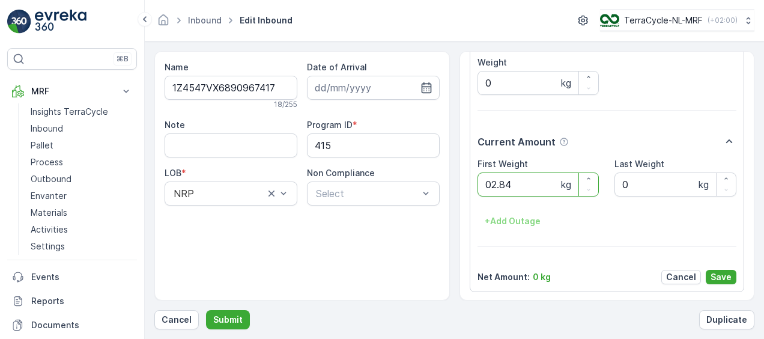
click at [206, 310] on button "Submit" at bounding box center [228, 319] width 44 height 19
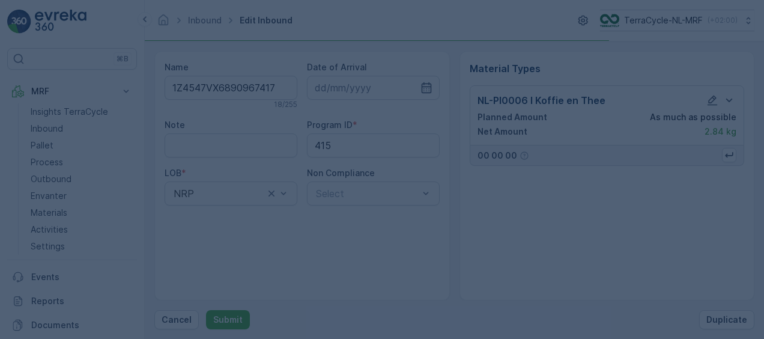
scroll to position [0, 0]
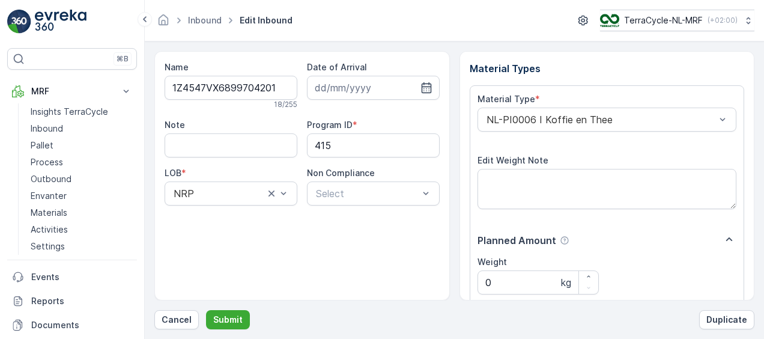
scroll to position [200, 0]
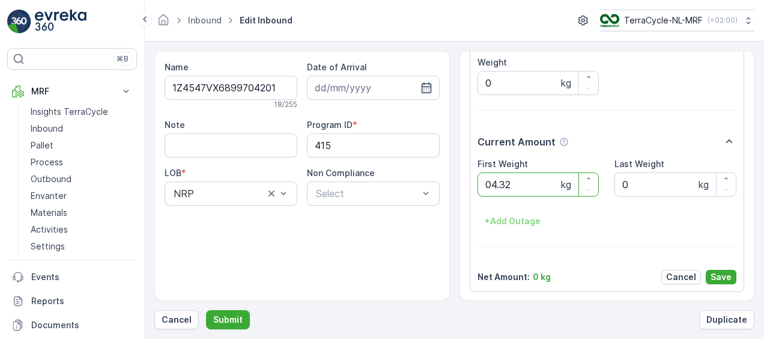
click at [206, 310] on button "Submit" at bounding box center [228, 319] width 44 height 19
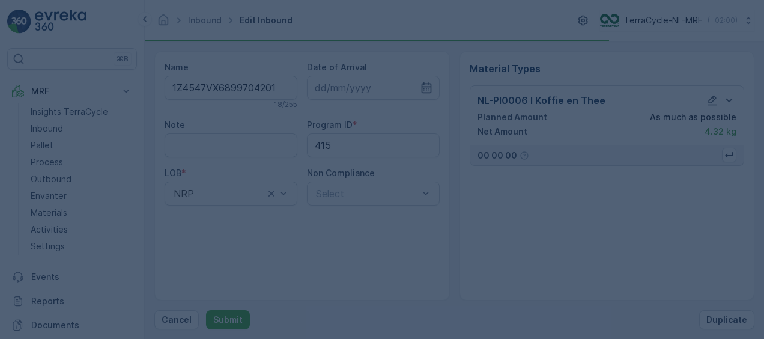
scroll to position [0, 0]
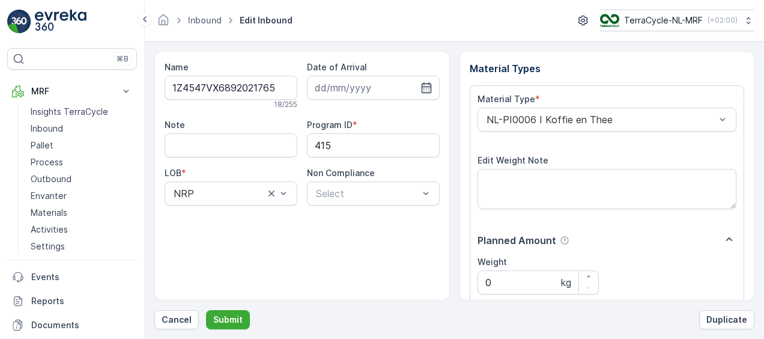
scroll to position [200, 0]
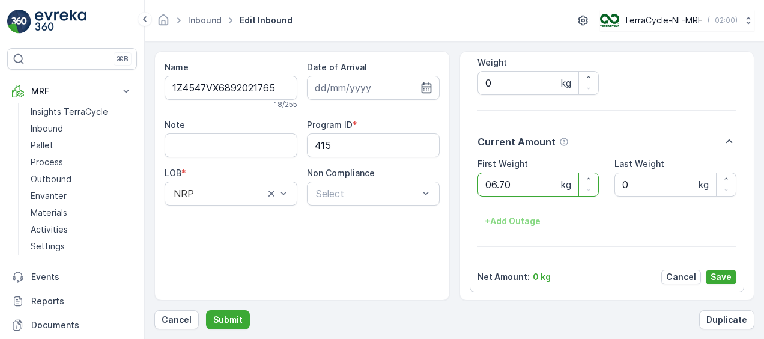
click at [206, 310] on button "Submit" at bounding box center [228, 319] width 44 height 19
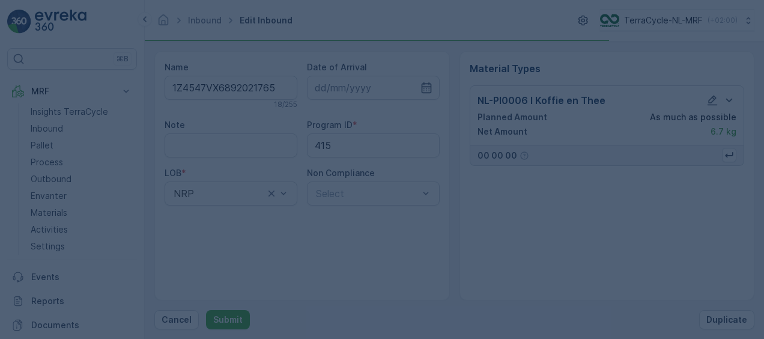
scroll to position [0, 0]
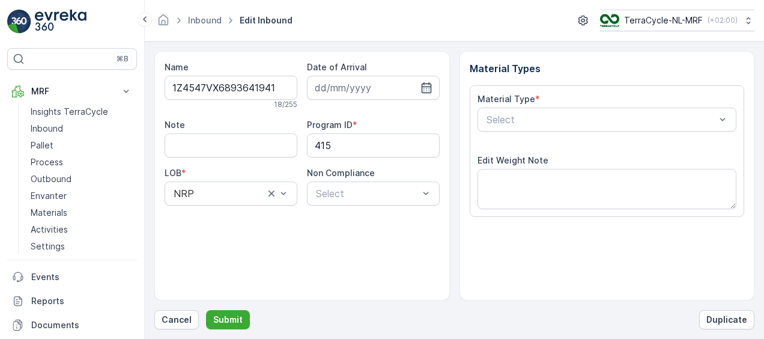
scroll to position [200, 0]
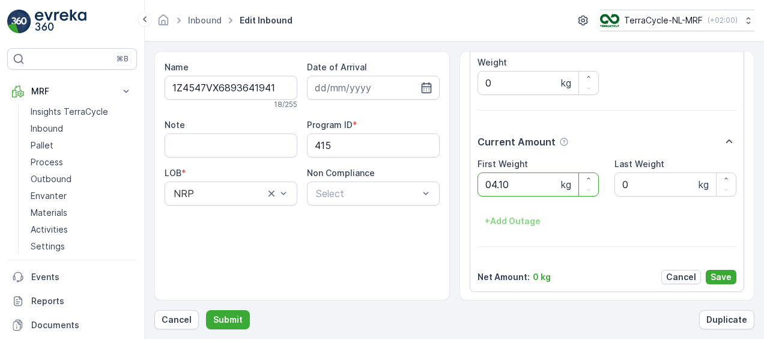
click at [206, 310] on button "Submit" at bounding box center [228, 319] width 44 height 19
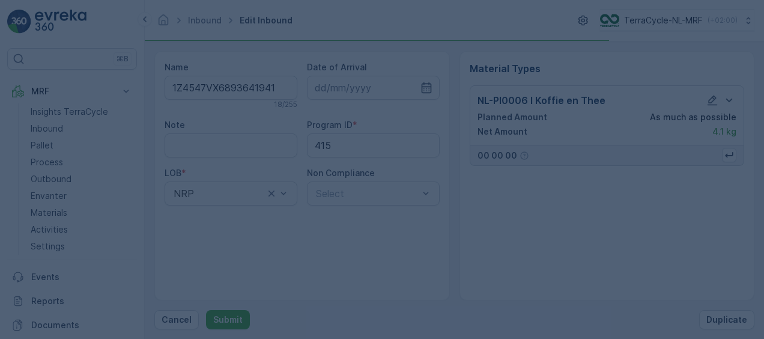
scroll to position [0, 0]
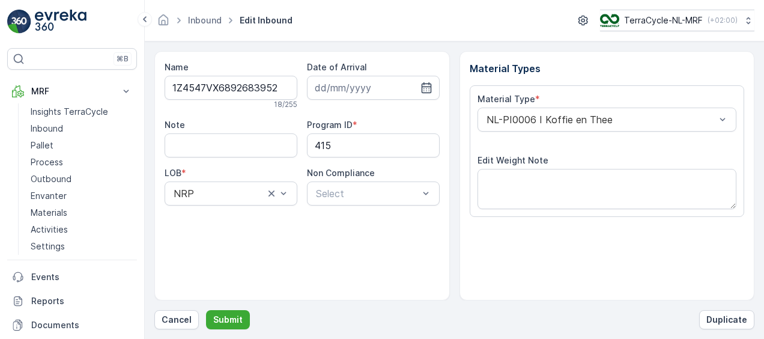
scroll to position [200, 0]
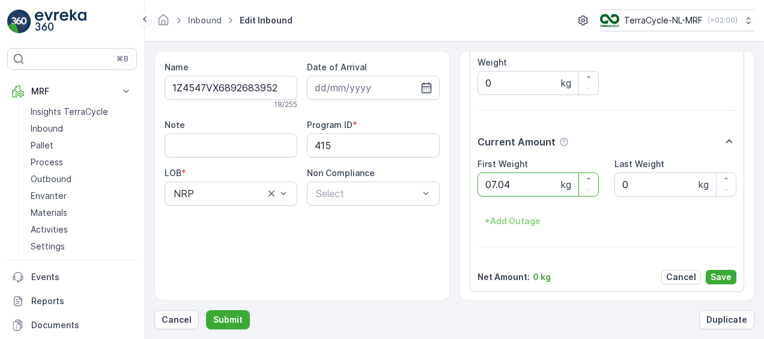
click at [206, 310] on button "Submit" at bounding box center [228, 319] width 44 height 19
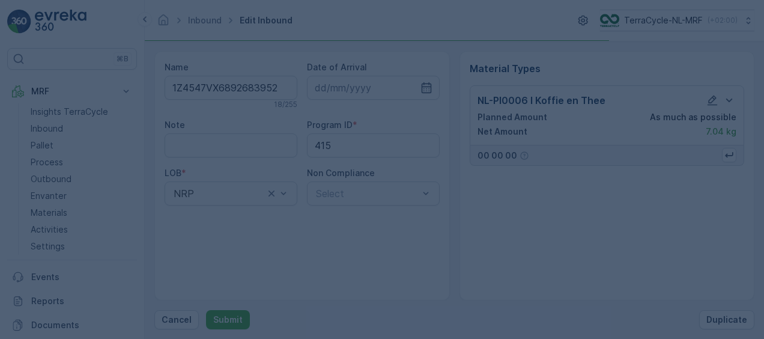
scroll to position [0, 0]
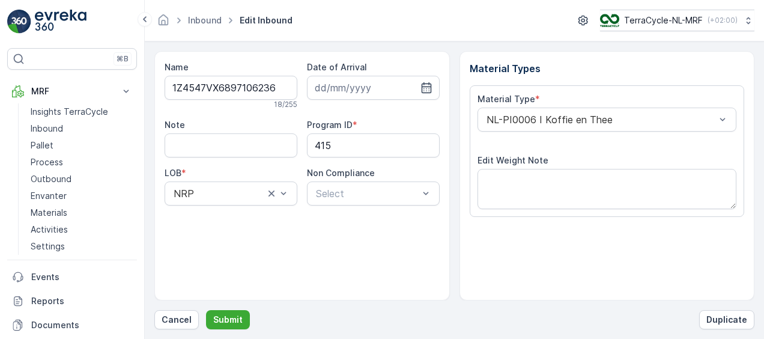
scroll to position [200, 0]
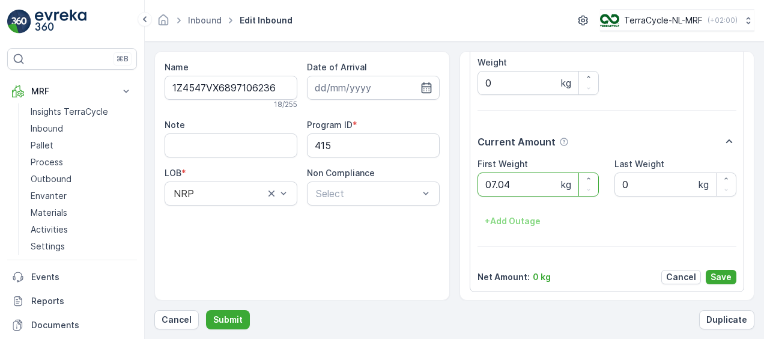
click at [206, 310] on button "Submit" at bounding box center [228, 319] width 44 height 19
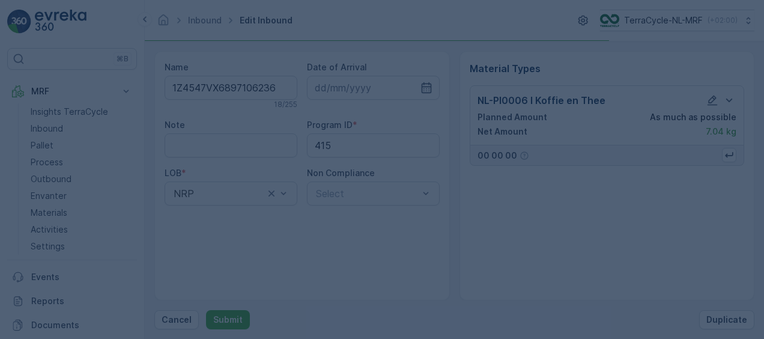
scroll to position [0, 0]
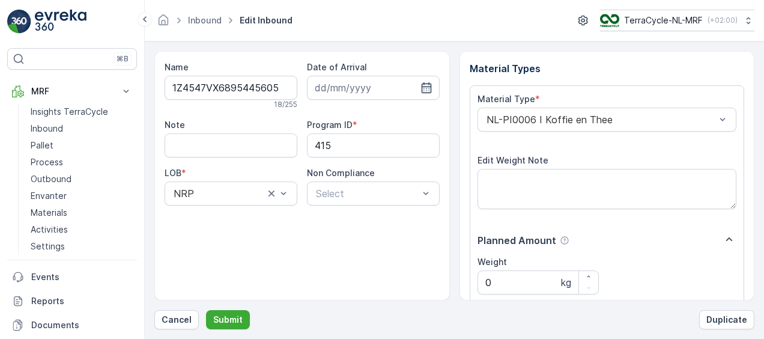
scroll to position [200, 0]
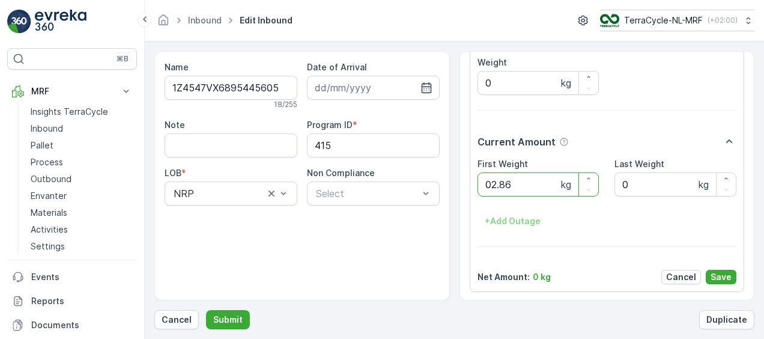
click at [206, 310] on button "Submit" at bounding box center [228, 319] width 44 height 19
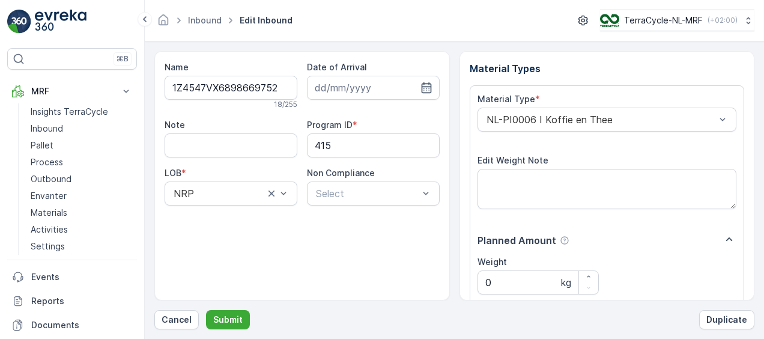
scroll to position [200, 0]
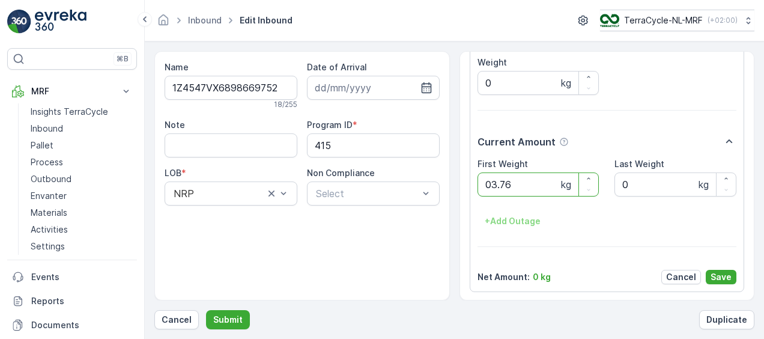
click at [206, 310] on button "Submit" at bounding box center [228, 319] width 44 height 19
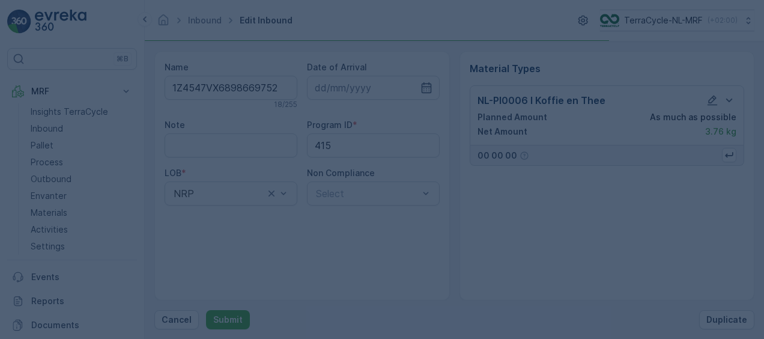
scroll to position [0, 0]
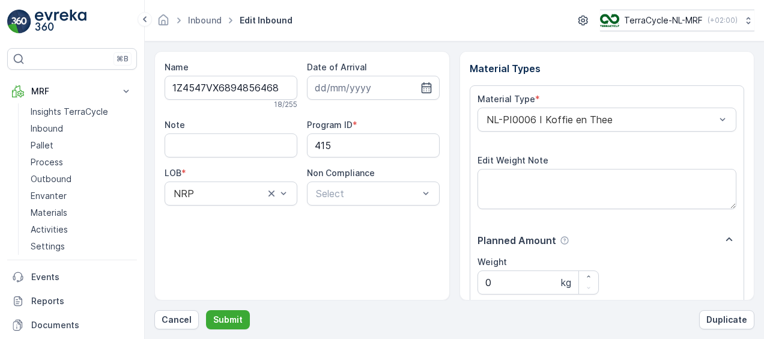
scroll to position [200, 0]
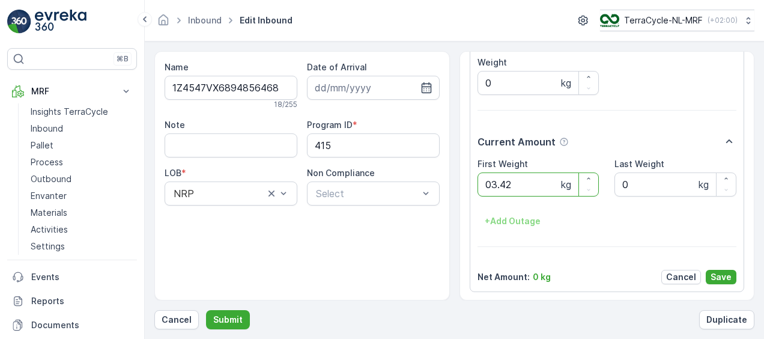
click at [206, 310] on button "Submit" at bounding box center [228, 319] width 44 height 19
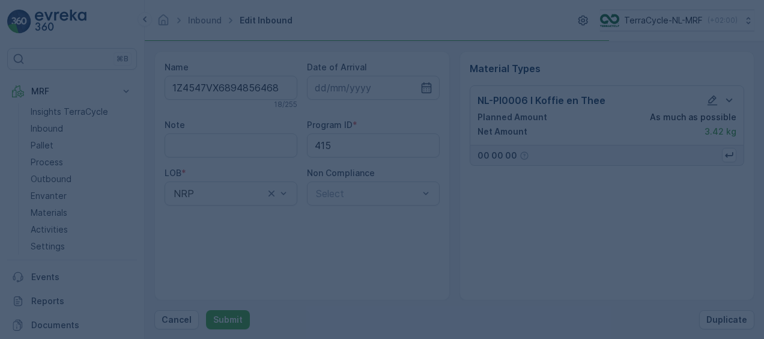
scroll to position [0, 0]
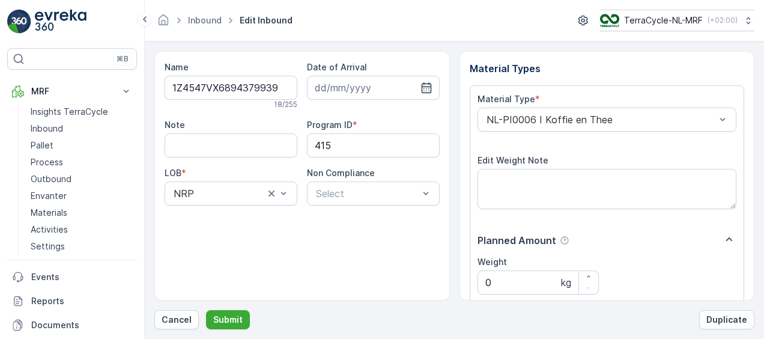
scroll to position [200, 0]
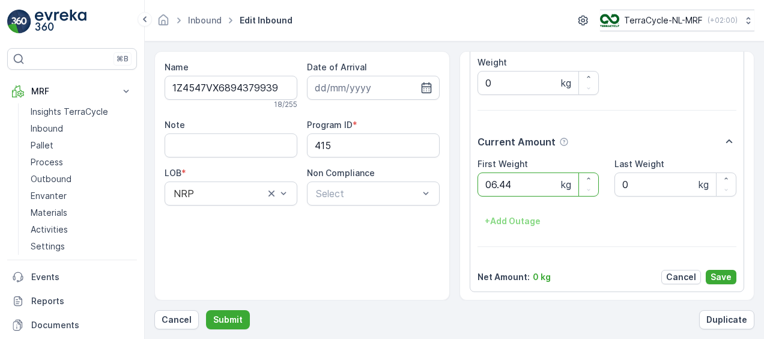
click at [206, 310] on button "Submit" at bounding box center [228, 319] width 44 height 19
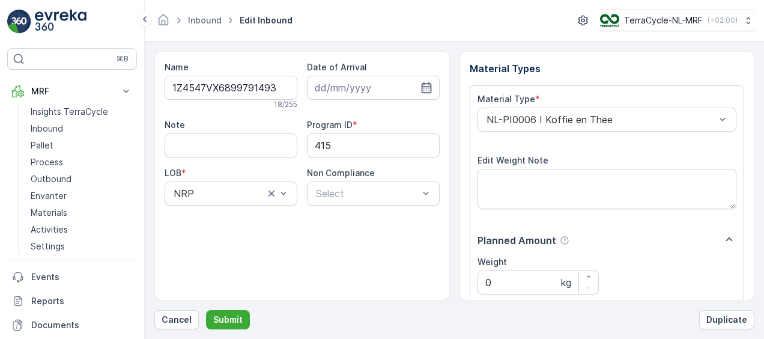
scroll to position [200, 0]
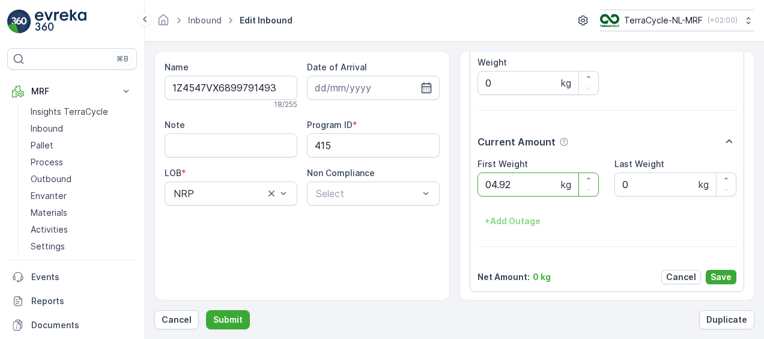
click at [206, 310] on button "Submit" at bounding box center [228, 319] width 44 height 19
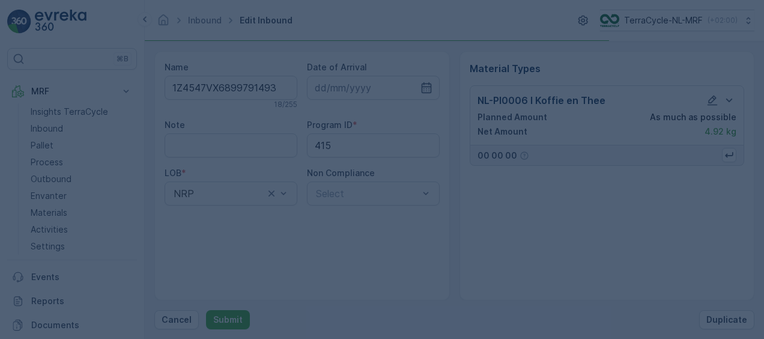
scroll to position [0, 0]
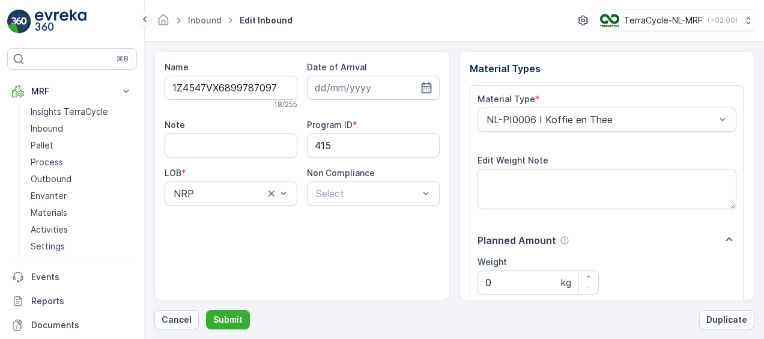
scroll to position [200, 0]
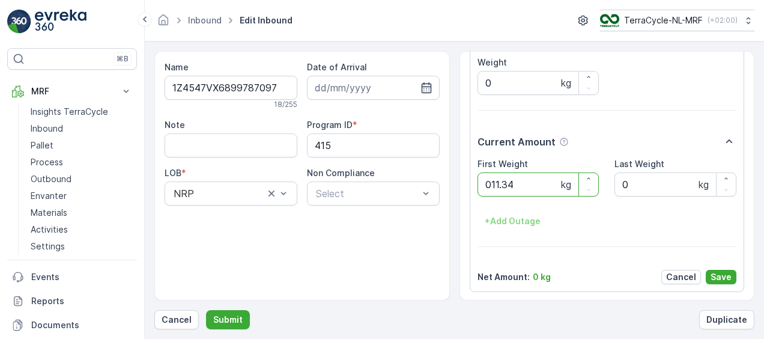
click at [206, 310] on button "Submit" at bounding box center [228, 319] width 44 height 19
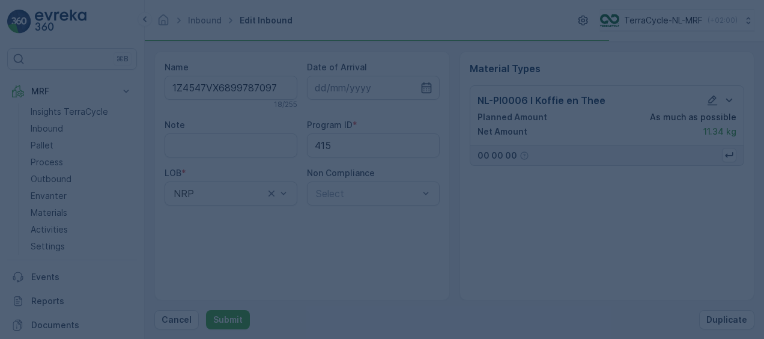
scroll to position [0, 0]
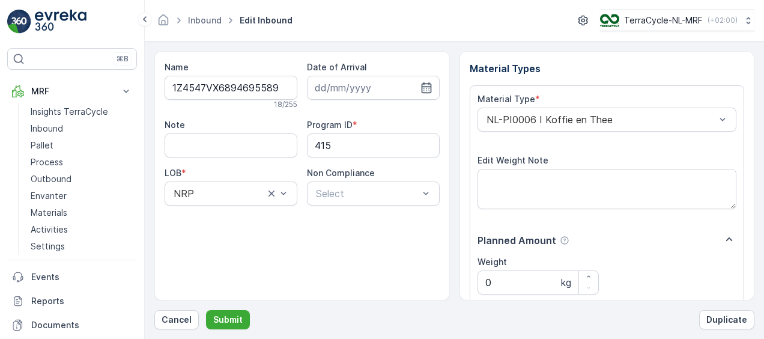
scroll to position [200, 0]
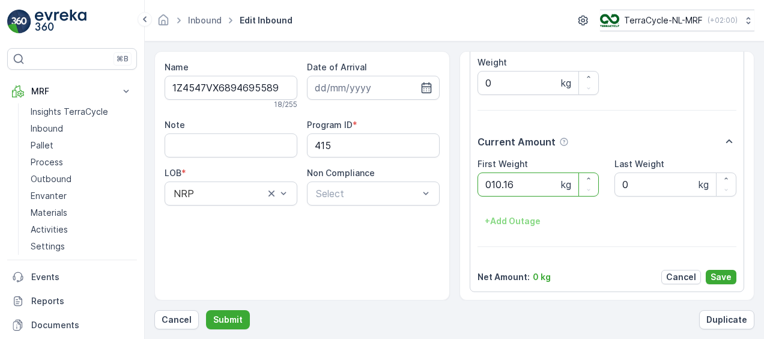
click at [206, 310] on button "Submit" at bounding box center [228, 319] width 44 height 19
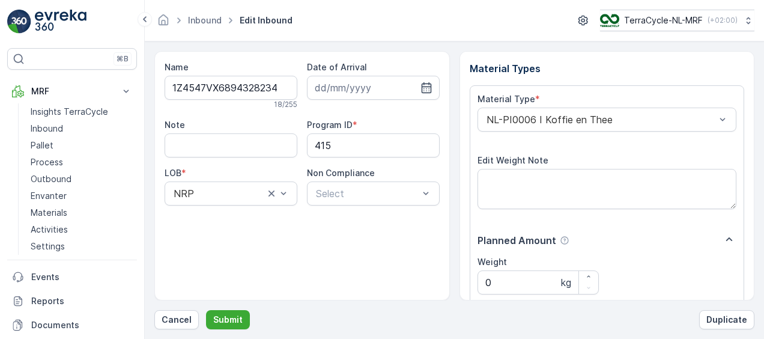
scroll to position [200, 0]
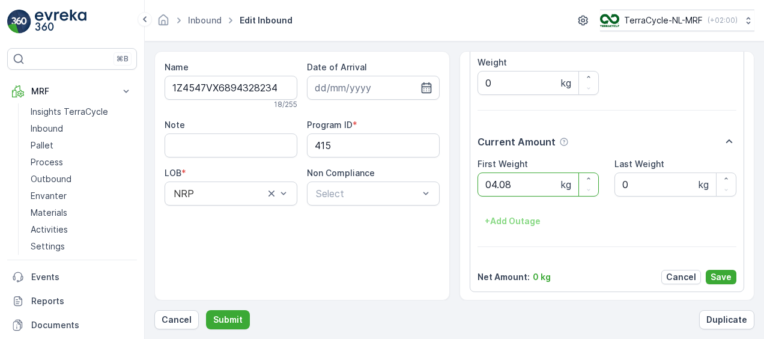
click at [206, 310] on button "Submit" at bounding box center [228, 319] width 44 height 19
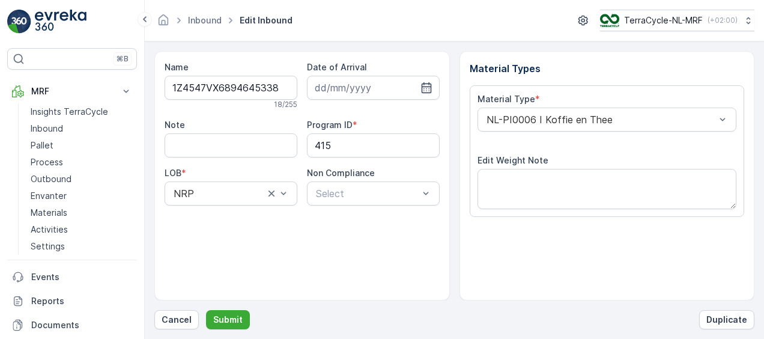
scroll to position [200, 0]
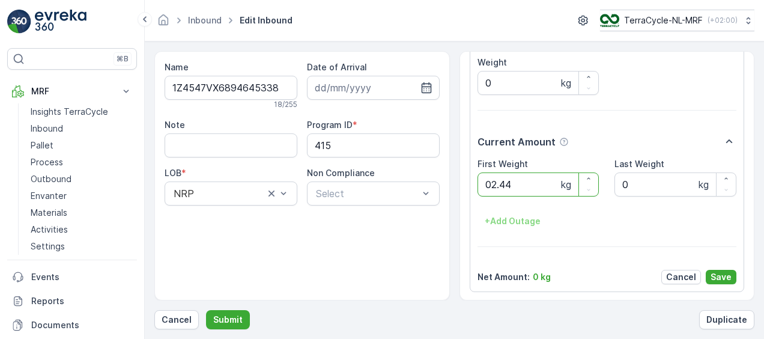
click at [206, 310] on button "Submit" at bounding box center [228, 319] width 44 height 19
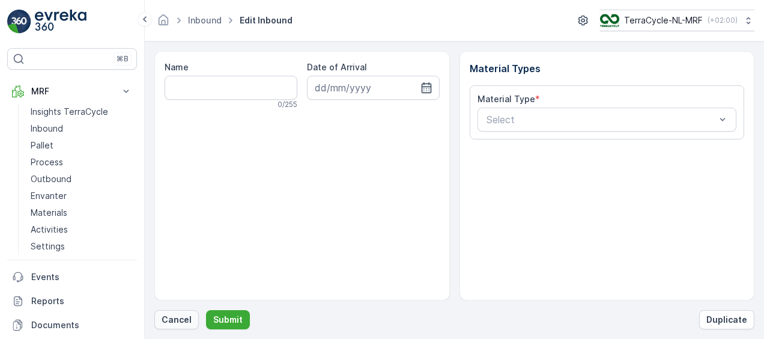
click at [172, 316] on p "Cancel" at bounding box center [177, 320] width 30 height 12
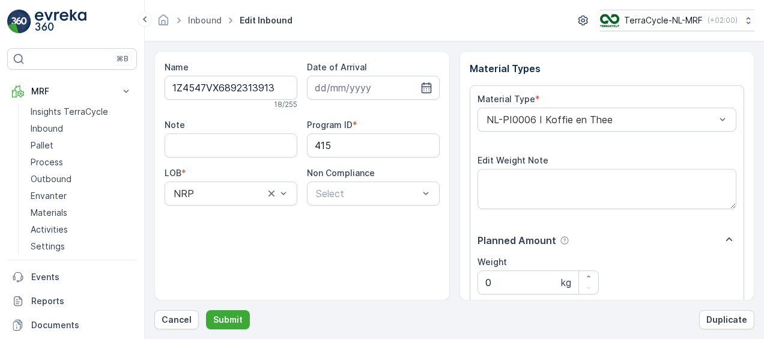
scroll to position [200, 0]
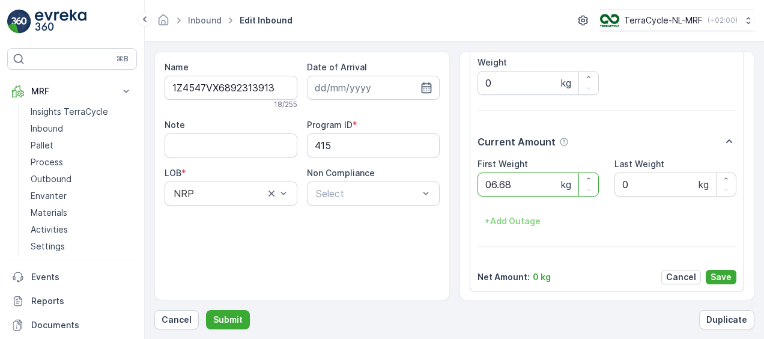
click at [206, 310] on button "Submit" at bounding box center [228, 319] width 44 height 19
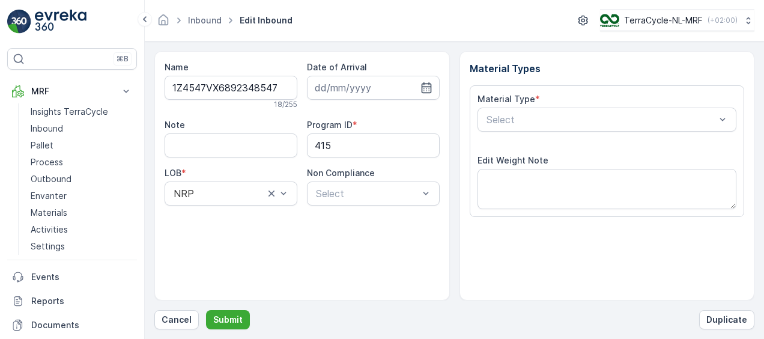
scroll to position [200, 0]
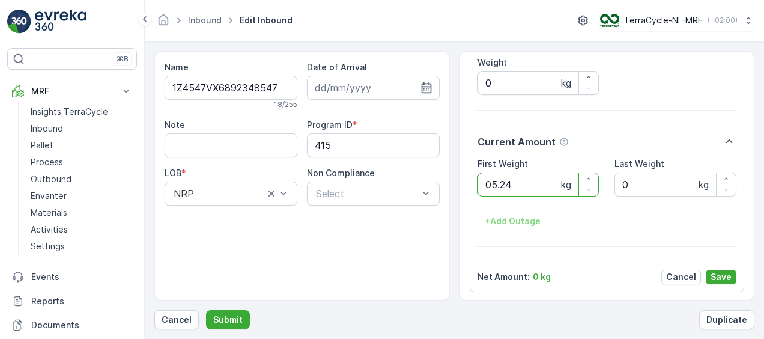
click at [206, 310] on button "Submit" at bounding box center [228, 319] width 44 height 19
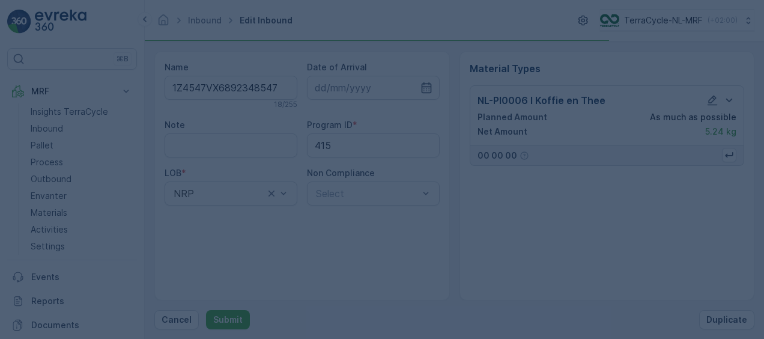
scroll to position [0, 0]
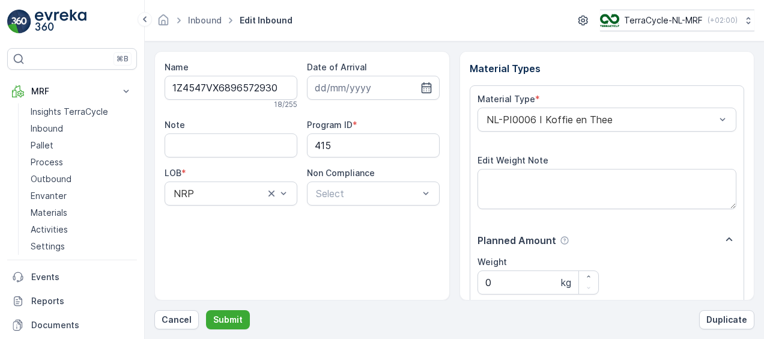
scroll to position [200, 0]
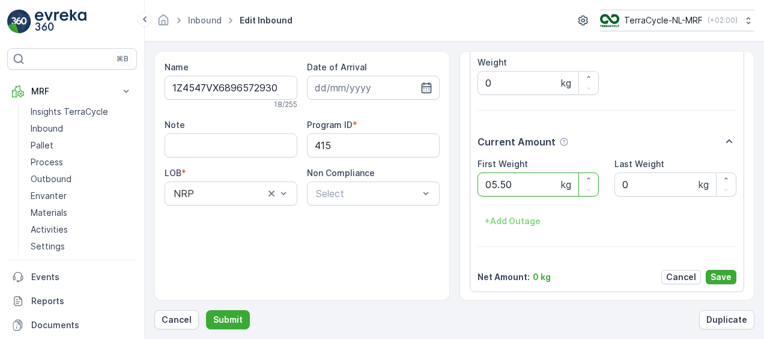
click at [206, 310] on button "Submit" at bounding box center [228, 319] width 44 height 19
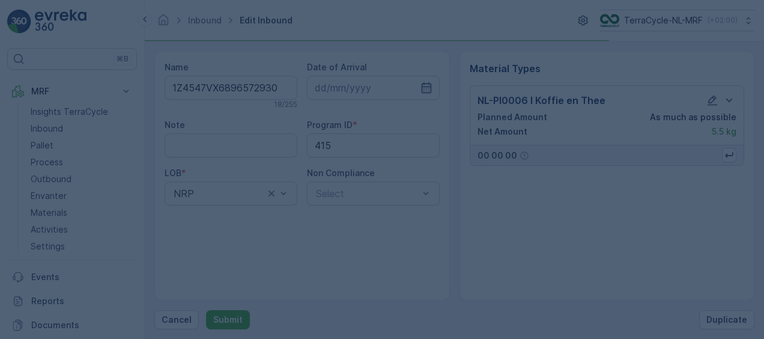
scroll to position [0, 0]
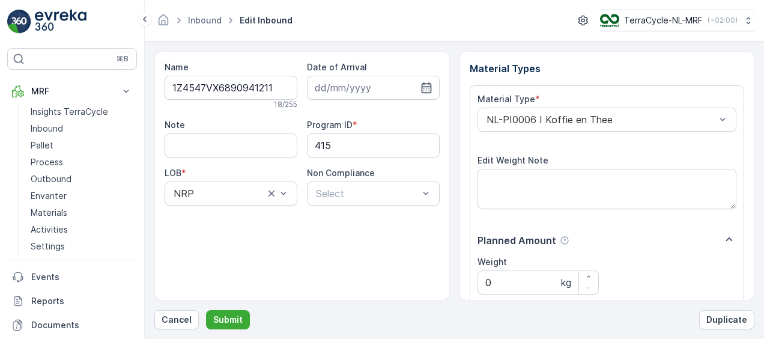
scroll to position [200, 0]
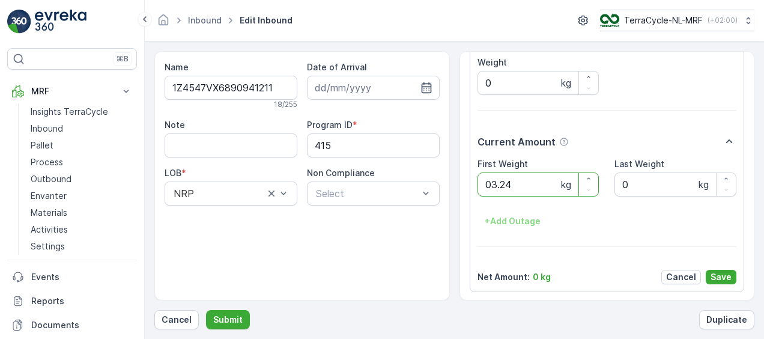
click at [206, 310] on button "Submit" at bounding box center [228, 319] width 44 height 19
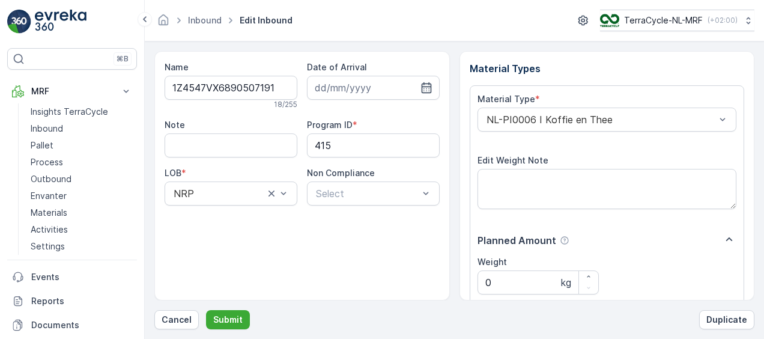
scroll to position [200, 0]
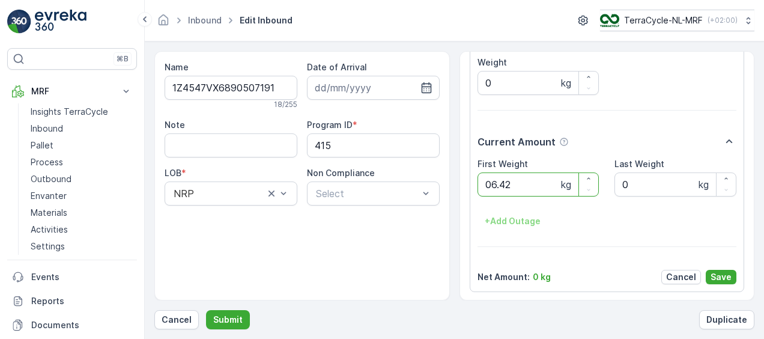
click at [206, 310] on button "Submit" at bounding box center [228, 319] width 44 height 19
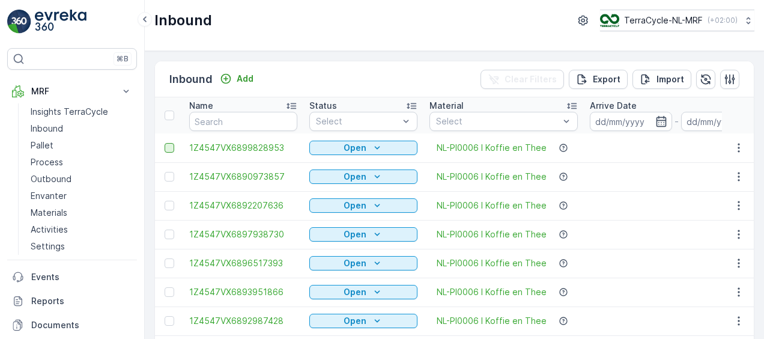
click at [172, 147] on div at bounding box center [170, 148] width 10 height 10
click at [165, 143] on input "checkbox" at bounding box center [165, 143] width 0 height 0
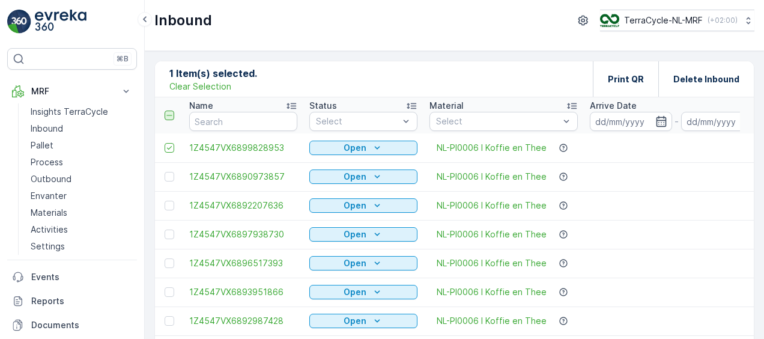
click at [171, 115] on icon at bounding box center [169, 115] width 8 height 8
click at [171, 111] on input "checkbox" at bounding box center [171, 111] width 0 height 0
click at [45, 144] on p "Pallet" at bounding box center [42, 145] width 23 height 12
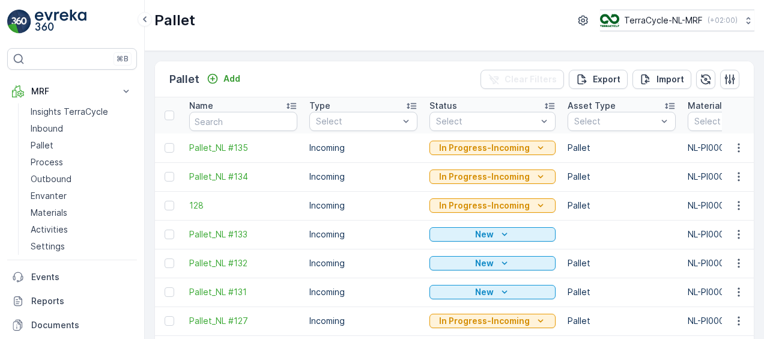
drag, startPoint x: 355, startPoint y: 295, endPoint x: 396, endPoint y: 319, distance: 47.9
click at [396, 319] on td "Incoming" at bounding box center [363, 320] width 120 height 29
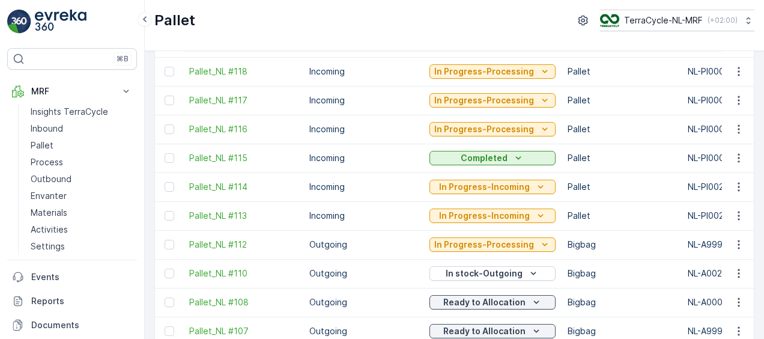
scroll to position [492, 0]
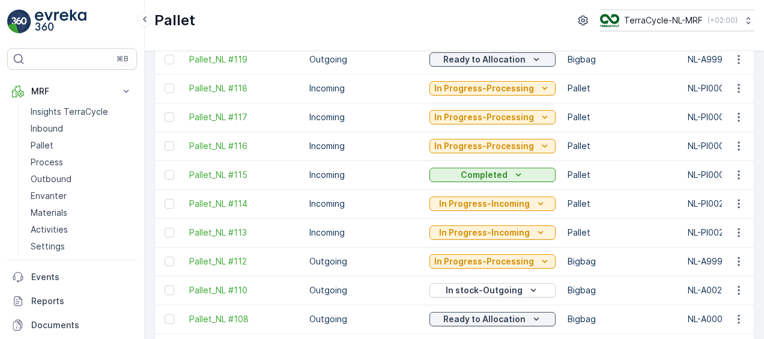
click at [380, 98] on td "Incoming" at bounding box center [363, 88] width 120 height 29
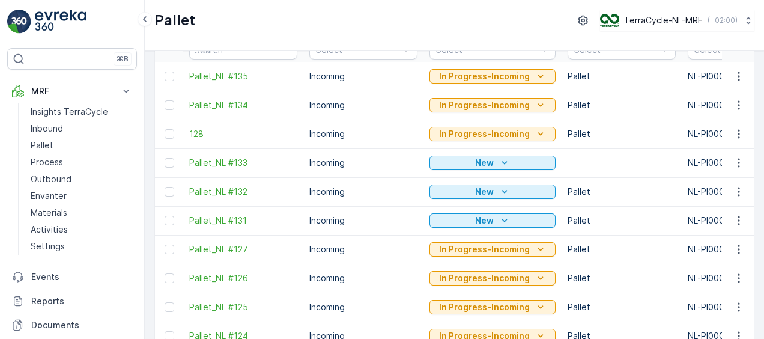
scroll to position [0, 0]
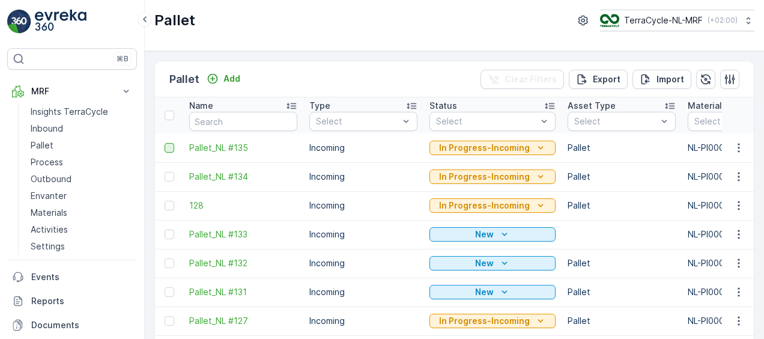
click at [171, 147] on div at bounding box center [170, 148] width 10 height 10
click at [165, 143] on input "checkbox" at bounding box center [165, 143] width 0 height 0
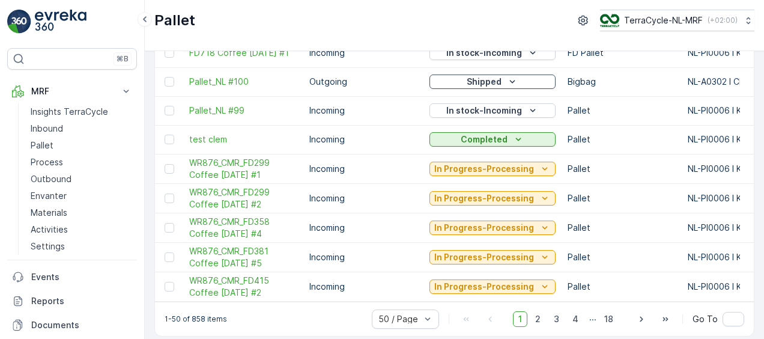
scroll to position [1288, 0]
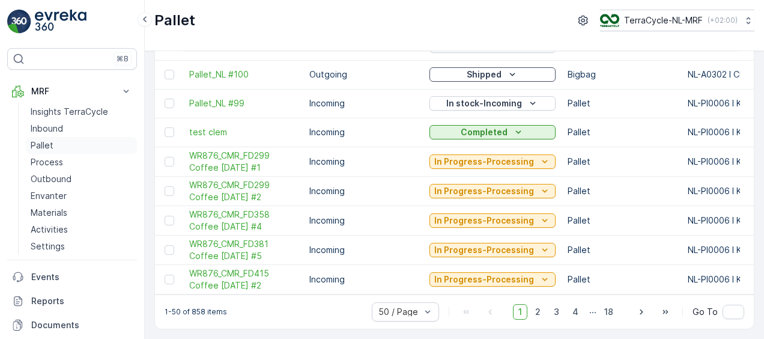
click at [47, 142] on p "Pallet" at bounding box center [42, 145] width 23 height 12
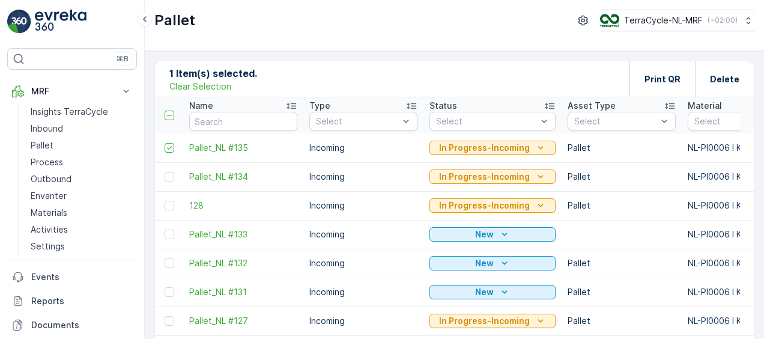
click at [190, 86] on p "Clear Selection" at bounding box center [200, 87] width 62 height 12
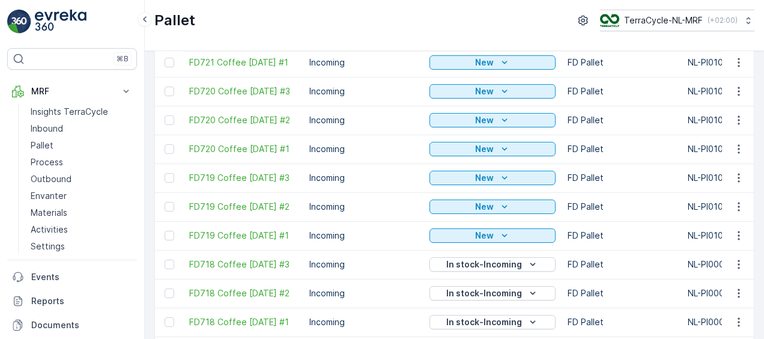
scroll to position [1288, 0]
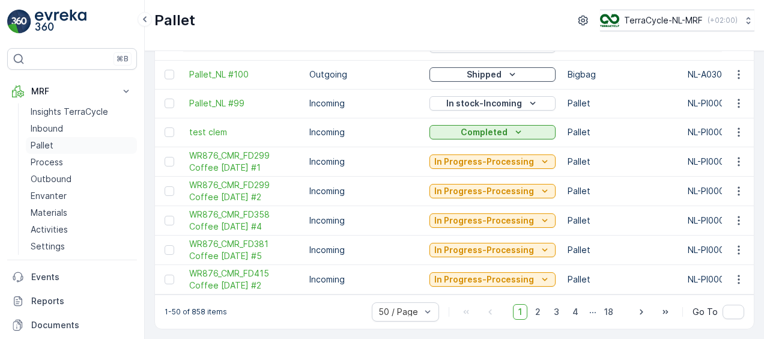
click at [61, 145] on link "Pallet" at bounding box center [81, 145] width 111 height 17
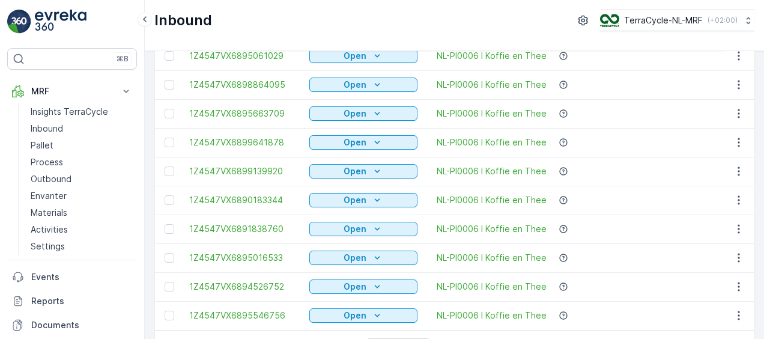
scroll to position [1286, 0]
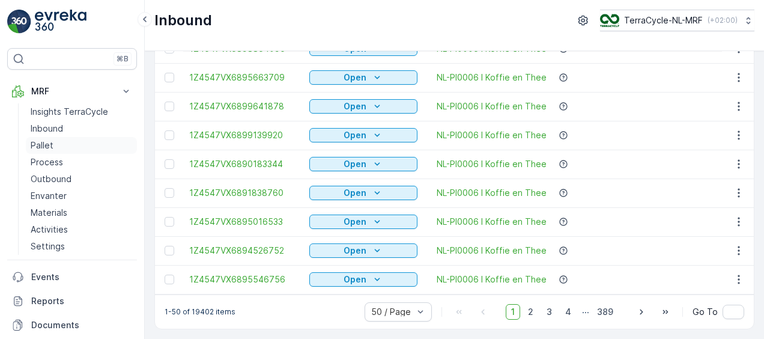
click at [36, 142] on p "Pallet" at bounding box center [42, 145] width 23 height 12
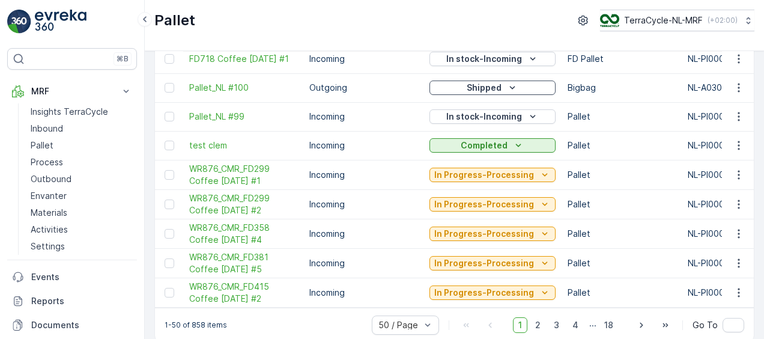
scroll to position [1288, 0]
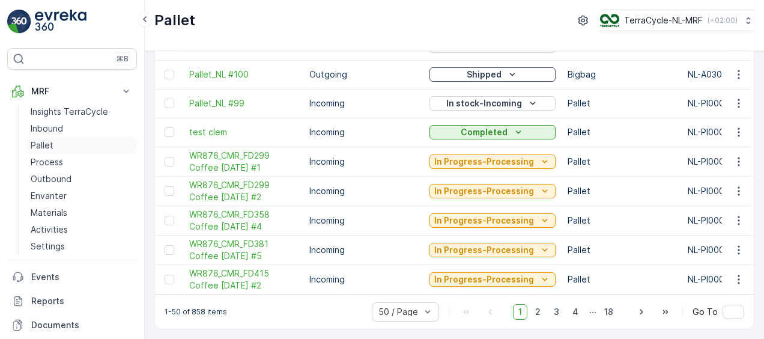
click at [43, 139] on p "Pallet" at bounding box center [42, 145] width 23 height 12
click at [46, 147] on p "Pallet" at bounding box center [42, 145] width 23 height 12
click at [60, 90] on p "MRF" at bounding box center [72, 91] width 82 height 12
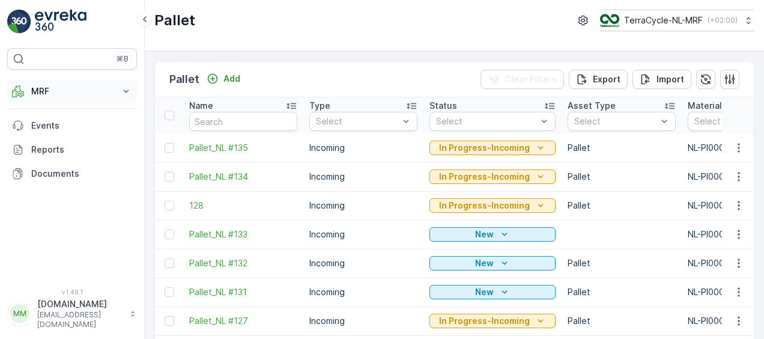
click at [75, 89] on p "MRF" at bounding box center [72, 91] width 82 height 12
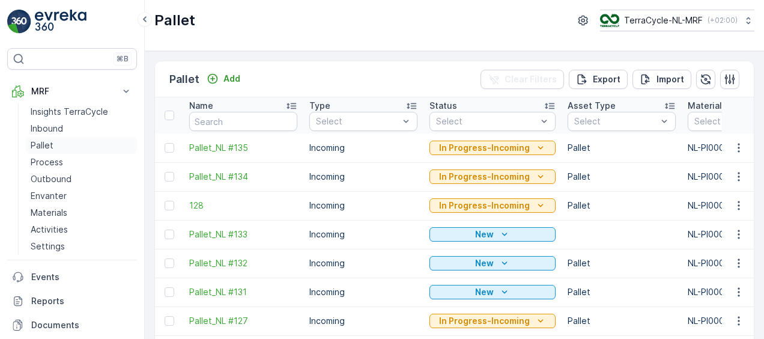
click at [47, 142] on p "Pallet" at bounding box center [42, 145] width 23 height 12
click at [210, 147] on span "Pallet_NL #135" at bounding box center [243, 148] width 108 height 12
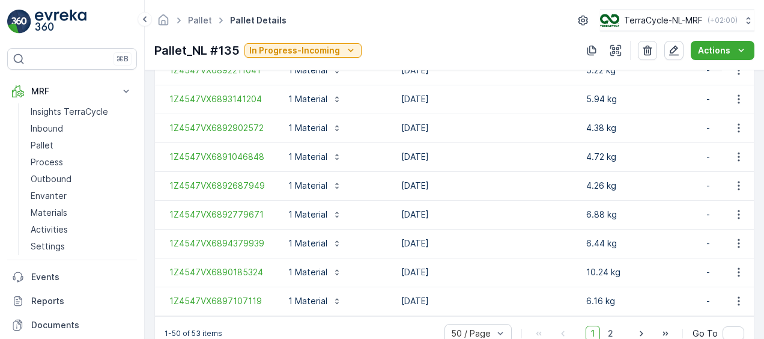
scroll to position [1592, 0]
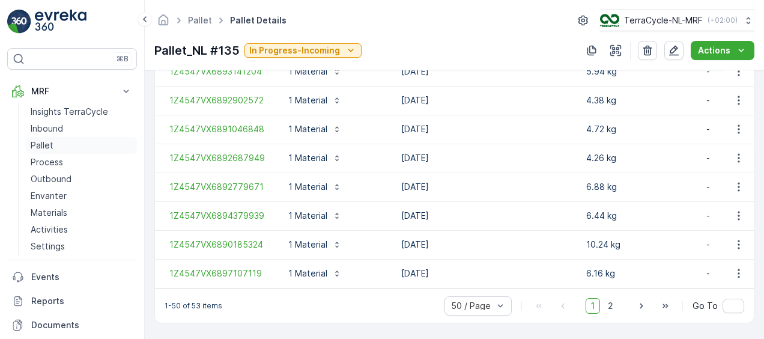
click at [49, 140] on p "Pallet" at bounding box center [42, 145] width 23 height 12
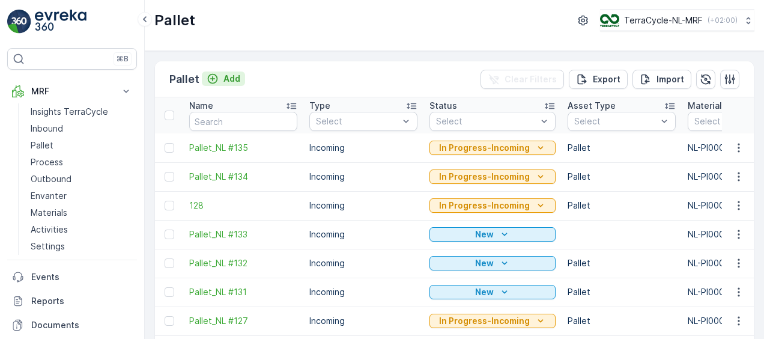
click at [237, 78] on p "Add" at bounding box center [232, 79] width 17 height 12
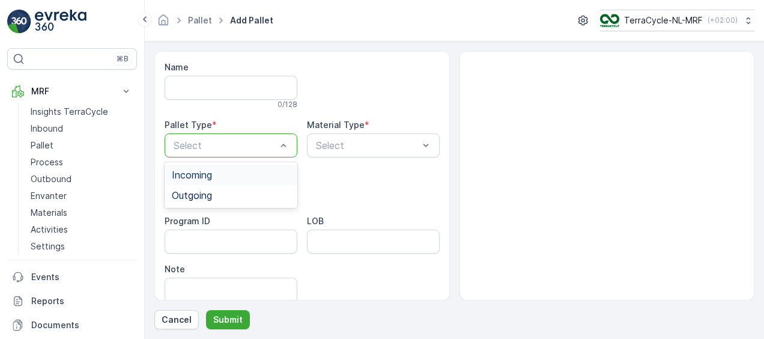
click at [253, 173] on div "Incoming" at bounding box center [231, 174] width 118 height 11
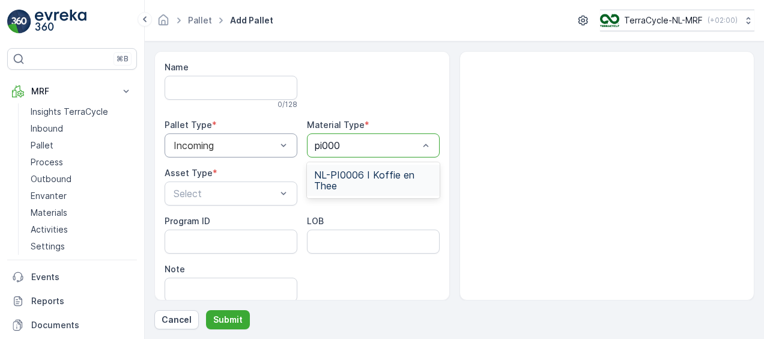
type input "pi0006"
click at [422, 183] on span "NL-PI0006 I Koffie en Thee" at bounding box center [373, 180] width 118 height 22
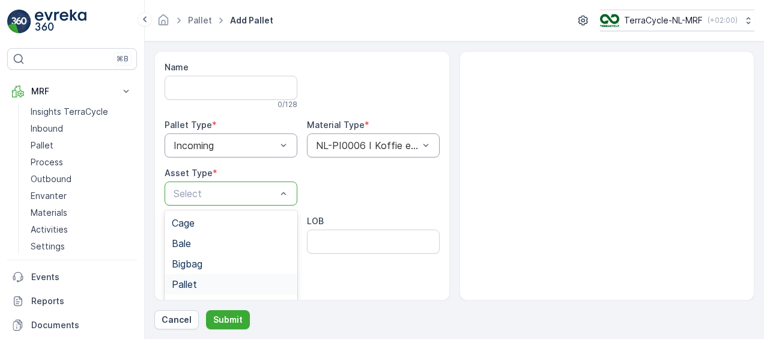
click at [209, 285] on div "Pallet" at bounding box center [231, 284] width 118 height 11
click at [236, 318] on p "Submit" at bounding box center [227, 320] width 29 height 12
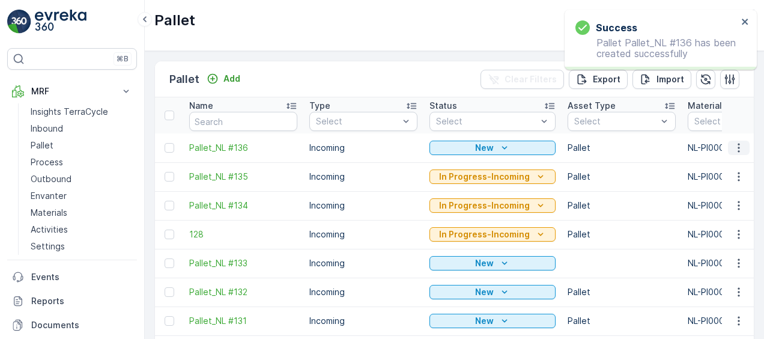
click at [737, 148] on icon "button" at bounding box center [739, 148] width 12 height 12
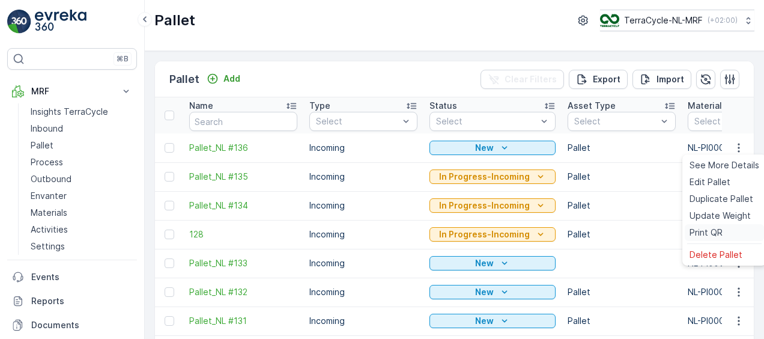
click at [695, 233] on span "Print QR" at bounding box center [706, 233] width 33 height 12
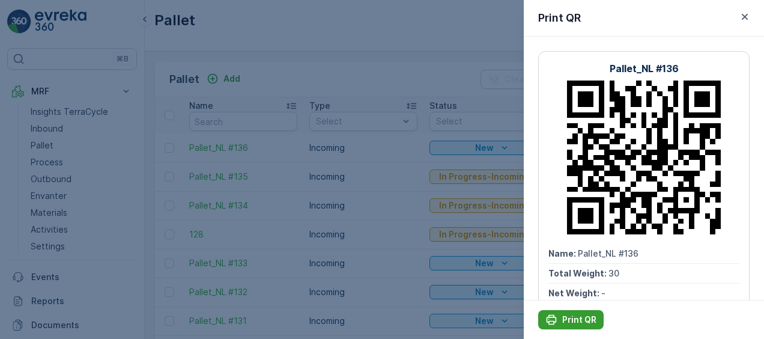
click at [568, 320] on p "Print QR" at bounding box center [579, 320] width 34 height 12
click at [319, 79] on div at bounding box center [382, 169] width 764 height 339
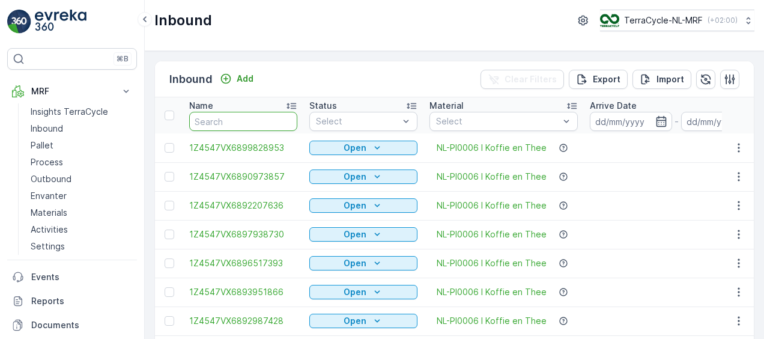
click at [252, 119] on input "text" at bounding box center [243, 121] width 108 height 19
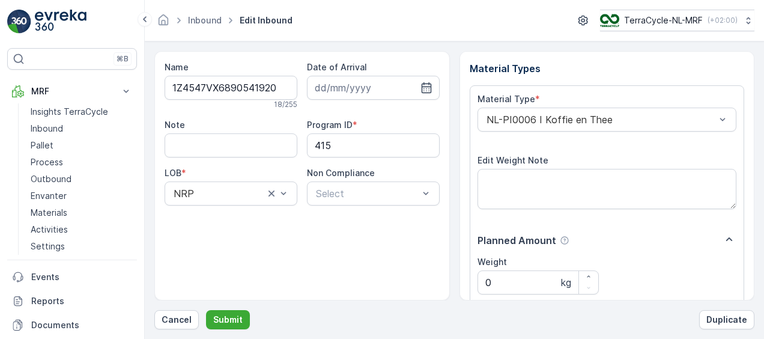
scroll to position [200, 0]
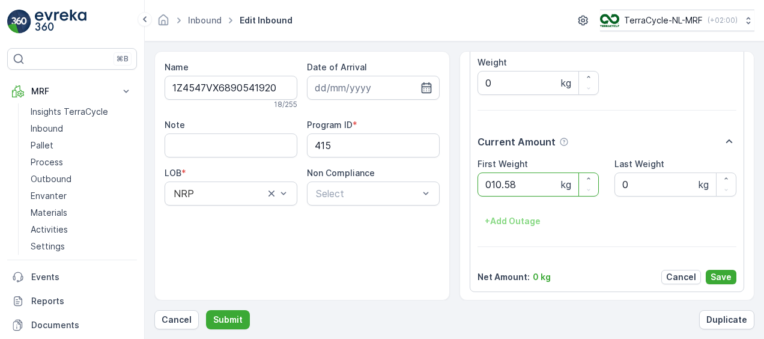
click at [206, 310] on button "Submit" at bounding box center [228, 319] width 44 height 19
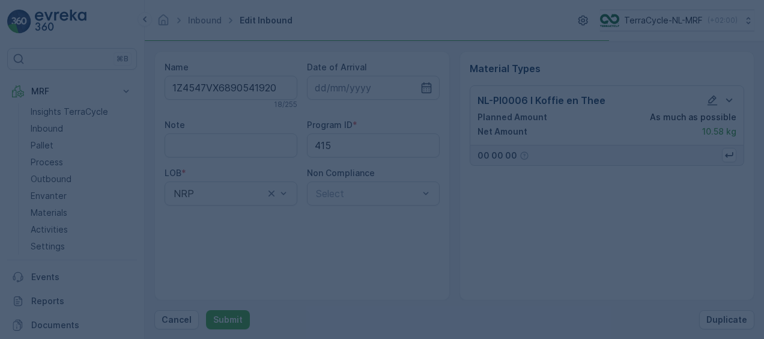
scroll to position [0, 0]
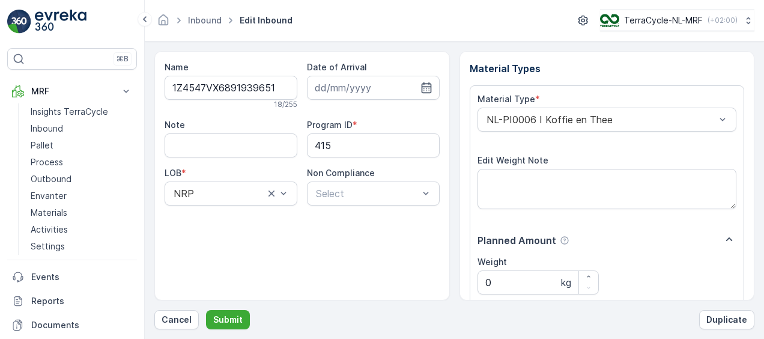
scroll to position [200, 0]
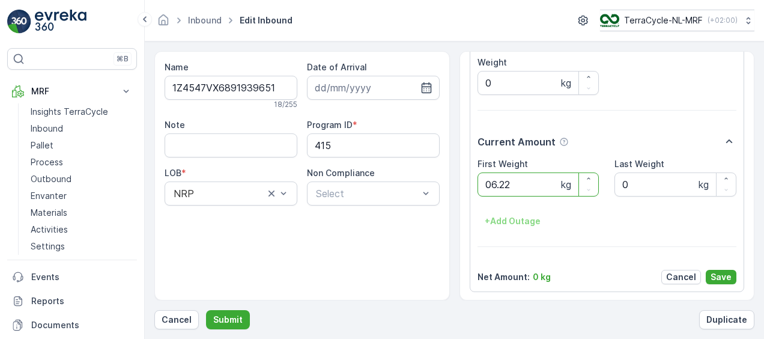
click at [206, 310] on button "Submit" at bounding box center [228, 319] width 44 height 19
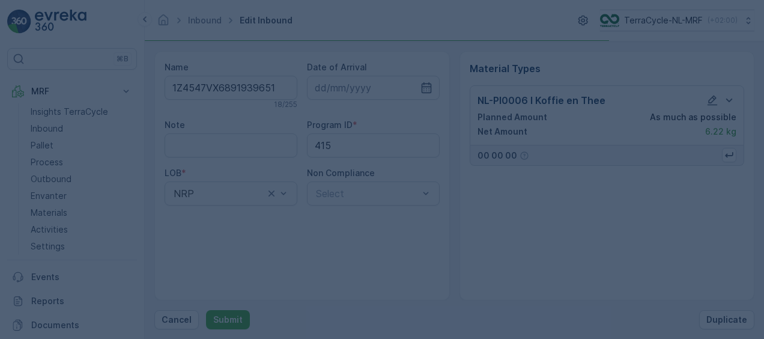
scroll to position [0, 0]
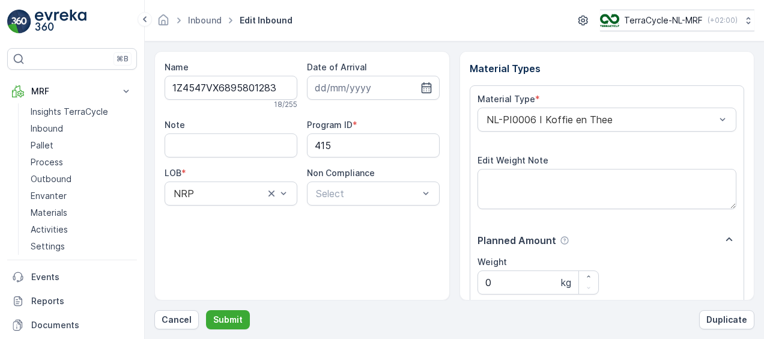
scroll to position [200, 0]
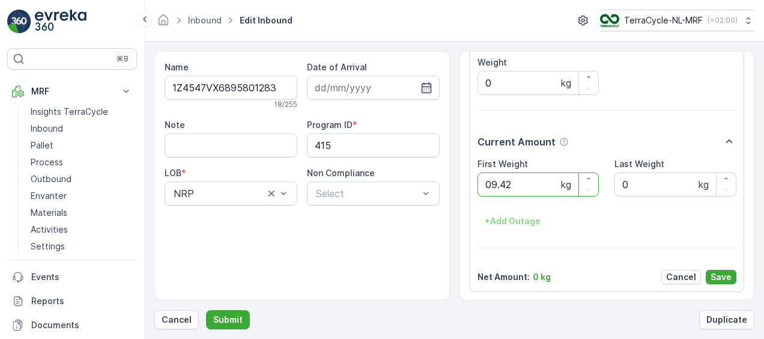
click at [206, 310] on button "Submit" at bounding box center [228, 319] width 44 height 19
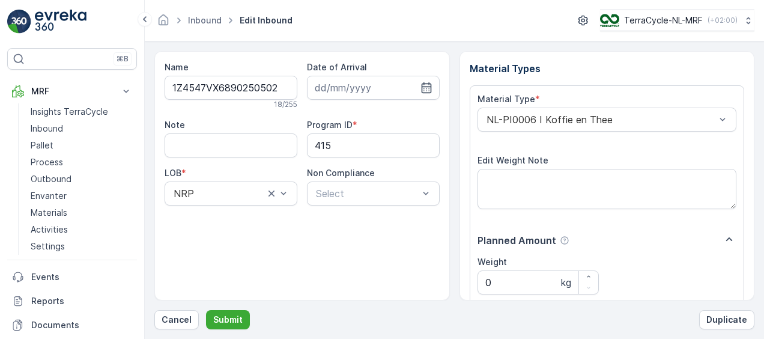
scroll to position [200, 0]
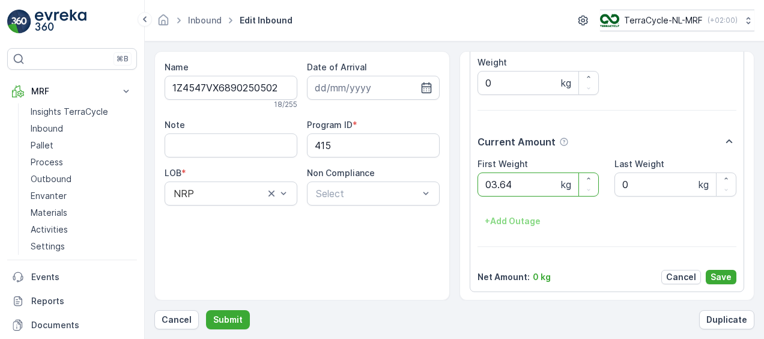
click at [206, 310] on button "Submit" at bounding box center [228, 319] width 44 height 19
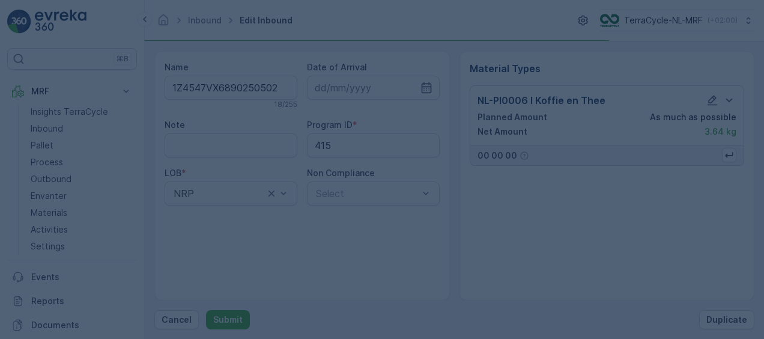
scroll to position [0, 0]
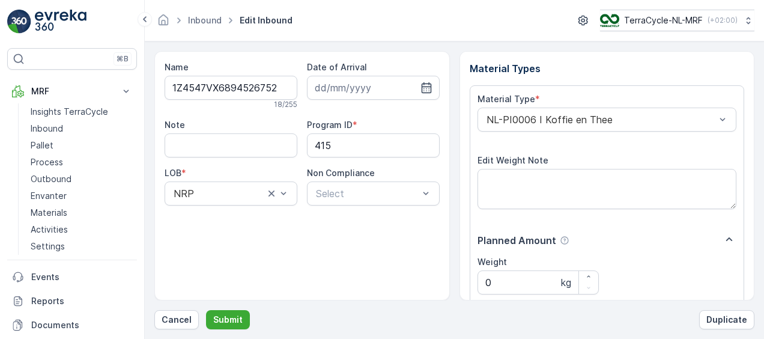
scroll to position [200, 0]
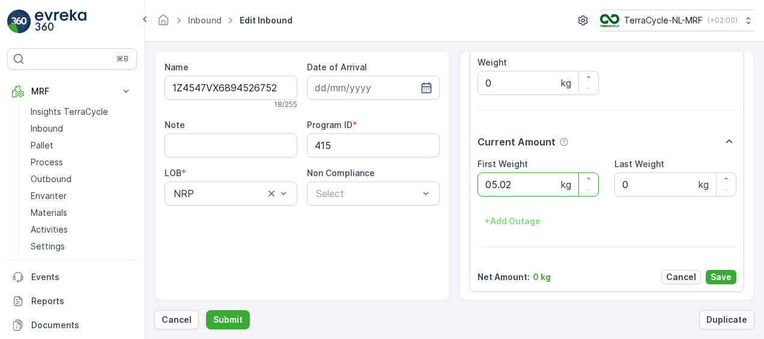
click at [206, 310] on button "Submit" at bounding box center [228, 319] width 44 height 19
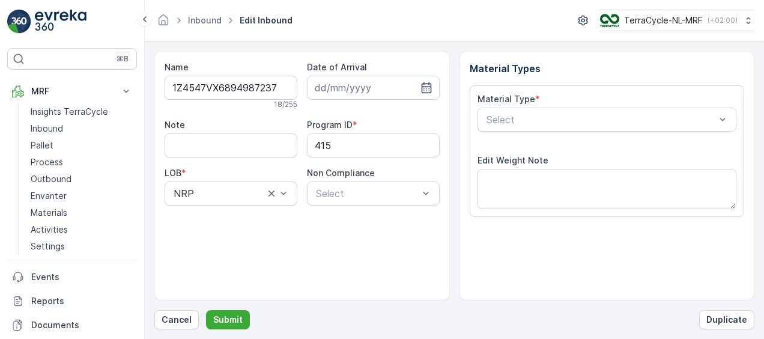
scroll to position [200, 0]
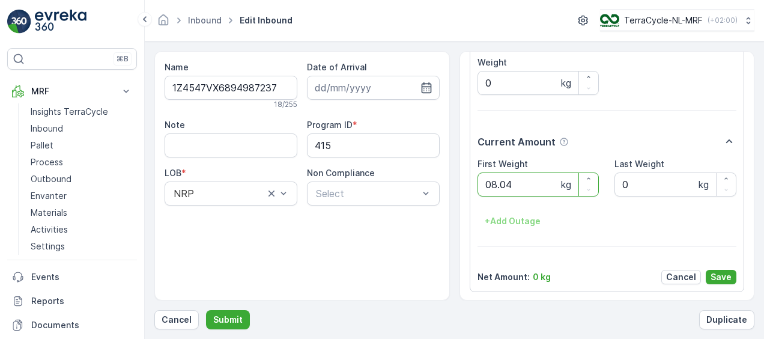
click at [206, 310] on button "Submit" at bounding box center [228, 319] width 44 height 19
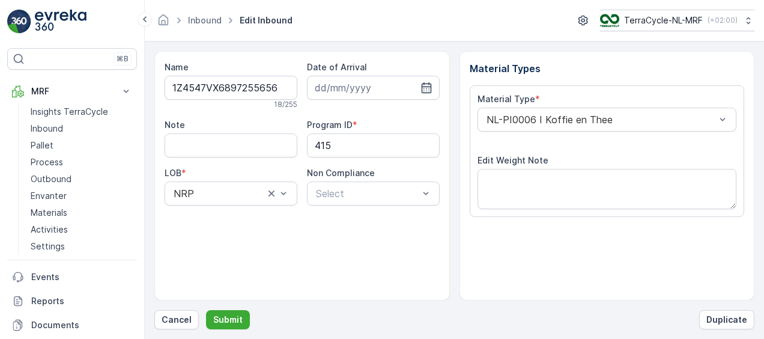
scroll to position [200, 0]
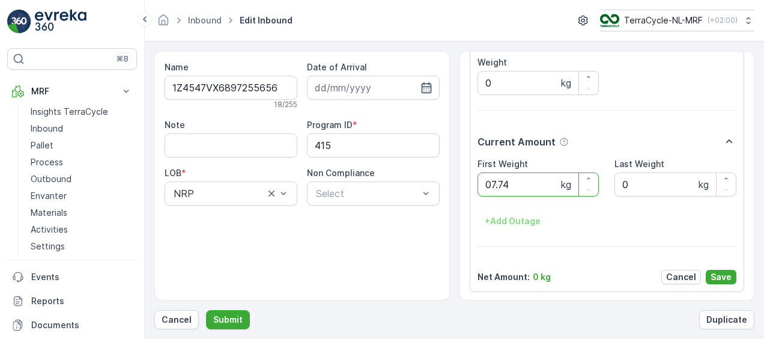
click at [206, 310] on button "Submit" at bounding box center [228, 319] width 44 height 19
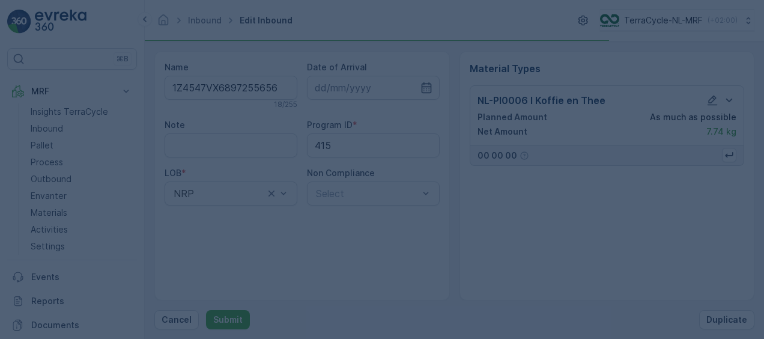
scroll to position [0, 0]
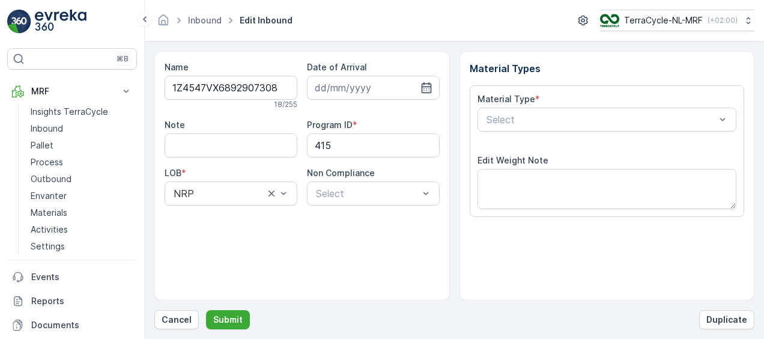
scroll to position [200, 0]
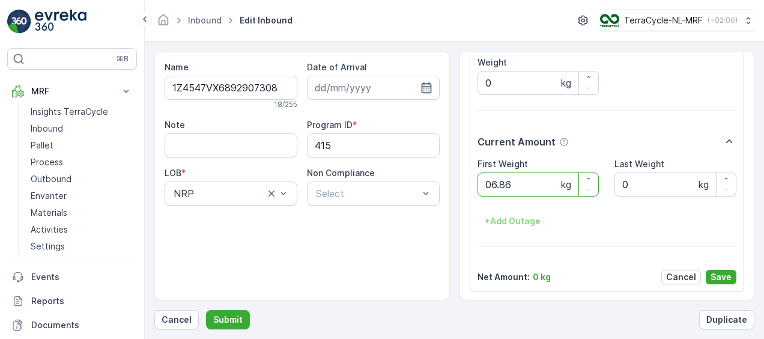
click at [206, 310] on button "Submit" at bounding box center [228, 319] width 44 height 19
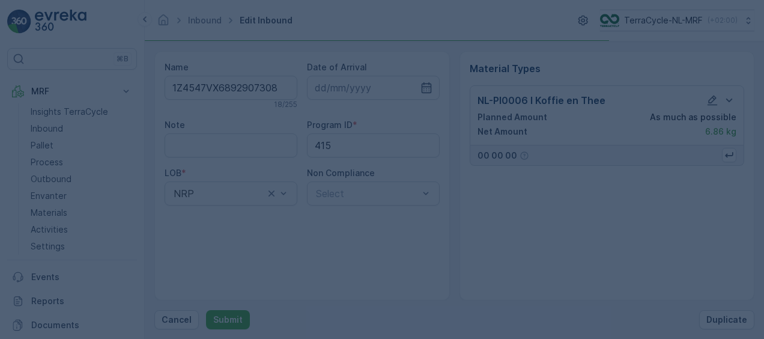
scroll to position [0, 0]
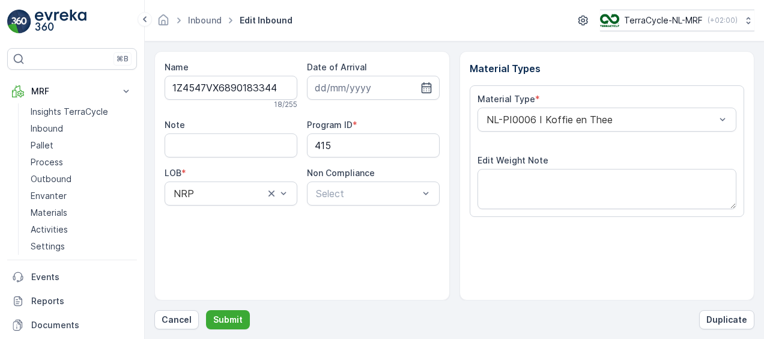
scroll to position [200, 0]
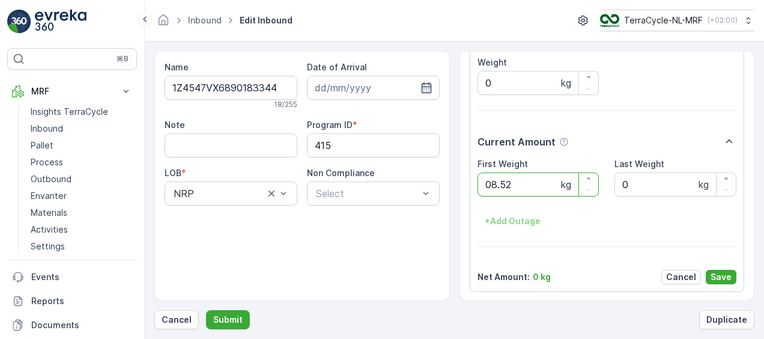
click at [206, 310] on button "Submit" at bounding box center [228, 319] width 44 height 19
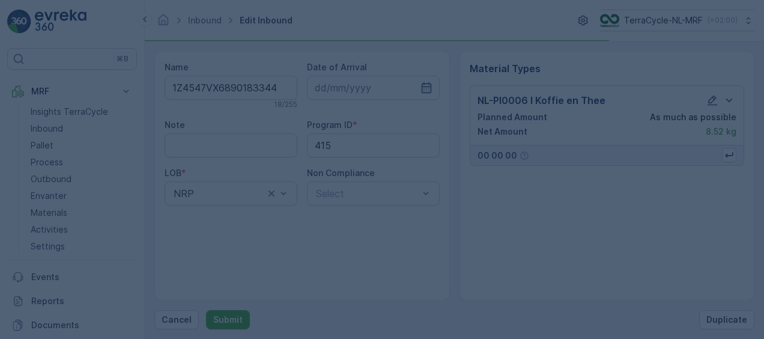
scroll to position [0, 0]
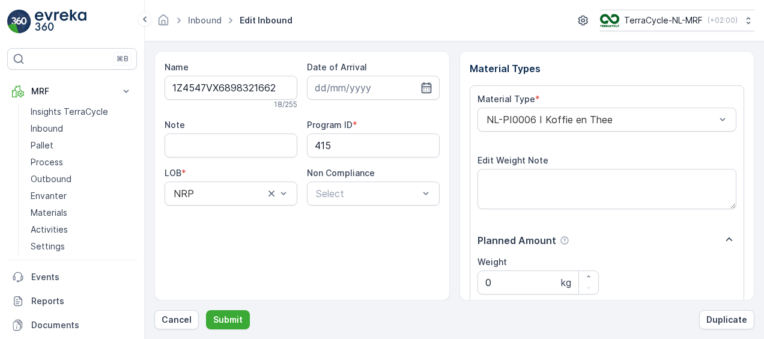
scroll to position [200, 0]
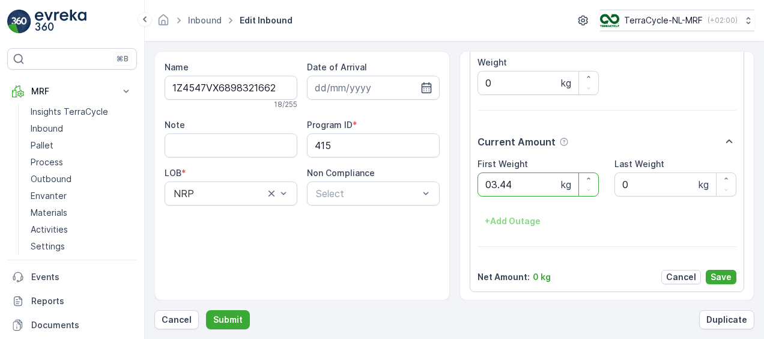
click at [206, 310] on button "Submit" at bounding box center [228, 319] width 44 height 19
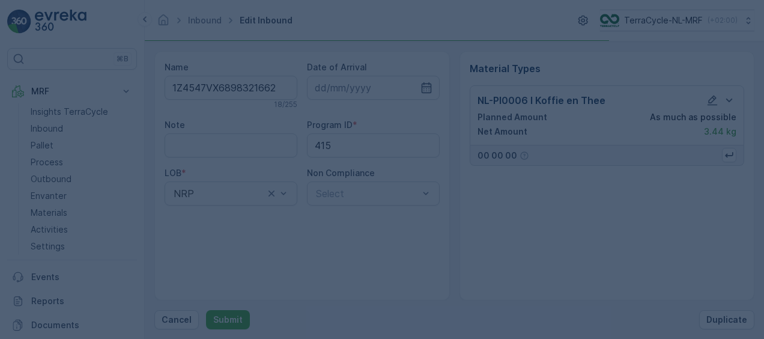
scroll to position [0, 0]
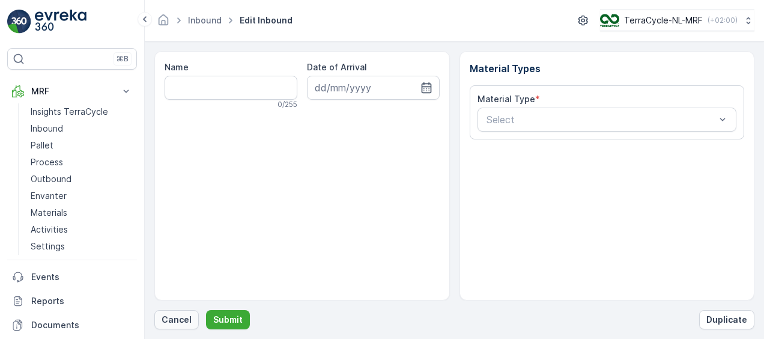
click at [175, 320] on p "Cancel" at bounding box center [177, 320] width 30 height 12
click at [185, 317] on p "Cancel" at bounding box center [177, 320] width 30 height 12
click at [180, 317] on p "Cancel" at bounding box center [177, 320] width 30 height 12
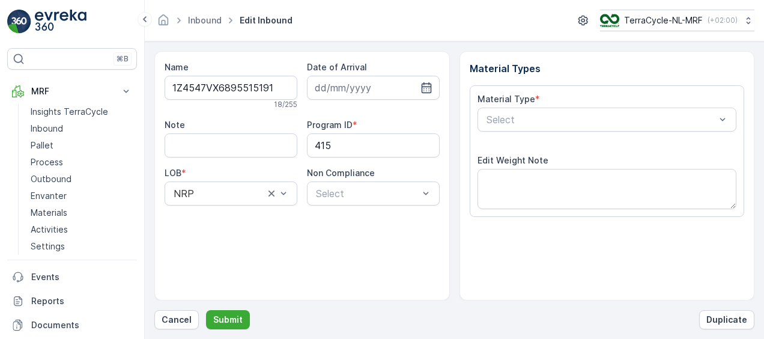
scroll to position [200, 0]
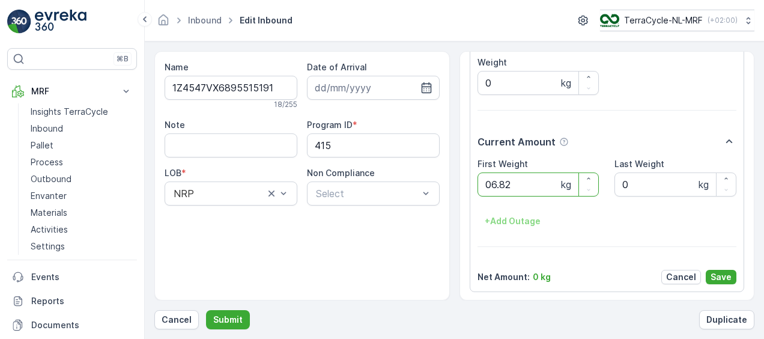
click at [206, 310] on button "Submit" at bounding box center [228, 319] width 44 height 19
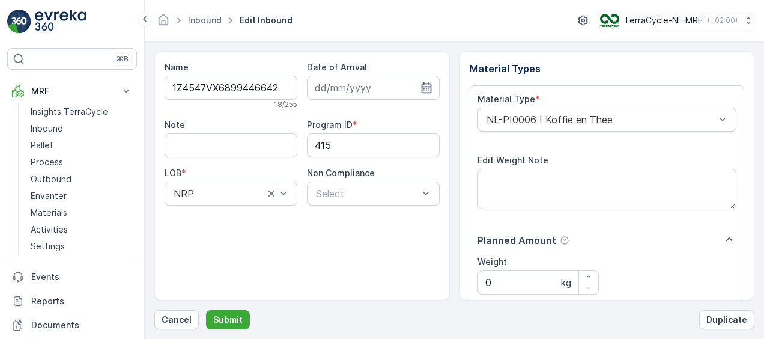
scroll to position [200, 0]
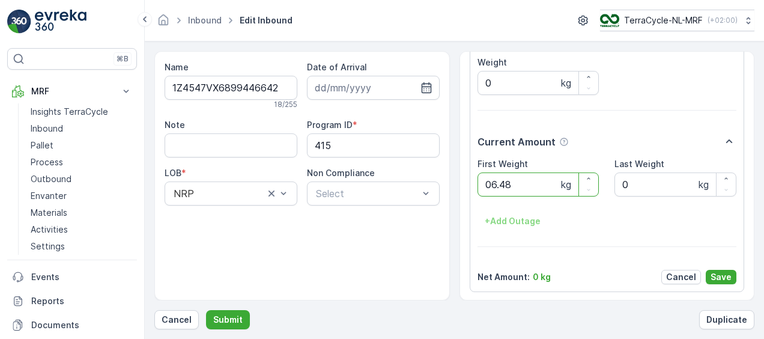
click at [206, 310] on button "Submit" at bounding box center [228, 319] width 44 height 19
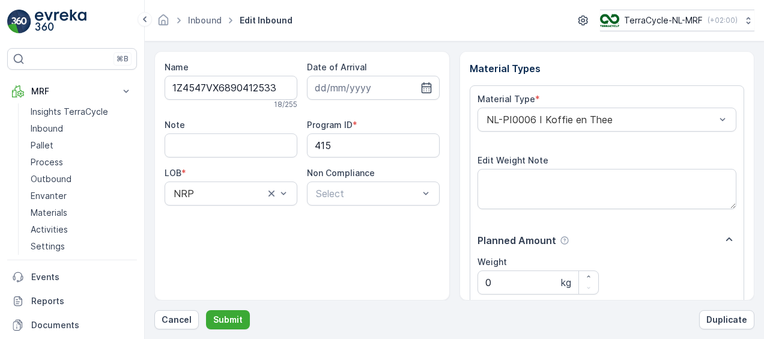
scroll to position [200, 0]
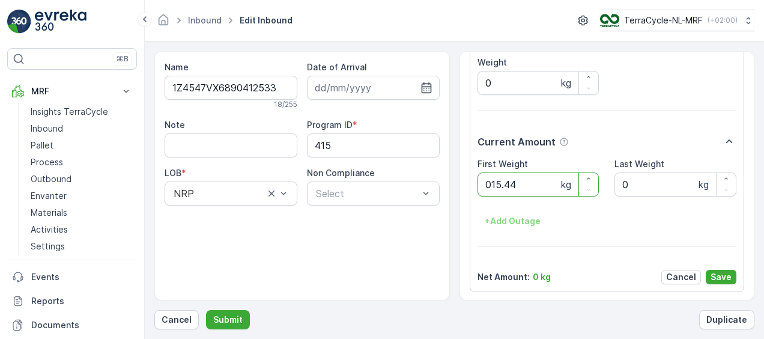
click at [206, 310] on button "Submit" at bounding box center [228, 319] width 44 height 19
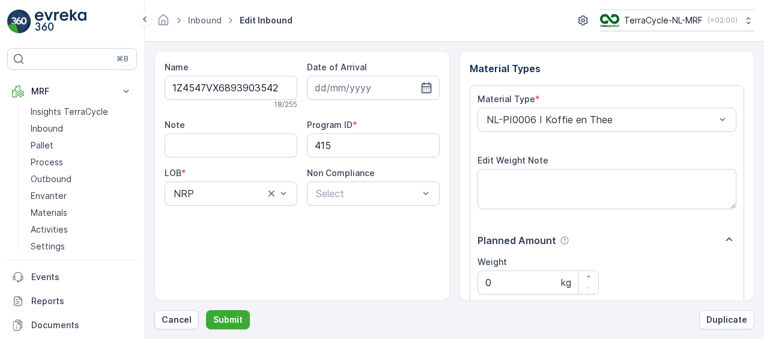
scroll to position [200, 0]
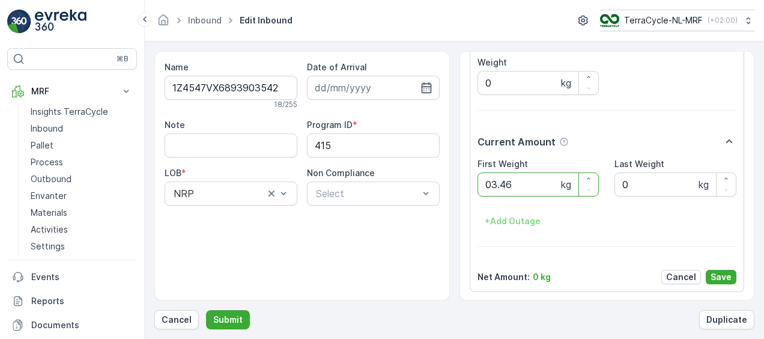
click at [206, 310] on button "Submit" at bounding box center [228, 319] width 44 height 19
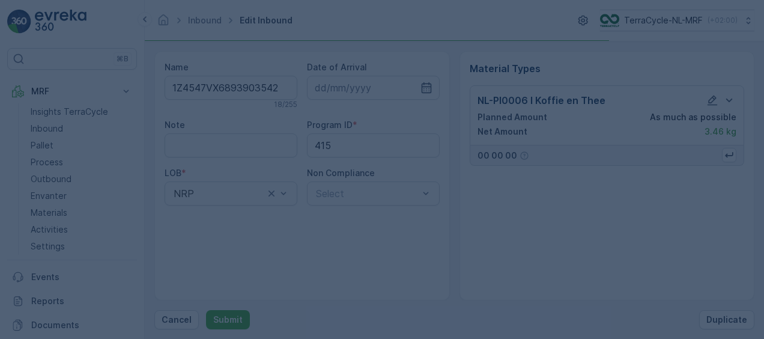
scroll to position [0, 0]
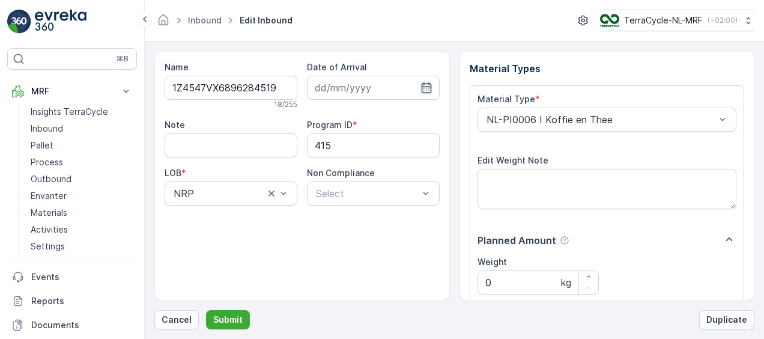
scroll to position [200, 0]
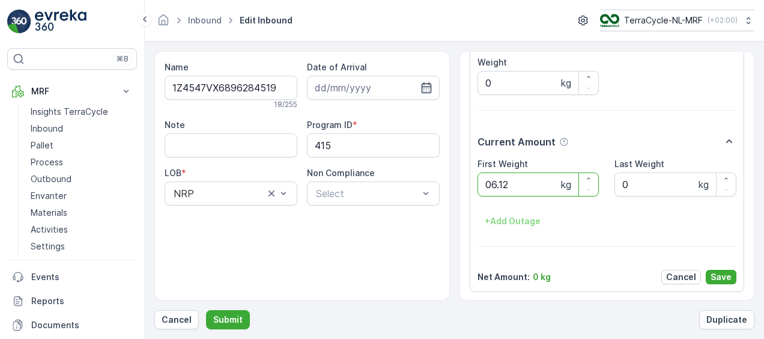
click at [206, 310] on button "Submit" at bounding box center [228, 319] width 44 height 19
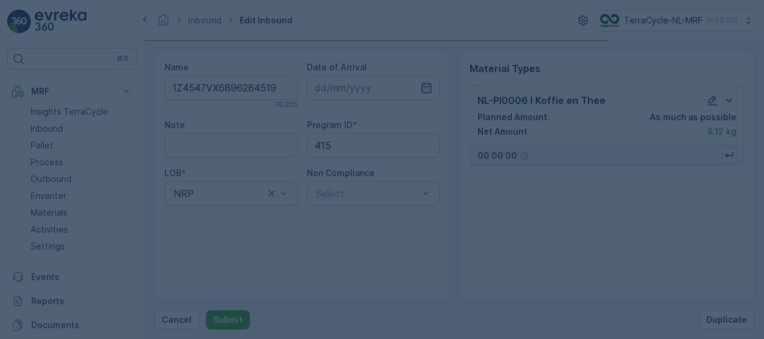
scroll to position [0, 0]
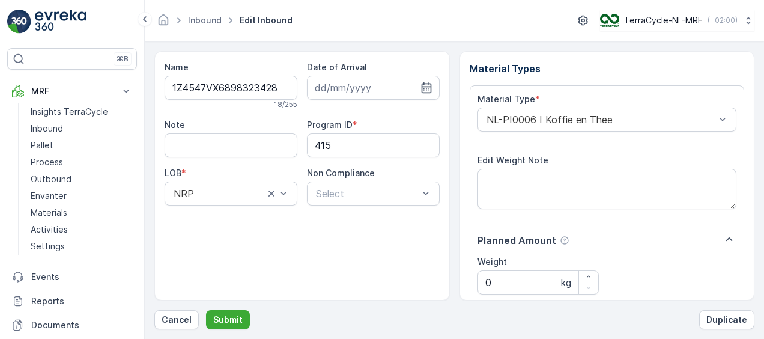
scroll to position [200, 0]
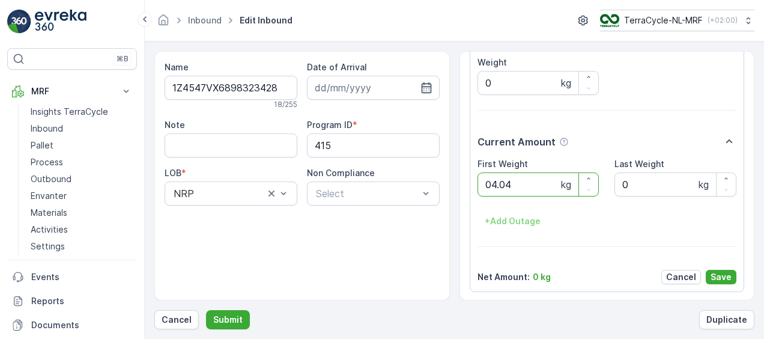
click at [206, 310] on button "Submit" at bounding box center [228, 319] width 44 height 19
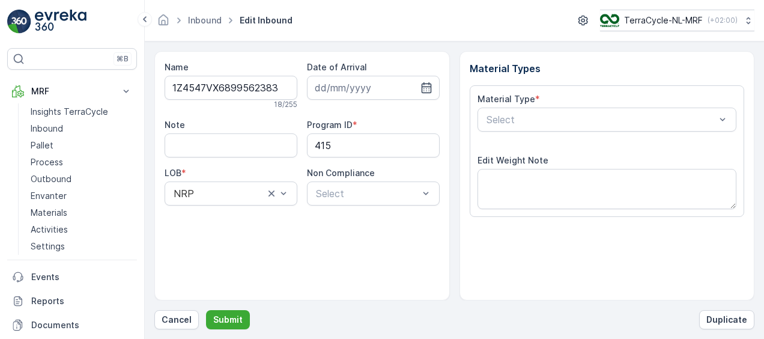
scroll to position [200, 0]
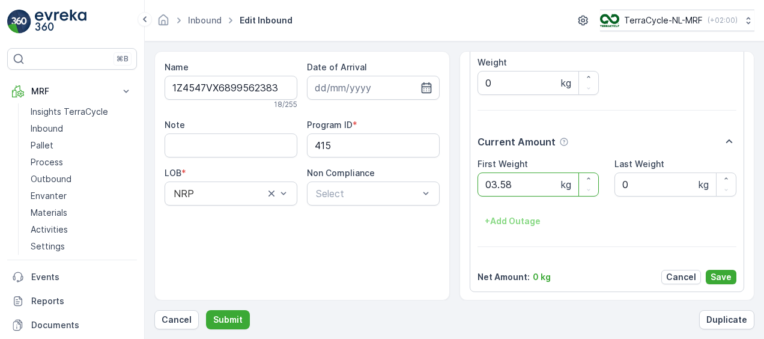
click at [206, 310] on button "Submit" at bounding box center [228, 319] width 44 height 19
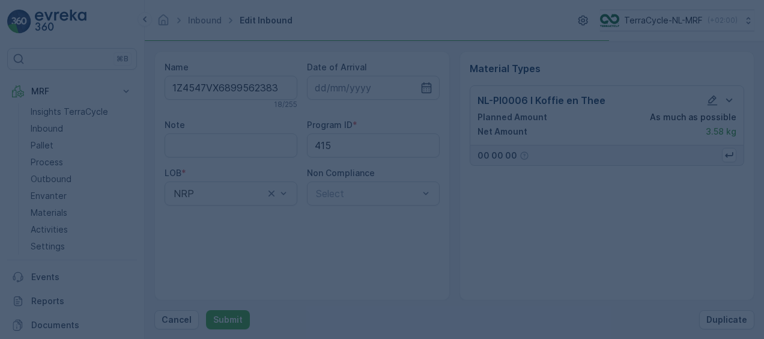
scroll to position [0, 0]
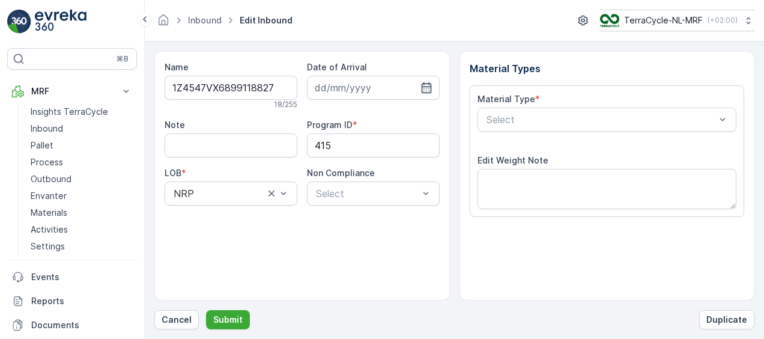
scroll to position [200, 0]
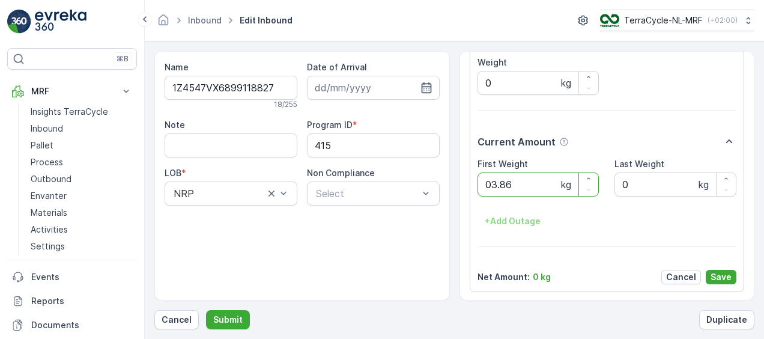
click at [206, 310] on button "Submit" at bounding box center [228, 319] width 44 height 19
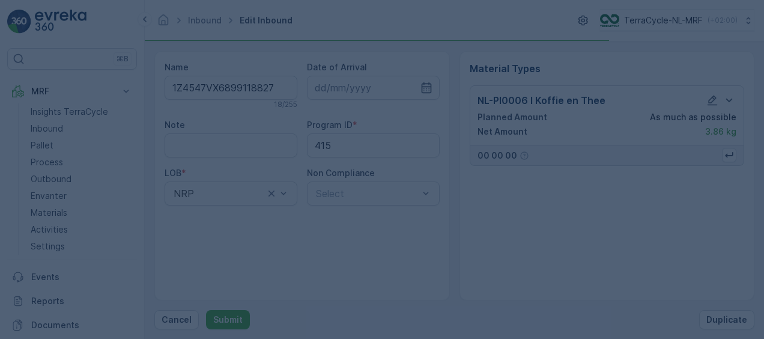
scroll to position [0, 0]
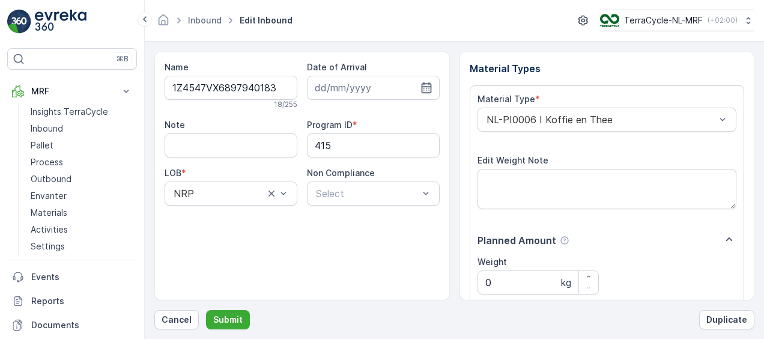
scroll to position [200, 0]
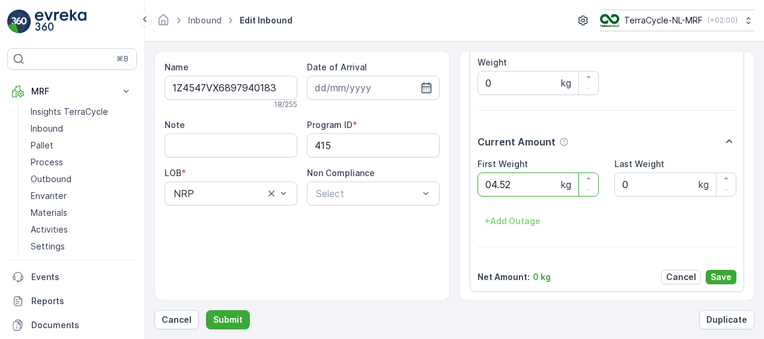
click at [206, 310] on button "Submit" at bounding box center [228, 319] width 44 height 19
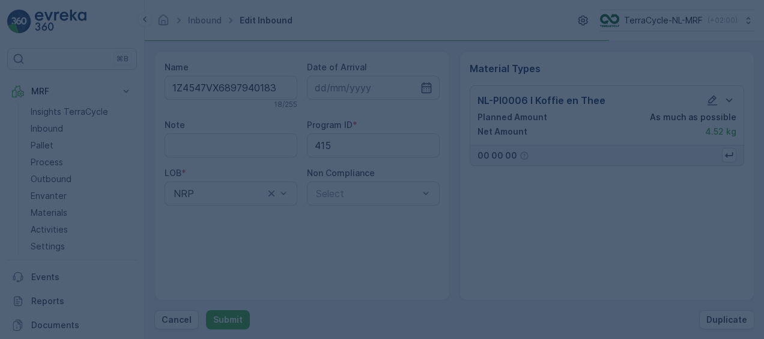
scroll to position [0, 0]
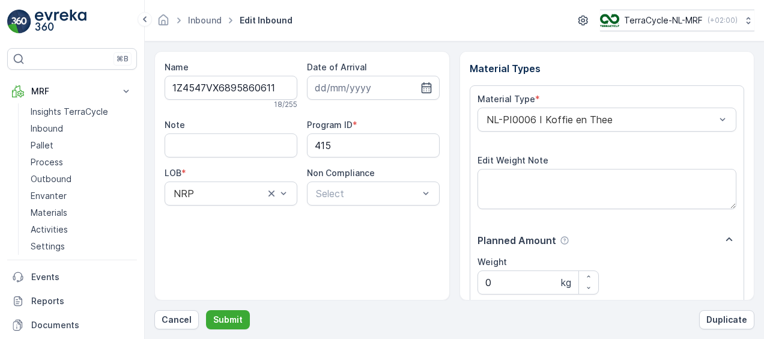
scroll to position [200, 0]
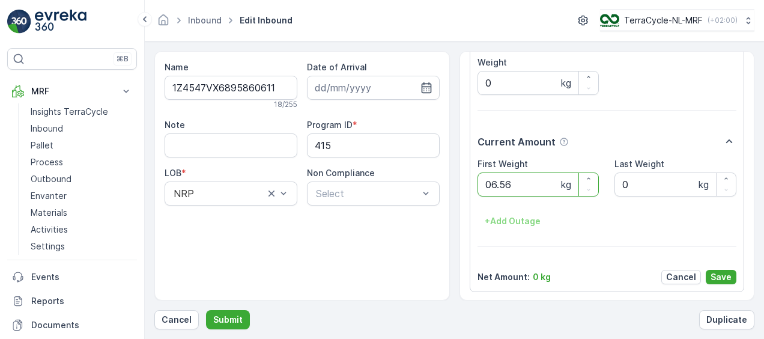
click at [206, 310] on button "Submit" at bounding box center [228, 319] width 44 height 19
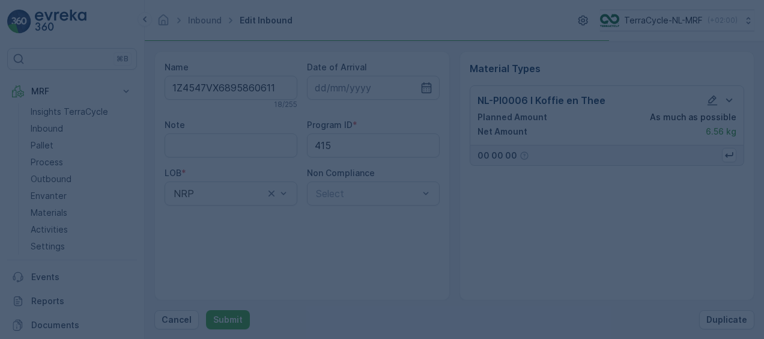
scroll to position [0, 0]
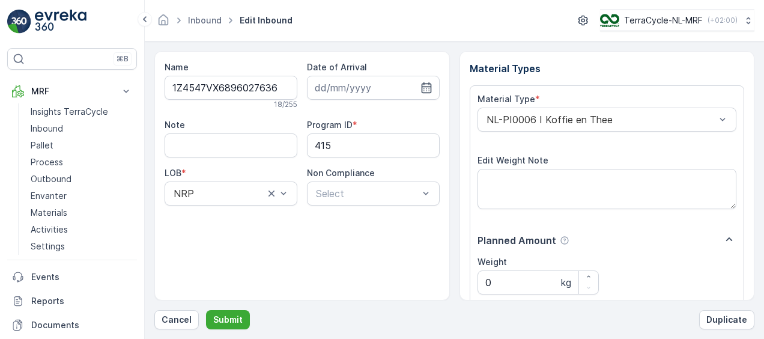
scroll to position [200, 0]
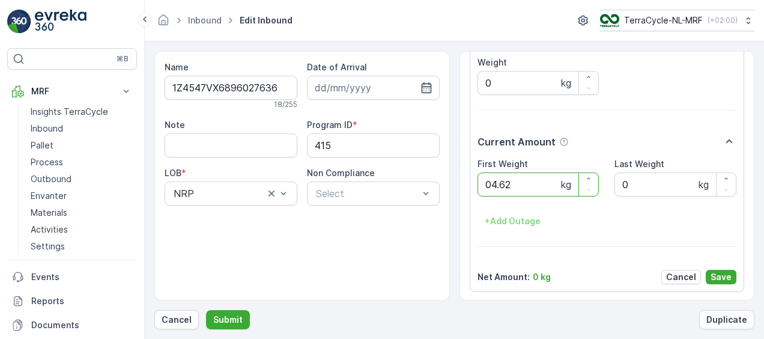
click at [206, 310] on button "Submit" at bounding box center [228, 319] width 44 height 19
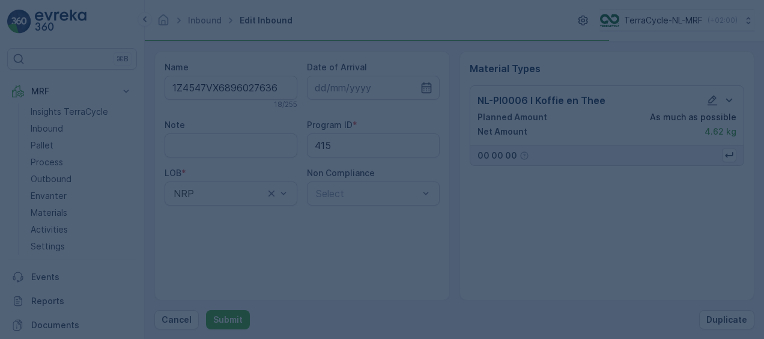
scroll to position [0, 0]
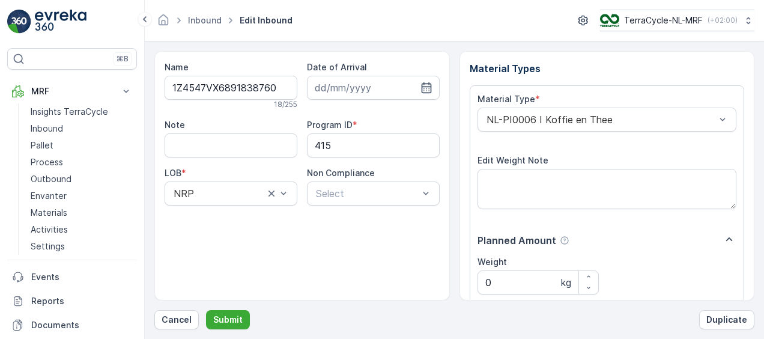
scroll to position [200, 0]
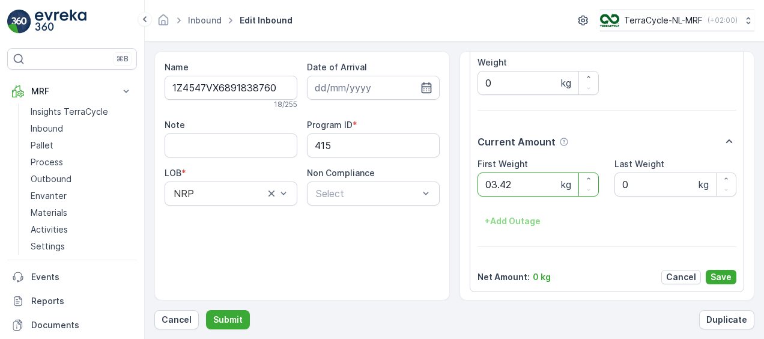
click at [206, 310] on button "Submit" at bounding box center [228, 319] width 44 height 19
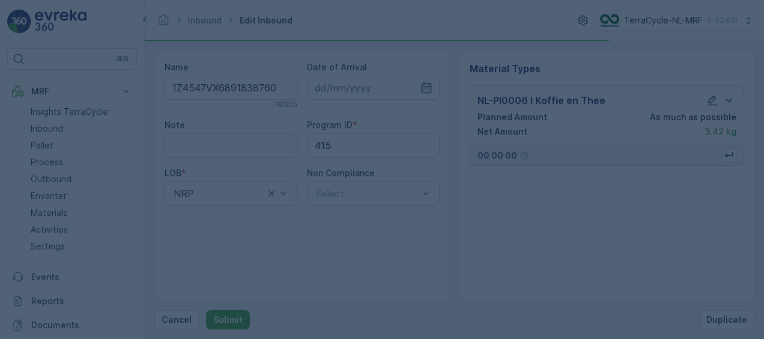
scroll to position [0, 0]
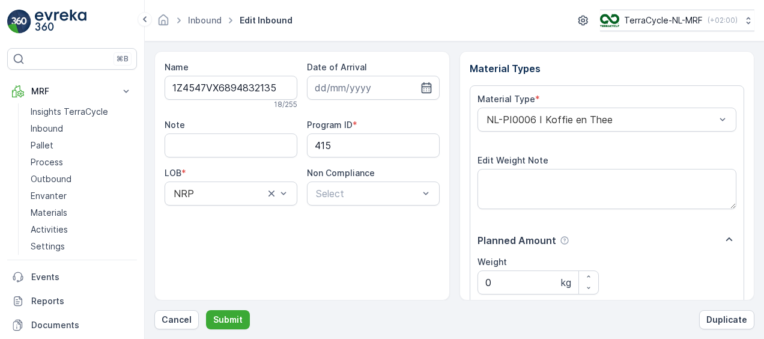
scroll to position [200, 0]
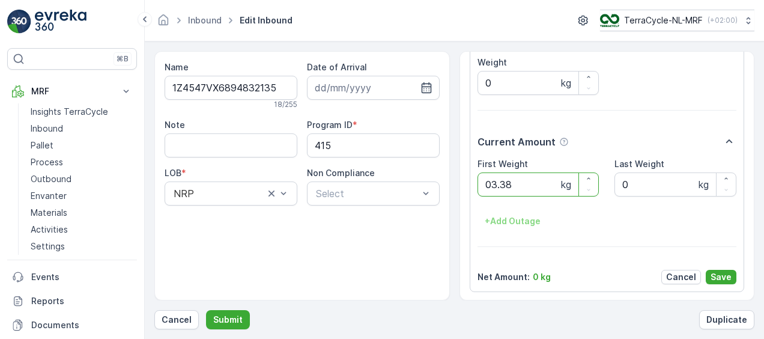
click at [206, 310] on button "Submit" at bounding box center [228, 319] width 44 height 19
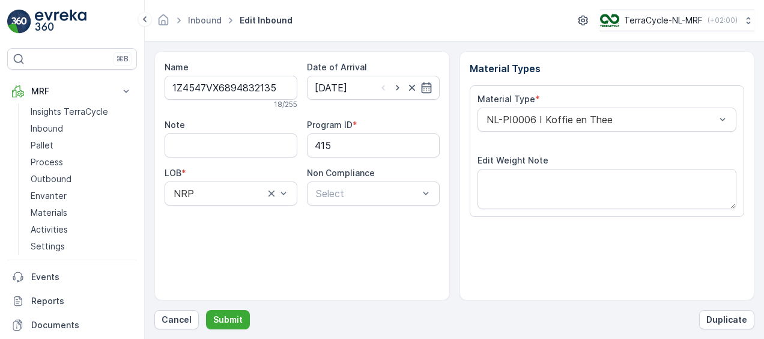
scroll to position [200, 0]
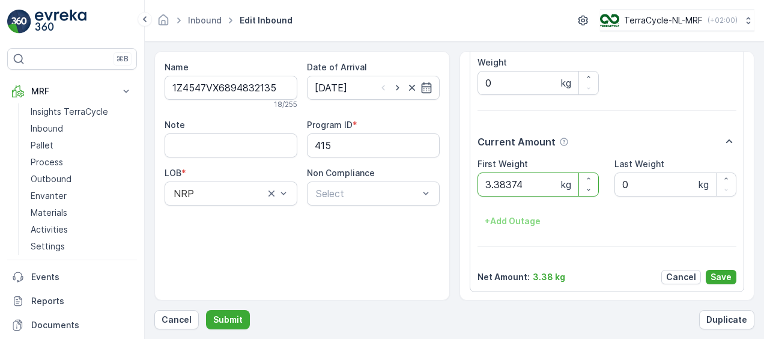
click at [206, 310] on button "Submit" at bounding box center [228, 319] width 44 height 19
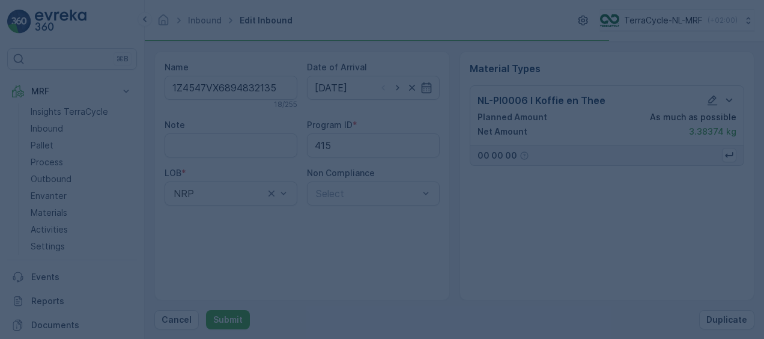
scroll to position [0, 0]
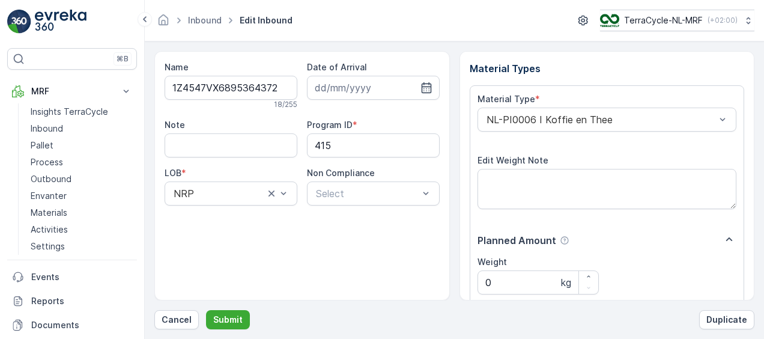
scroll to position [200, 0]
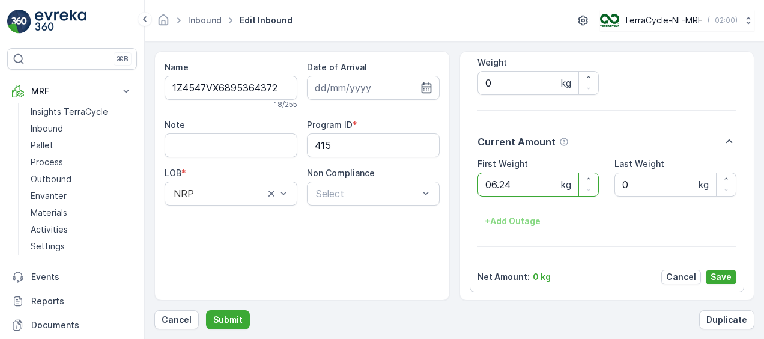
click at [206, 310] on button "Submit" at bounding box center [228, 319] width 44 height 19
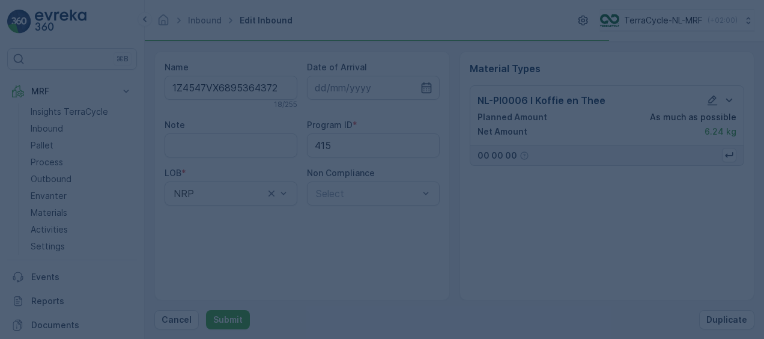
scroll to position [0, 0]
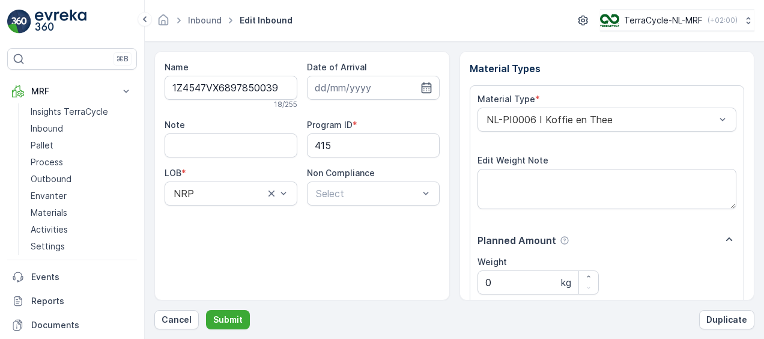
scroll to position [200, 0]
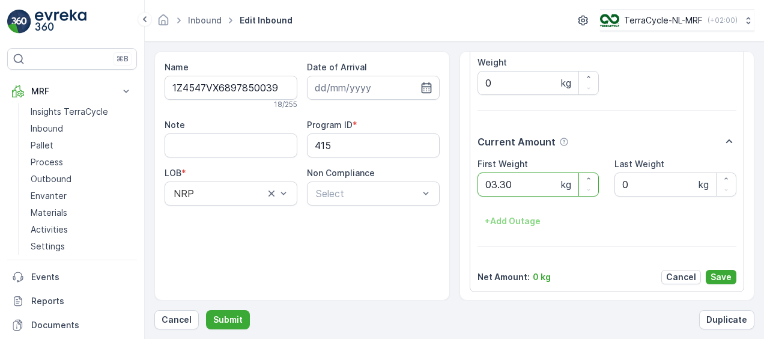
click at [206, 310] on button "Submit" at bounding box center [228, 319] width 44 height 19
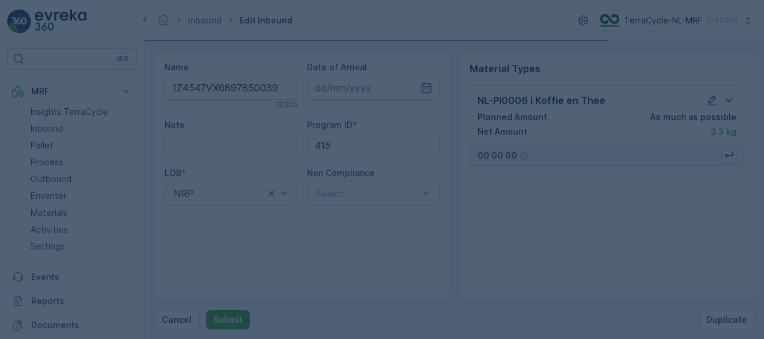
scroll to position [0, 0]
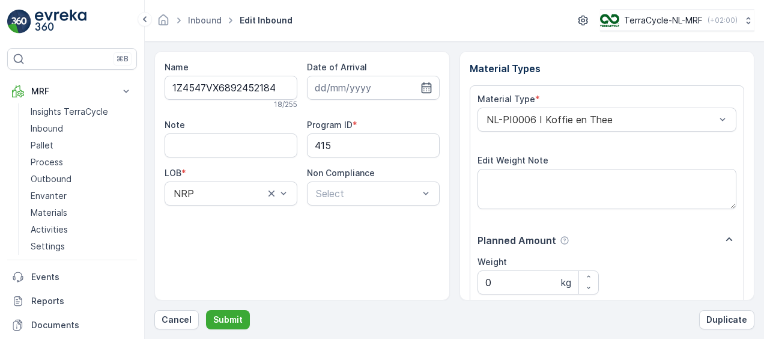
scroll to position [200, 0]
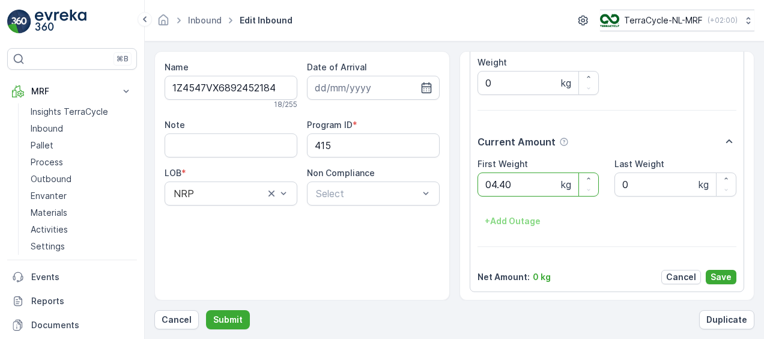
click at [206, 310] on button "Submit" at bounding box center [228, 319] width 44 height 19
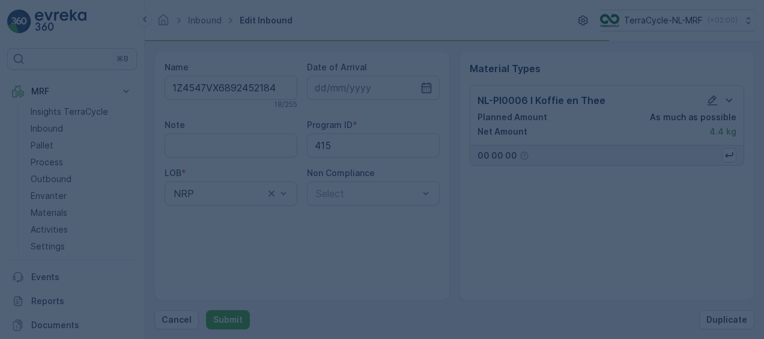
scroll to position [0, 0]
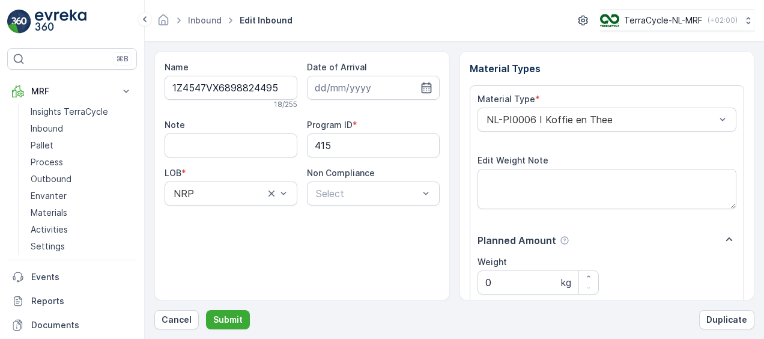
scroll to position [200, 0]
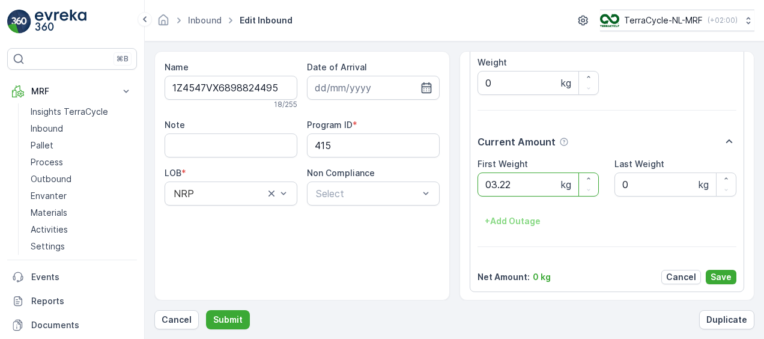
click at [206, 310] on button "Submit" at bounding box center [228, 319] width 44 height 19
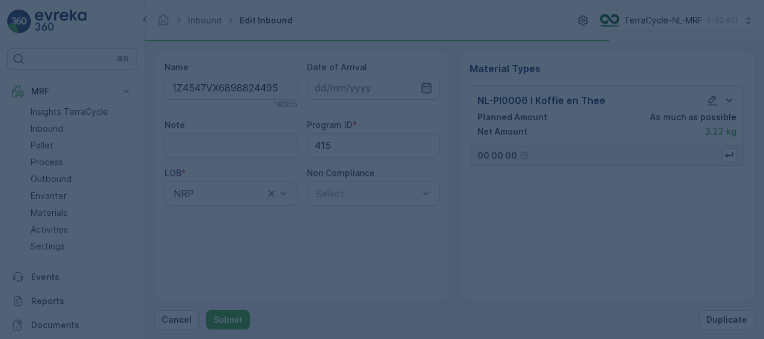
scroll to position [0, 0]
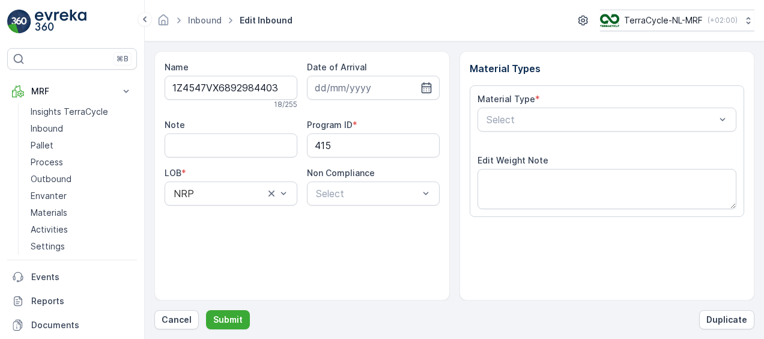
scroll to position [200, 0]
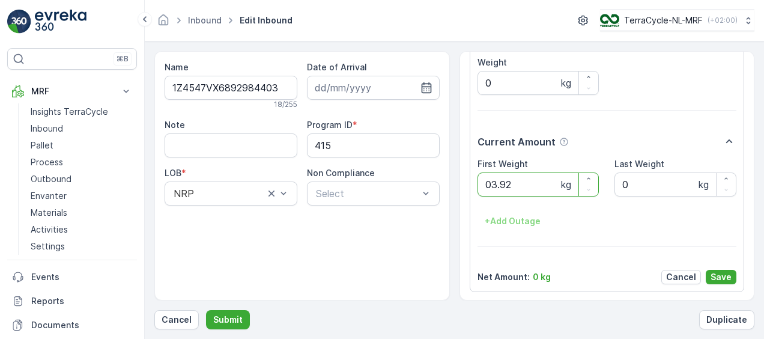
click at [206, 310] on button "Submit" at bounding box center [228, 319] width 44 height 19
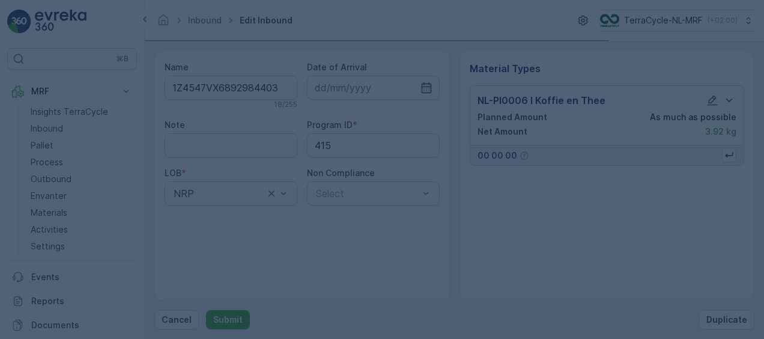
scroll to position [0, 0]
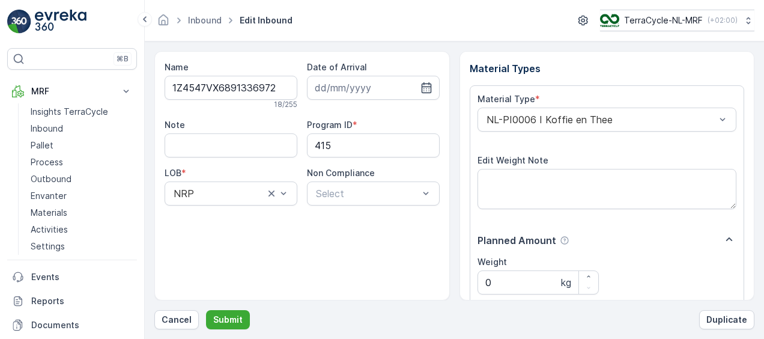
scroll to position [200, 0]
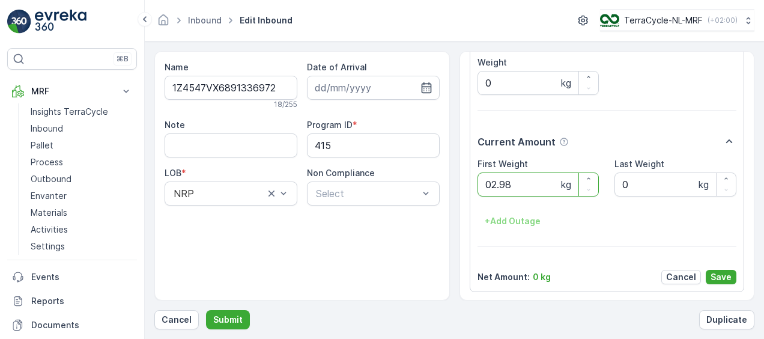
click at [206, 310] on button "Submit" at bounding box center [228, 319] width 44 height 19
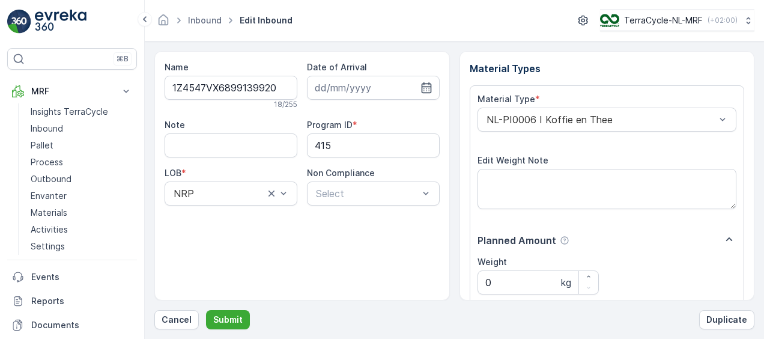
scroll to position [200, 0]
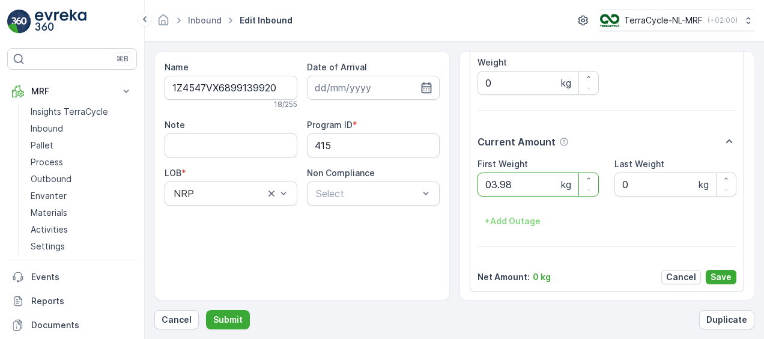
click at [206, 310] on button "Submit" at bounding box center [228, 319] width 44 height 19
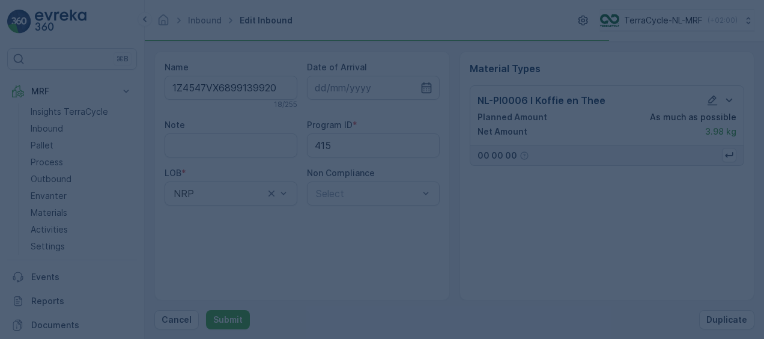
scroll to position [0, 0]
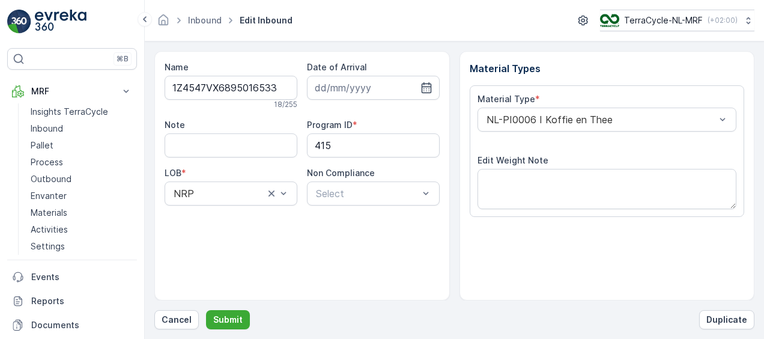
scroll to position [200, 0]
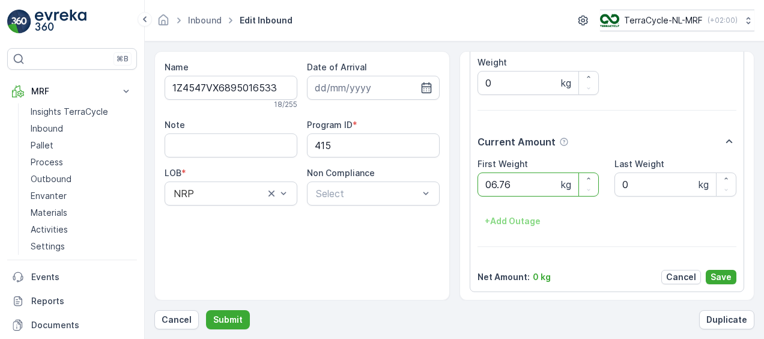
click at [206, 310] on button "Submit" at bounding box center [228, 319] width 44 height 19
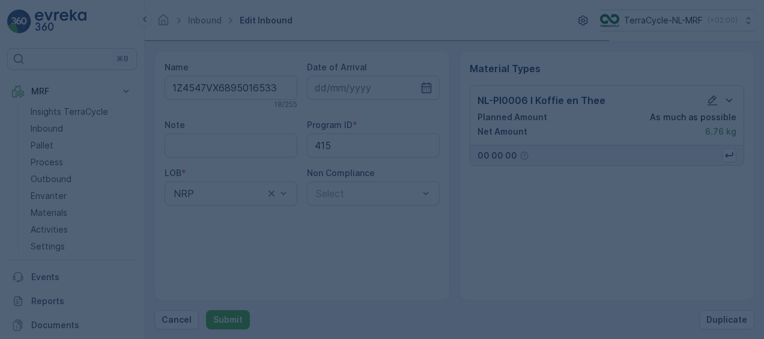
scroll to position [0, 0]
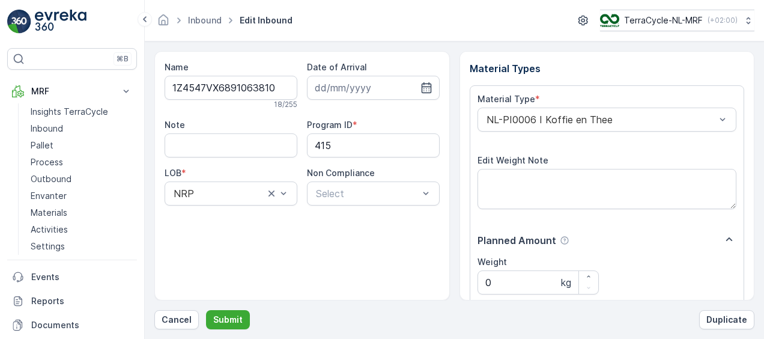
scroll to position [200, 0]
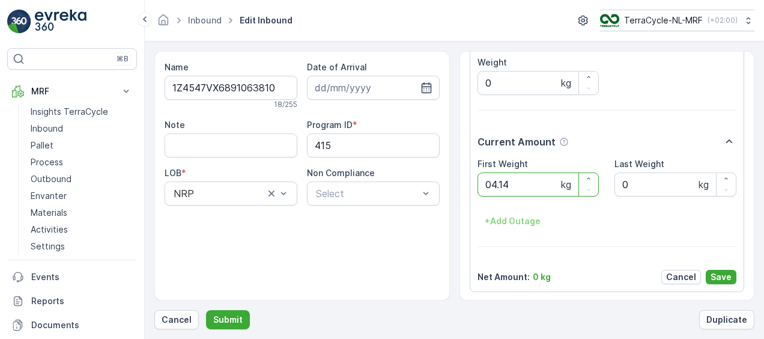
click at [206, 310] on button "Submit" at bounding box center [228, 319] width 44 height 19
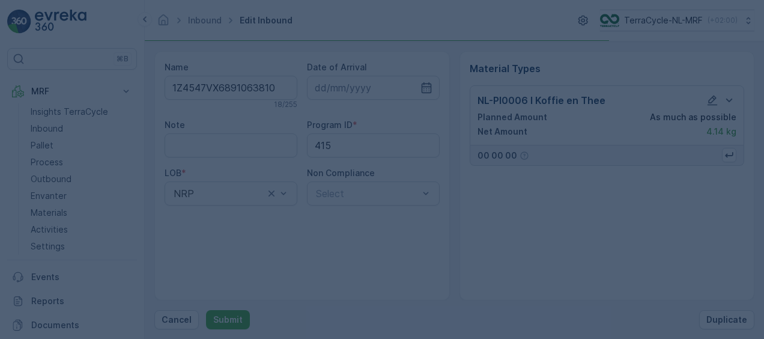
scroll to position [0, 0]
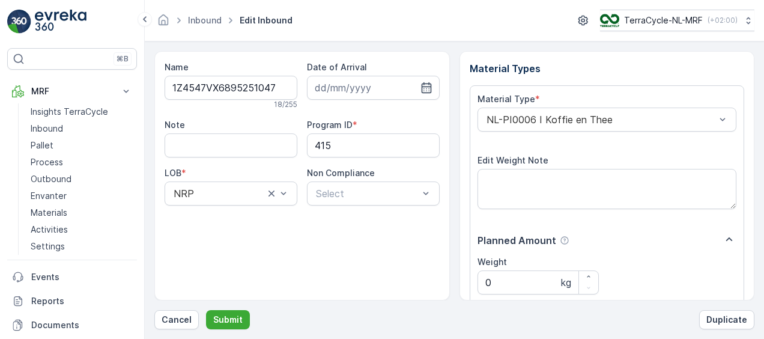
scroll to position [200, 0]
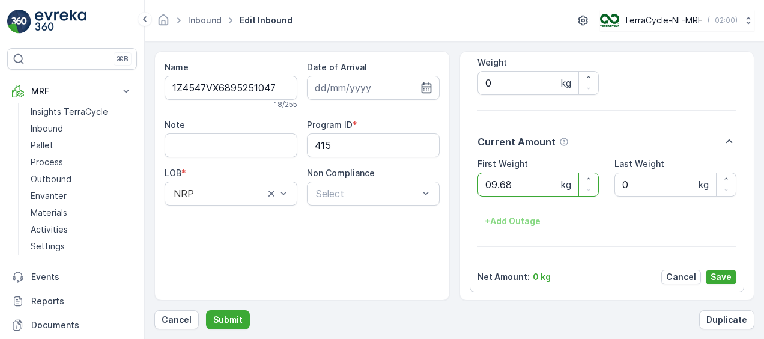
click at [206, 310] on button "Submit" at bounding box center [228, 319] width 44 height 19
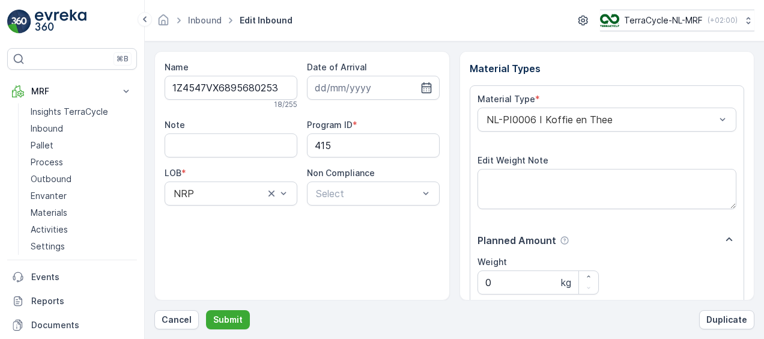
scroll to position [200, 0]
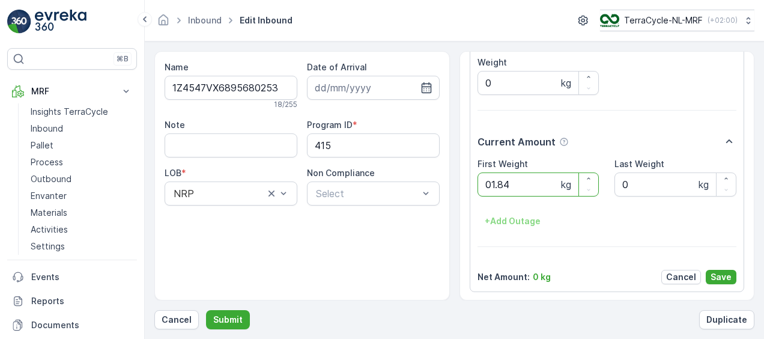
click at [206, 310] on button "Submit" at bounding box center [228, 319] width 44 height 19
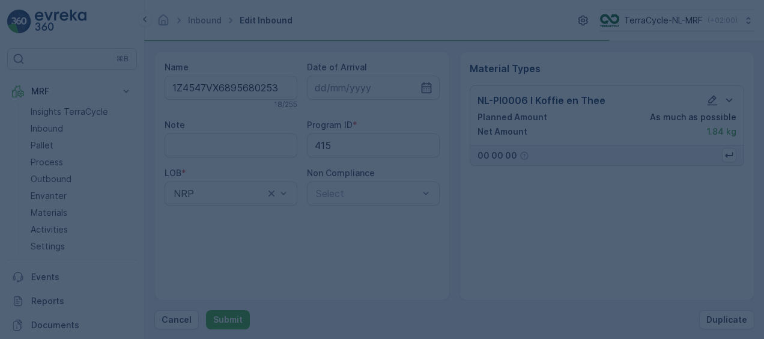
scroll to position [0, 0]
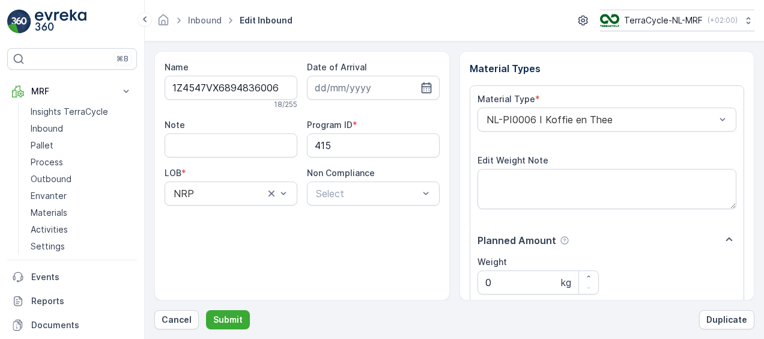
scroll to position [200, 0]
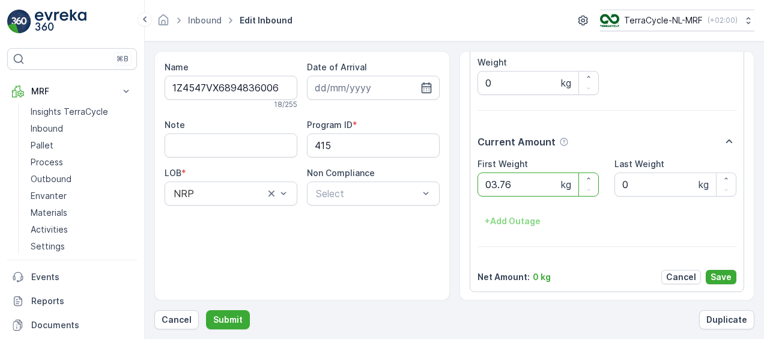
click at [206, 310] on button "Submit" at bounding box center [228, 319] width 44 height 19
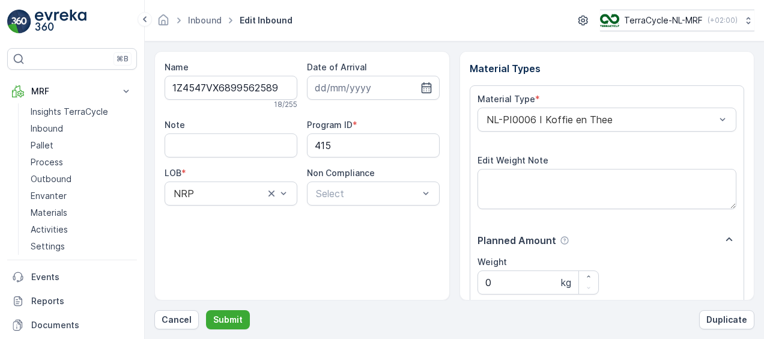
scroll to position [200, 0]
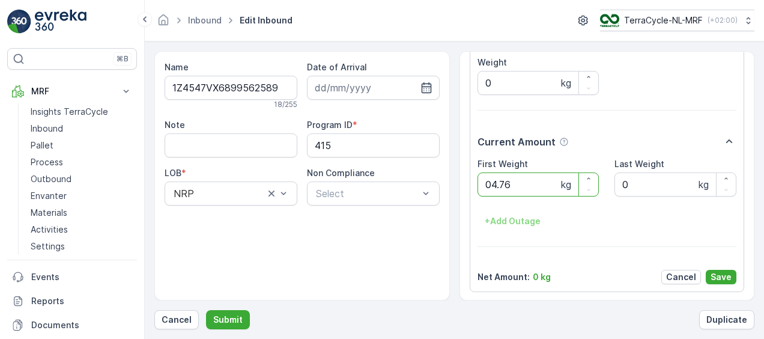
click at [206, 310] on button "Submit" at bounding box center [228, 319] width 44 height 19
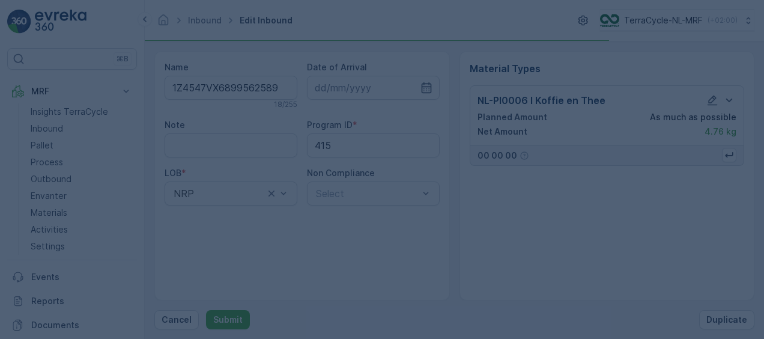
scroll to position [0, 0]
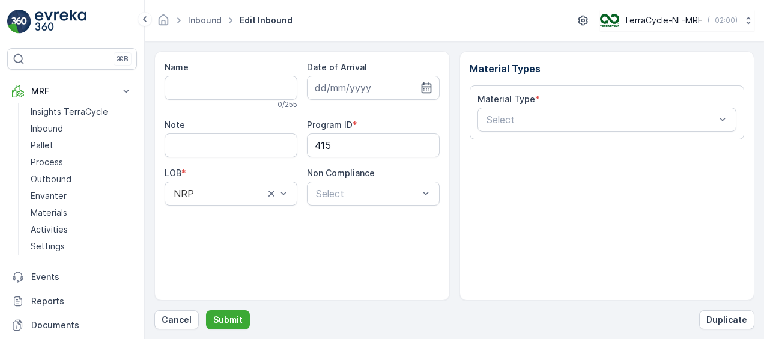
type input "1Z4547VX6896409054"
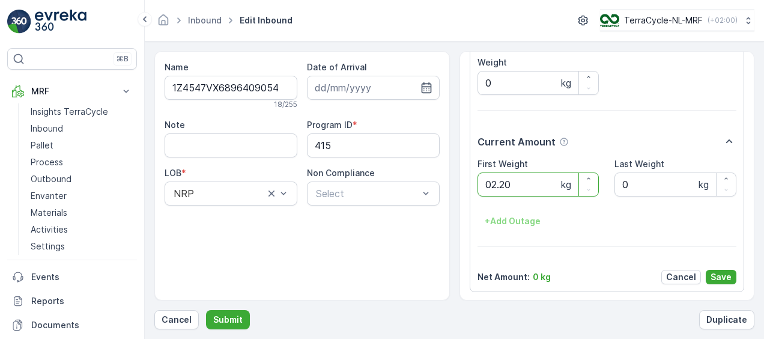
click at [206, 310] on button "Submit" at bounding box center [228, 319] width 44 height 19
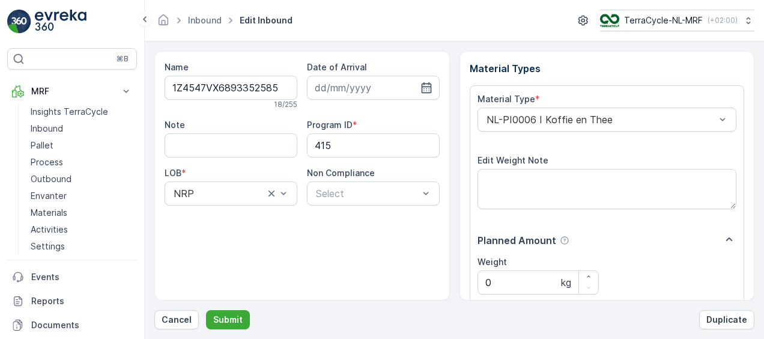
scroll to position [200, 0]
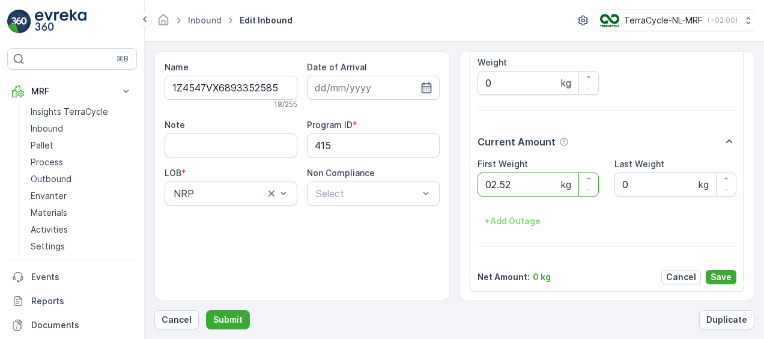
click at [206, 310] on button "Submit" at bounding box center [228, 319] width 44 height 19
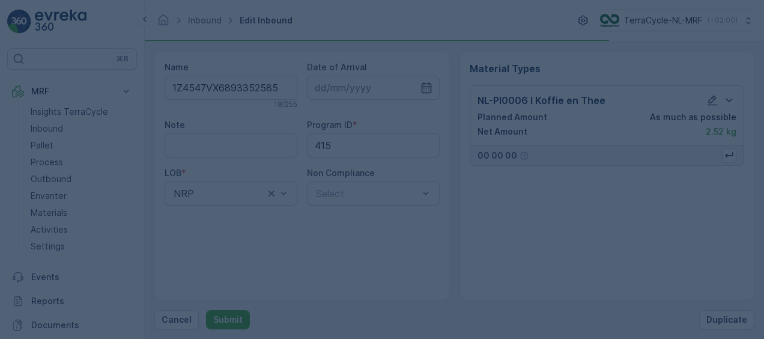
scroll to position [0, 0]
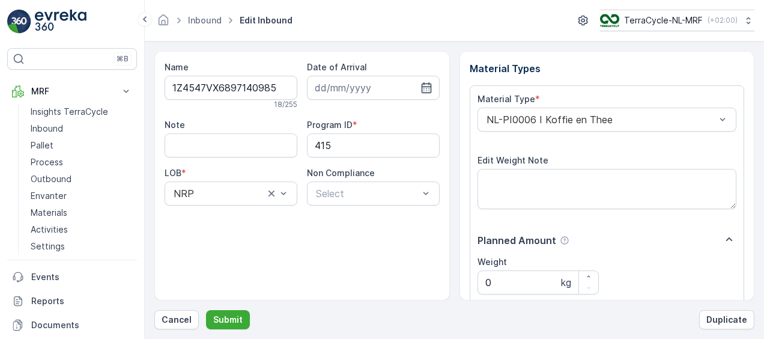
scroll to position [200, 0]
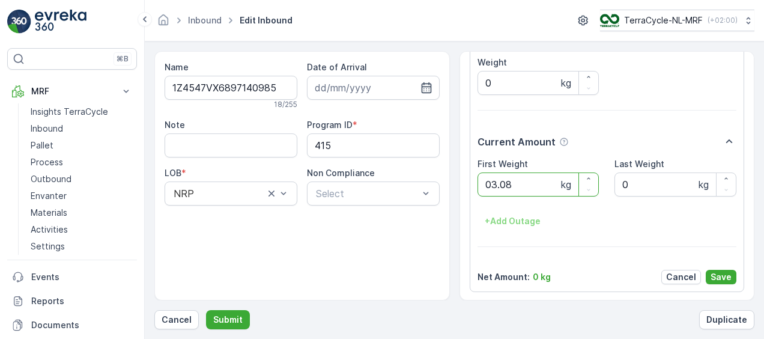
click at [206, 310] on button "Submit" at bounding box center [228, 319] width 44 height 19
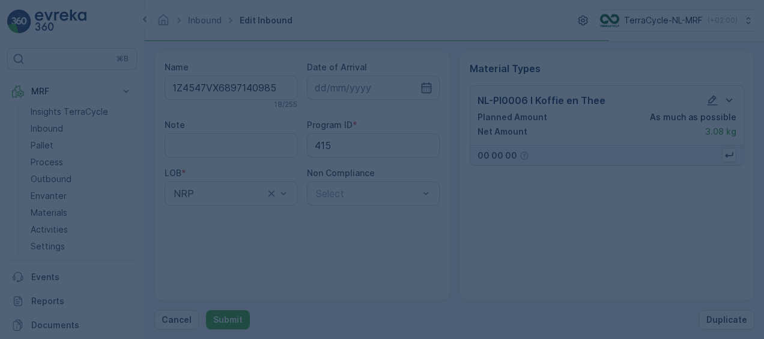
scroll to position [0, 0]
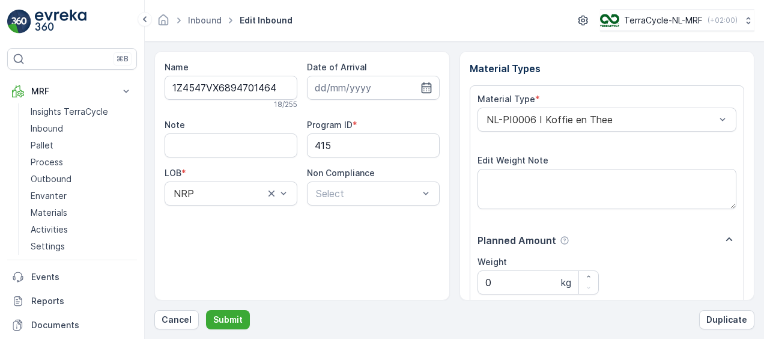
scroll to position [200, 0]
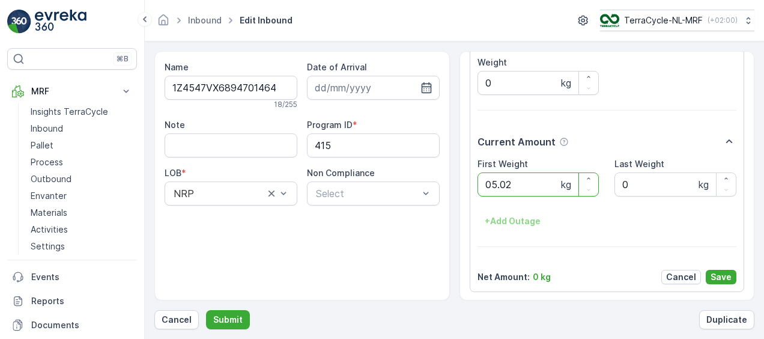
click at [206, 310] on button "Submit" at bounding box center [228, 319] width 44 height 19
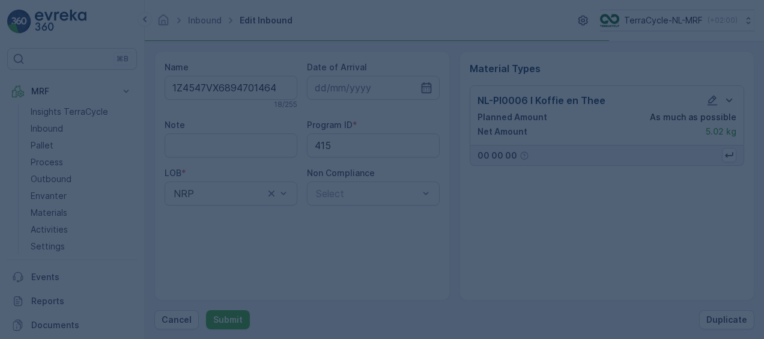
scroll to position [0, 0]
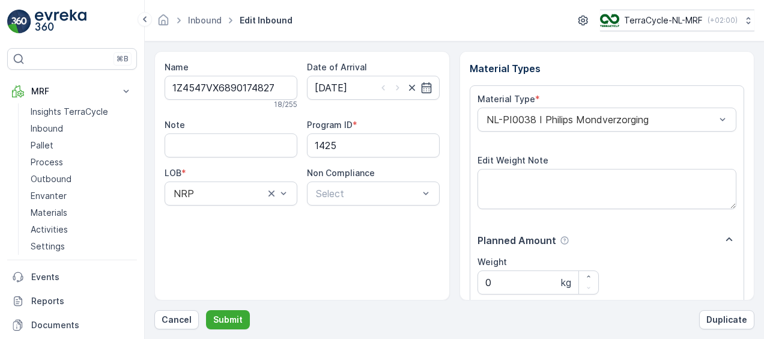
scroll to position [200, 0]
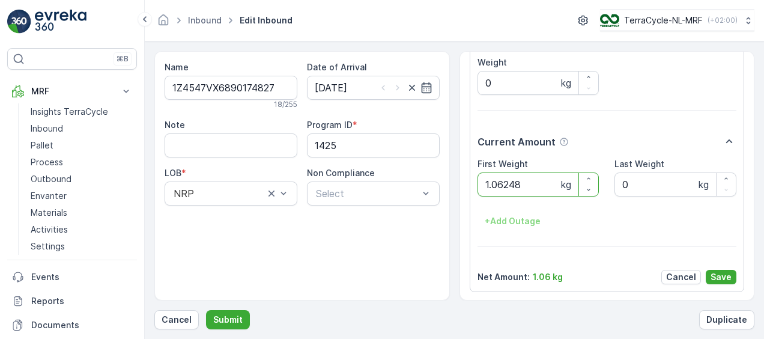
click at [206, 310] on button "Submit" at bounding box center [228, 319] width 44 height 19
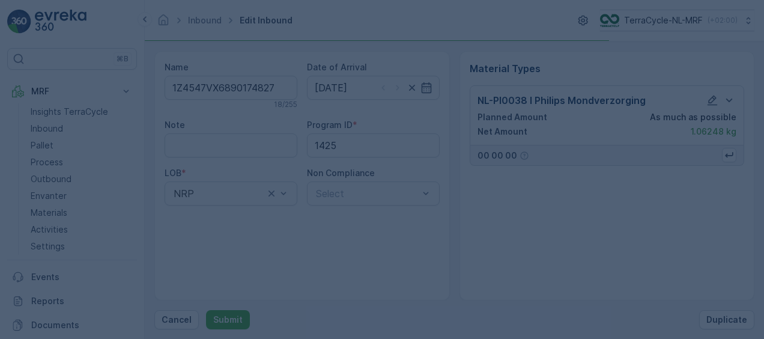
scroll to position [0, 0]
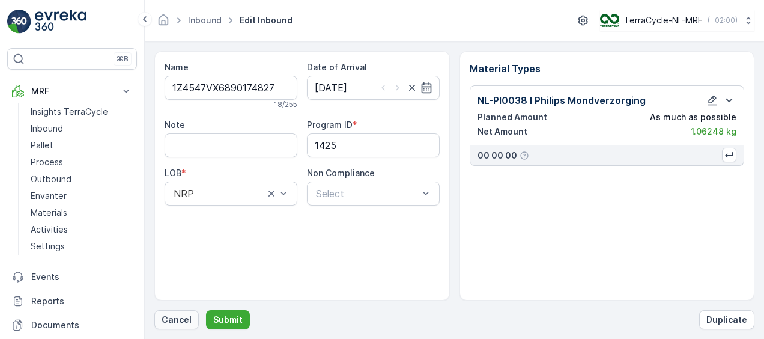
click at [177, 323] on p "Cancel" at bounding box center [177, 320] width 30 height 12
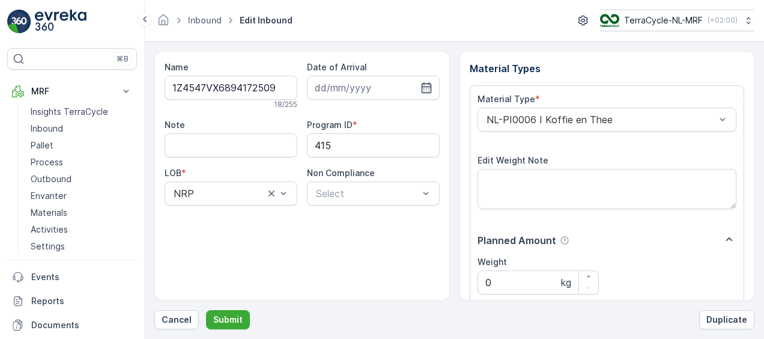
scroll to position [200, 0]
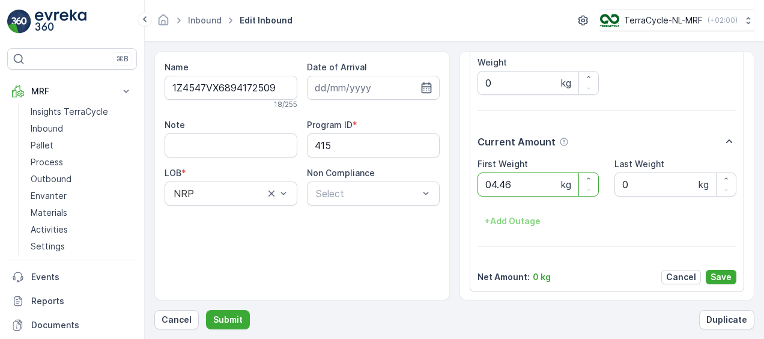
click at [206, 310] on button "Submit" at bounding box center [228, 319] width 44 height 19
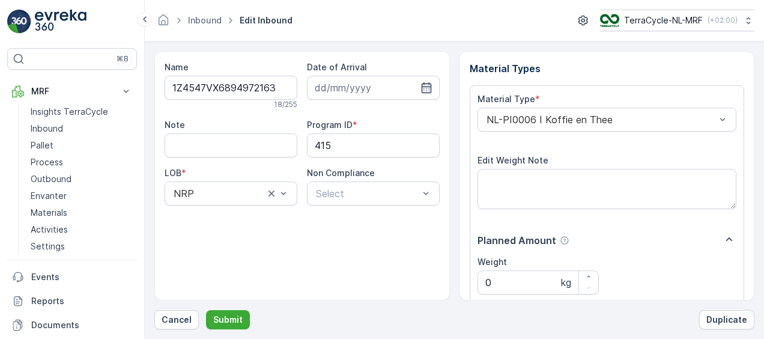
scroll to position [200, 0]
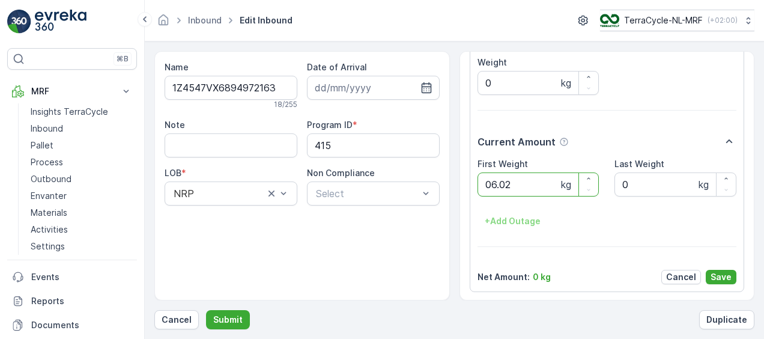
click at [206, 310] on button "Submit" at bounding box center [228, 319] width 44 height 19
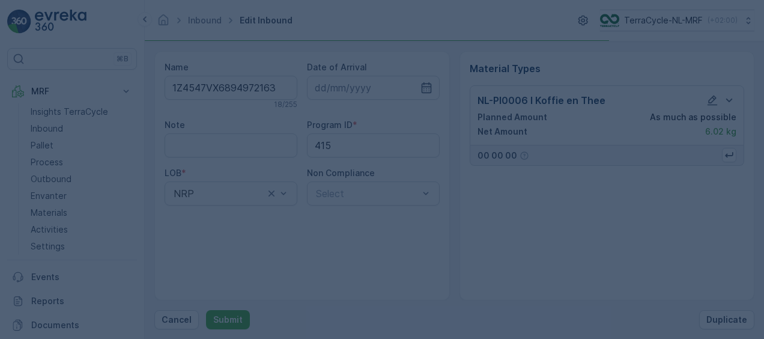
scroll to position [0, 0]
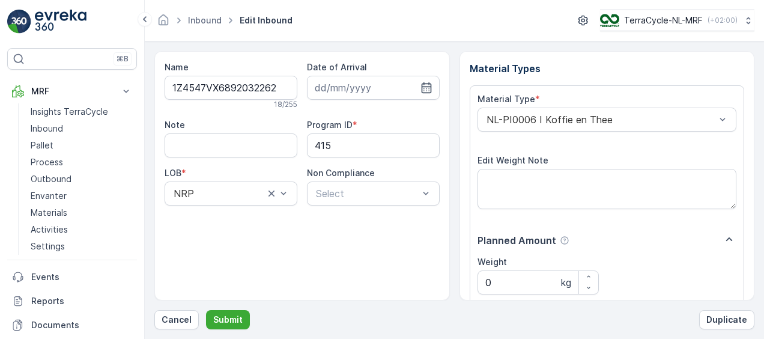
scroll to position [200, 0]
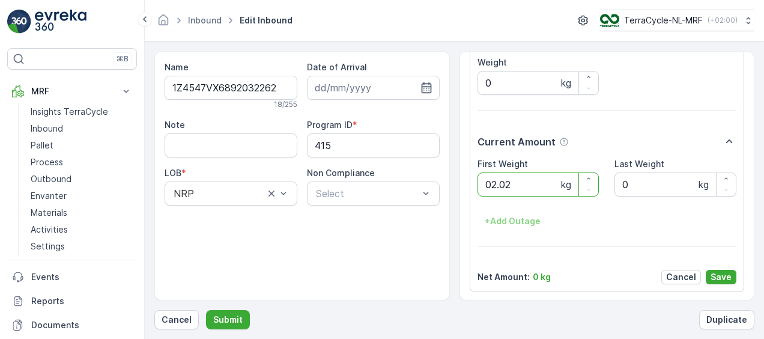
click at [206, 310] on button "Submit" at bounding box center [228, 319] width 44 height 19
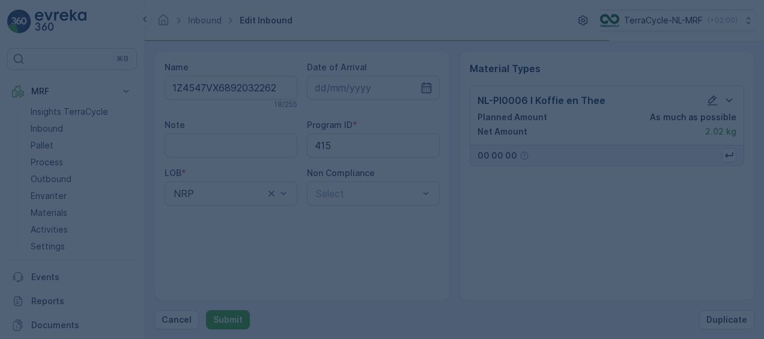
scroll to position [0, 0]
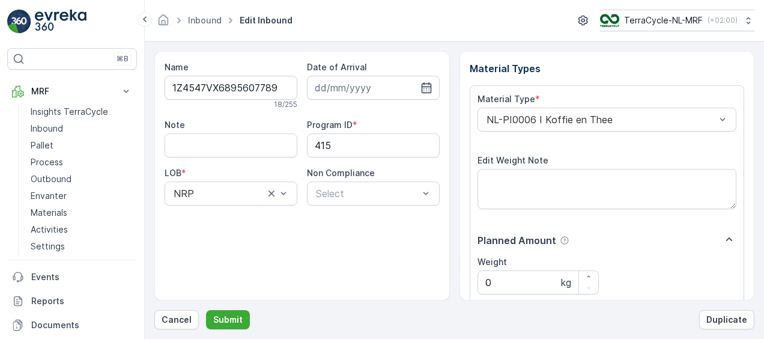
scroll to position [200, 0]
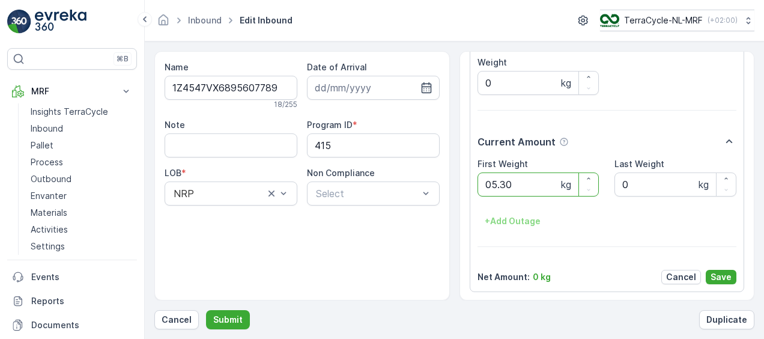
click at [206, 310] on button "Submit" at bounding box center [228, 319] width 44 height 19
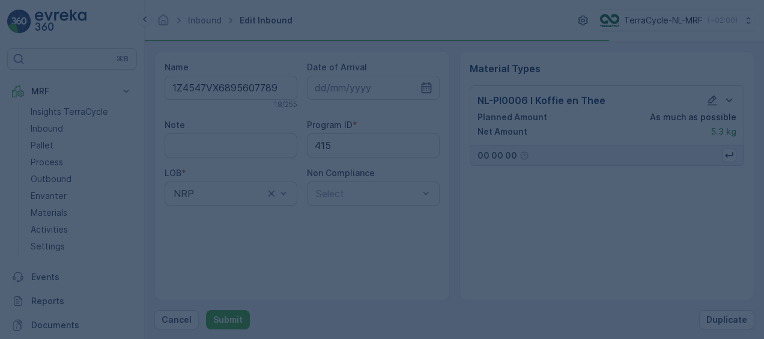
scroll to position [0, 0]
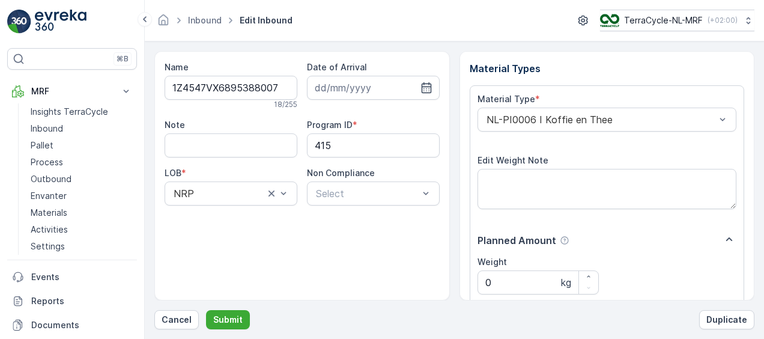
scroll to position [200, 0]
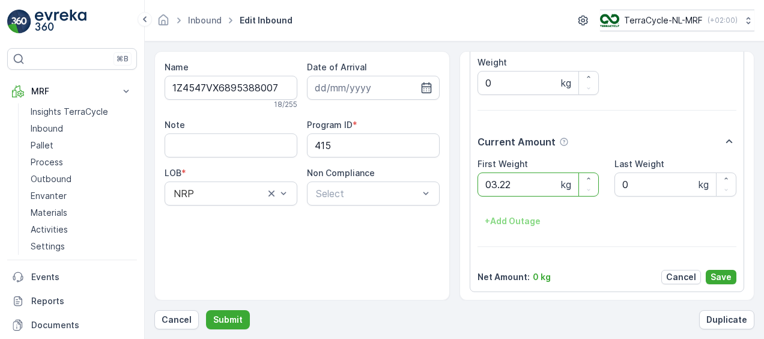
click at [206, 310] on button "Submit" at bounding box center [228, 319] width 44 height 19
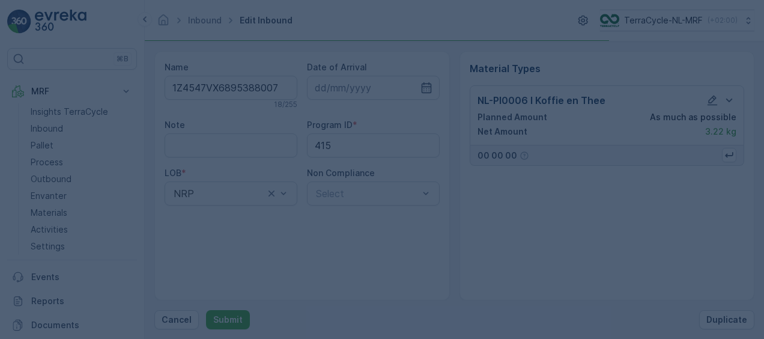
scroll to position [0, 0]
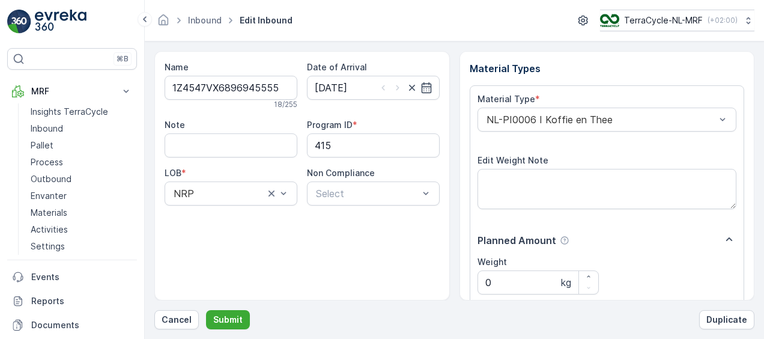
scroll to position [200, 0]
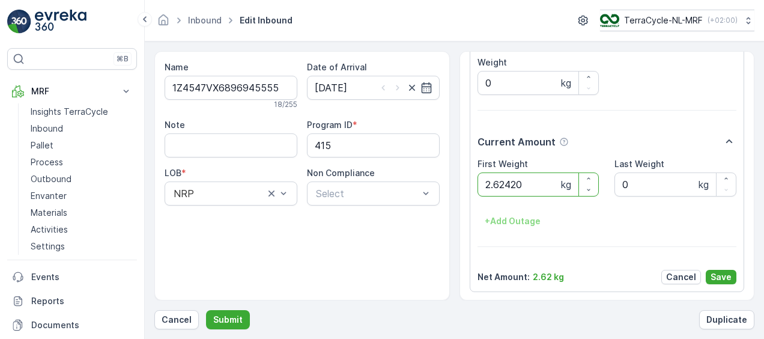
click at [206, 310] on button "Submit" at bounding box center [228, 319] width 44 height 19
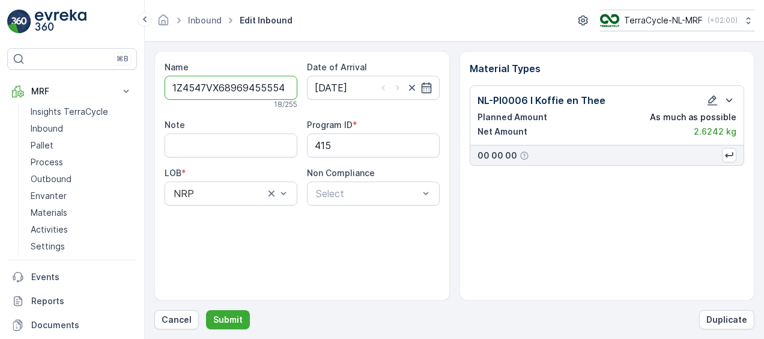
type input "1Z4547VX68969455554.90"
click at [206, 310] on button "Submit" at bounding box center [228, 319] width 44 height 19
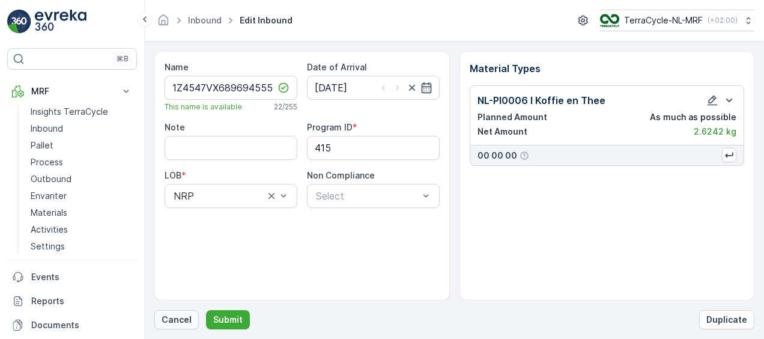
click at [179, 316] on p "Cancel" at bounding box center [177, 320] width 30 height 12
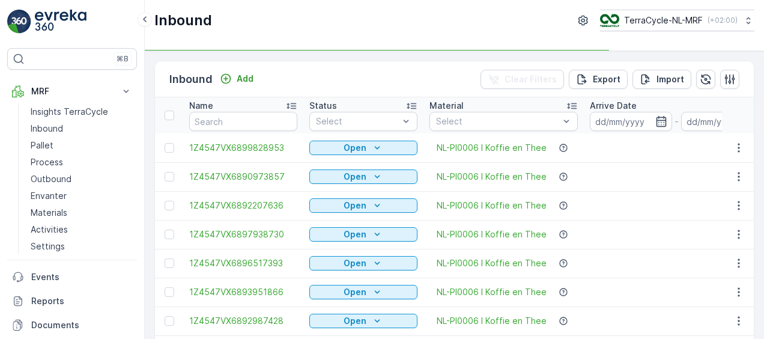
click at [179, 316] on td at bounding box center [169, 320] width 28 height 29
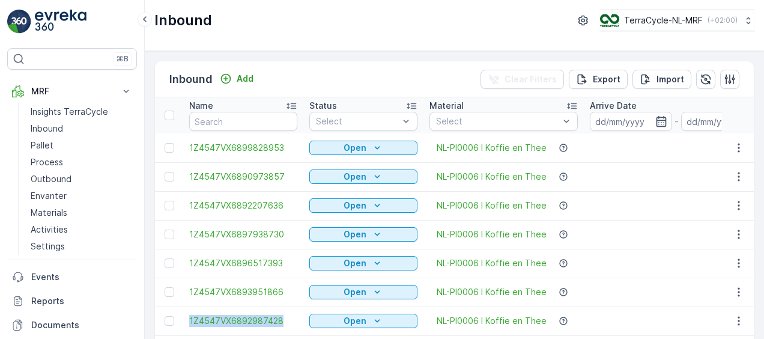
click at [179, 316] on td at bounding box center [169, 320] width 28 height 29
click at [346, 23] on div "Inbound TerraCycle-NL-MRF ( +02:00 )" at bounding box center [454, 21] width 600 height 22
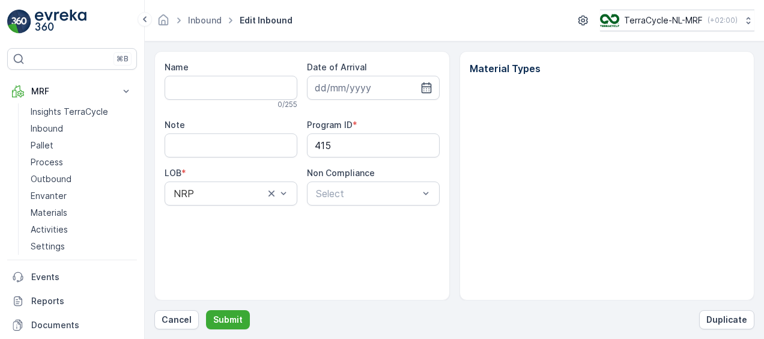
type input "1Z4547VX6896945555"
type input "14.02.2025"
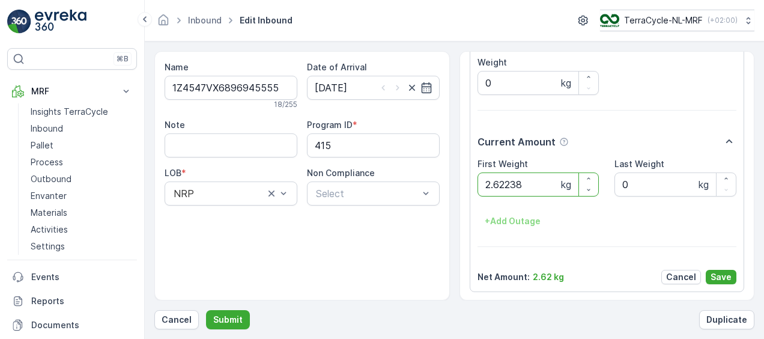
click at [206, 310] on button "Submit" at bounding box center [228, 319] width 44 height 19
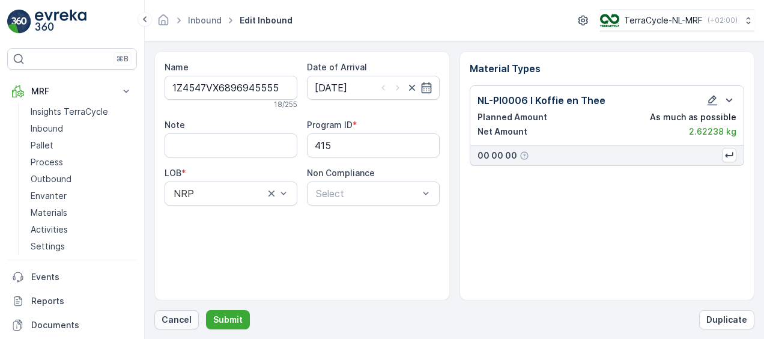
click at [172, 323] on p "Cancel" at bounding box center [177, 320] width 30 height 12
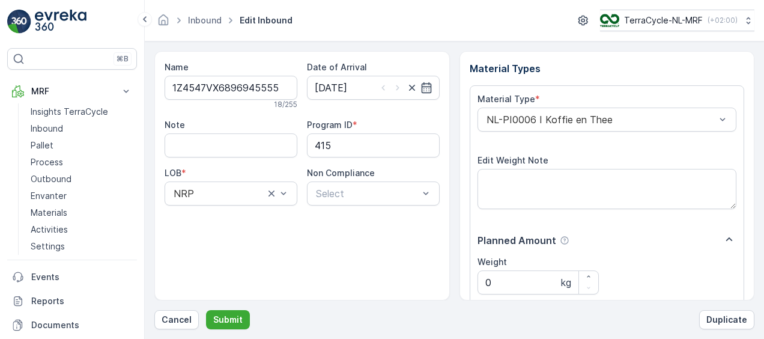
scroll to position [200, 0]
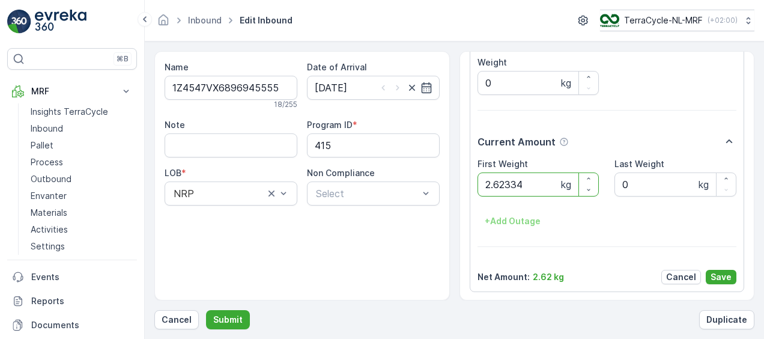
click at [206, 310] on button "Submit" at bounding box center [228, 319] width 44 height 19
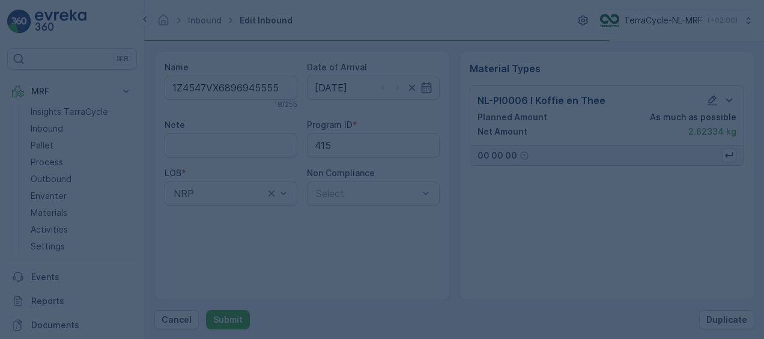
scroll to position [0, 0]
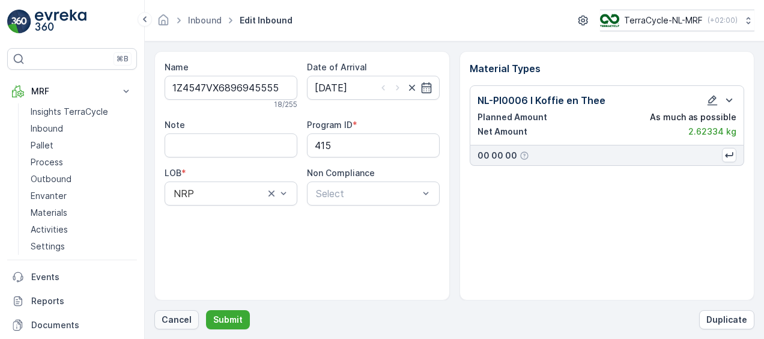
click at [173, 320] on p "Cancel" at bounding box center [177, 320] width 30 height 12
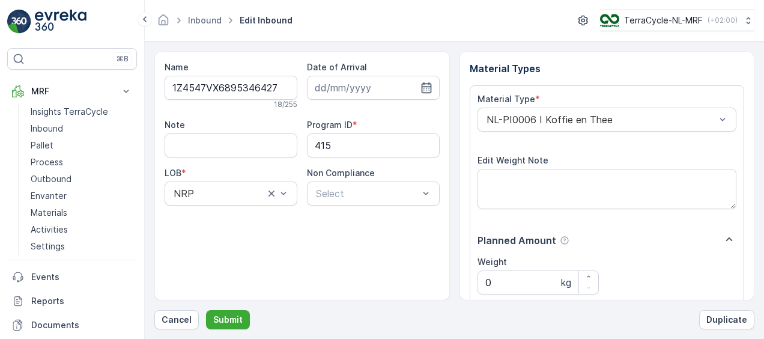
scroll to position [200, 0]
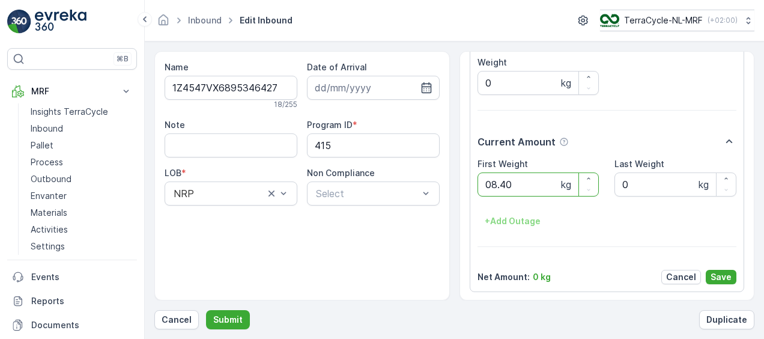
click at [206, 310] on button "Submit" at bounding box center [228, 319] width 44 height 19
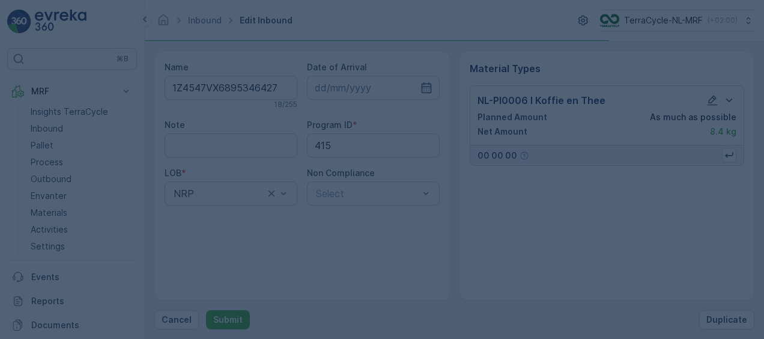
scroll to position [0, 0]
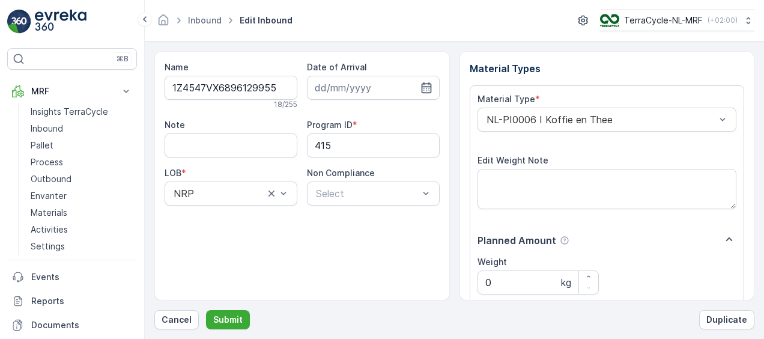
scroll to position [200, 0]
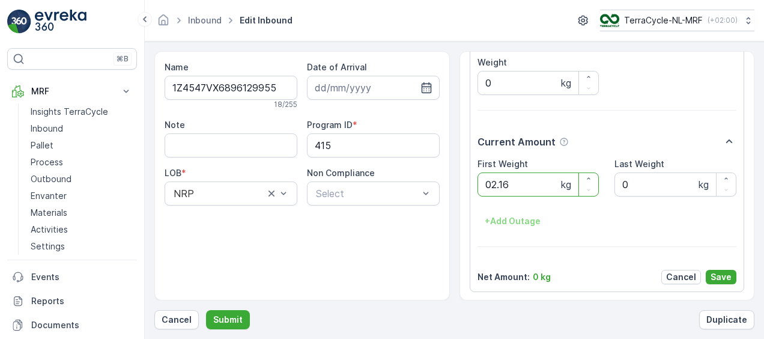
click at [206, 310] on button "Submit" at bounding box center [228, 319] width 44 height 19
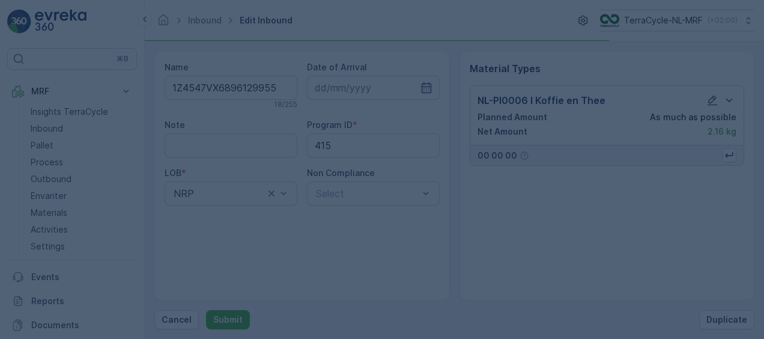
scroll to position [0, 0]
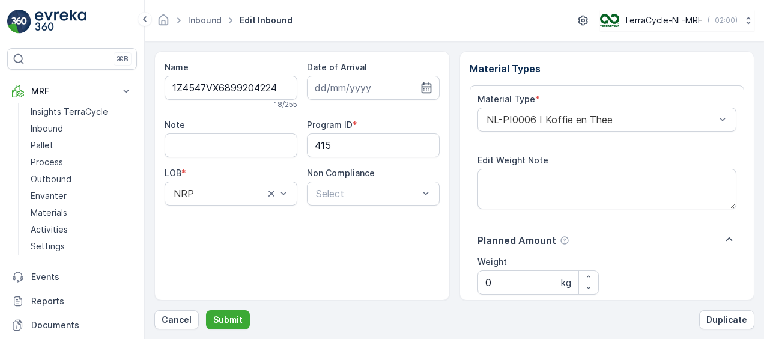
scroll to position [200, 0]
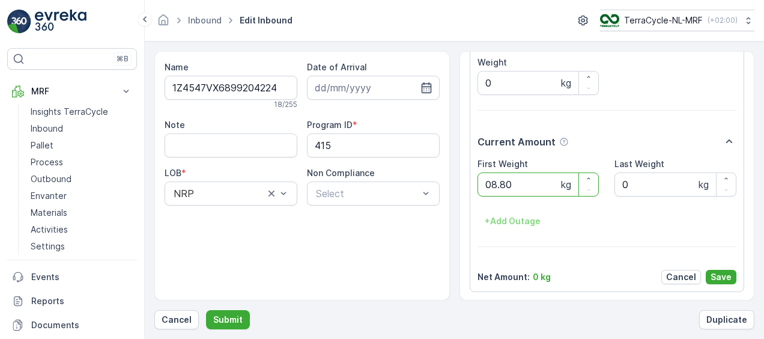
click at [206, 310] on button "Submit" at bounding box center [228, 319] width 44 height 19
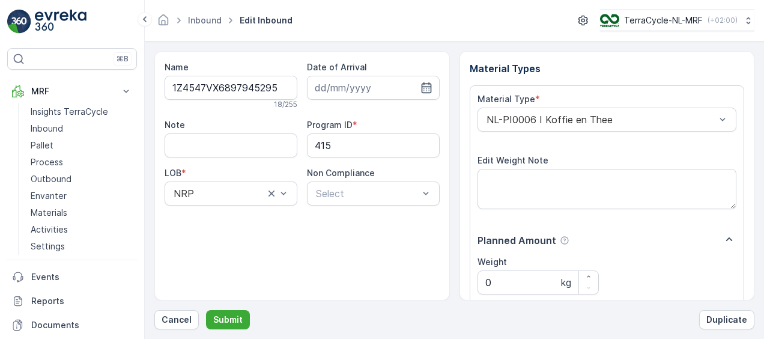
scroll to position [200, 0]
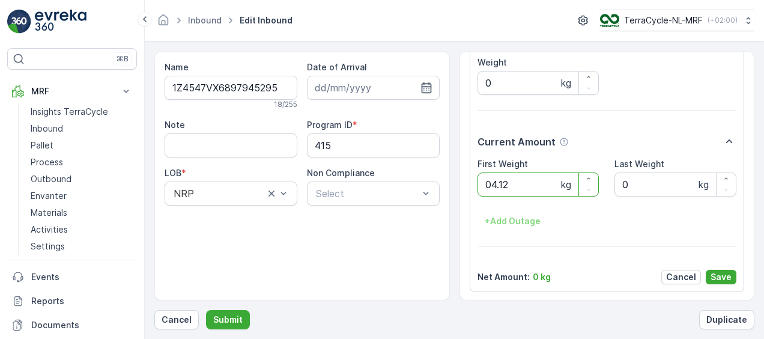
click at [206, 310] on button "Submit" at bounding box center [228, 319] width 44 height 19
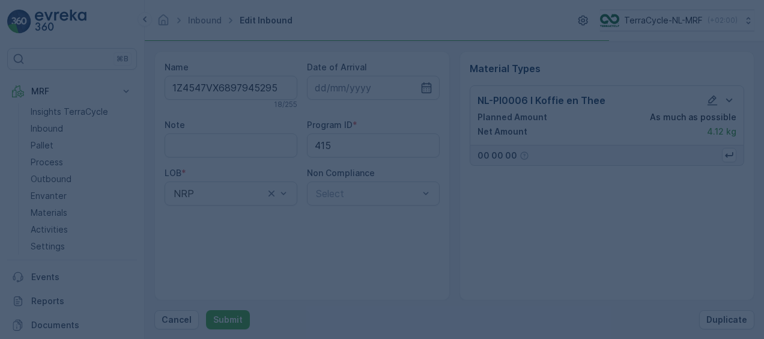
scroll to position [0, 0]
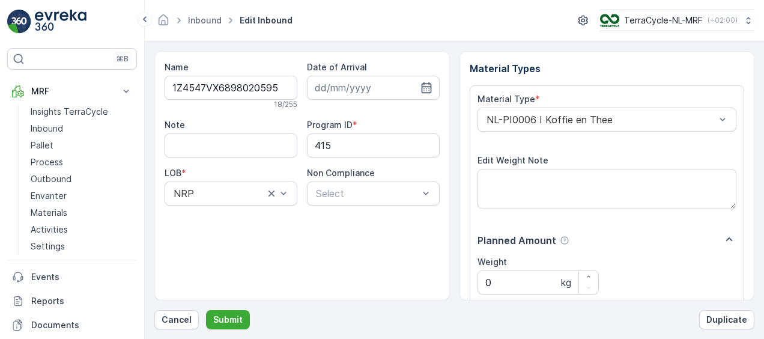
scroll to position [200, 0]
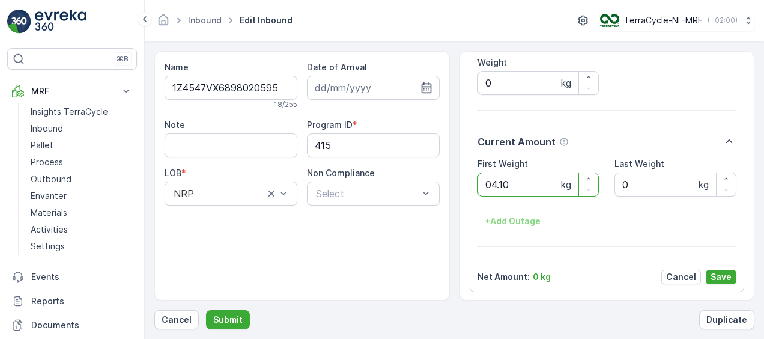
click at [206, 310] on button "Submit" at bounding box center [228, 319] width 44 height 19
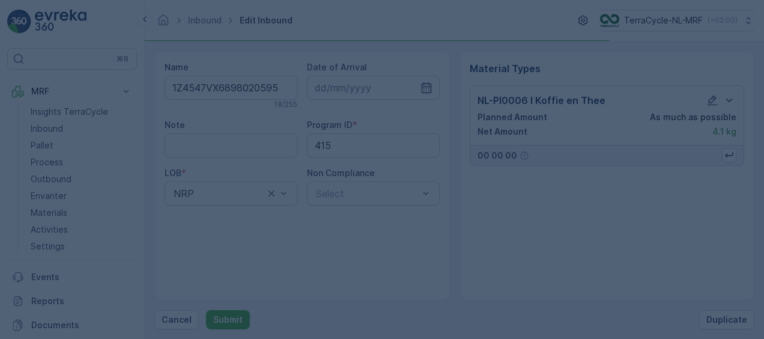
scroll to position [0, 0]
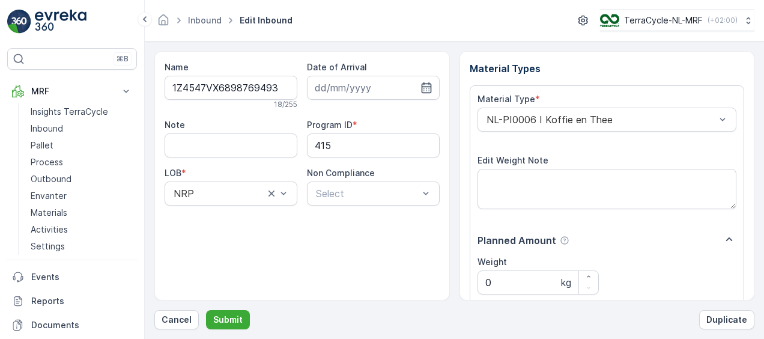
scroll to position [200, 0]
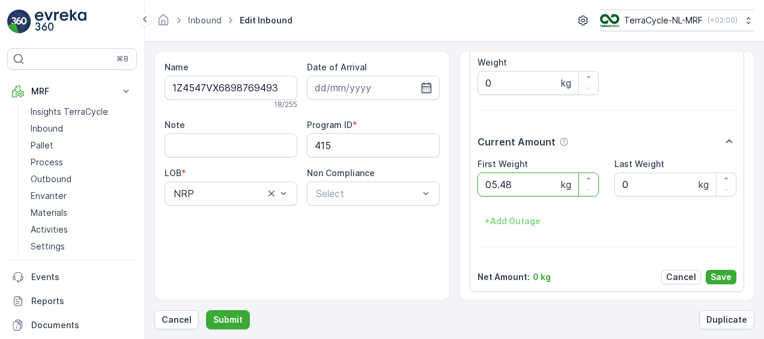
click at [206, 310] on button "Submit" at bounding box center [228, 319] width 44 height 19
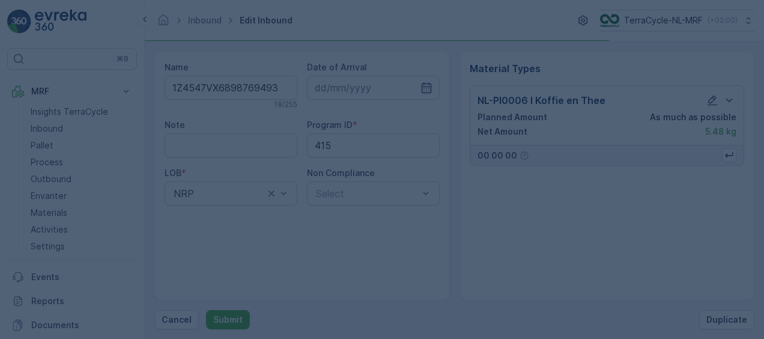
scroll to position [0, 0]
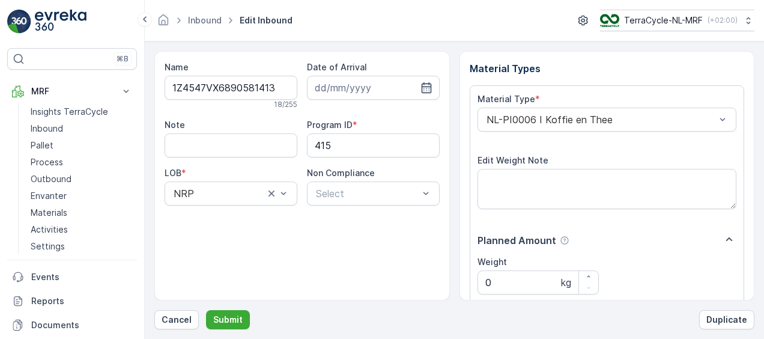
scroll to position [200, 0]
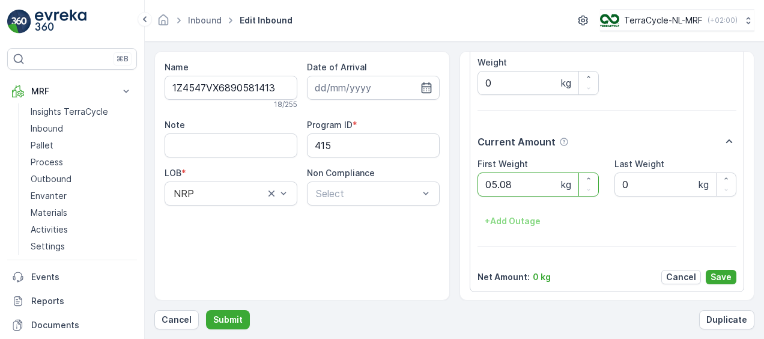
click at [206, 310] on button "Submit" at bounding box center [228, 319] width 44 height 19
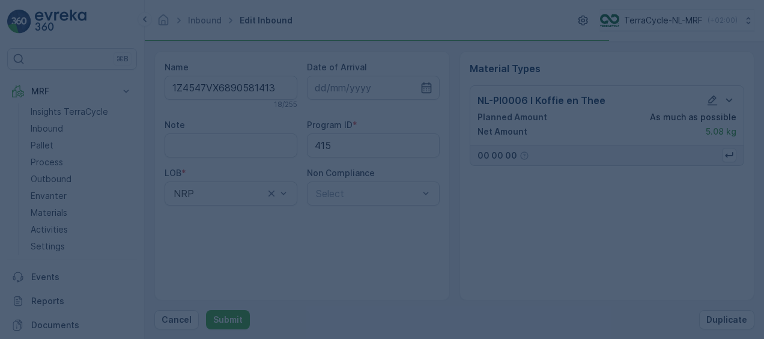
scroll to position [0, 0]
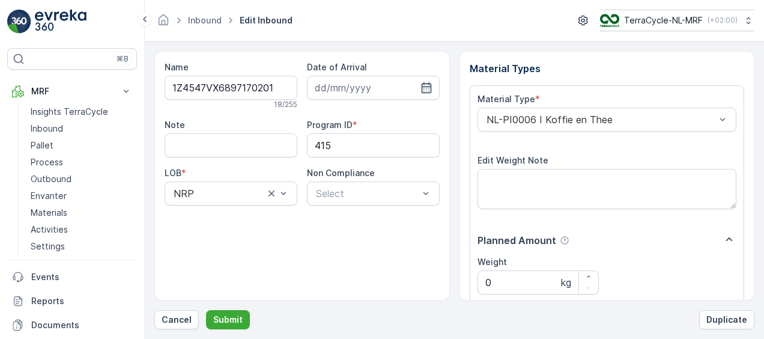
scroll to position [200, 0]
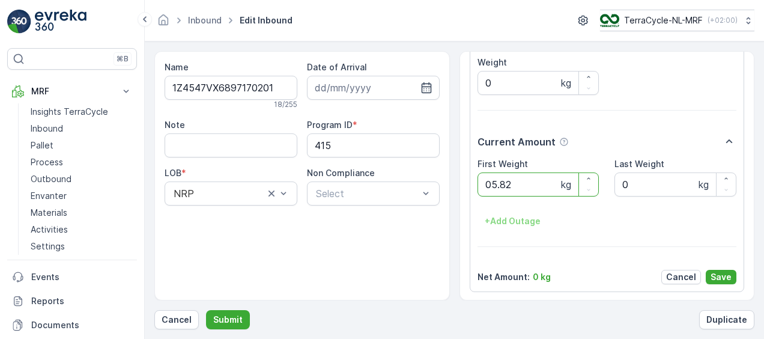
click at [206, 310] on button "Submit" at bounding box center [228, 319] width 44 height 19
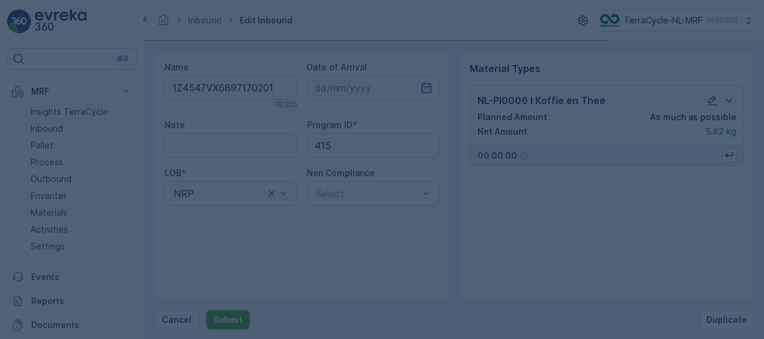
scroll to position [0, 0]
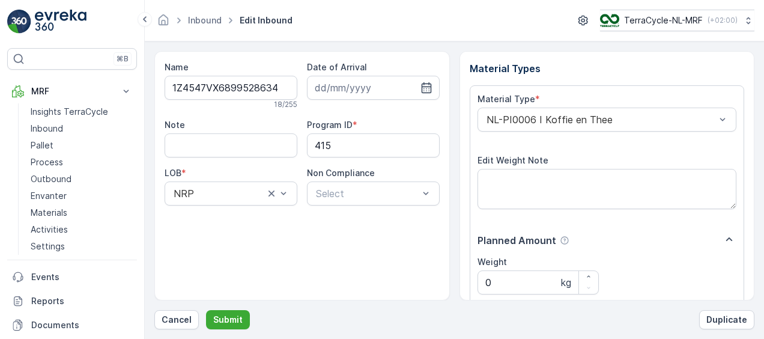
scroll to position [200, 0]
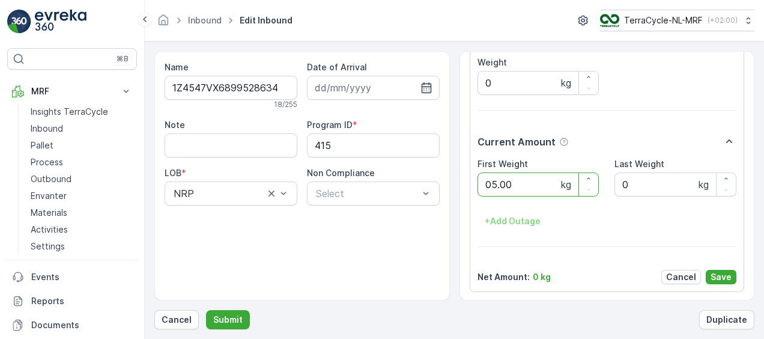
click at [206, 310] on button "Submit" at bounding box center [228, 319] width 44 height 19
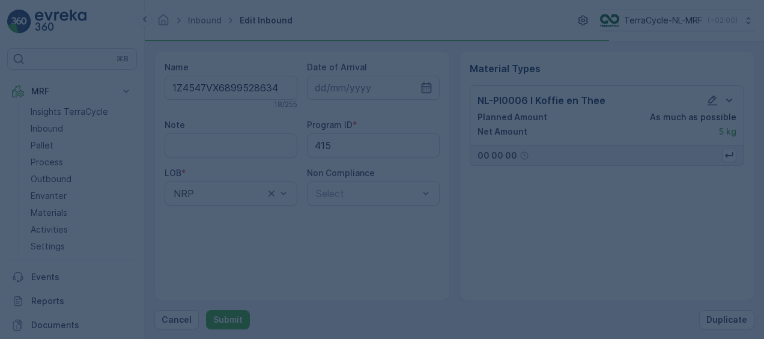
scroll to position [0, 0]
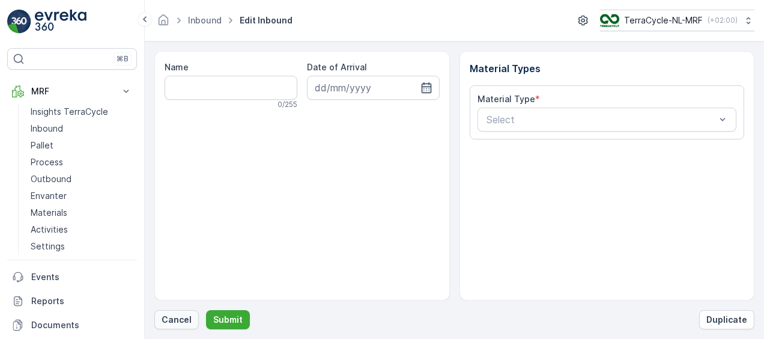
click at [173, 324] on p "Cancel" at bounding box center [177, 320] width 30 height 12
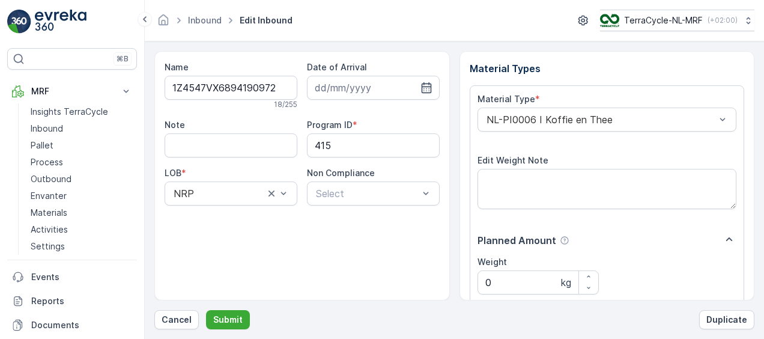
scroll to position [200, 0]
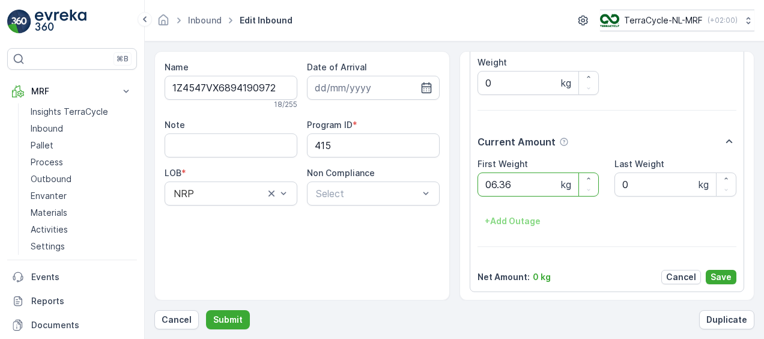
click at [206, 310] on button "Submit" at bounding box center [228, 319] width 44 height 19
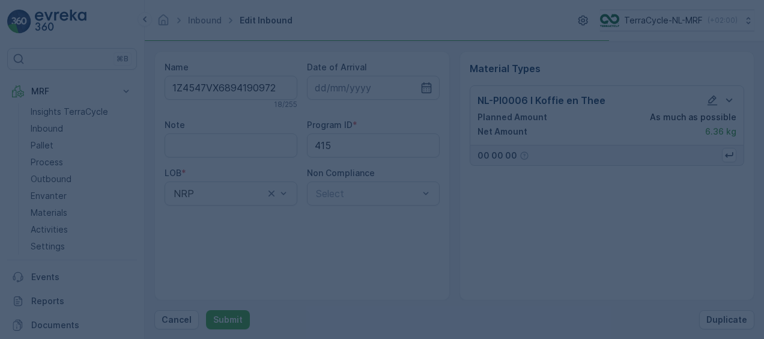
scroll to position [0, 0]
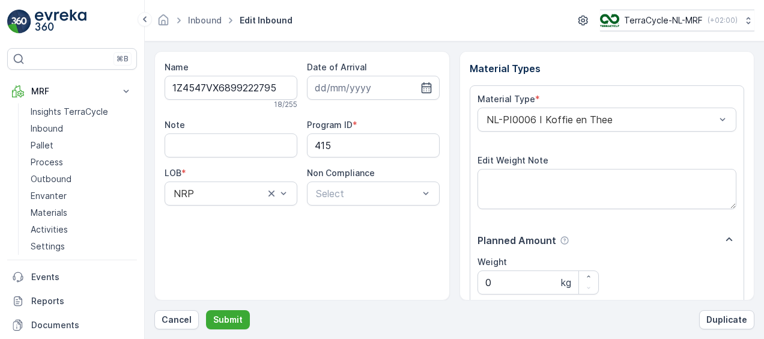
scroll to position [200, 0]
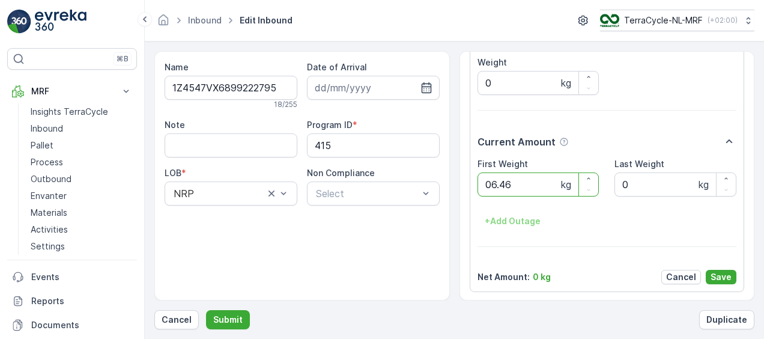
click at [206, 310] on button "Submit" at bounding box center [228, 319] width 44 height 19
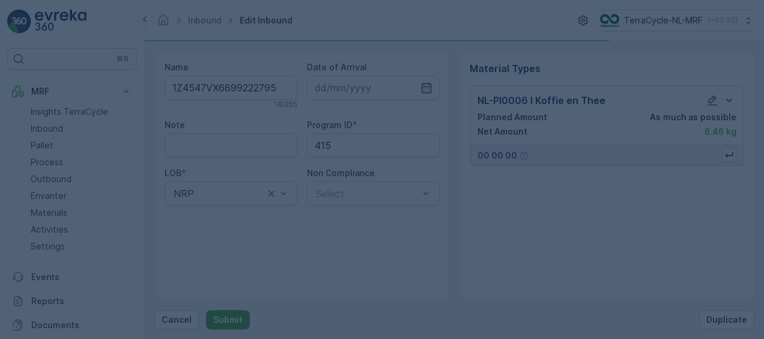
scroll to position [0, 0]
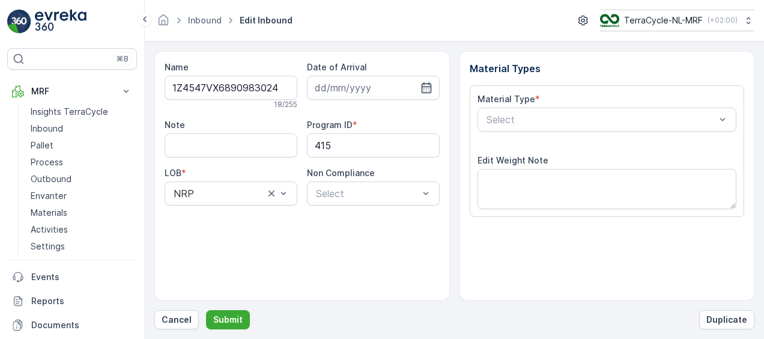
scroll to position [200, 0]
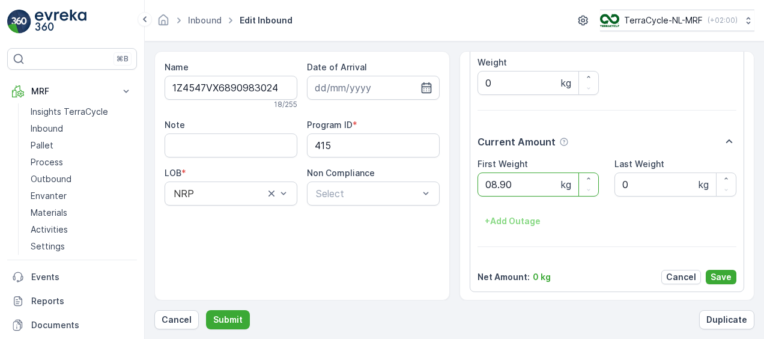
click at [206, 310] on button "Submit" at bounding box center [228, 319] width 44 height 19
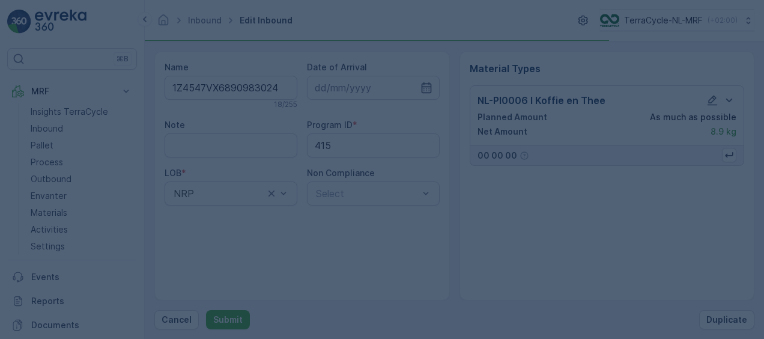
scroll to position [0, 0]
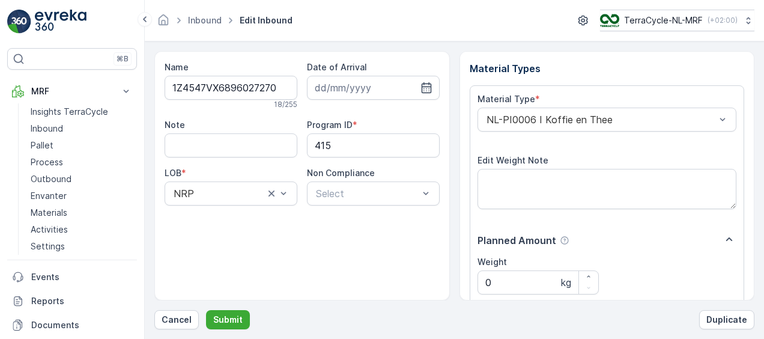
scroll to position [200, 0]
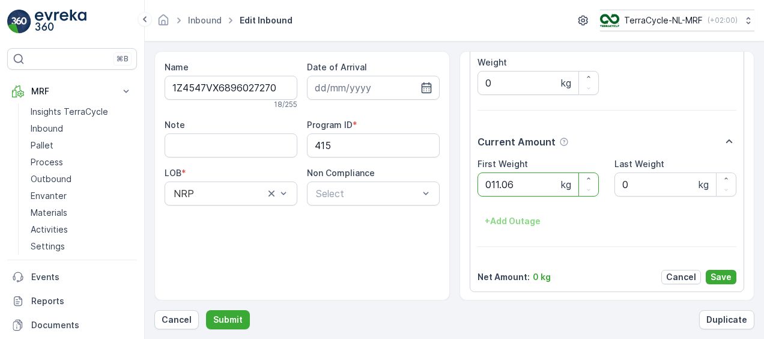
click at [206, 310] on button "Submit" at bounding box center [228, 319] width 44 height 19
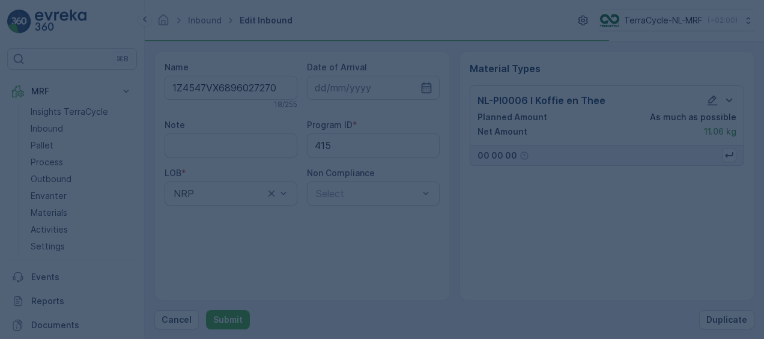
scroll to position [0, 0]
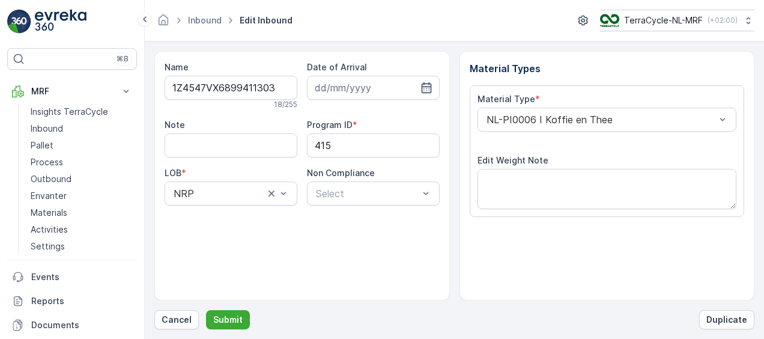
scroll to position [200, 0]
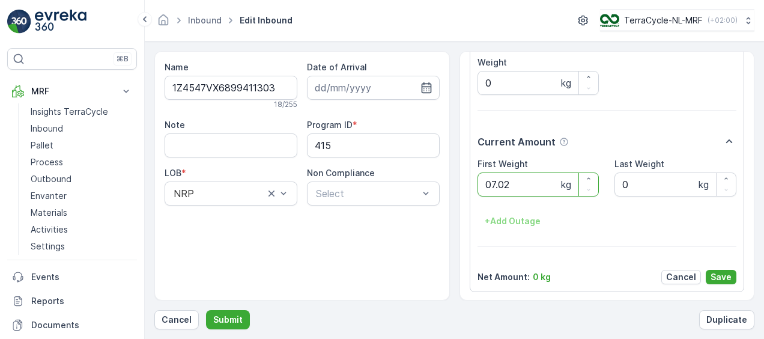
click at [206, 310] on button "Submit" at bounding box center [228, 319] width 44 height 19
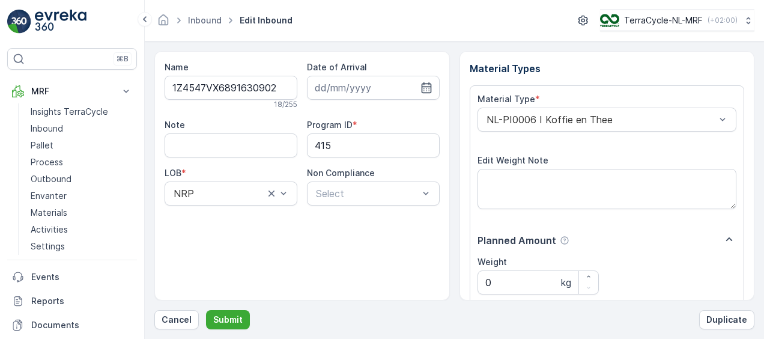
scroll to position [200, 0]
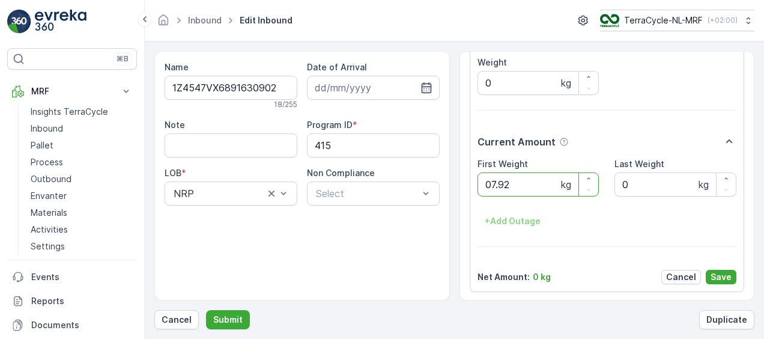
click at [206, 310] on button "Submit" at bounding box center [228, 319] width 44 height 19
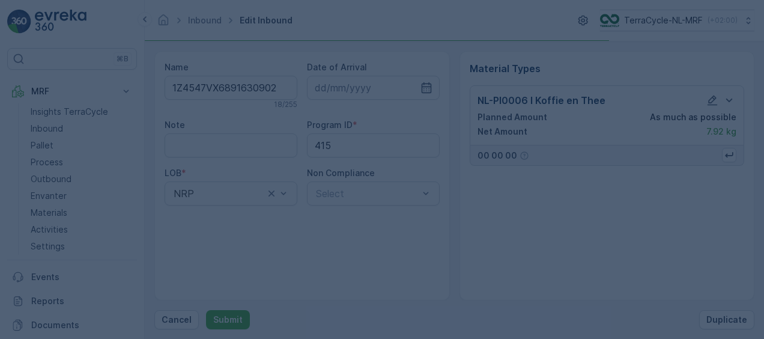
scroll to position [0, 0]
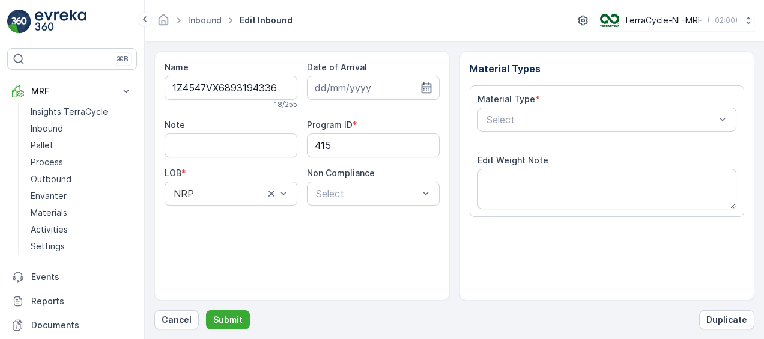
scroll to position [200, 0]
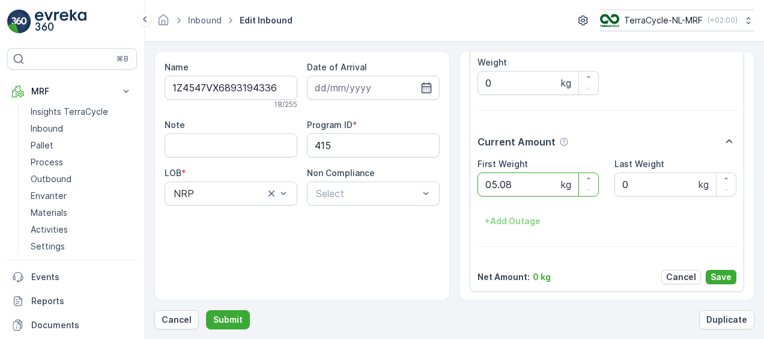
click at [206, 310] on button "Submit" at bounding box center [228, 319] width 44 height 19
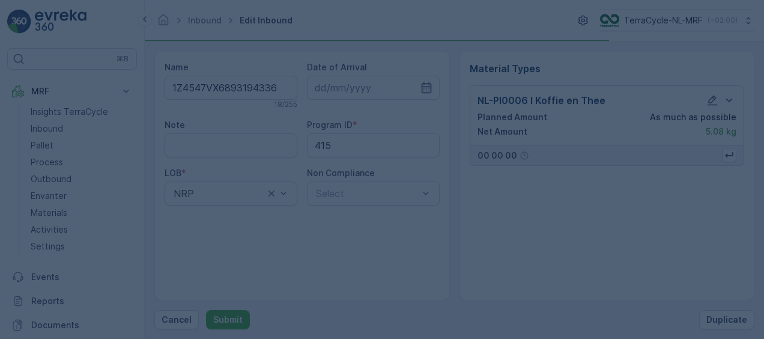
scroll to position [0, 0]
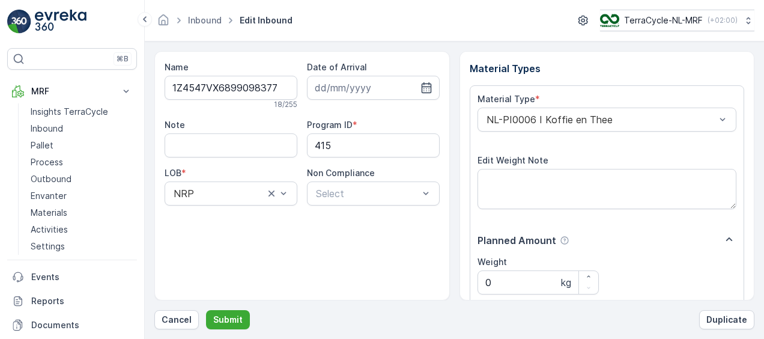
scroll to position [200, 0]
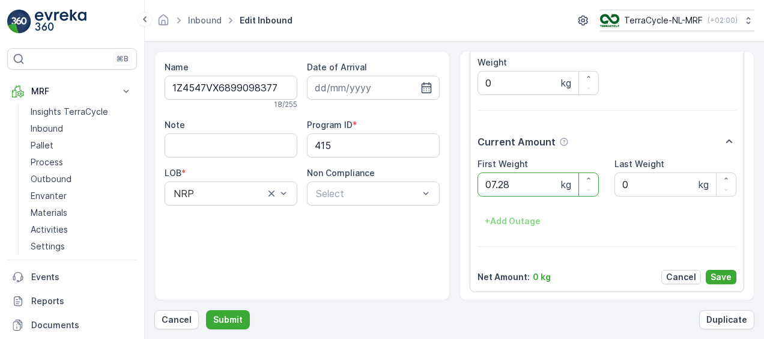
click at [206, 310] on button "Submit" at bounding box center [228, 319] width 44 height 19
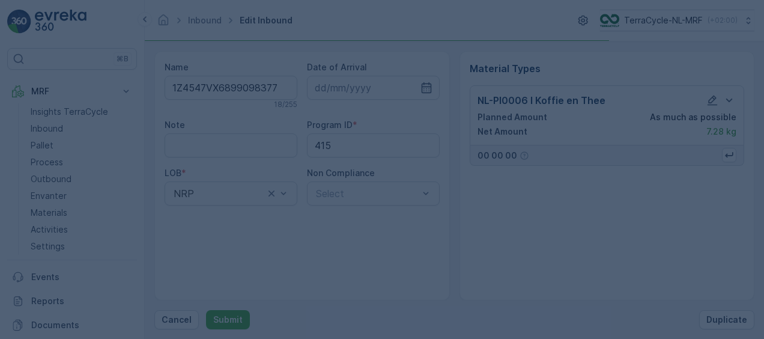
scroll to position [0, 0]
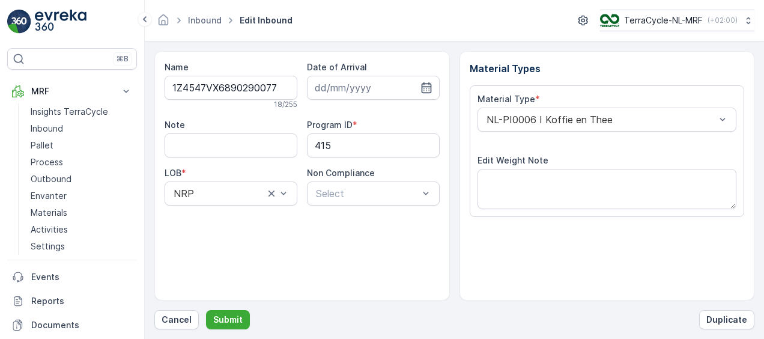
scroll to position [200, 0]
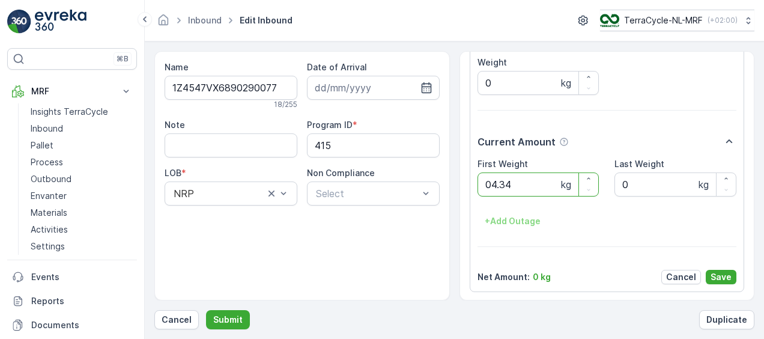
click at [206, 310] on button "Submit" at bounding box center [228, 319] width 44 height 19
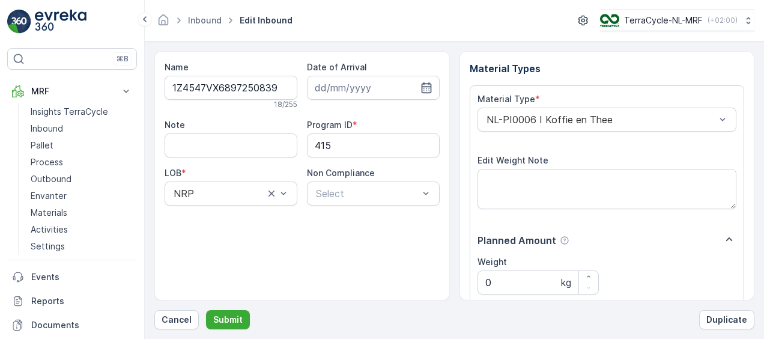
scroll to position [200, 0]
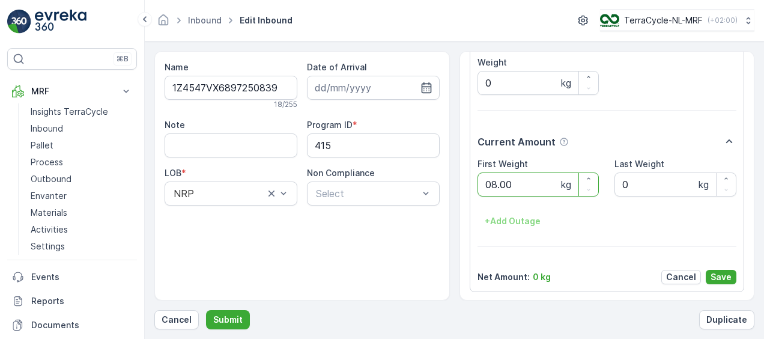
click at [206, 310] on button "Submit" at bounding box center [228, 319] width 44 height 19
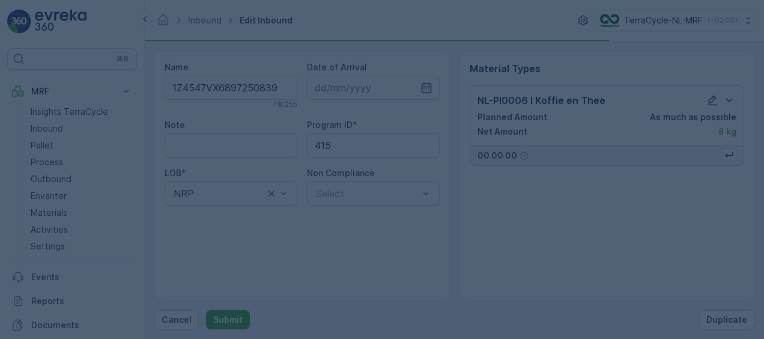
scroll to position [0, 0]
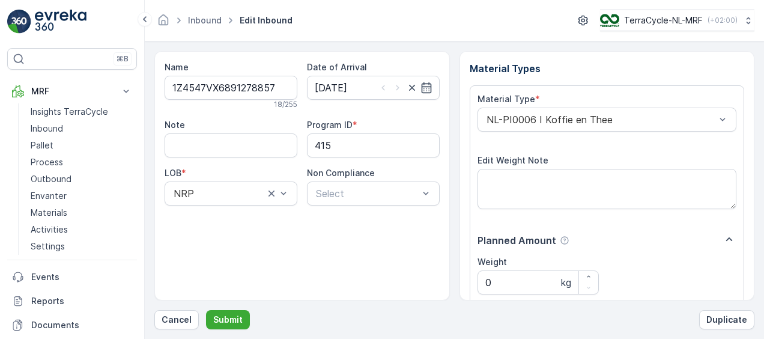
scroll to position [200, 0]
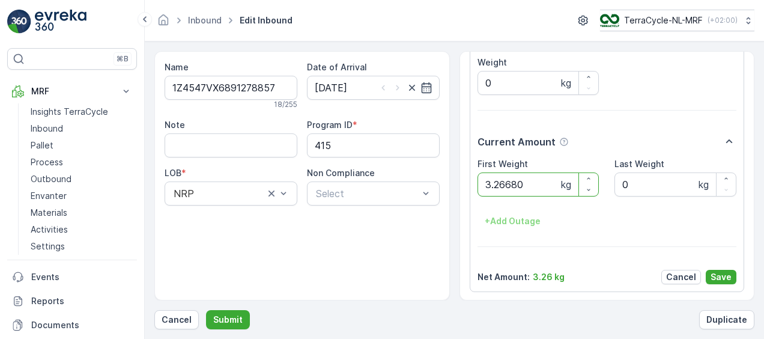
click at [206, 310] on button "Submit" at bounding box center [228, 319] width 44 height 19
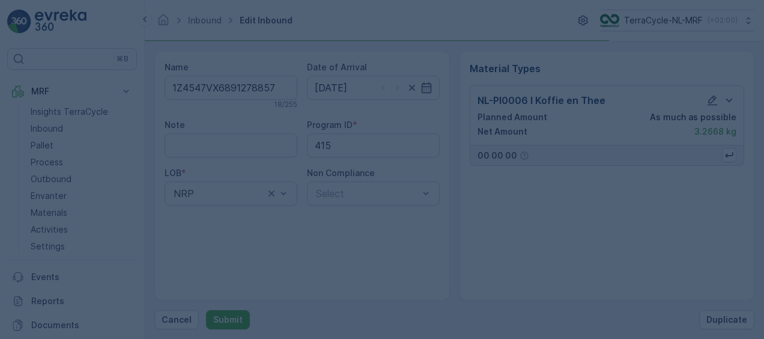
scroll to position [0, 0]
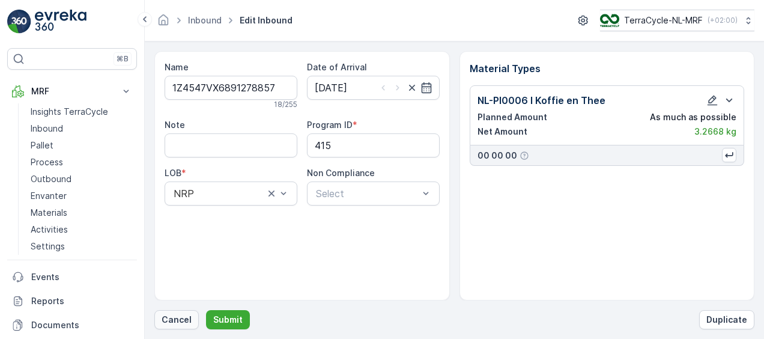
click at [173, 317] on p "Cancel" at bounding box center [177, 320] width 30 height 12
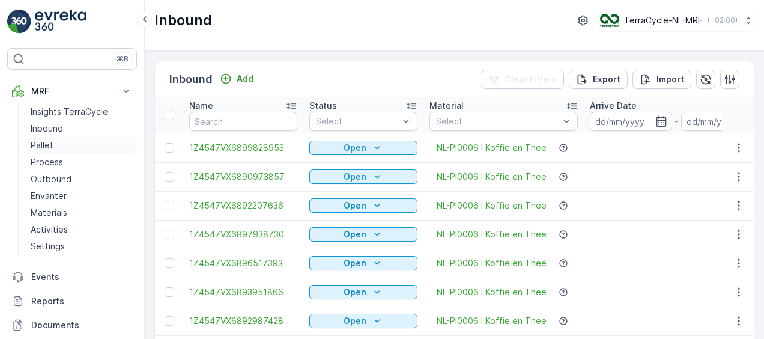
click at [40, 148] on p "Pallet" at bounding box center [42, 145] width 23 height 12
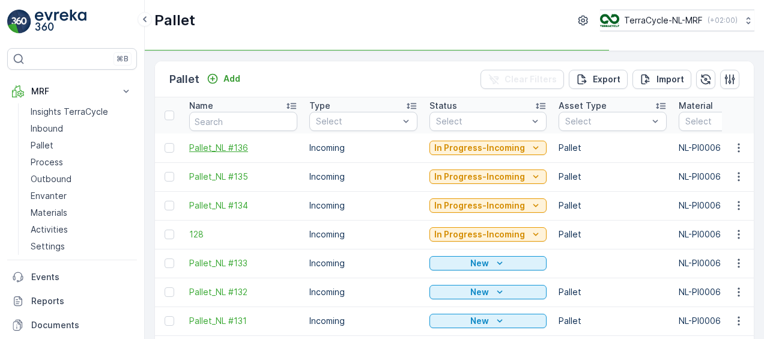
click at [216, 147] on span "Pallet_NL #136" at bounding box center [243, 148] width 108 height 12
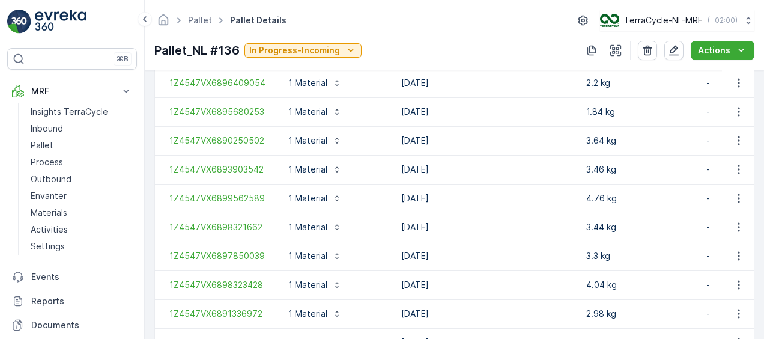
scroll to position [1592, 0]
